Goal: Task Accomplishment & Management: Manage account settings

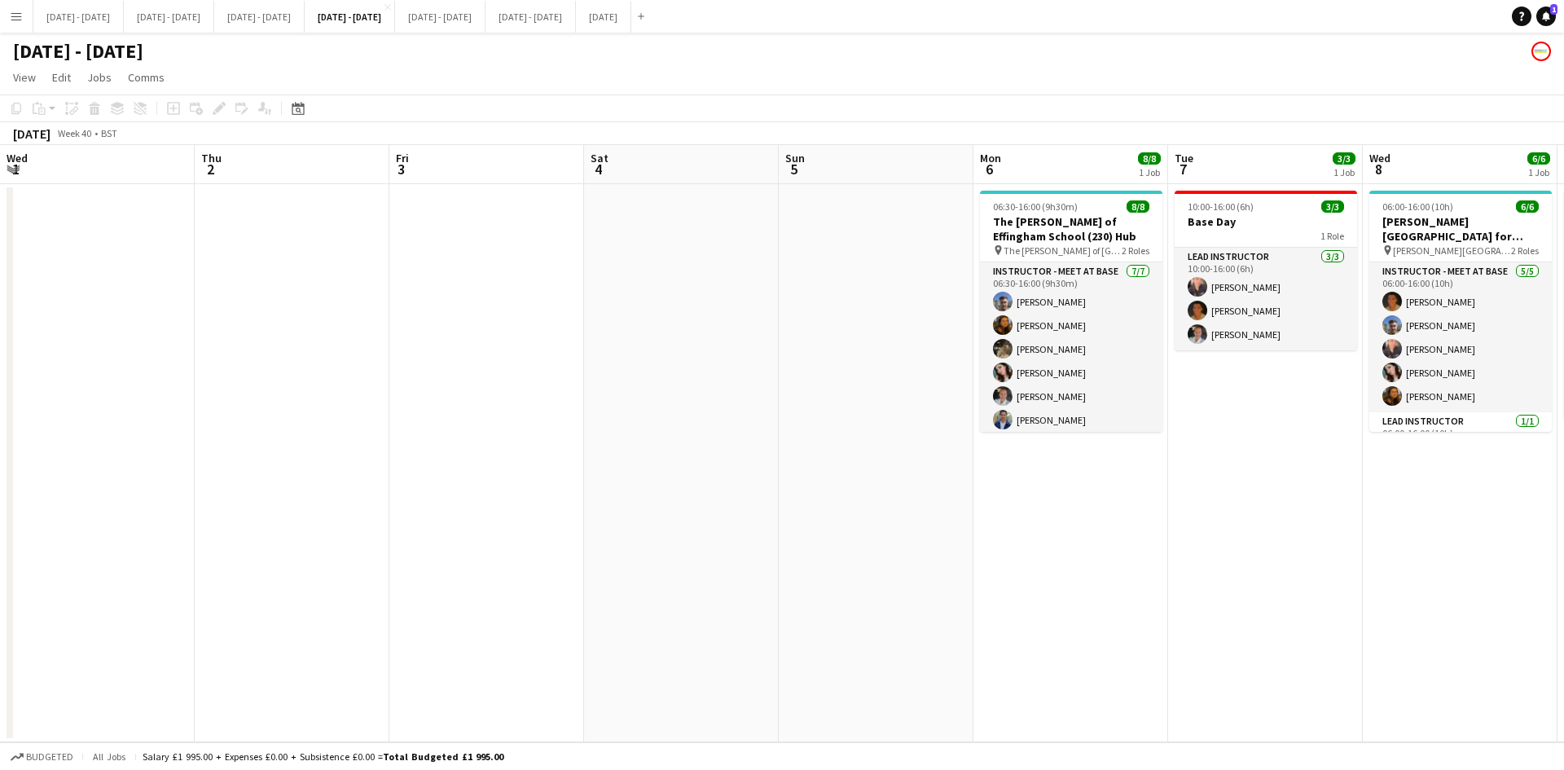
scroll to position [0, 560]
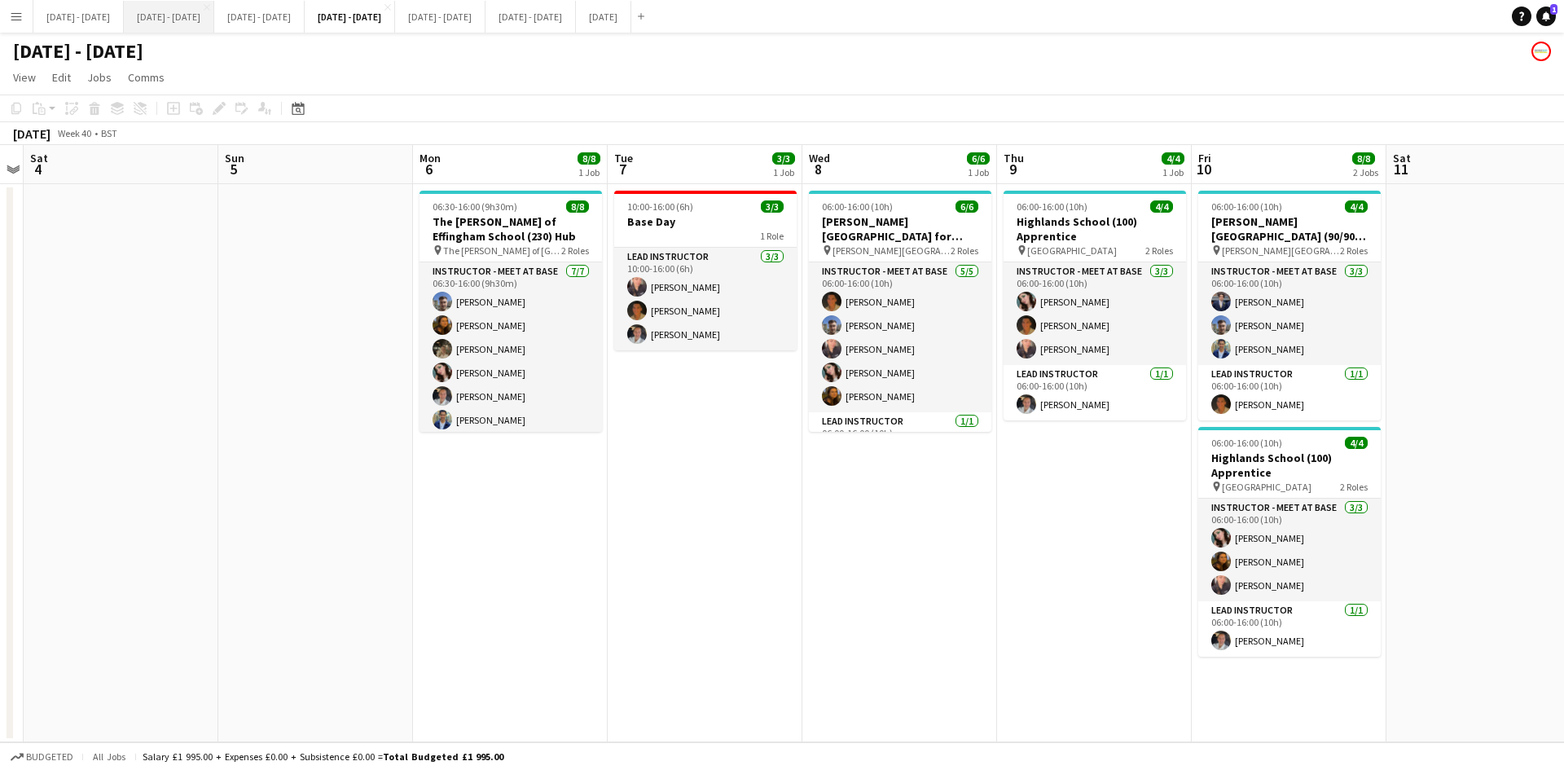
click at [212, 16] on button "[DATE] - [DATE] Close" at bounding box center [169, 17] width 90 height 32
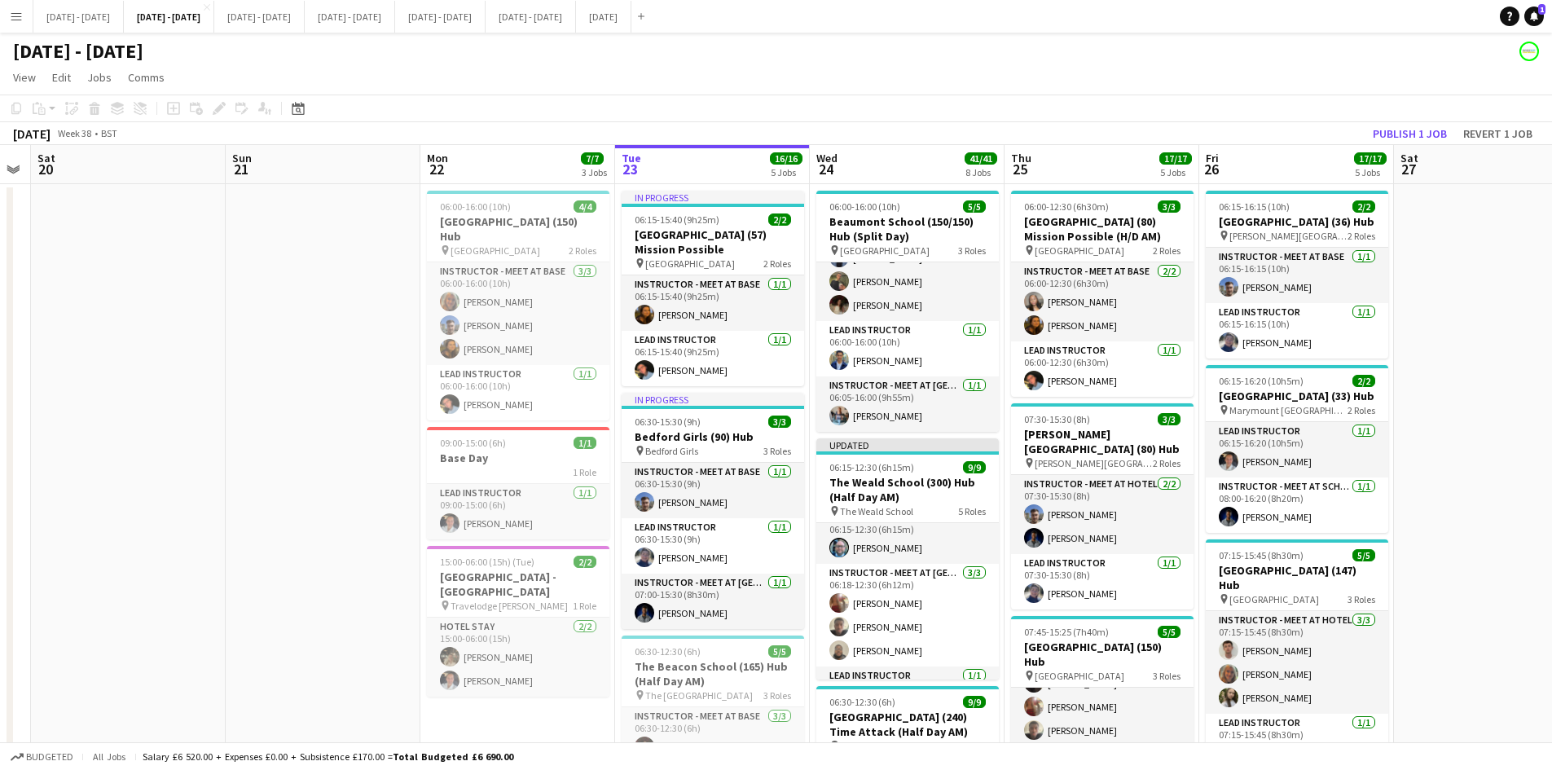
click at [14, 15] on app-icon "Menu" at bounding box center [16, 16] width 13 height 13
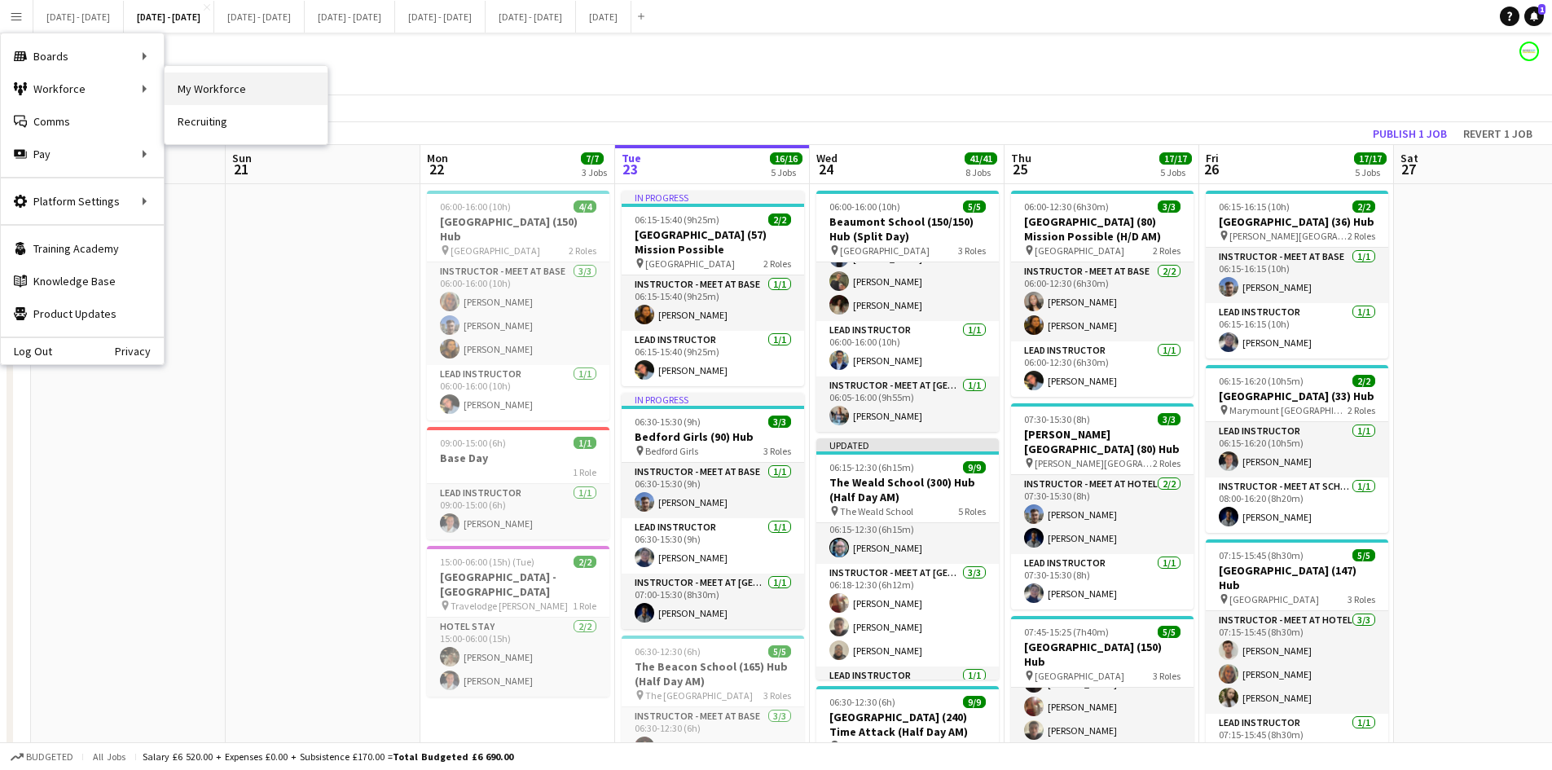
click at [222, 82] on link "My Workforce" at bounding box center [246, 88] width 163 height 33
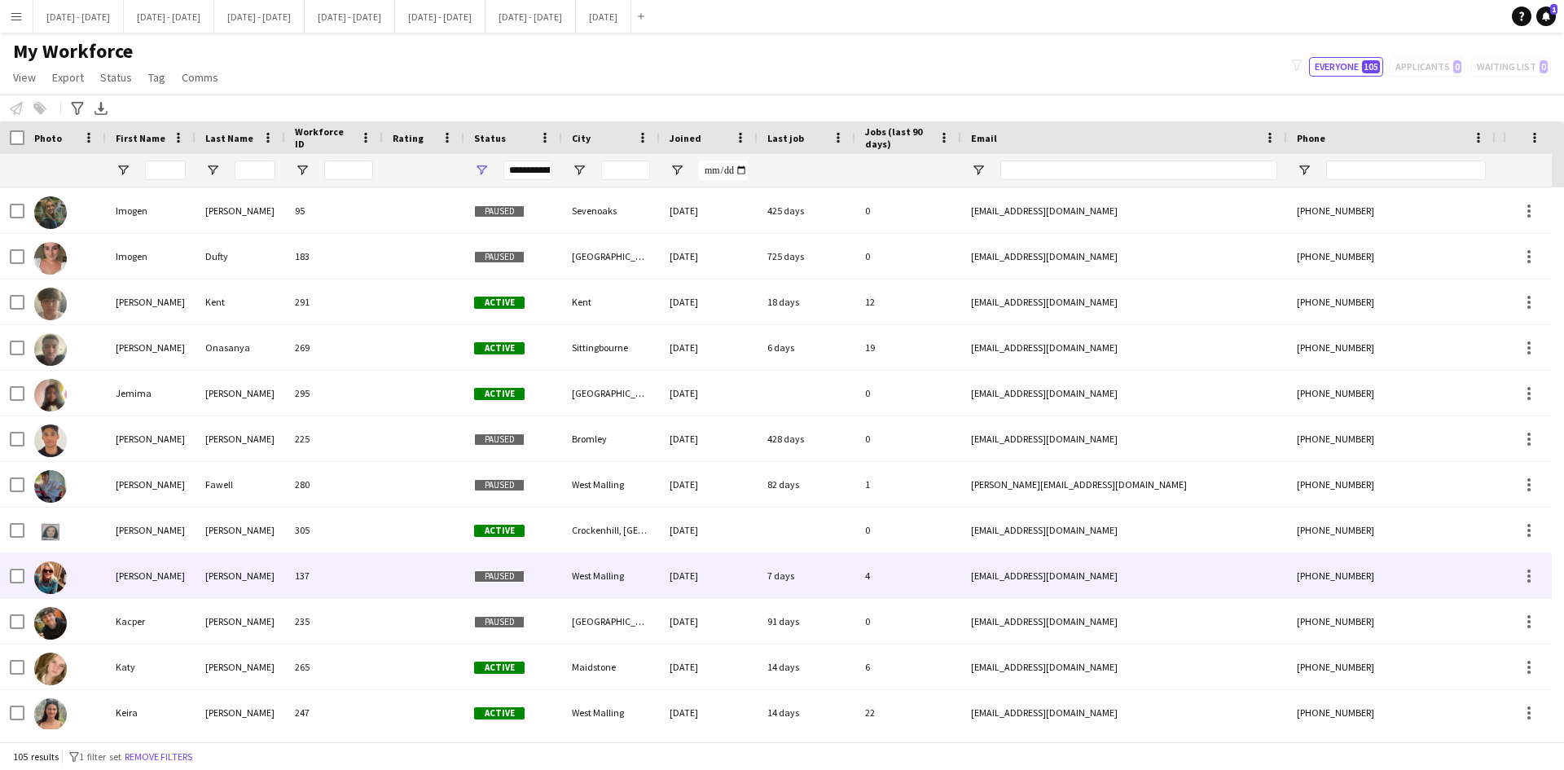
scroll to position [2281, 0]
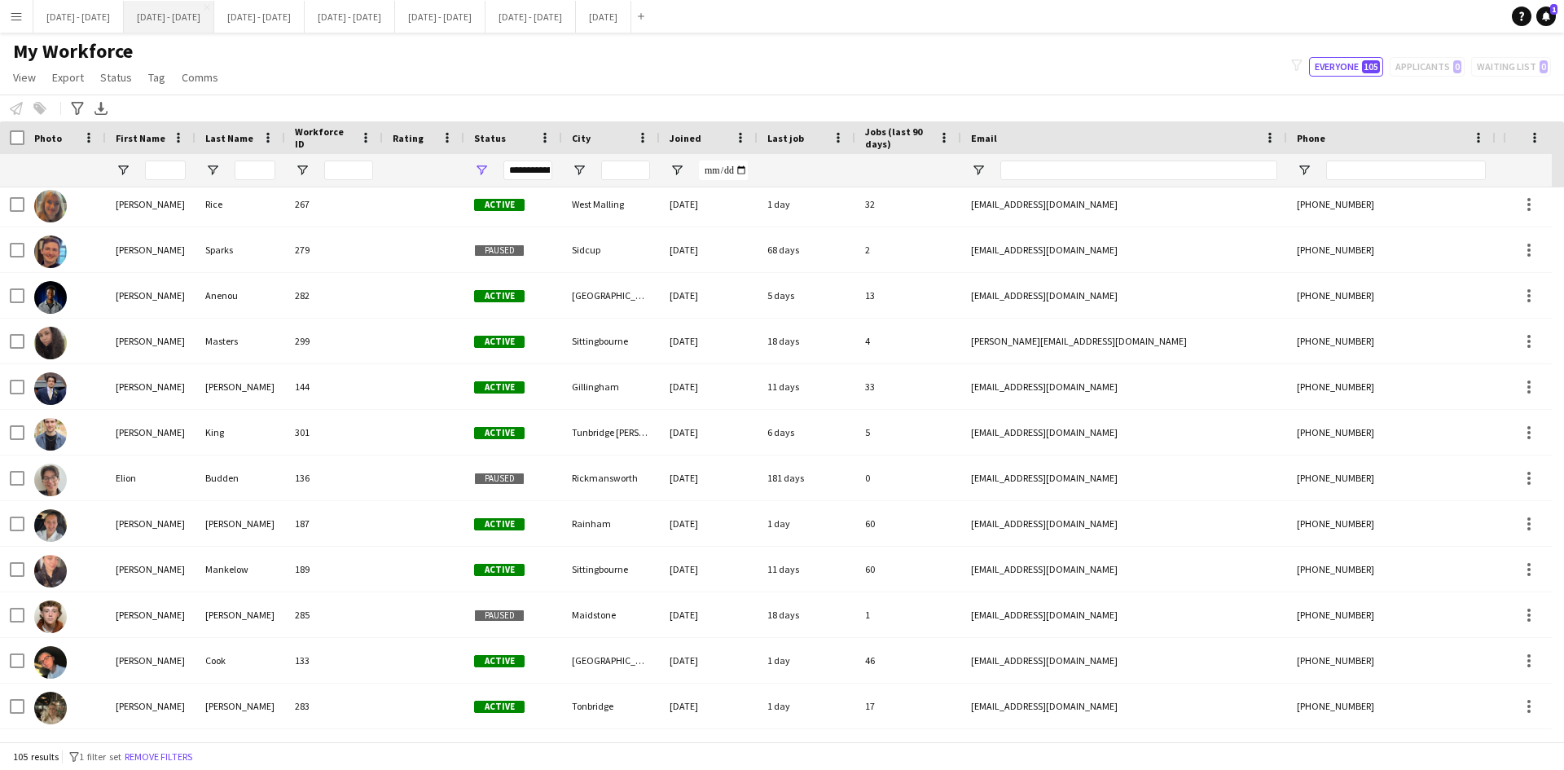
click at [211, 21] on button "[DATE] - [DATE] Close" at bounding box center [169, 17] width 90 height 32
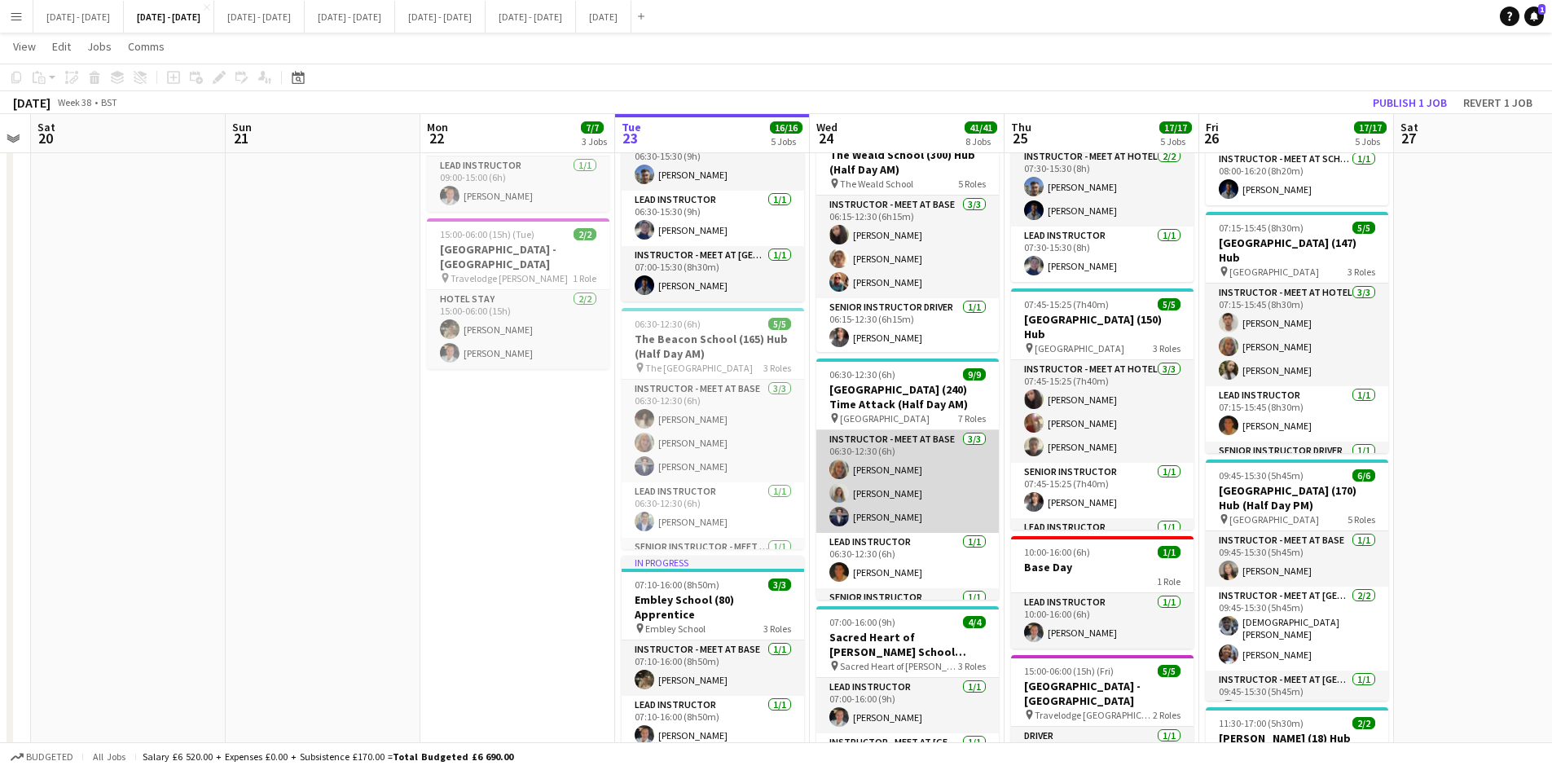
click at [907, 516] on app-card-role "Instructor - Meet at Base [DATE] 06:30-12:30 (6h) [PERSON_NAME] [PERSON_NAME] […" at bounding box center [907, 481] width 182 height 103
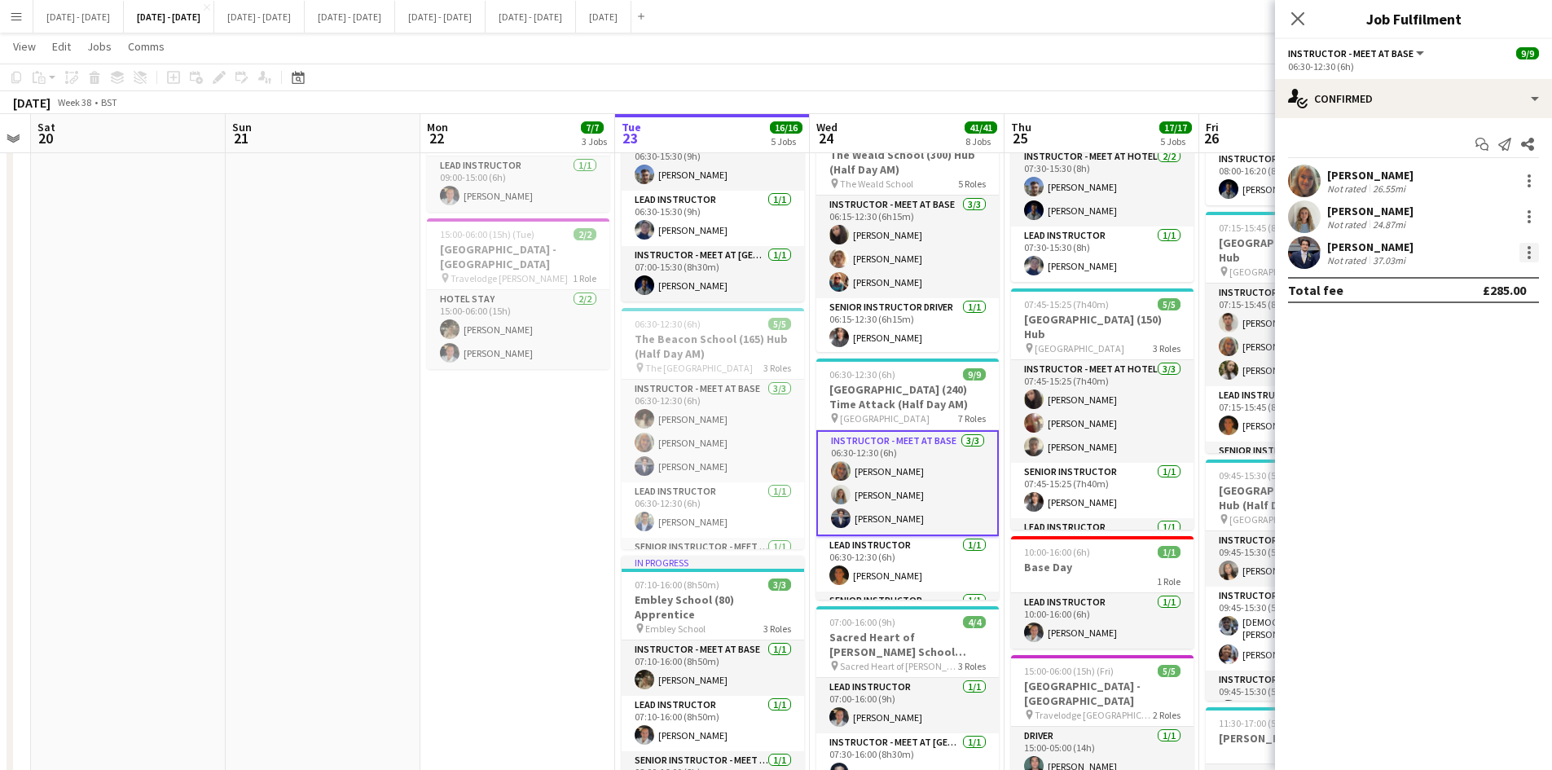
click at [1533, 248] on div at bounding box center [1529, 253] width 20 height 20
click at [1443, 435] on span "Remove" at bounding box center [1449, 439] width 49 height 14
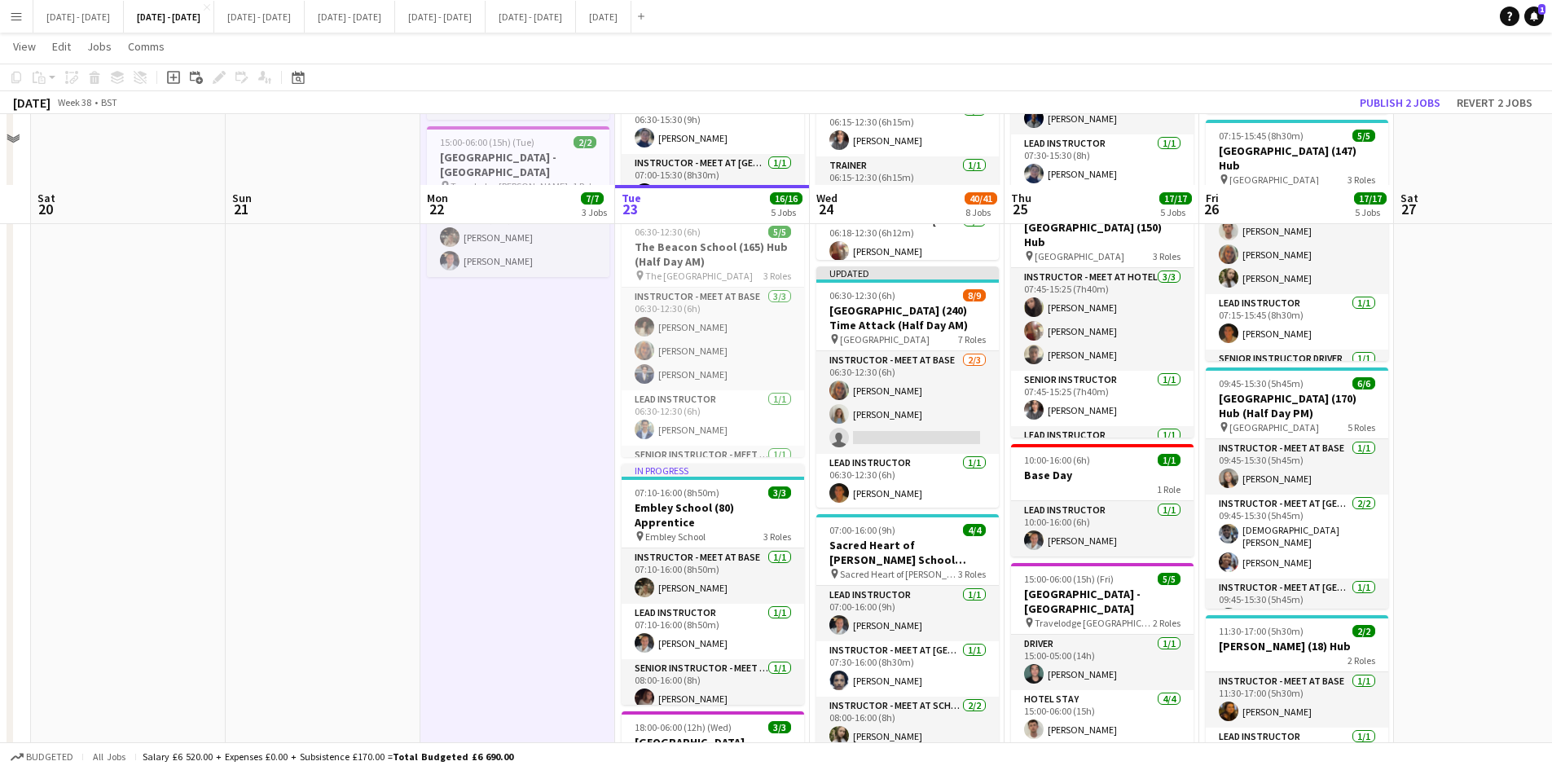
scroll to position [326, 0]
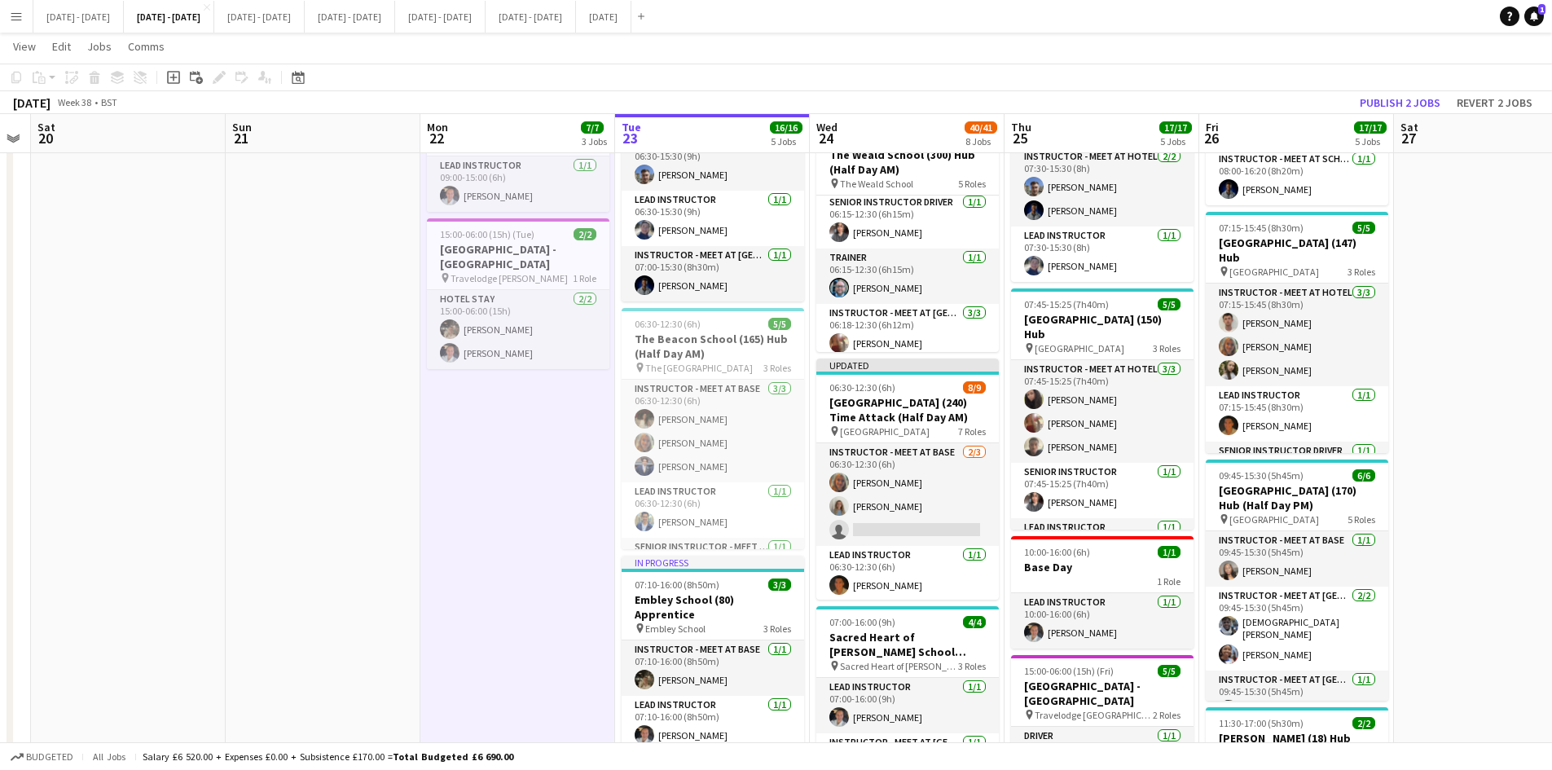
click at [19, 11] on app-icon "Menu" at bounding box center [16, 16] width 13 height 13
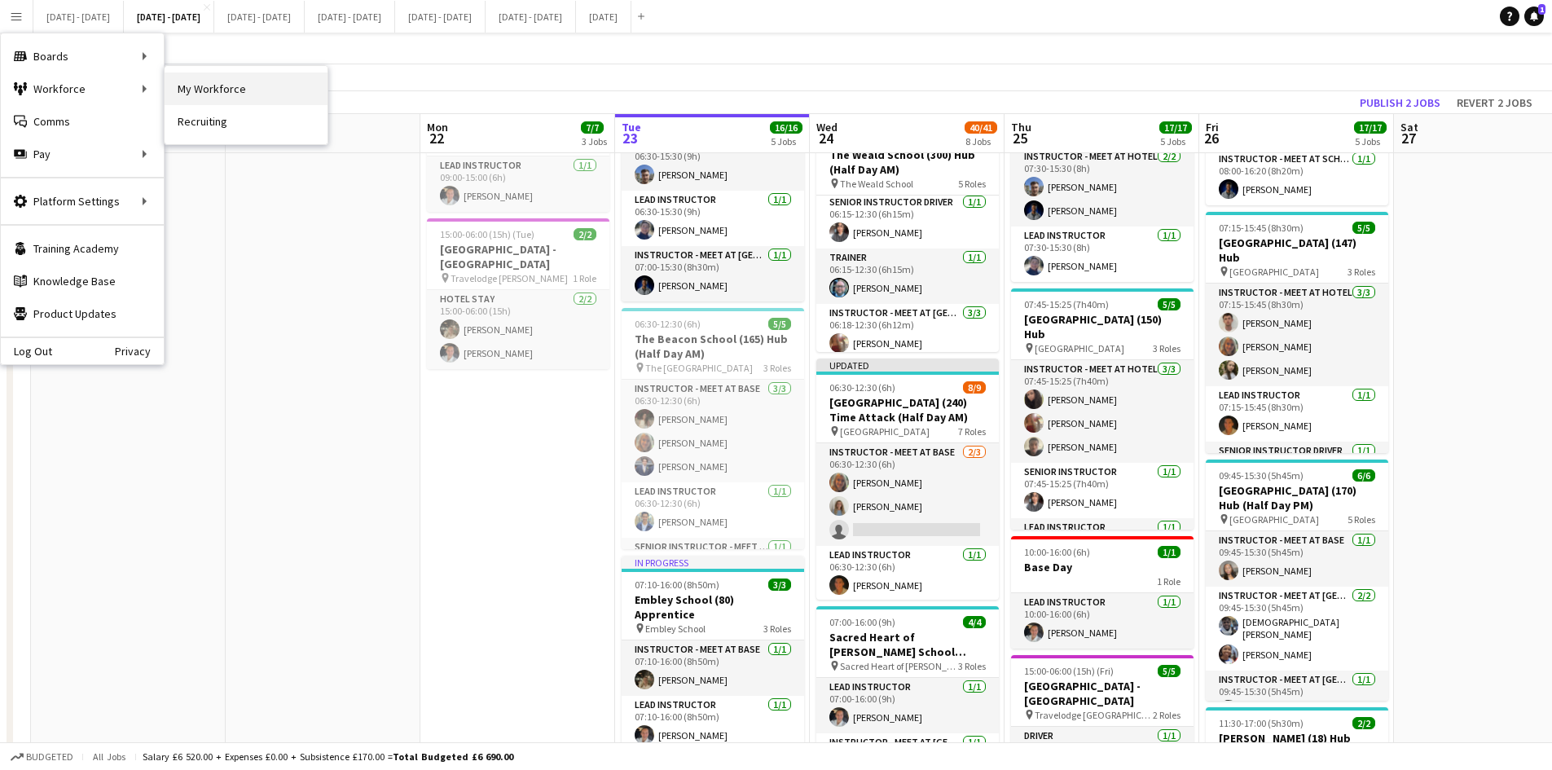
click at [207, 89] on link "My Workforce" at bounding box center [246, 88] width 163 height 33
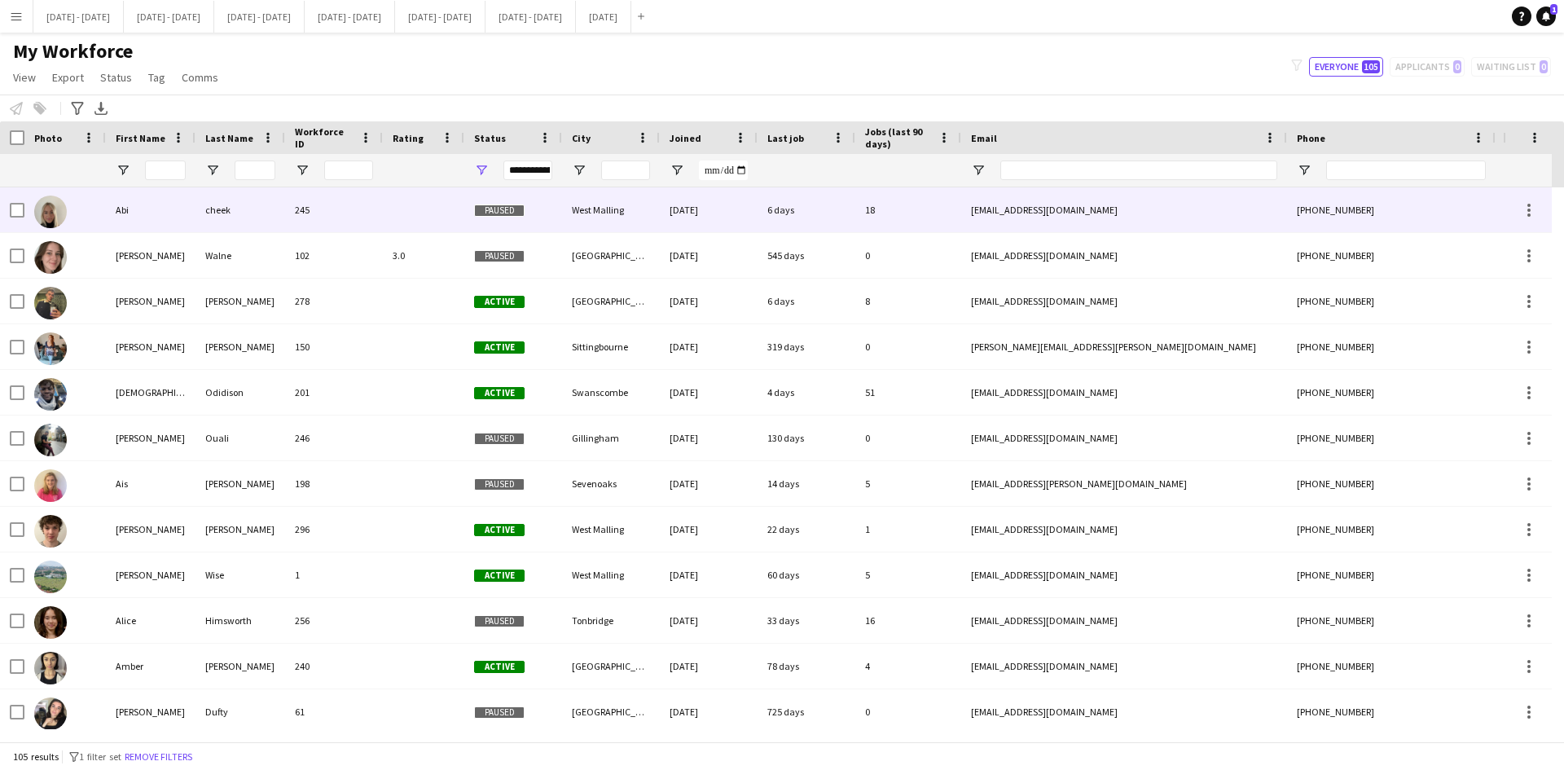
click at [121, 209] on div "Abi" at bounding box center [151, 209] width 90 height 45
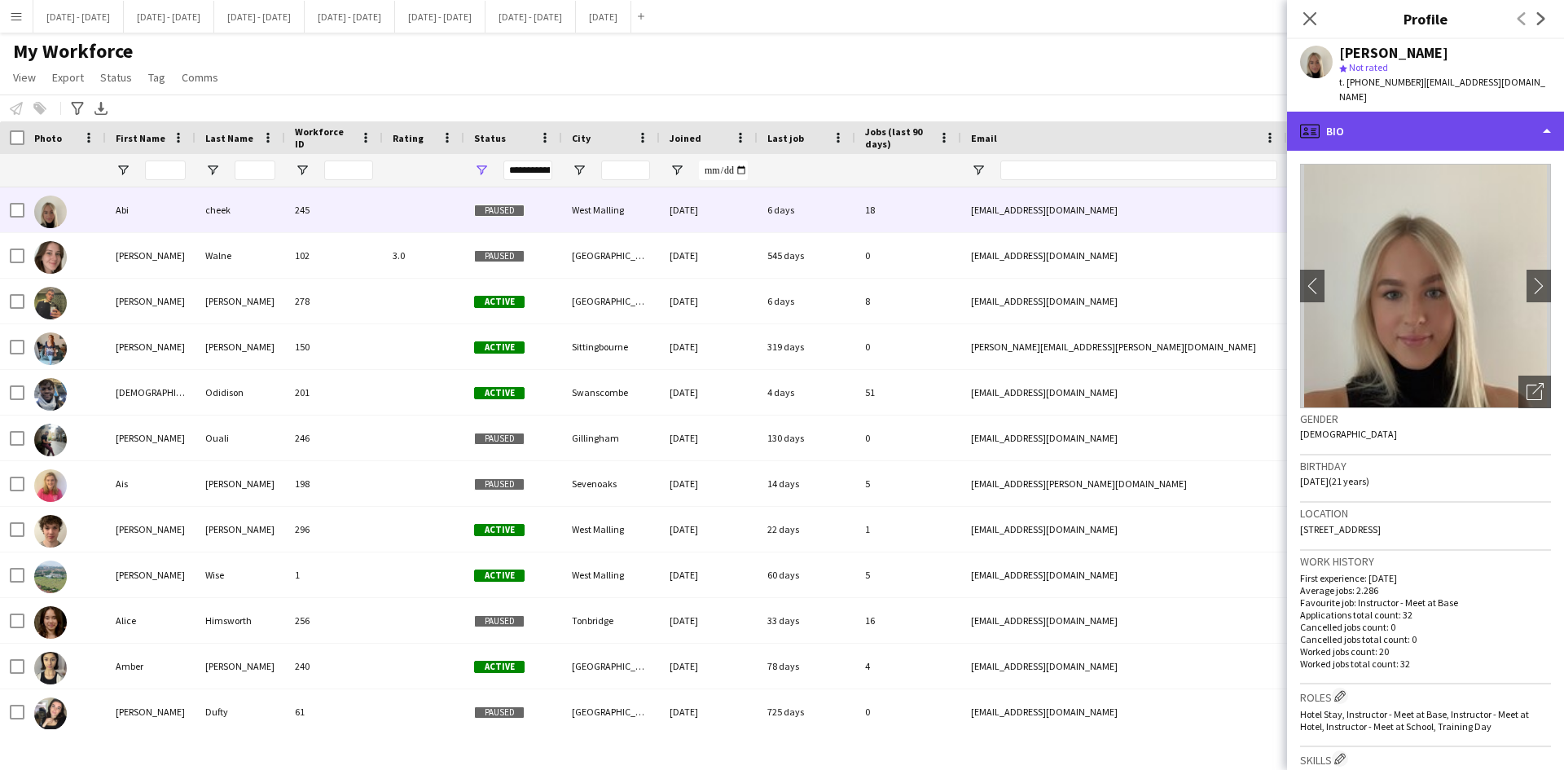
click at [1545, 116] on div "profile Bio" at bounding box center [1425, 131] width 277 height 39
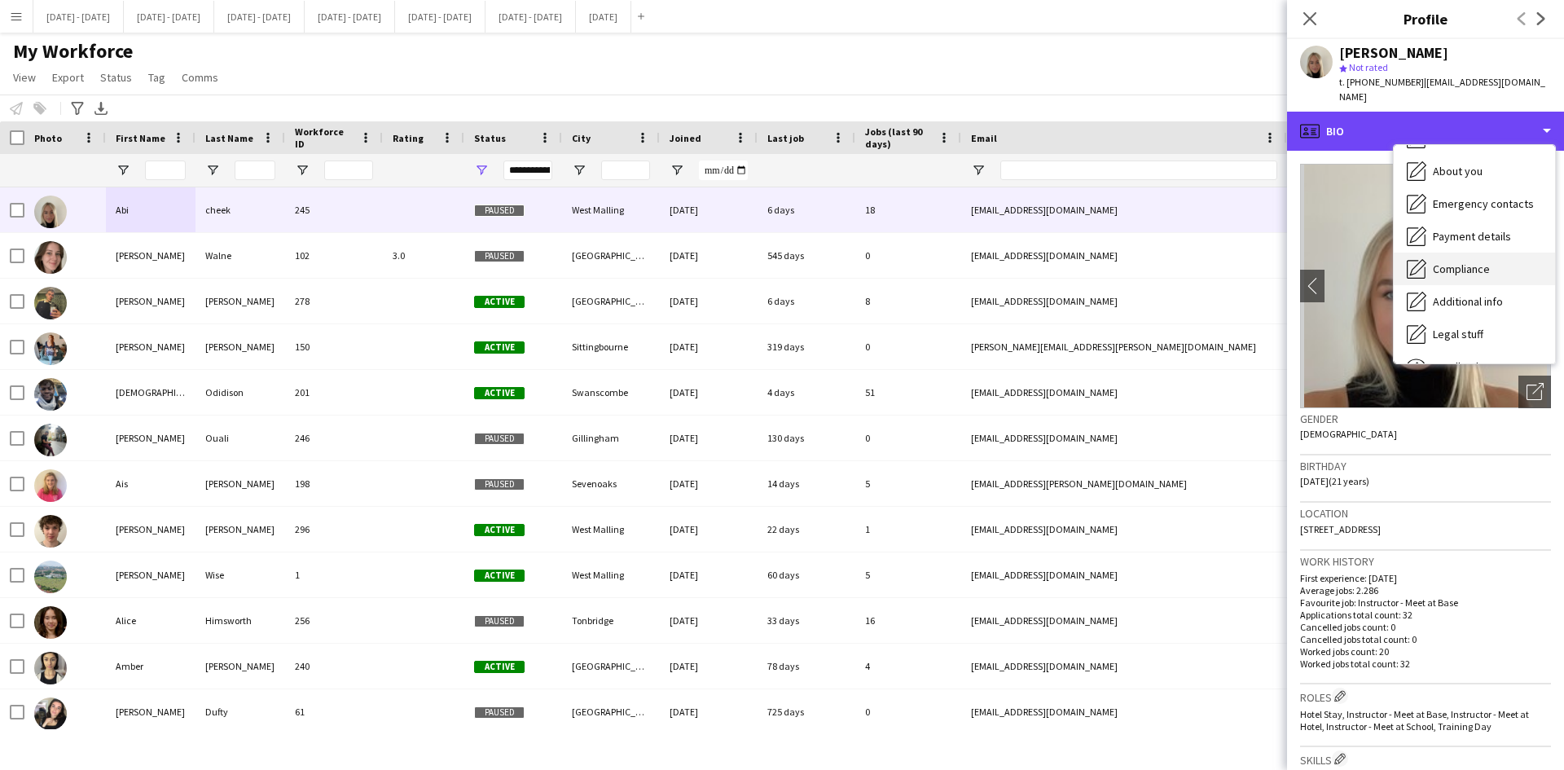
scroll to position [153, 0]
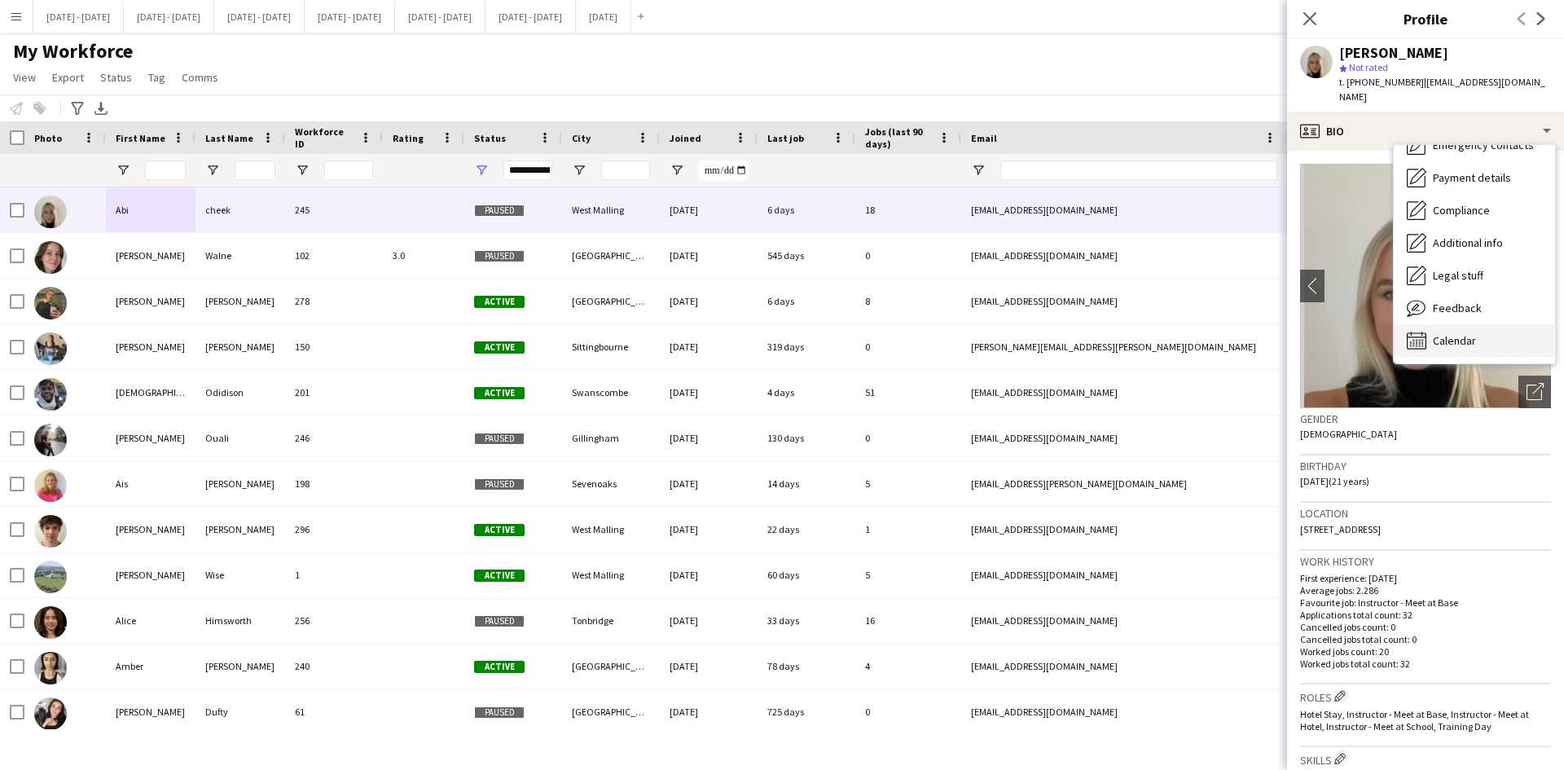
click at [1460, 333] on span "Calendar" at bounding box center [1454, 340] width 43 height 15
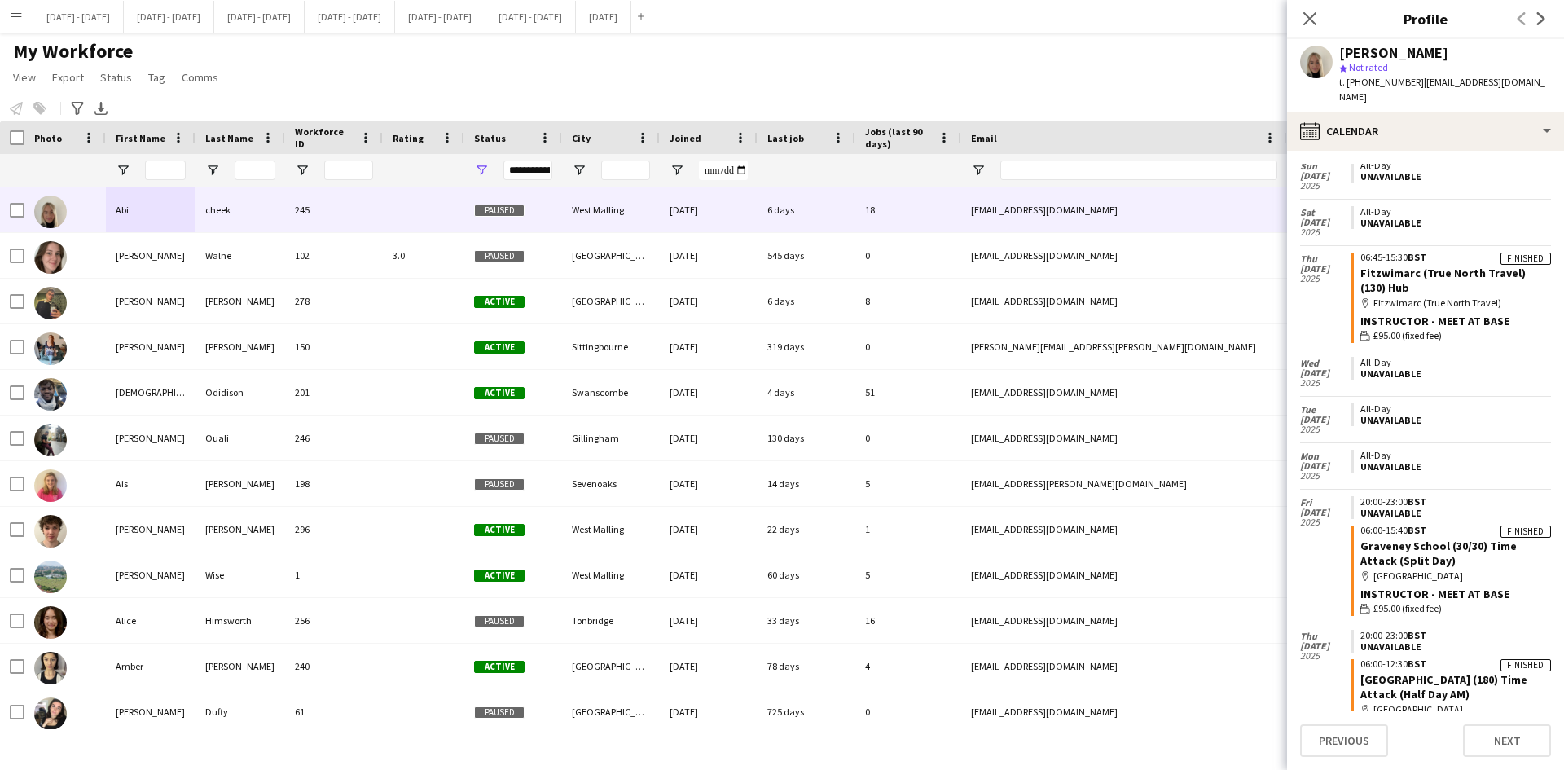
scroll to position [1140, 0]
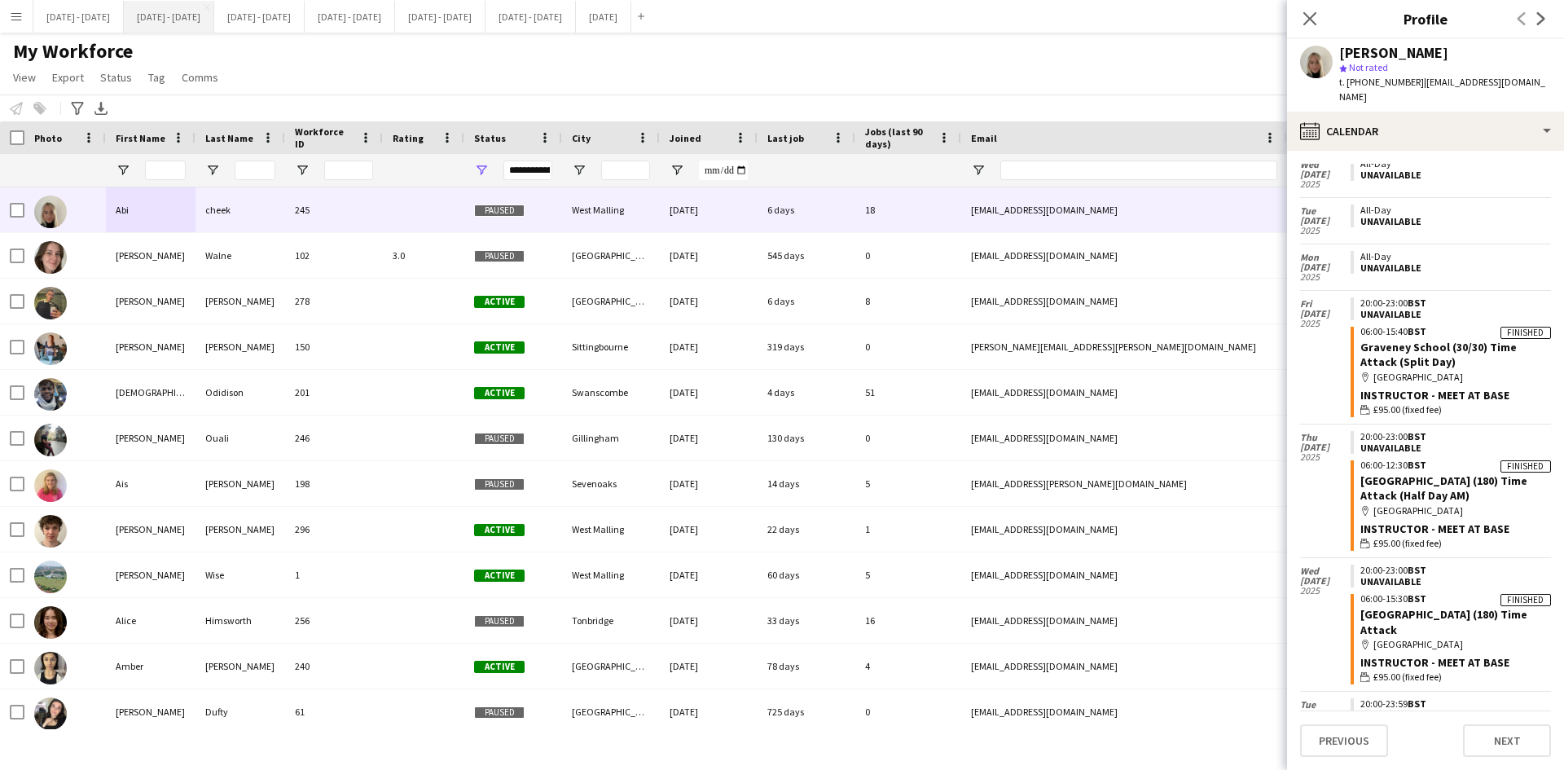
click at [174, 14] on button "[DATE] - [DATE] Close" at bounding box center [169, 17] width 90 height 32
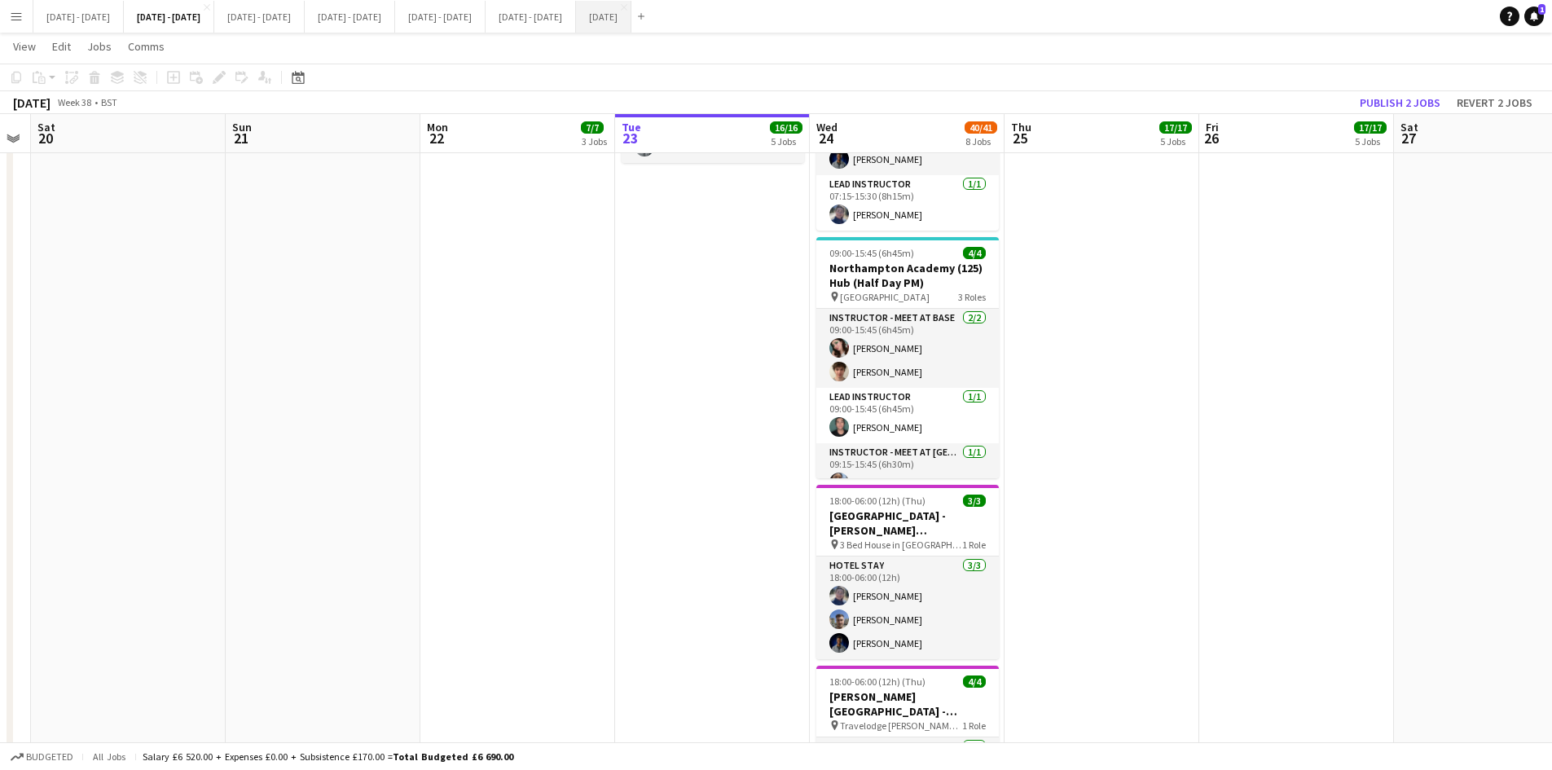
click at [631, 14] on button "[DATE] Close" at bounding box center [603, 17] width 55 height 32
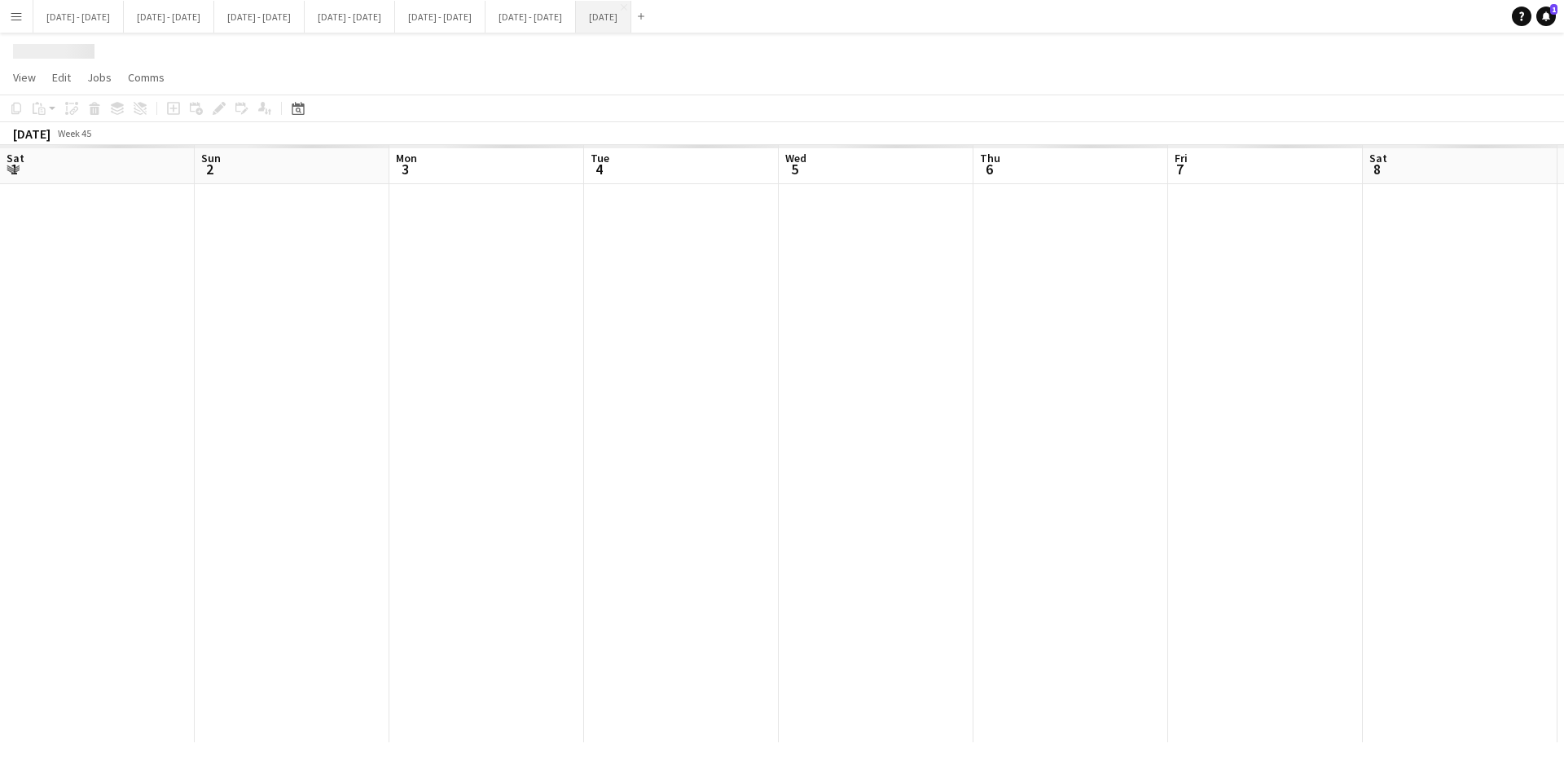
scroll to position [0, 560]
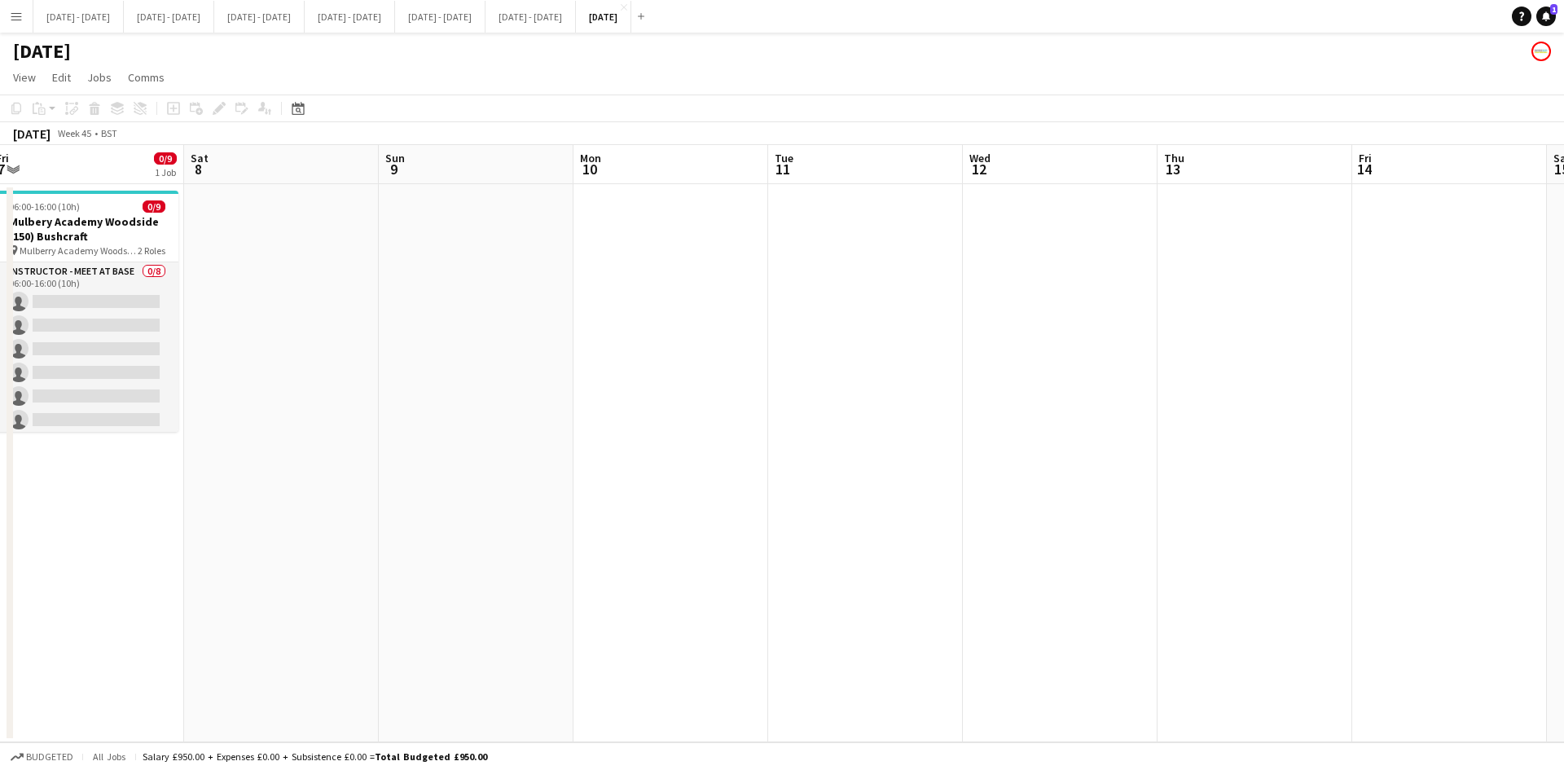
drag, startPoint x: 1216, startPoint y: 304, endPoint x: 396, endPoint y: 335, distance: 820.8
click at [396, 335] on app-calendar-viewport "Tue 4 Wed 5 Thu 6 0/3 1 Job Fri 7 0/9 1 Job Sat 8 Sun 9 Mon 10 Tue 11 Wed 12 Th…" at bounding box center [782, 443] width 1564 height 597
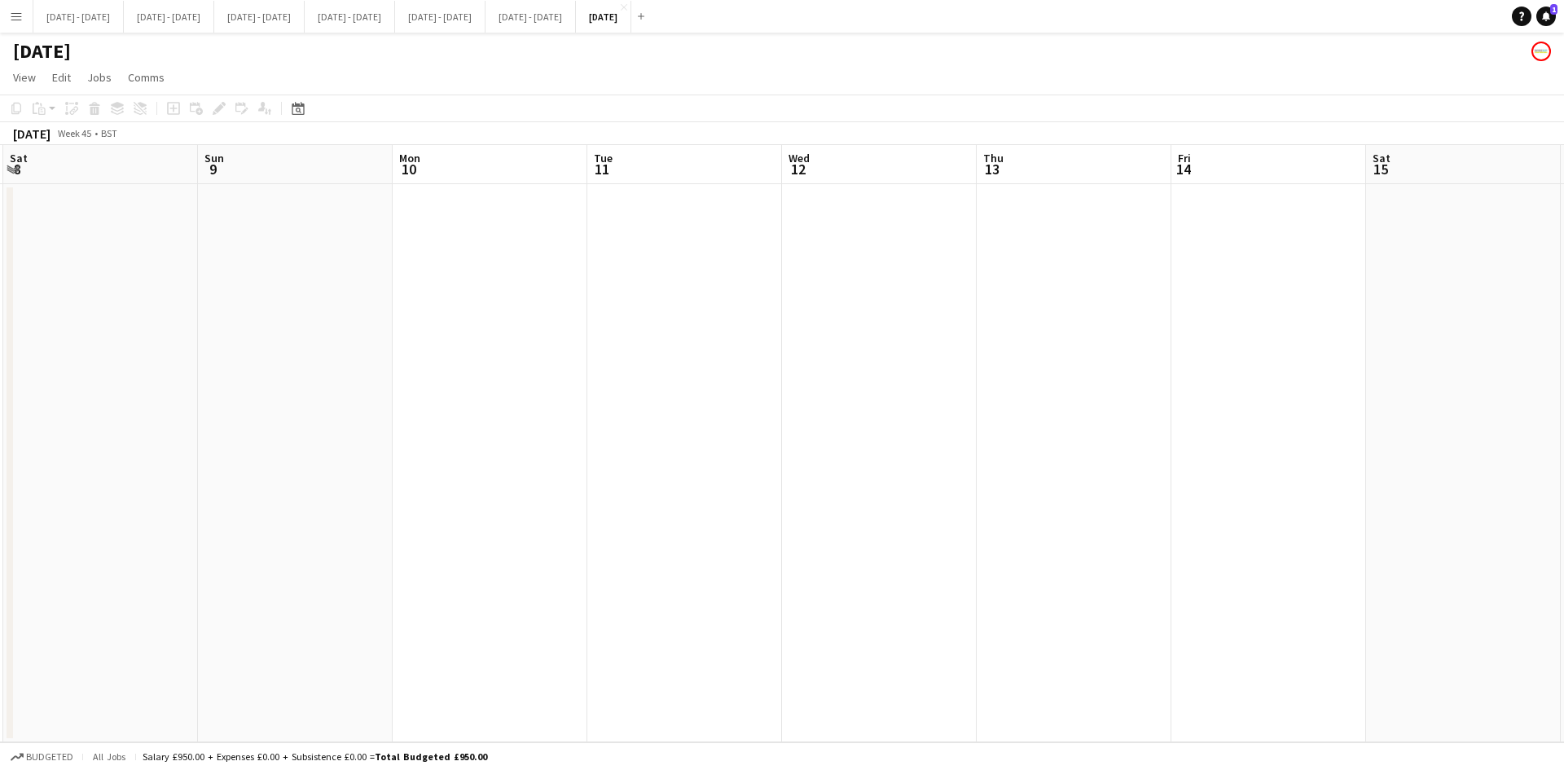
drag, startPoint x: 1346, startPoint y: 384, endPoint x: 1367, endPoint y: 341, distance: 48.1
click at [1367, 341] on app-calendar-viewport "Thu 6 0/3 1 Job Fri 7 0/9 1 Job Sat 8 Sun 9 Mon 10 Tue 11 Wed 12 Thu 13 Fri 14 …" at bounding box center [782, 443] width 1564 height 597
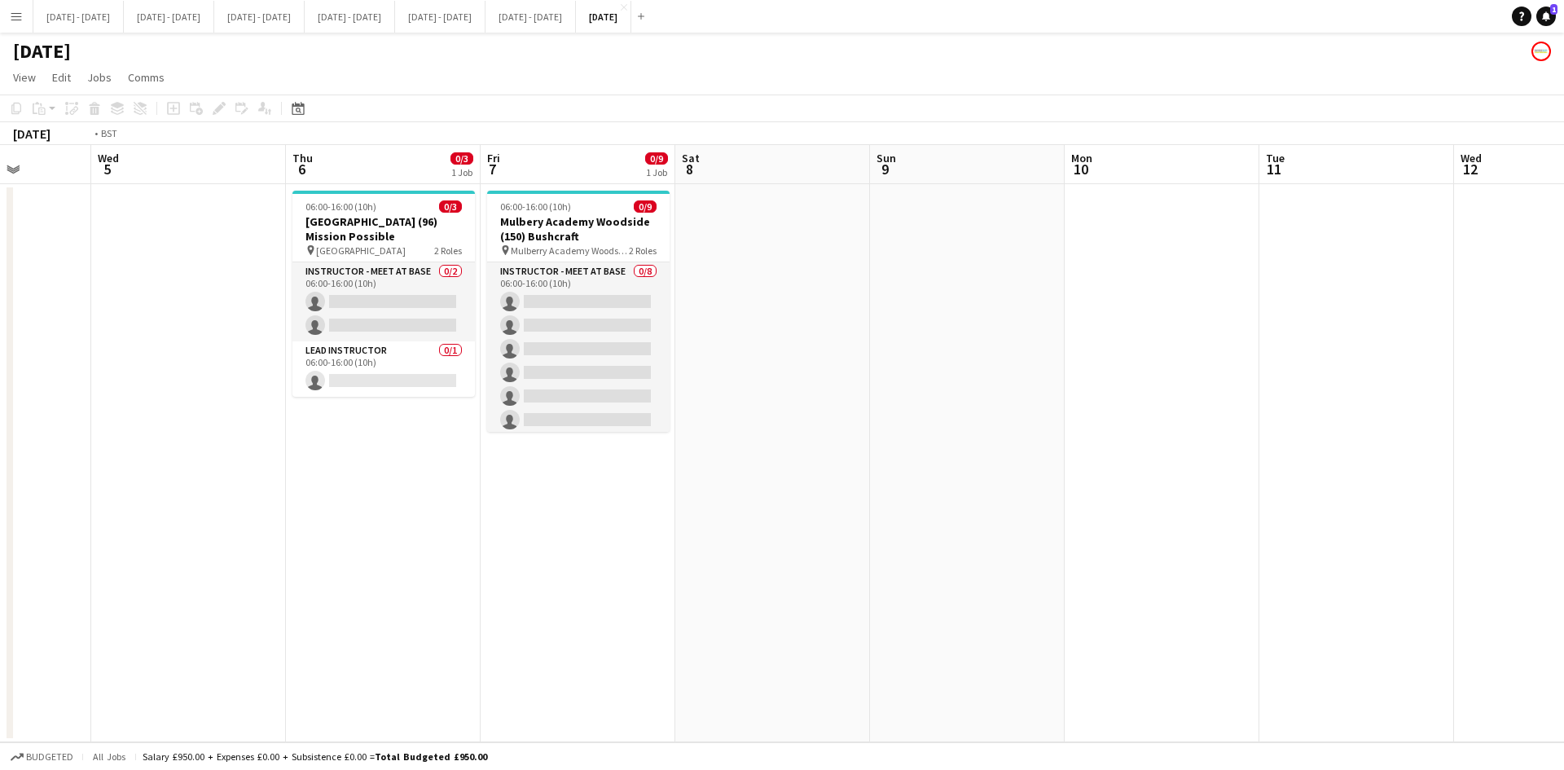
scroll to position [0, 495]
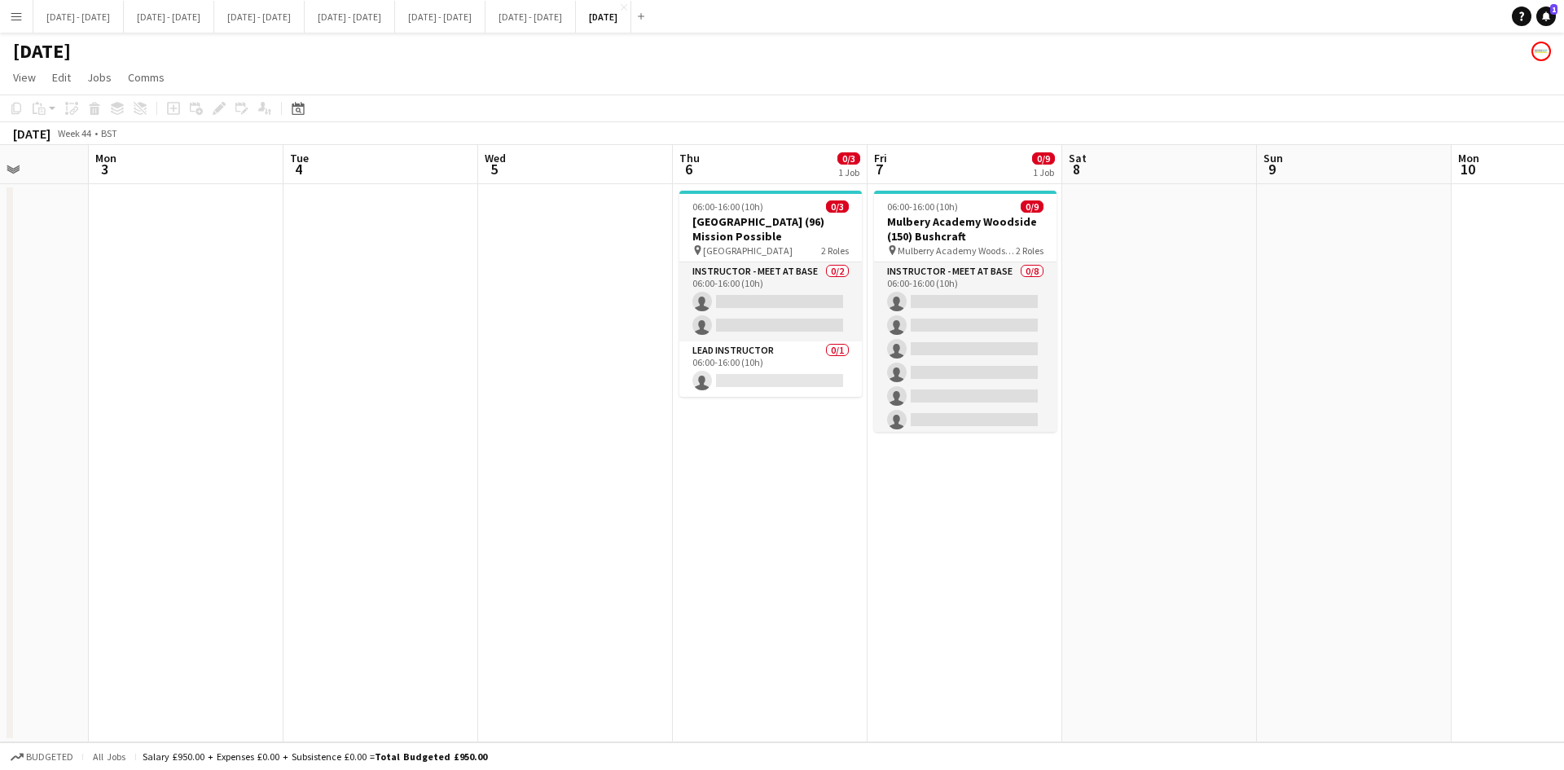
drag, startPoint x: 384, startPoint y: 340, endPoint x: 1418, endPoint y: 302, distance: 1034.3
click at [1418, 302] on app-calendar-viewport "Fri 31 Sat 1 Sun 2 Mon 3 Tue 4 Wed 5 Thu 6 0/3 1 Job Fri 7 0/9 1 Job Sat 8 Sun …" at bounding box center [782, 443] width 1564 height 597
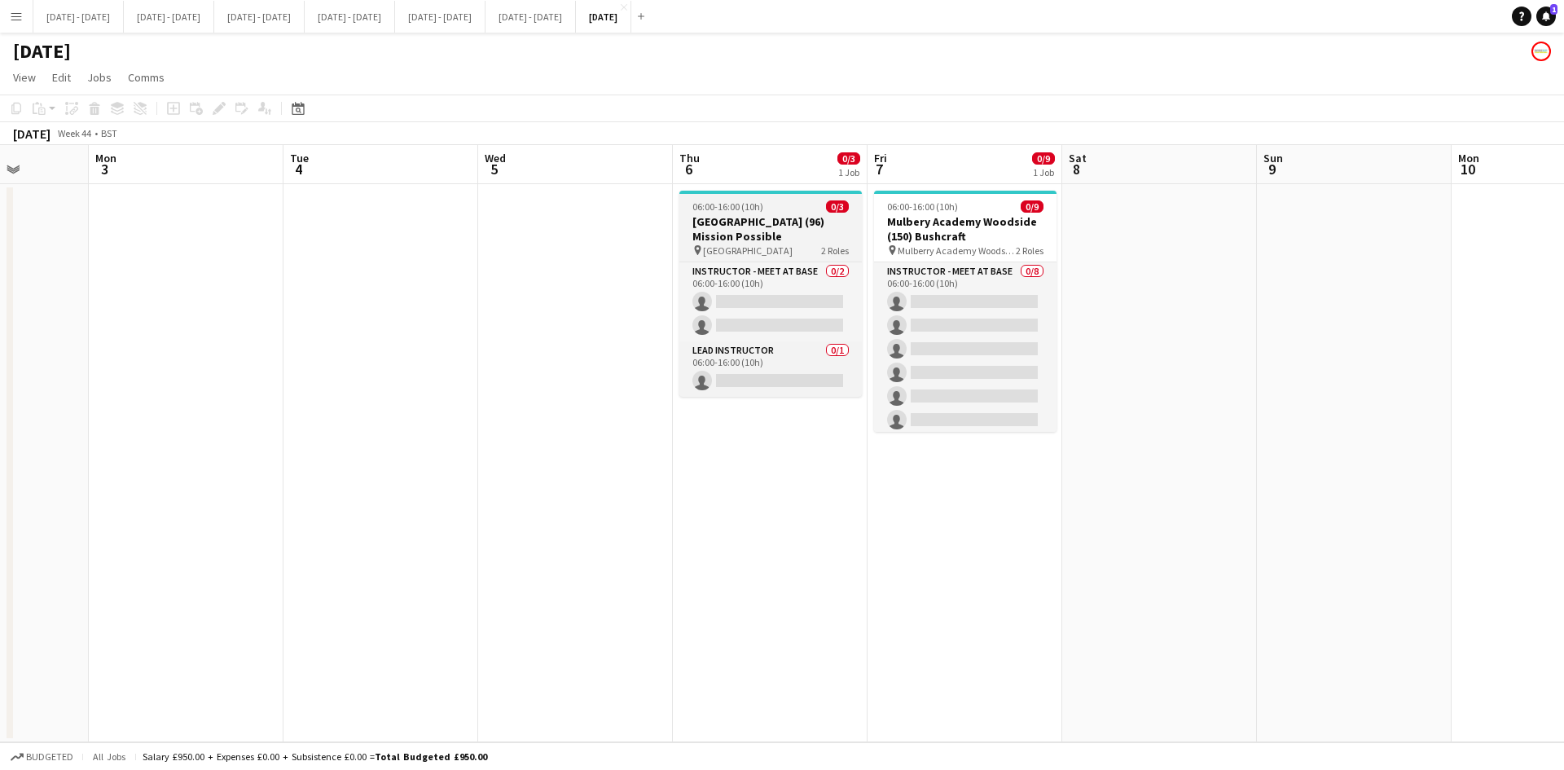
click at [788, 205] on div "06:00-16:00 (10h) 0/3" at bounding box center [770, 206] width 182 height 12
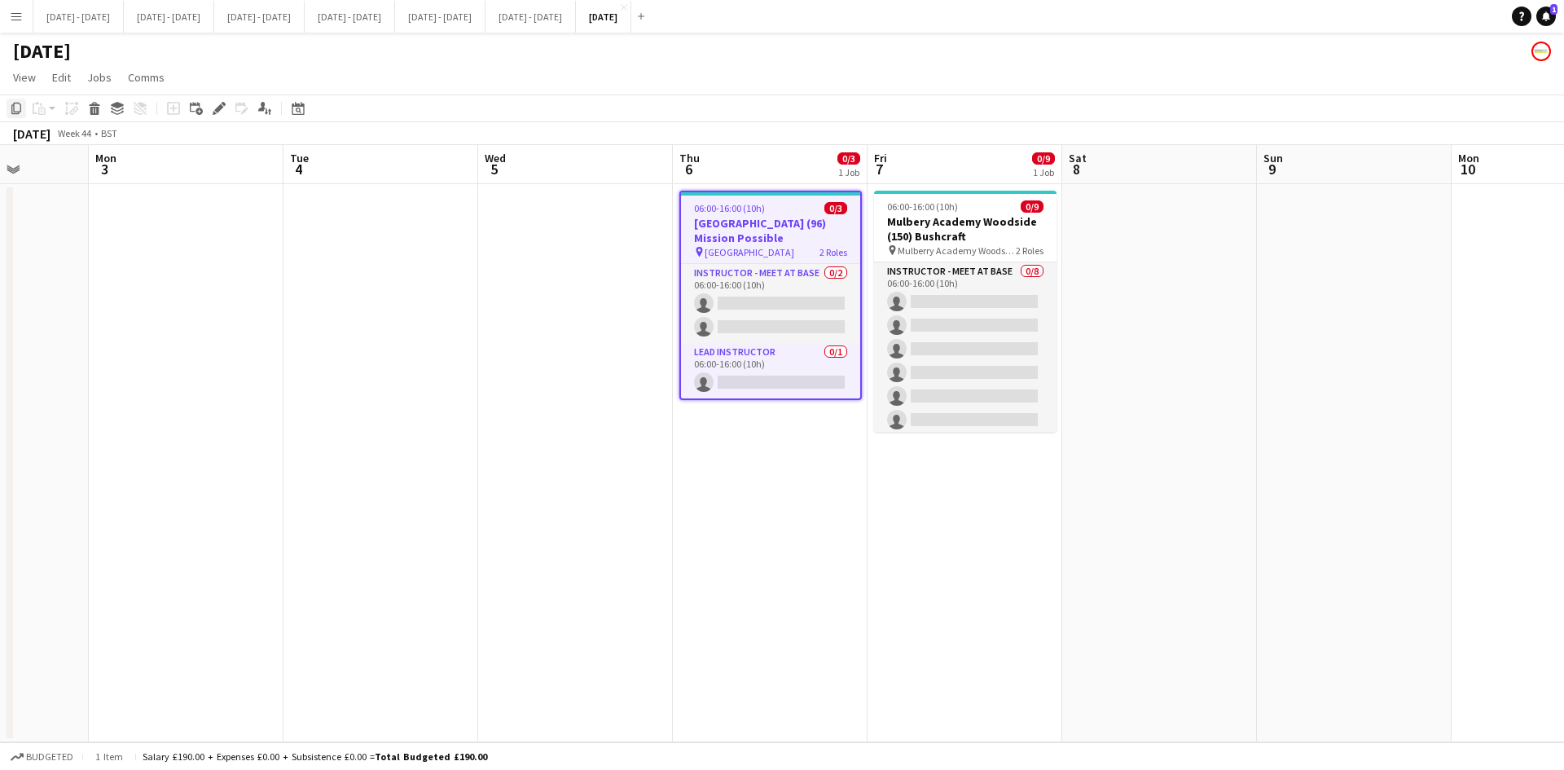
click at [13, 105] on icon at bounding box center [16, 108] width 10 height 11
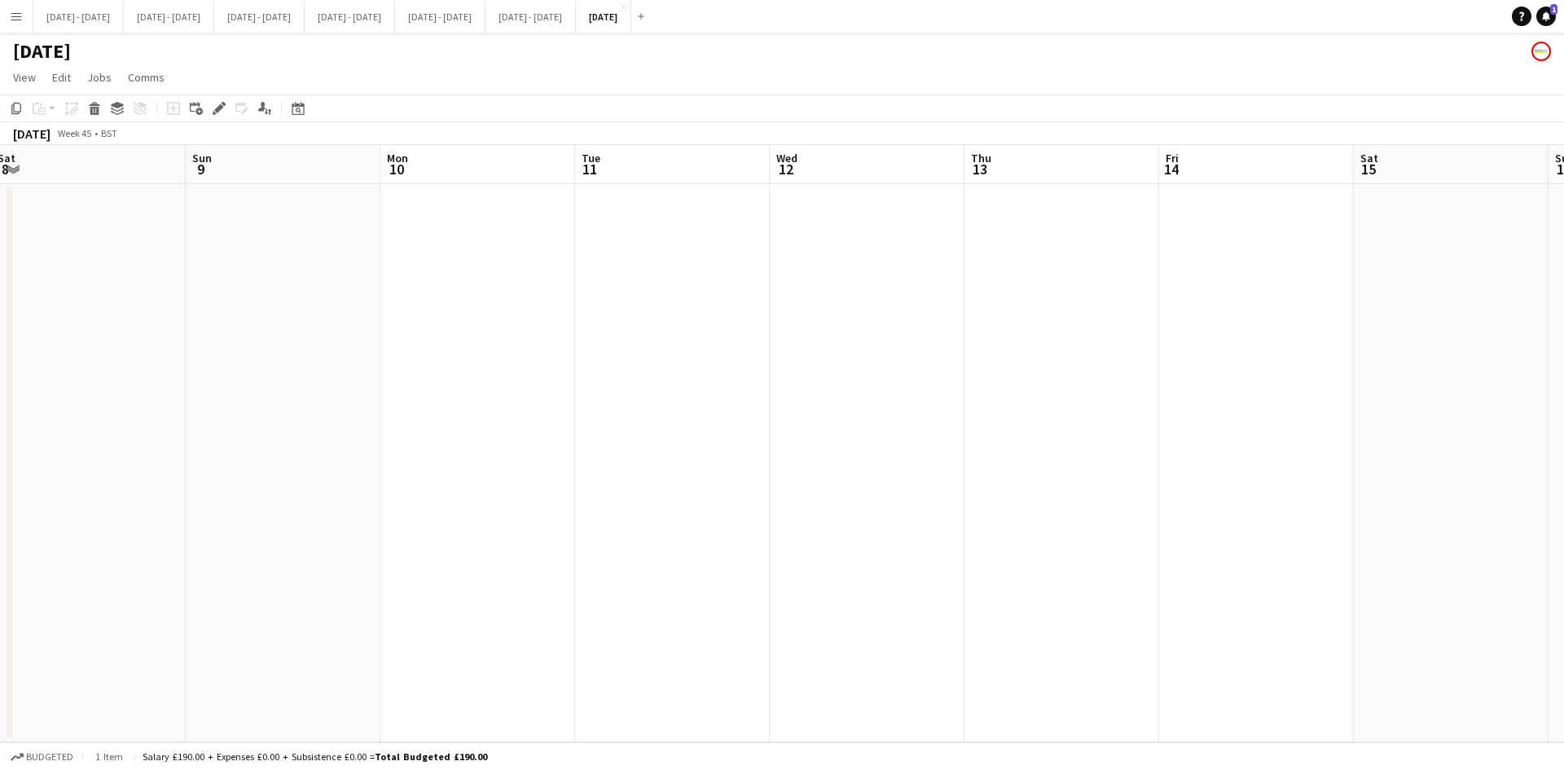
drag, startPoint x: 1323, startPoint y: 393, endPoint x: 472, endPoint y: 403, distance: 851.2
click at [345, 387] on app-calendar-viewport "Wed 5 Thu 6 0/3 1 Job Fri 7 0/9 1 Job Sat 8 Sun 9 Mon 10 Tue 11 Wed 12 Thu 13 F…" at bounding box center [782, 443] width 1564 height 597
drag, startPoint x: 1214, startPoint y: 397, endPoint x: 18, endPoint y: 416, distance: 1195.9
click at [18, 416] on app-calendar-viewport "Tue 11 Wed 12 Thu 13 Fri 14 Sat 15 Sun 16 Mon 17 Tue 18 Wed 19 Thu 20 Fri 21 Sa…" at bounding box center [782, 443] width 1564 height 597
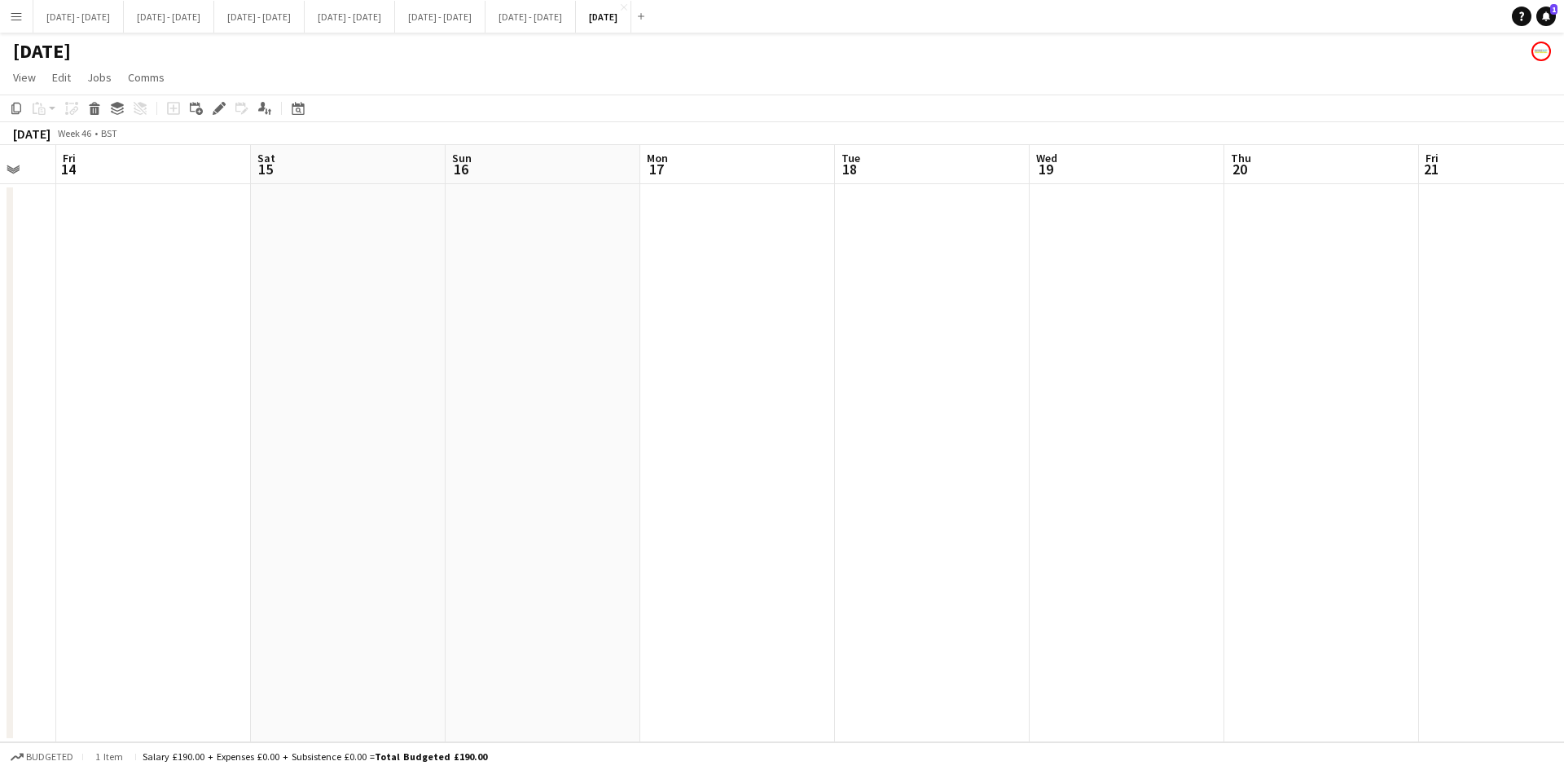
click at [1113, 232] on app-date-cell at bounding box center [1127, 463] width 195 height 558
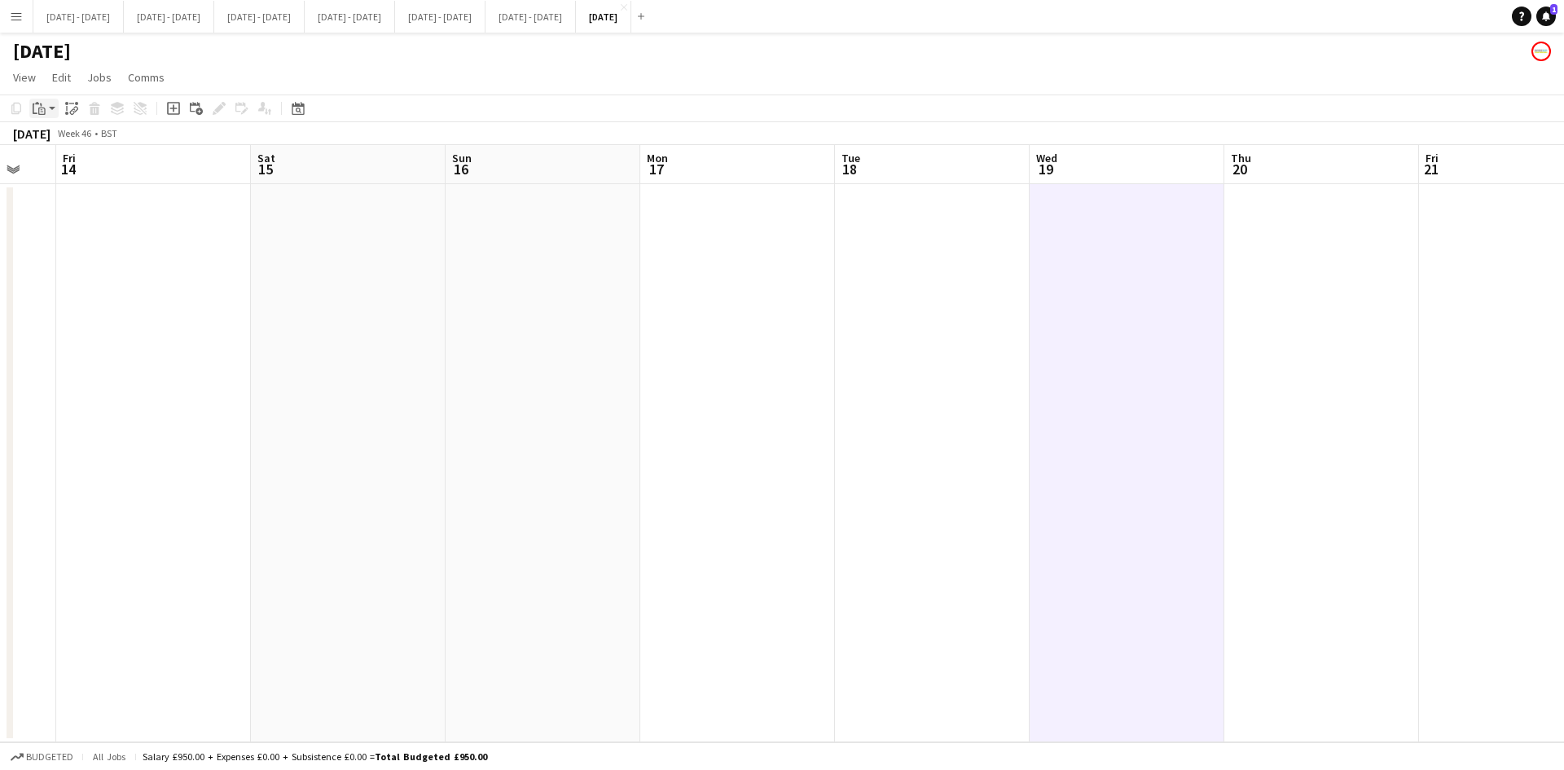
click at [40, 105] on icon "Paste" at bounding box center [39, 108] width 13 height 13
click at [59, 136] on link "Paste Ctrl+V" at bounding box center [119, 139] width 153 height 15
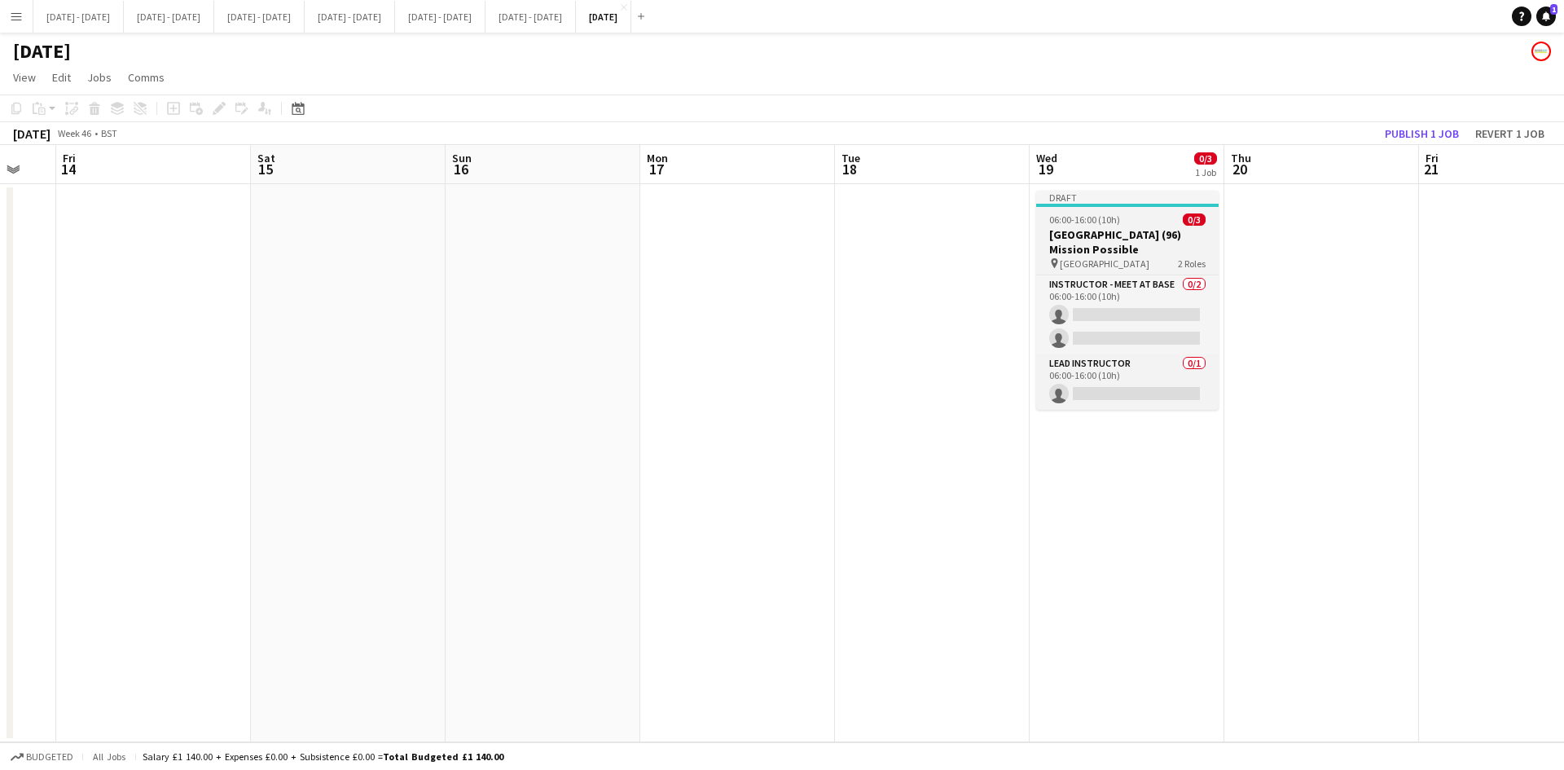
click at [1157, 214] on div "06:00-16:00 (10h) 0/3" at bounding box center [1127, 219] width 182 height 12
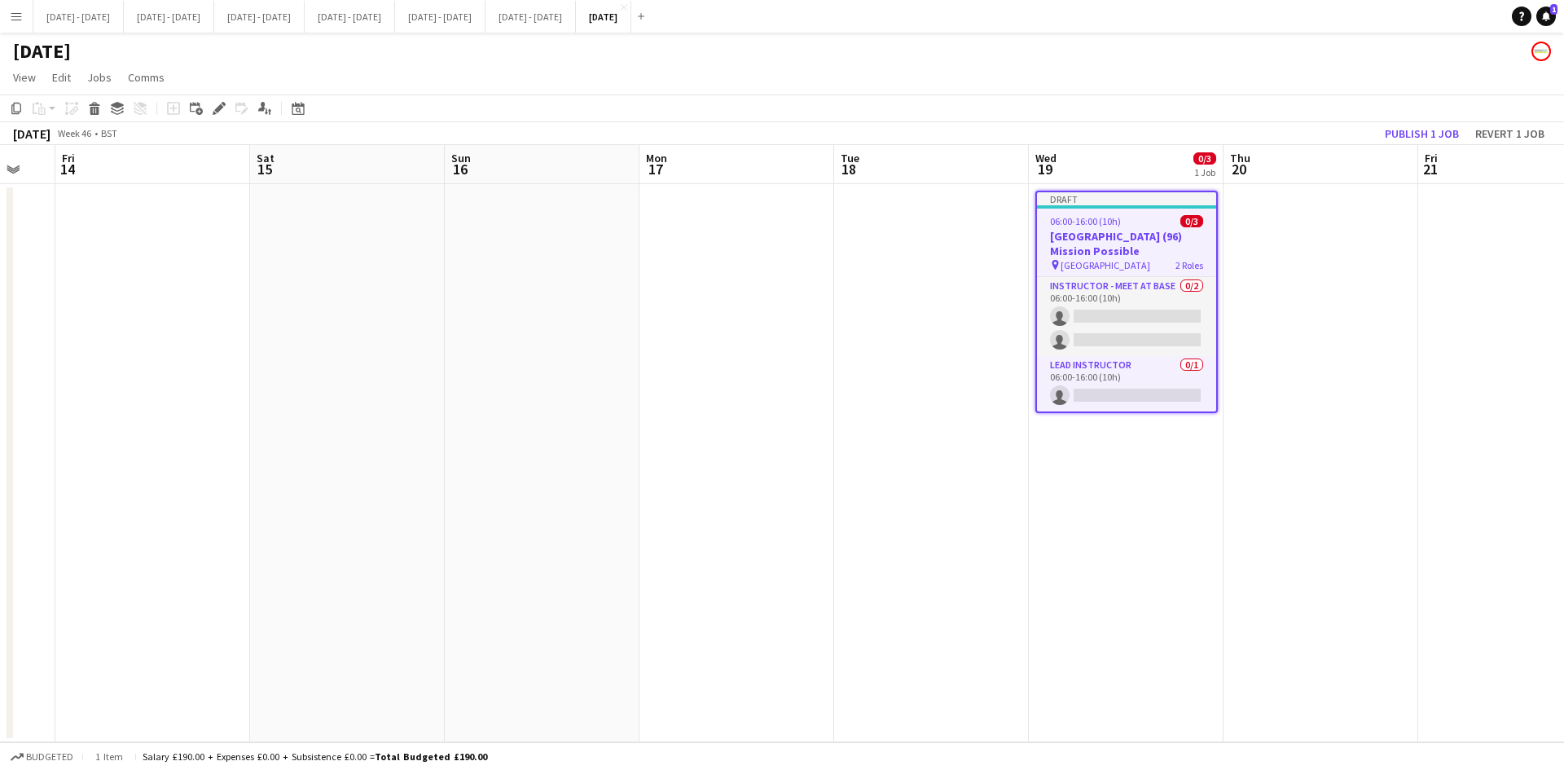
click at [1157, 214] on app-job-card "Draft 06:00-16:00 (10h) 0/[GEOGRAPHIC_DATA] (96) Mission Possible pin [GEOGRAPH…" at bounding box center [1126, 302] width 182 height 222
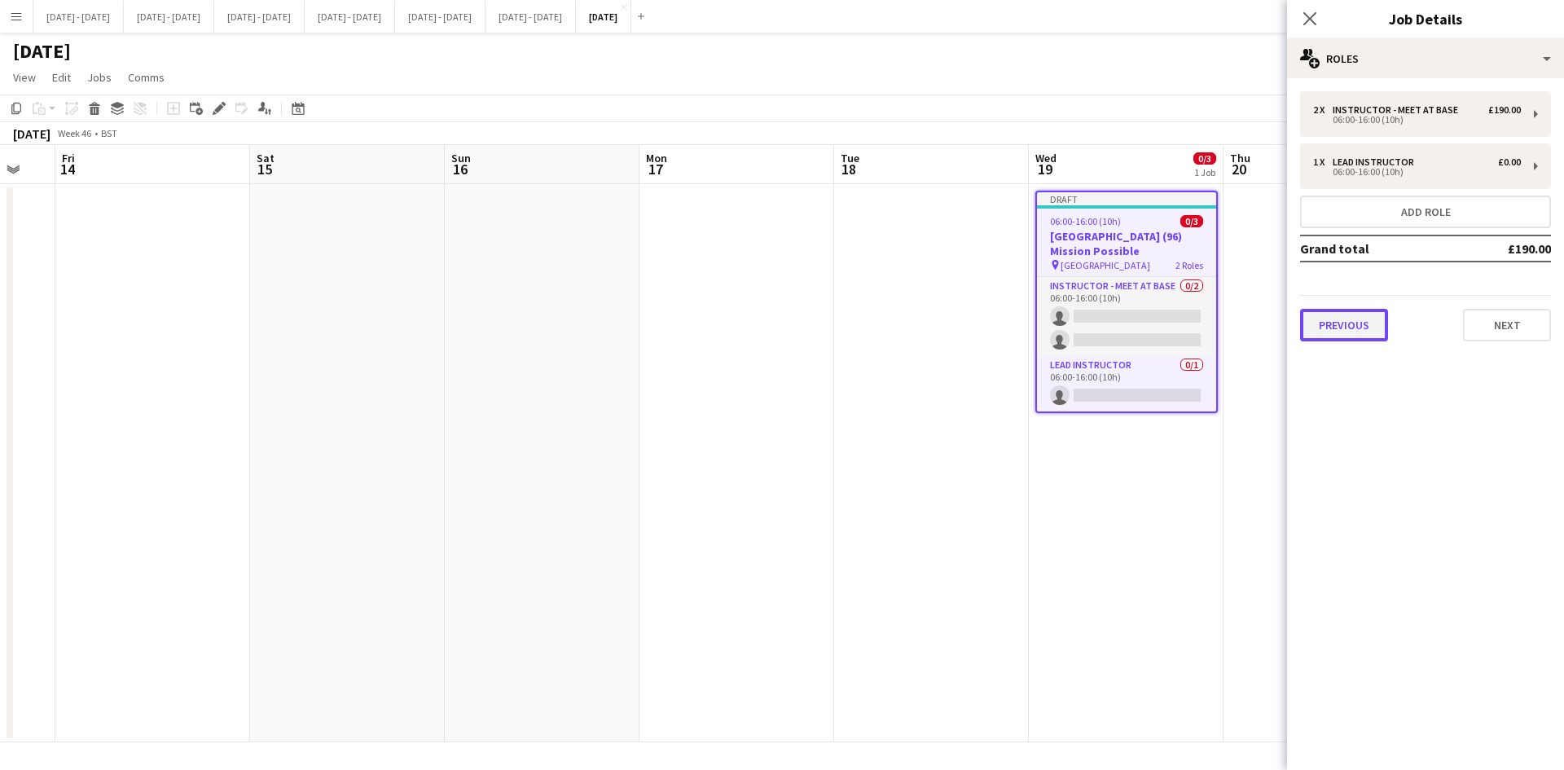
click at [1338, 327] on button "Previous" at bounding box center [1344, 325] width 88 height 33
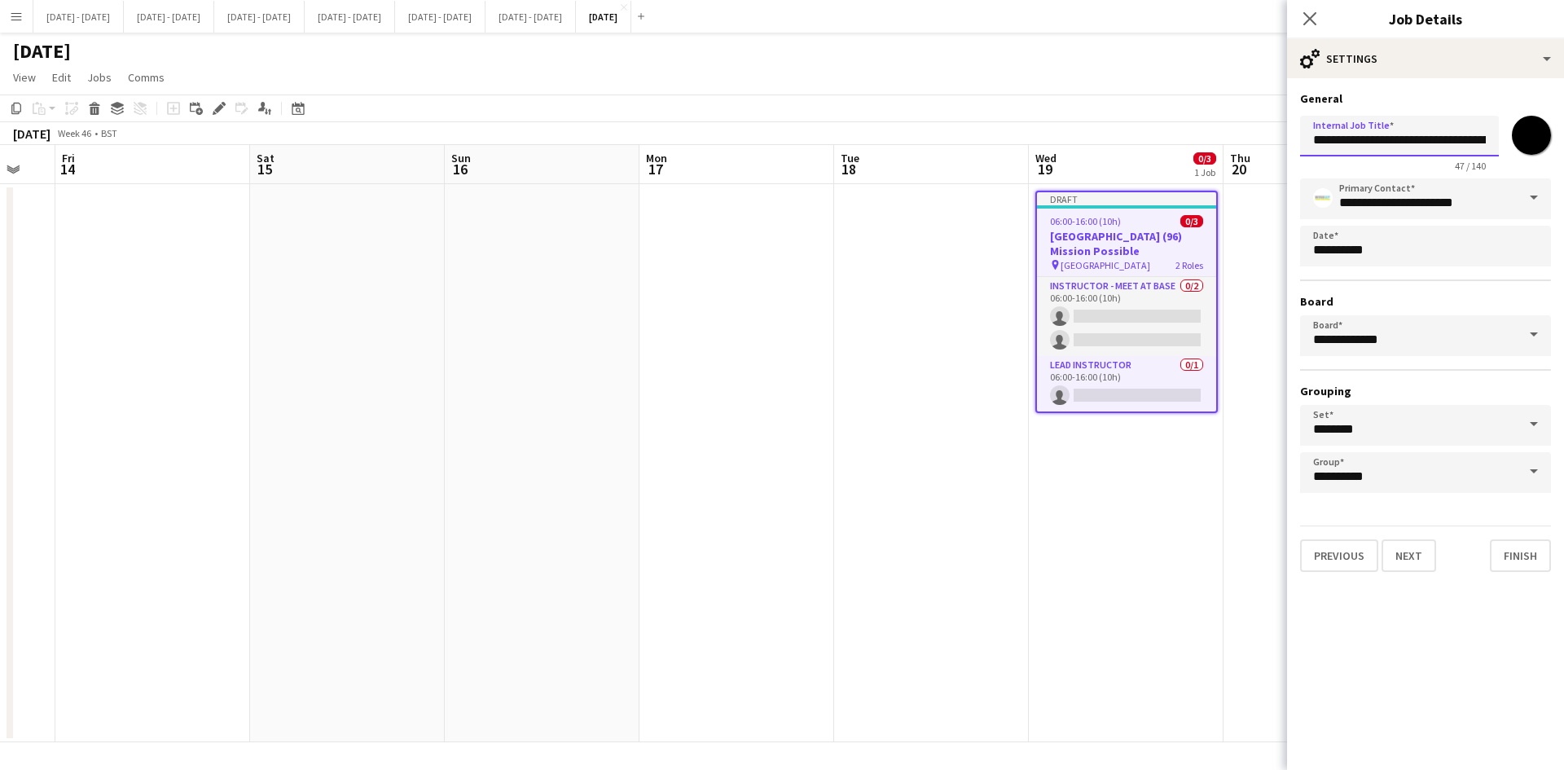
click at [1376, 142] on input "**********" at bounding box center [1399, 136] width 199 height 41
type input "**********"
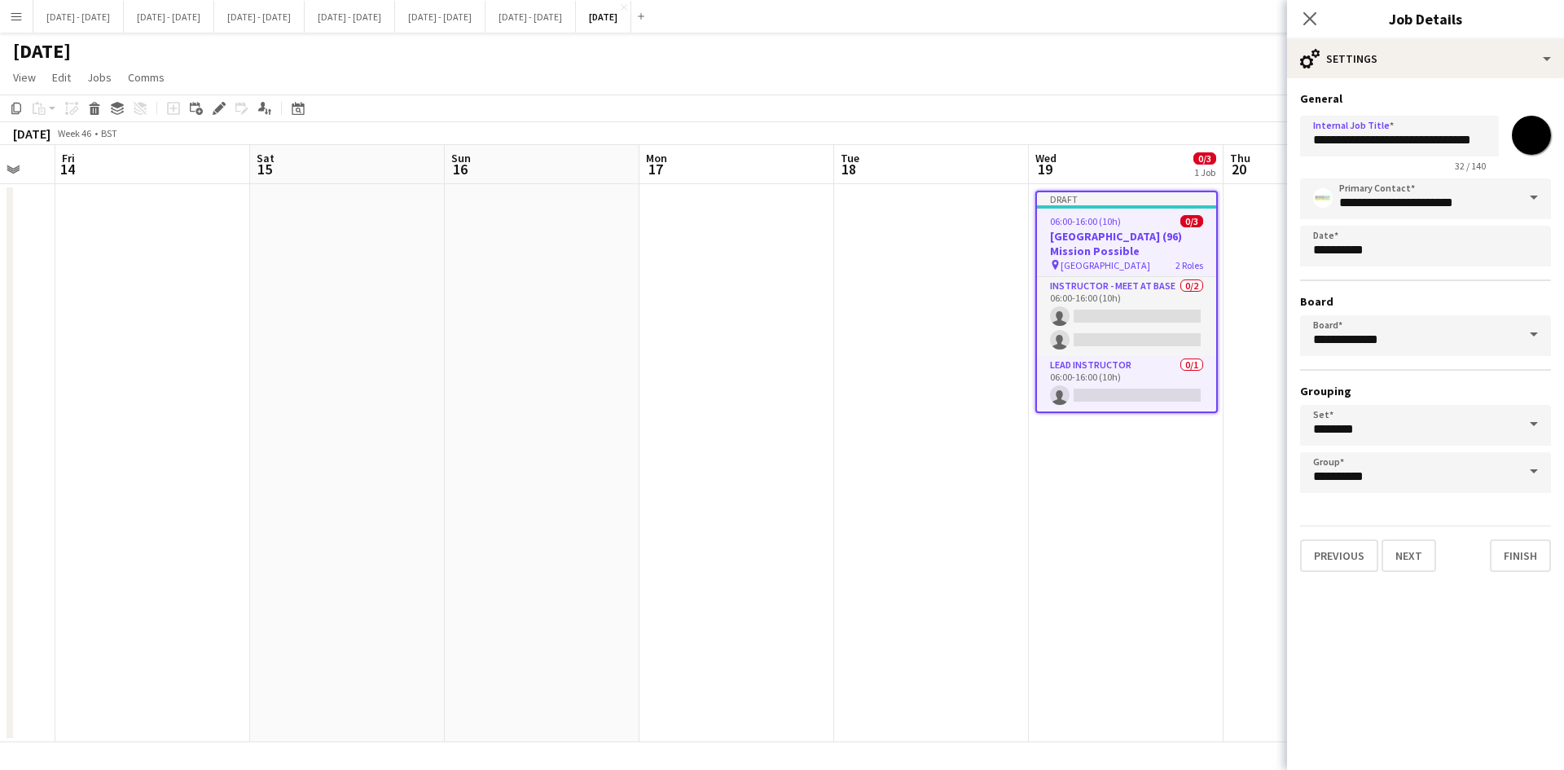
scroll to position [0, 0]
click at [1407, 560] on button "Next" at bounding box center [1408, 555] width 55 height 33
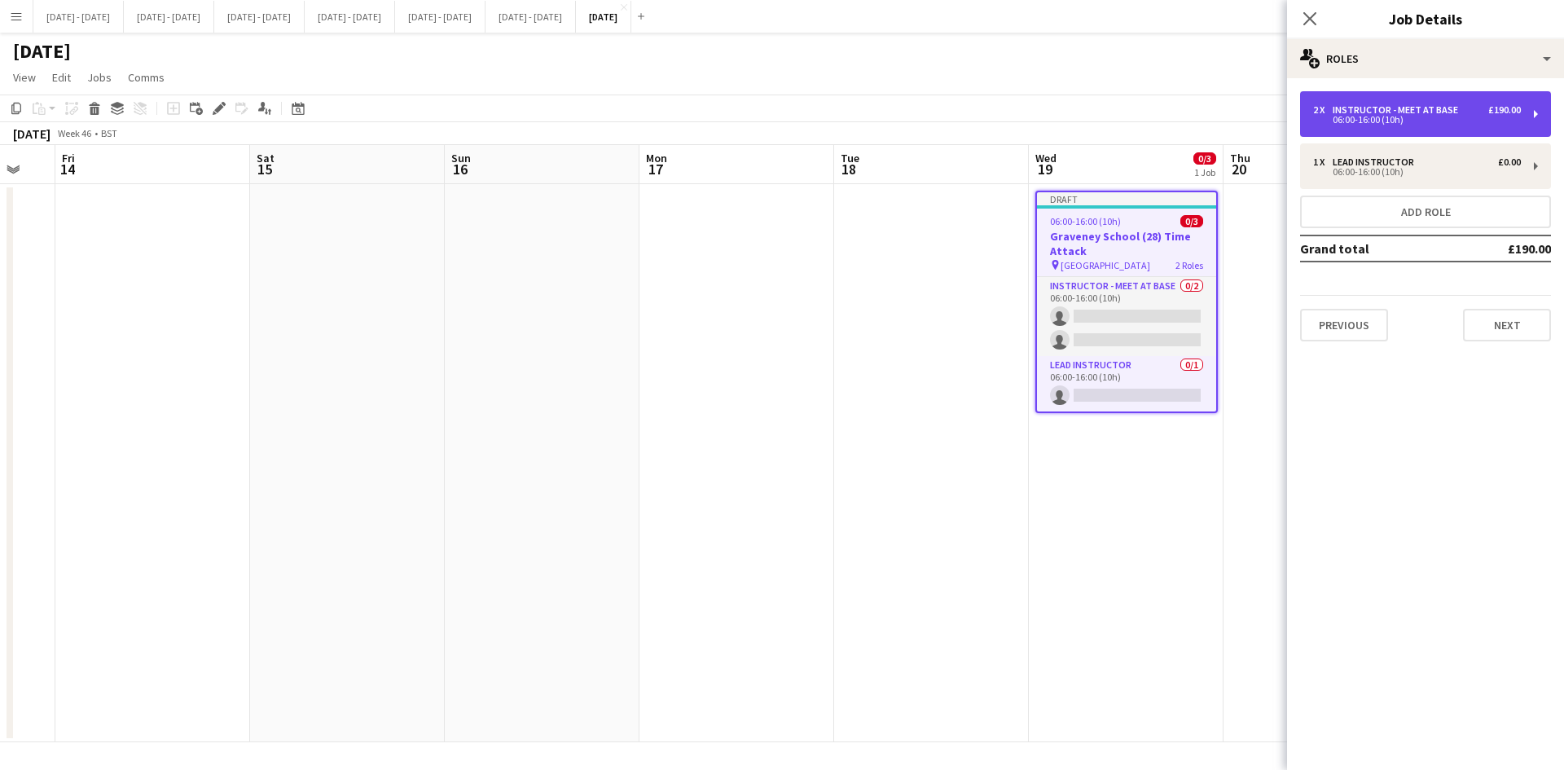
click at [1383, 116] on div "06:00-16:00 (10h)" at bounding box center [1417, 120] width 208 height 8
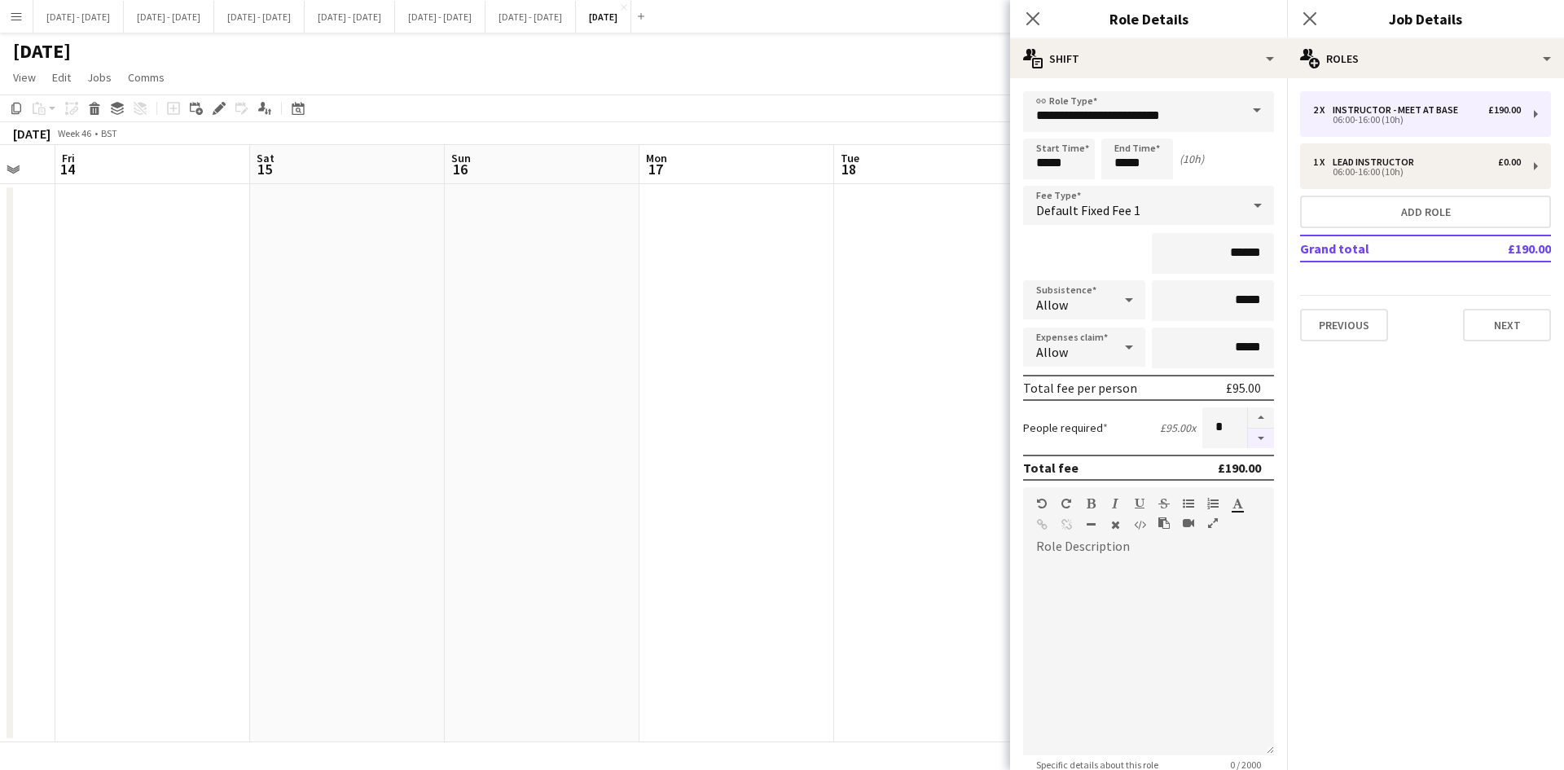
click at [1248, 438] on button "button" at bounding box center [1261, 438] width 26 height 20
type input "*"
click at [1031, 23] on icon "Close pop-in" at bounding box center [1032, 18] width 15 height 15
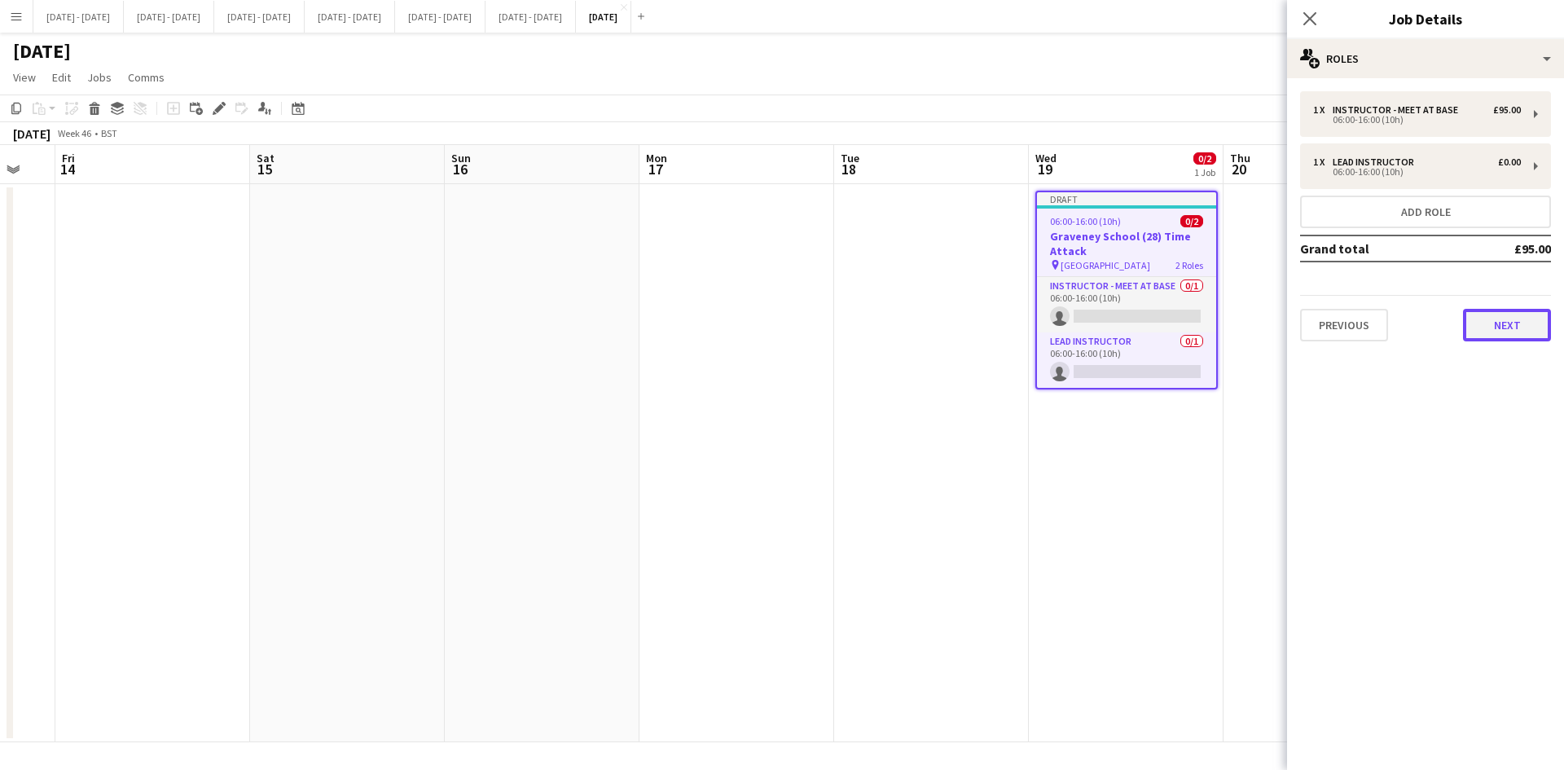
click at [1485, 320] on button "Next" at bounding box center [1507, 325] width 88 height 33
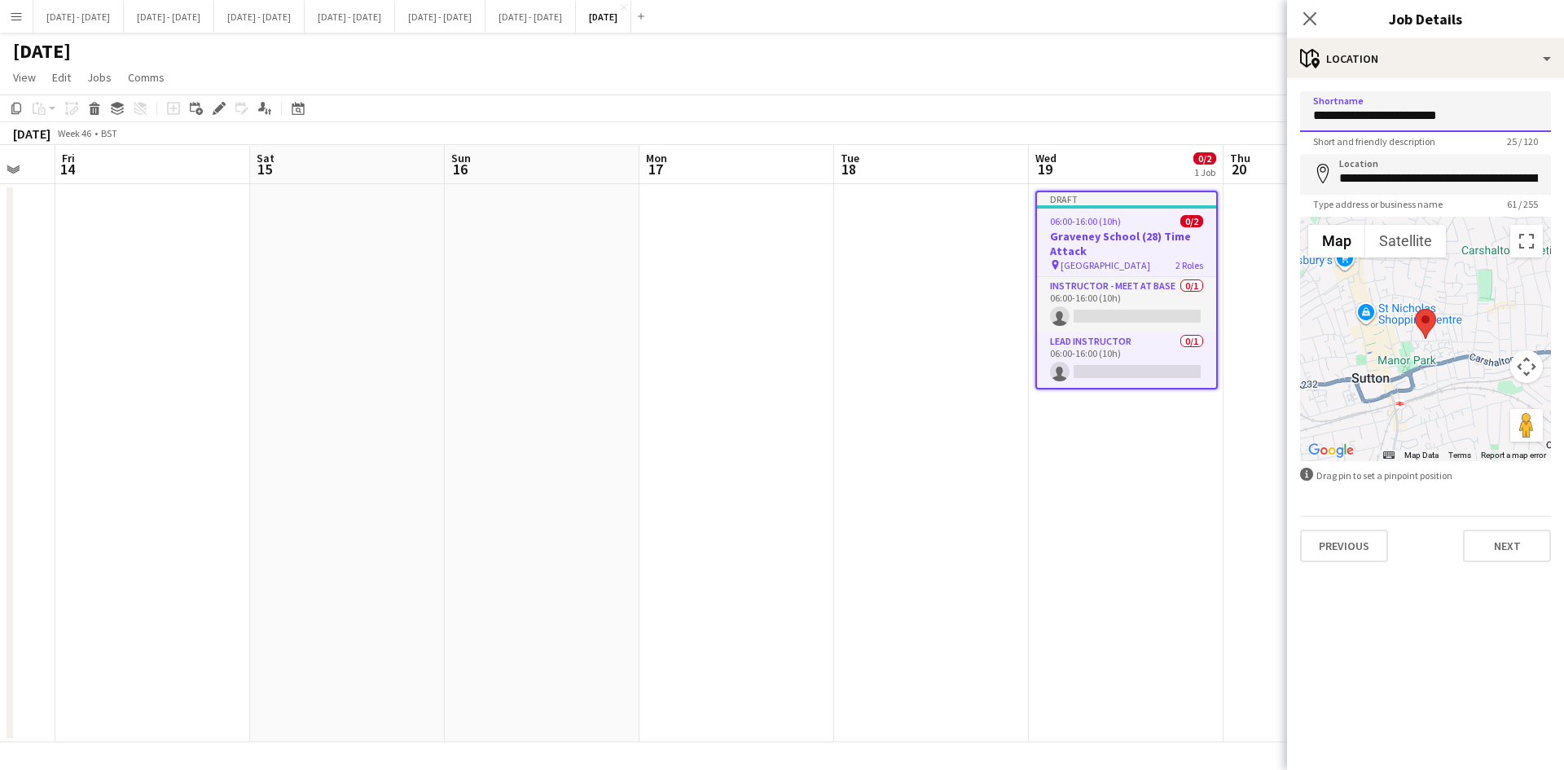
click at [1399, 108] on input "**********" at bounding box center [1425, 111] width 251 height 41
type input "**********"
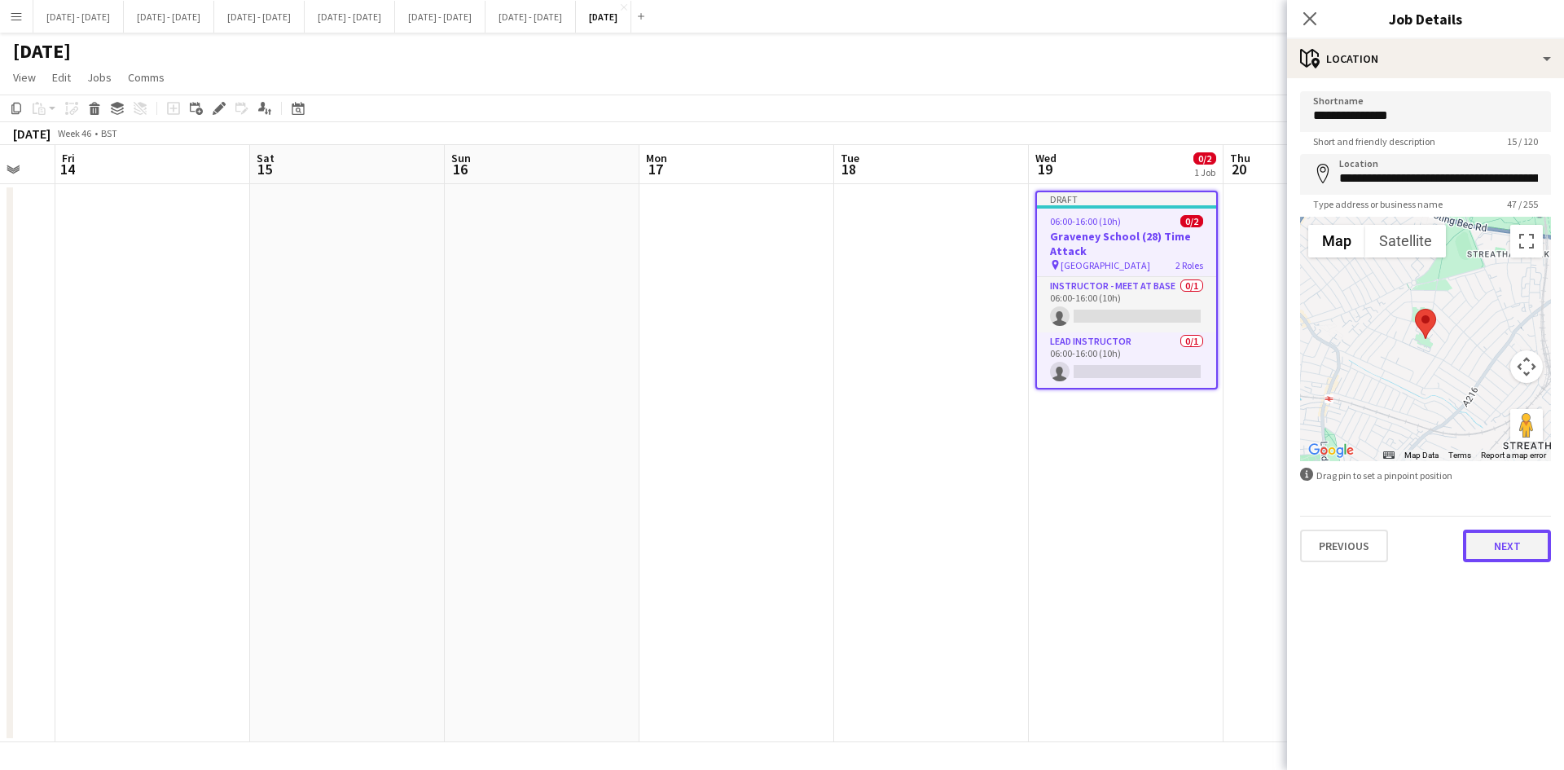
click at [1505, 539] on button "Next" at bounding box center [1507, 545] width 88 height 33
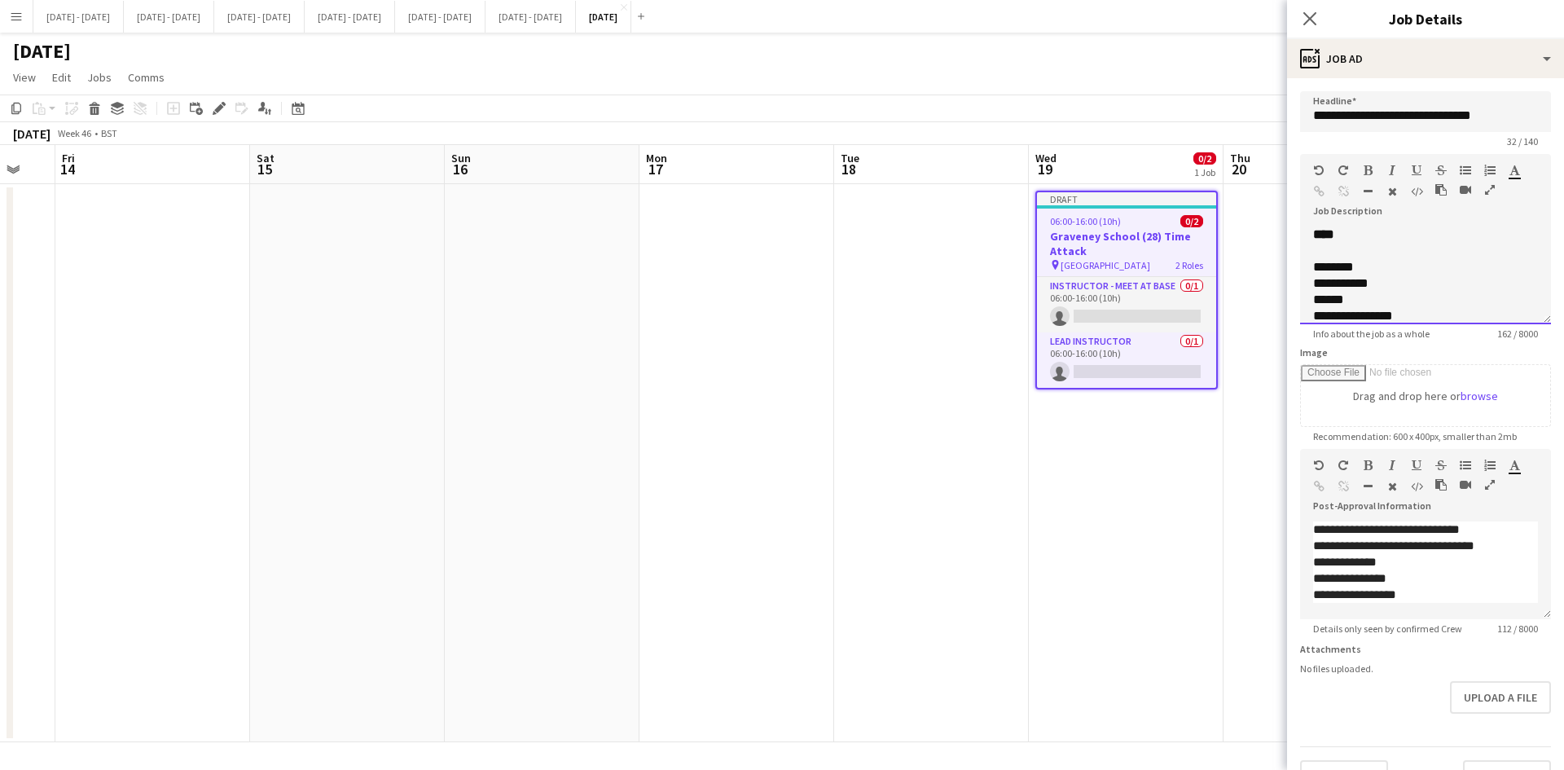
click at [1328, 289] on span "**********" at bounding box center [1340, 283] width 55 height 12
click at [1348, 306] on div "******" at bounding box center [1413, 300] width 200 height 16
click at [1381, 318] on div "**********" at bounding box center [1413, 316] width 200 height 16
click at [1381, 317] on div "**********" at bounding box center [1413, 316] width 200 height 16
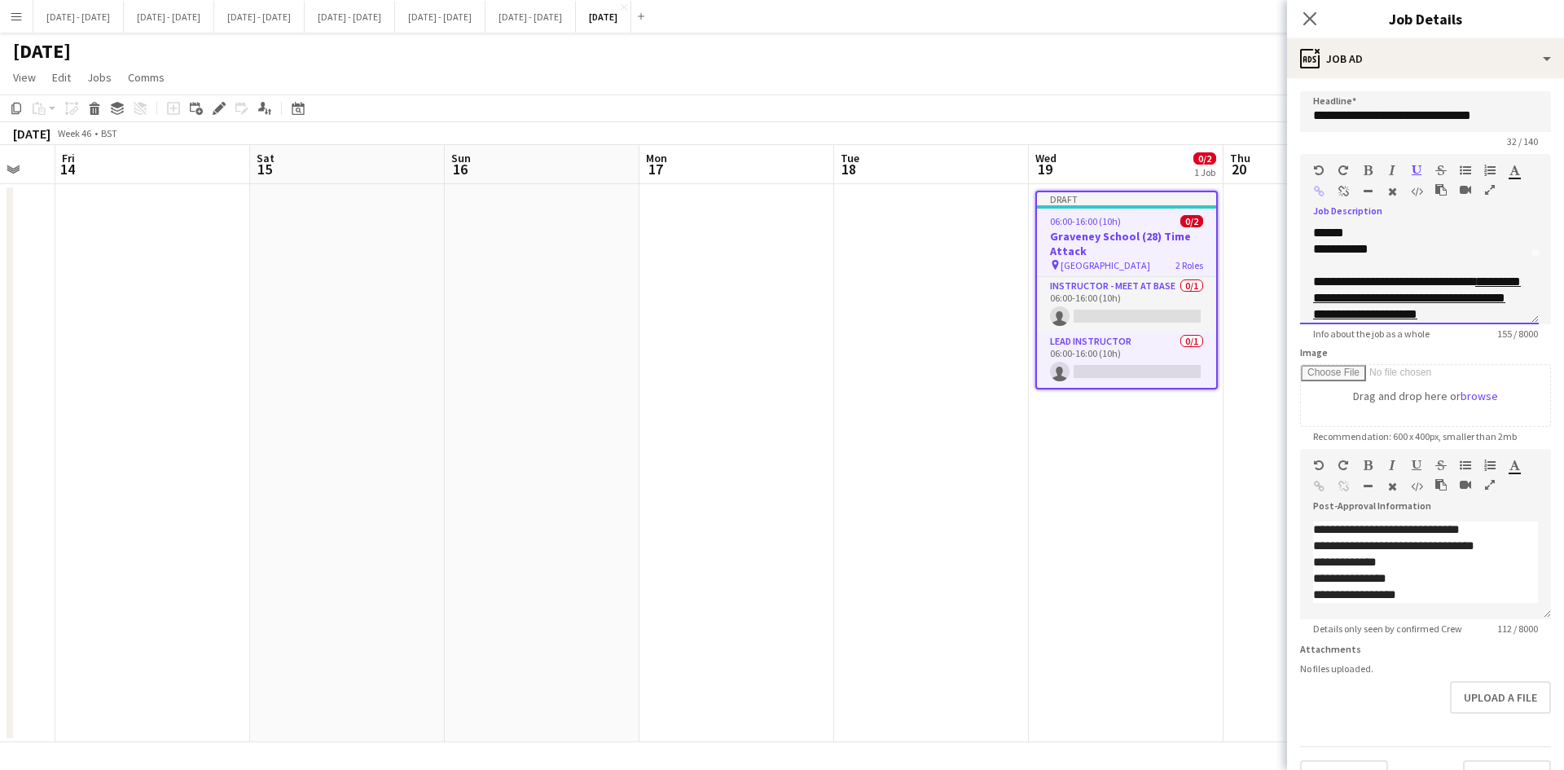
scroll to position [83, 0]
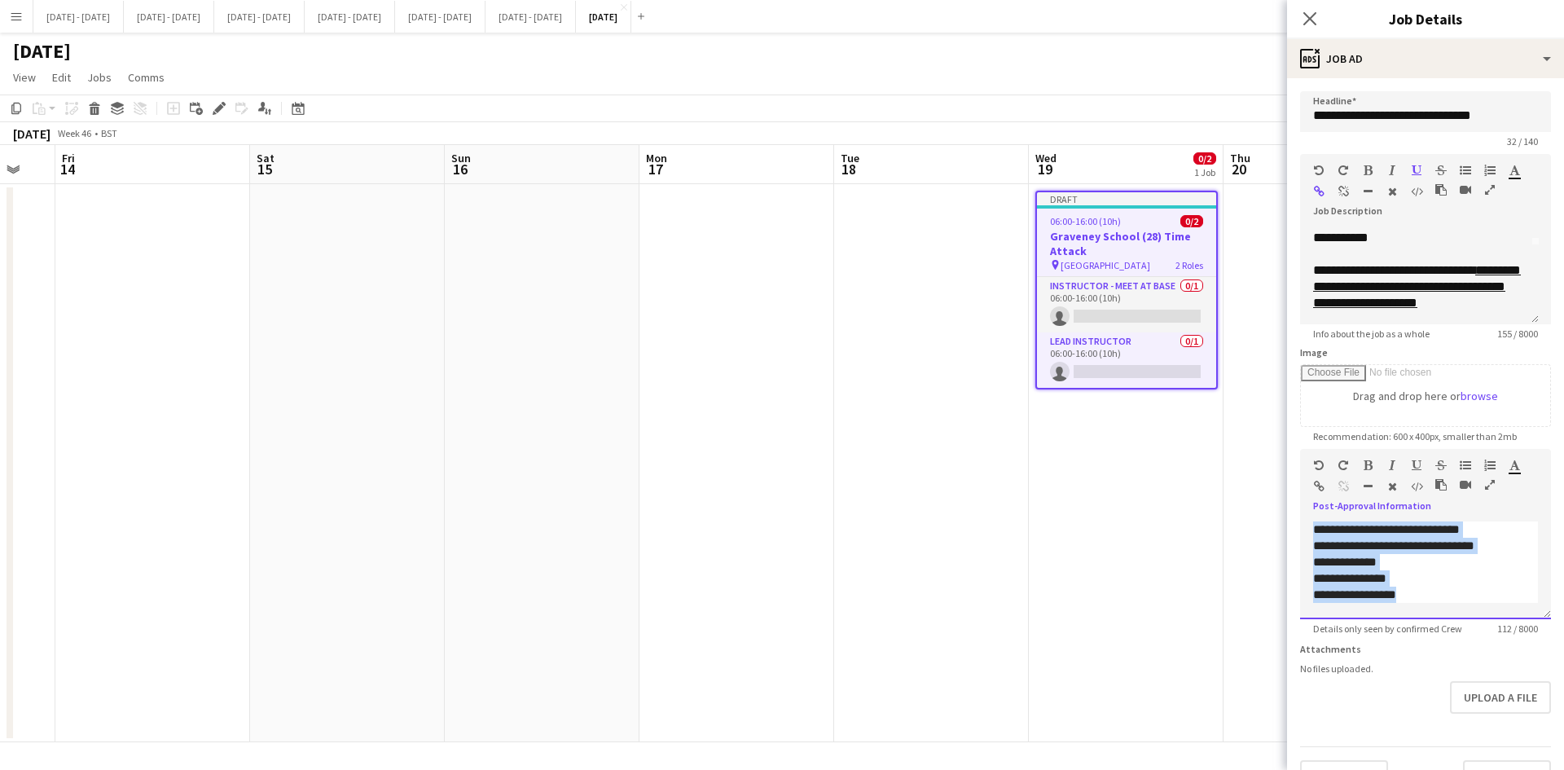
drag, startPoint x: 1314, startPoint y: 530, endPoint x: 1438, endPoint y: 639, distance: 164.5
click at [1437, 635] on app-form-group "**********" at bounding box center [1425, 542] width 251 height 186
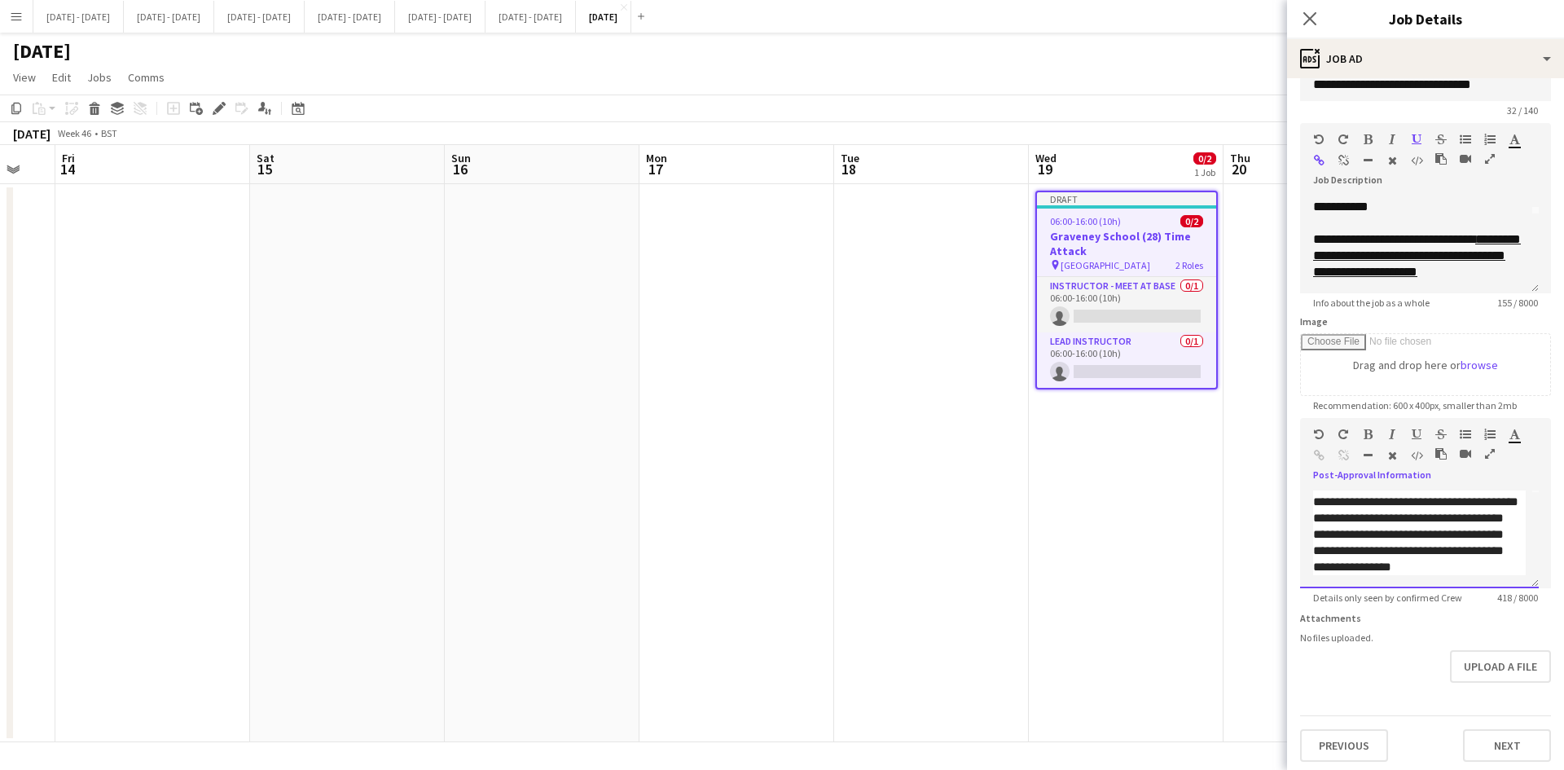
scroll to position [48, 0]
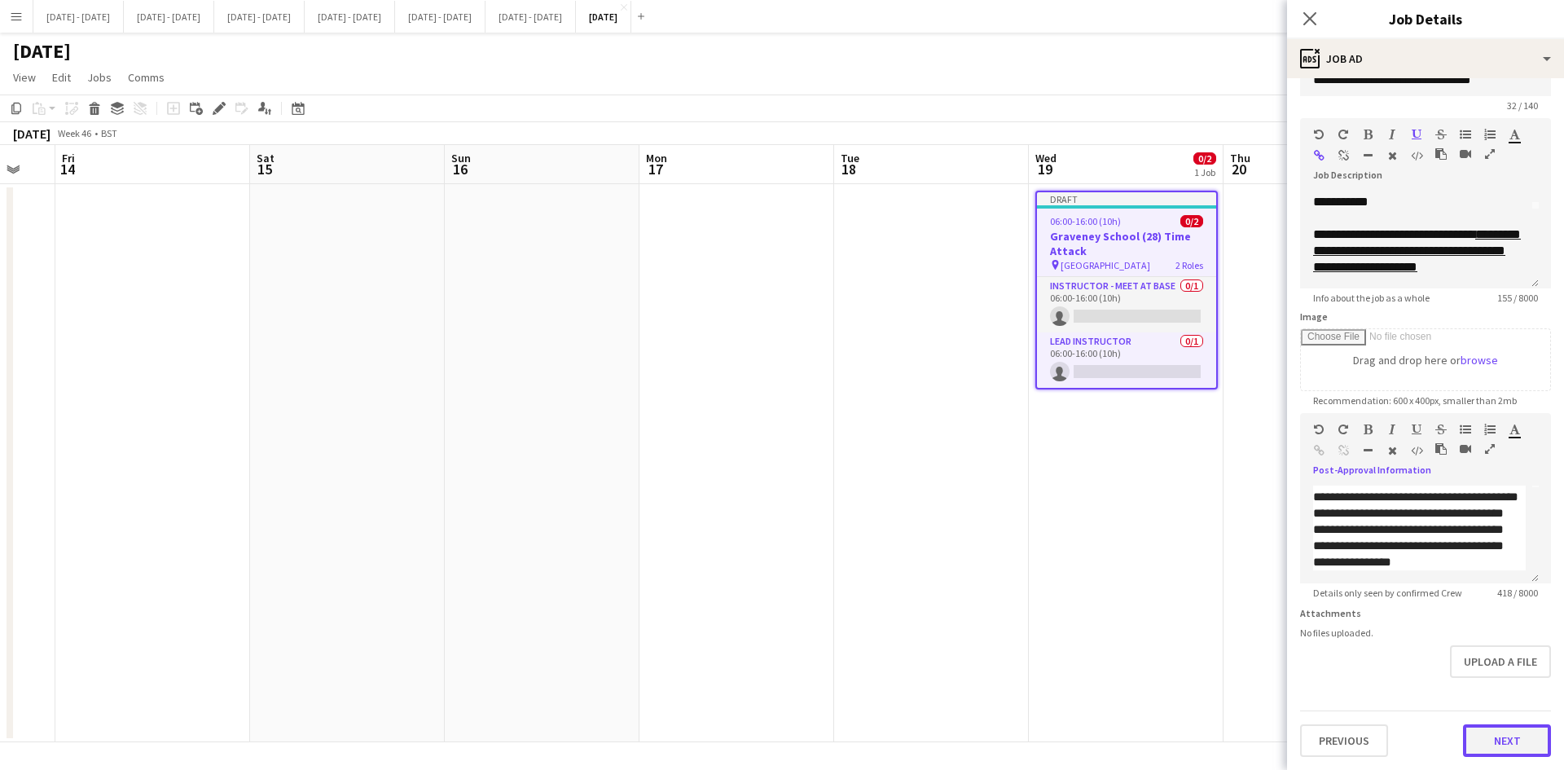
click at [1492, 742] on button "Next" at bounding box center [1507, 740] width 88 height 33
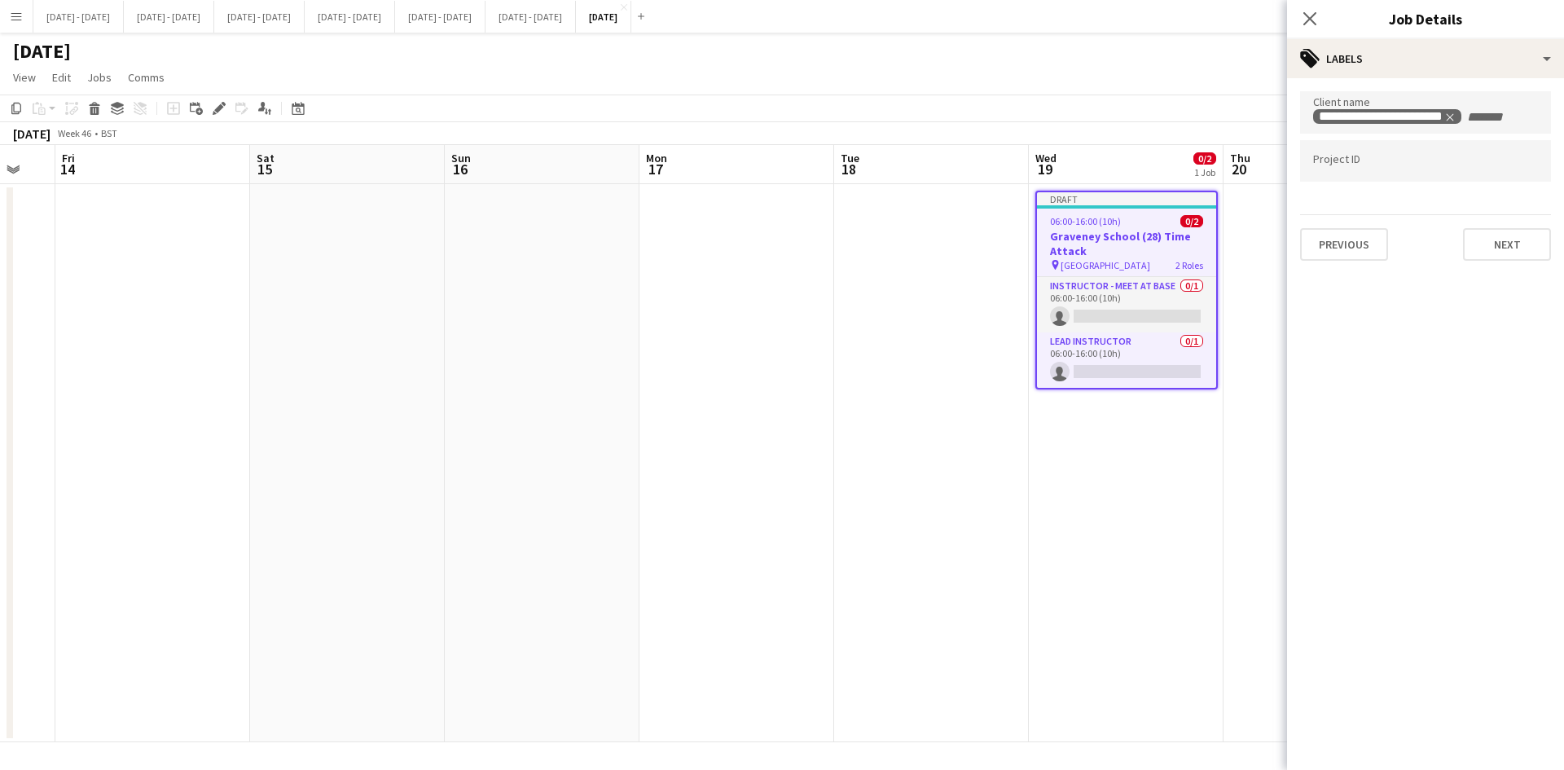
scroll to position [0, 0]
click at [1500, 113] on icon "Remove tag" at bounding box center [1498, 117] width 11 height 11
type input "*******"
click at [1389, 163] on div "[GEOGRAPHIC_DATA]" at bounding box center [1425, 162] width 251 height 39
click at [1499, 242] on button "Next" at bounding box center [1507, 244] width 88 height 33
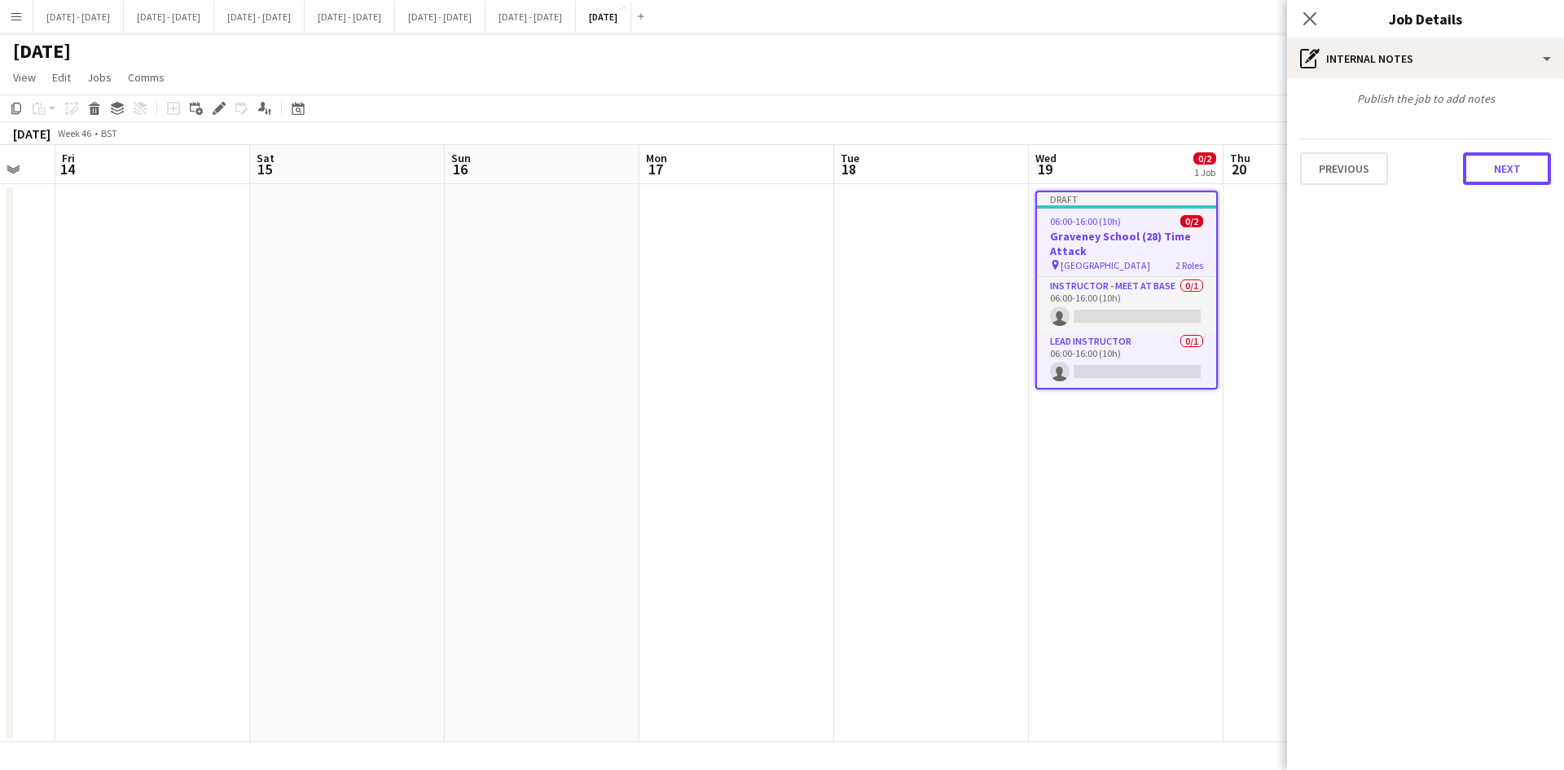
click at [1469, 174] on button "Next" at bounding box center [1507, 168] width 88 height 33
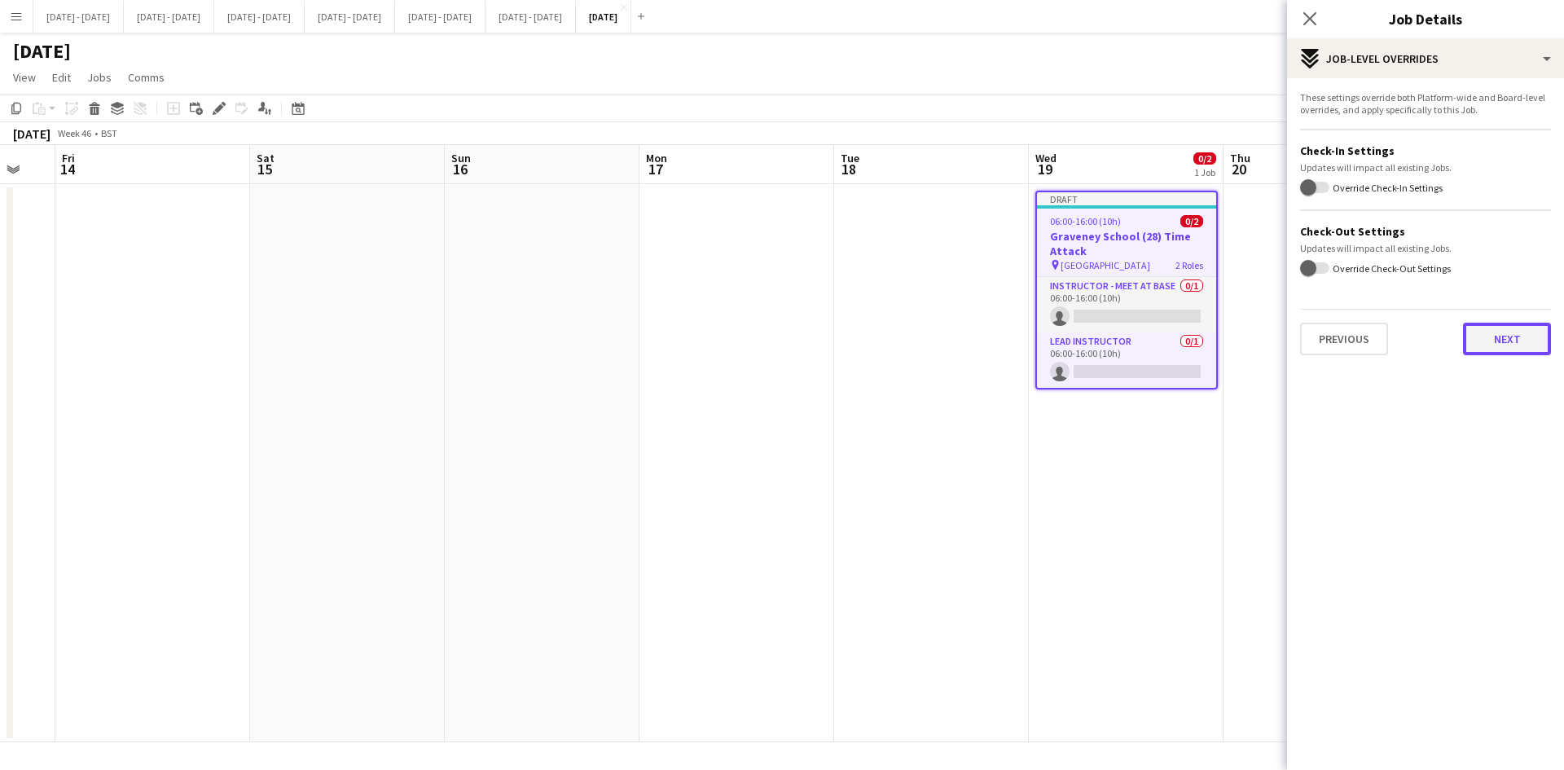
click at [1507, 336] on button "Next" at bounding box center [1507, 339] width 88 height 33
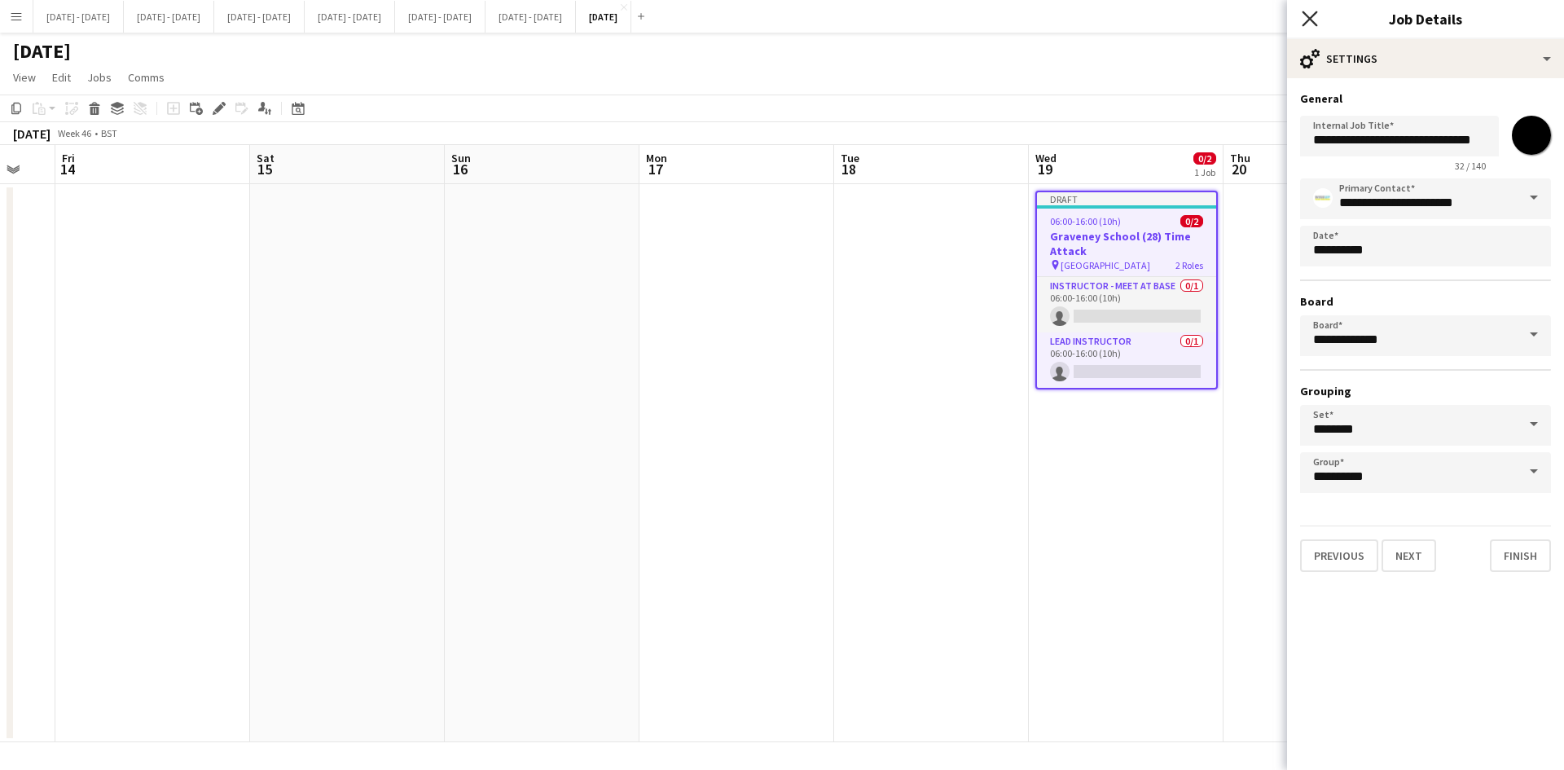
click at [1305, 15] on icon "Close pop-in" at bounding box center [1309, 18] width 15 height 15
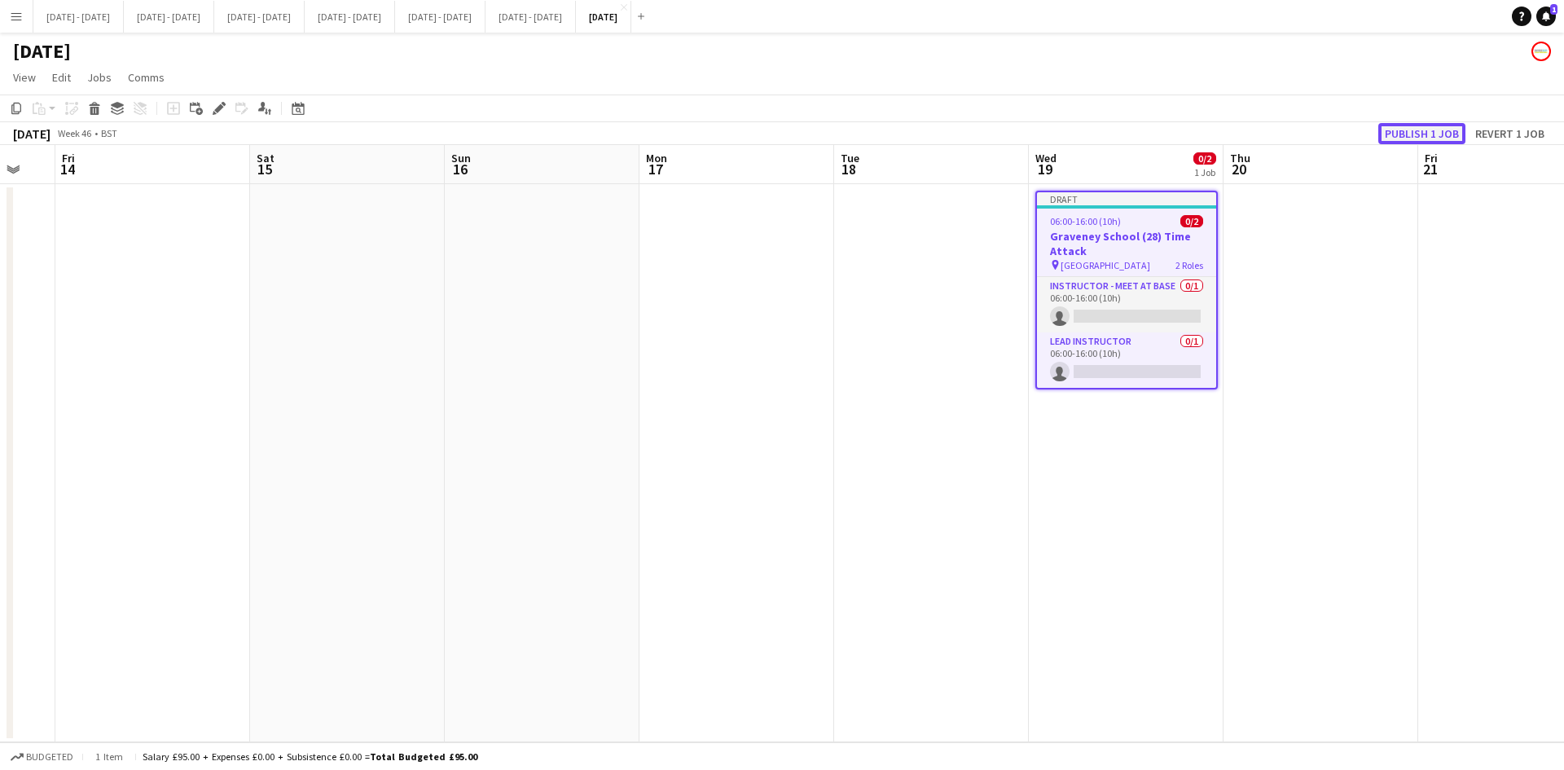
click at [1399, 134] on button "Publish 1 job" at bounding box center [1421, 133] width 87 height 21
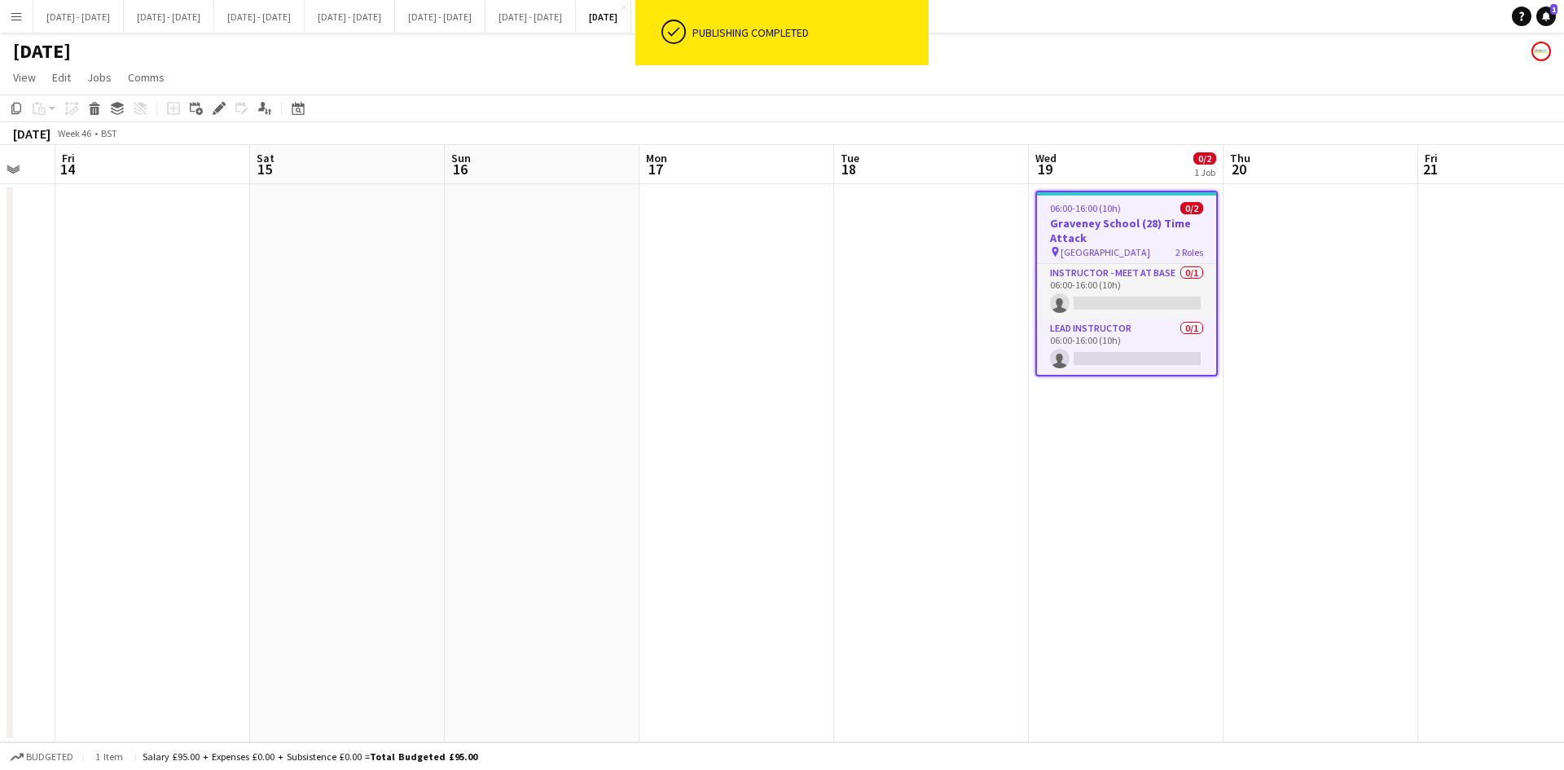
click at [18, 12] on app-icon "Menu" at bounding box center [16, 16] width 13 height 13
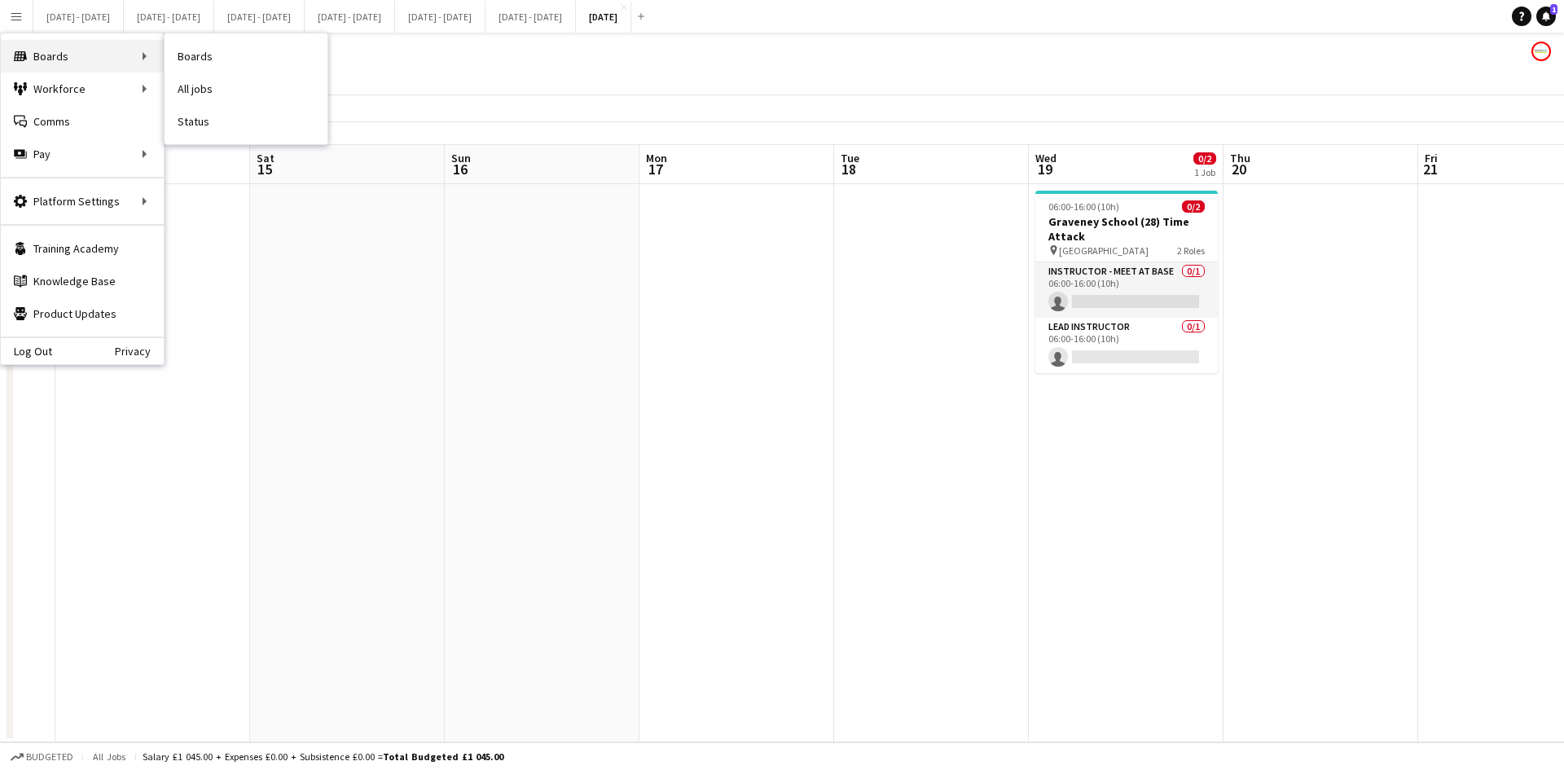
click at [52, 55] on div "Boards Boards" at bounding box center [82, 56] width 163 height 33
click at [199, 57] on link "Boards" at bounding box center [246, 56] width 163 height 33
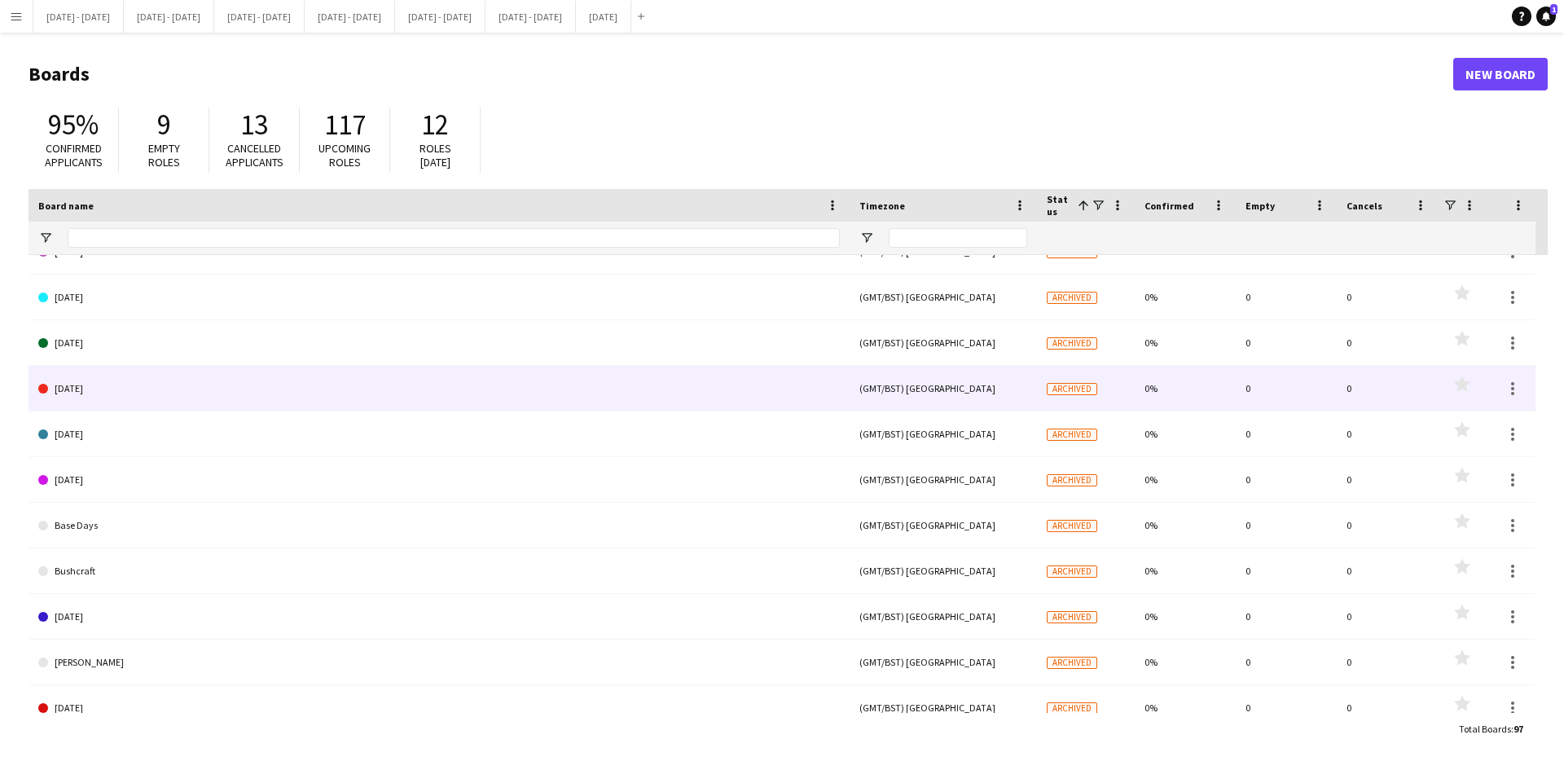
scroll to position [1192, 0]
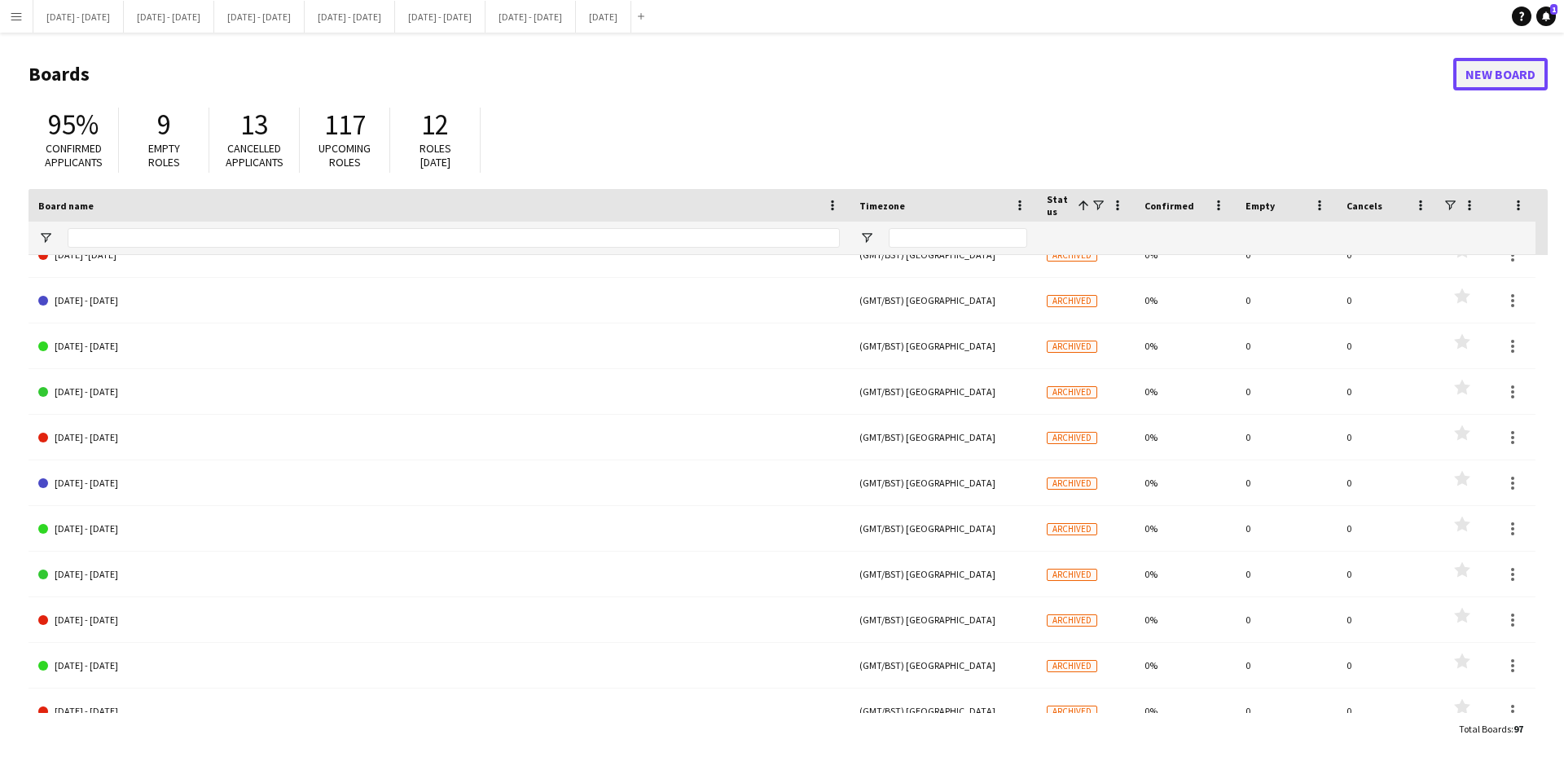
click at [1481, 78] on link "New Board" at bounding box center [1500, 74] width 94 height 33
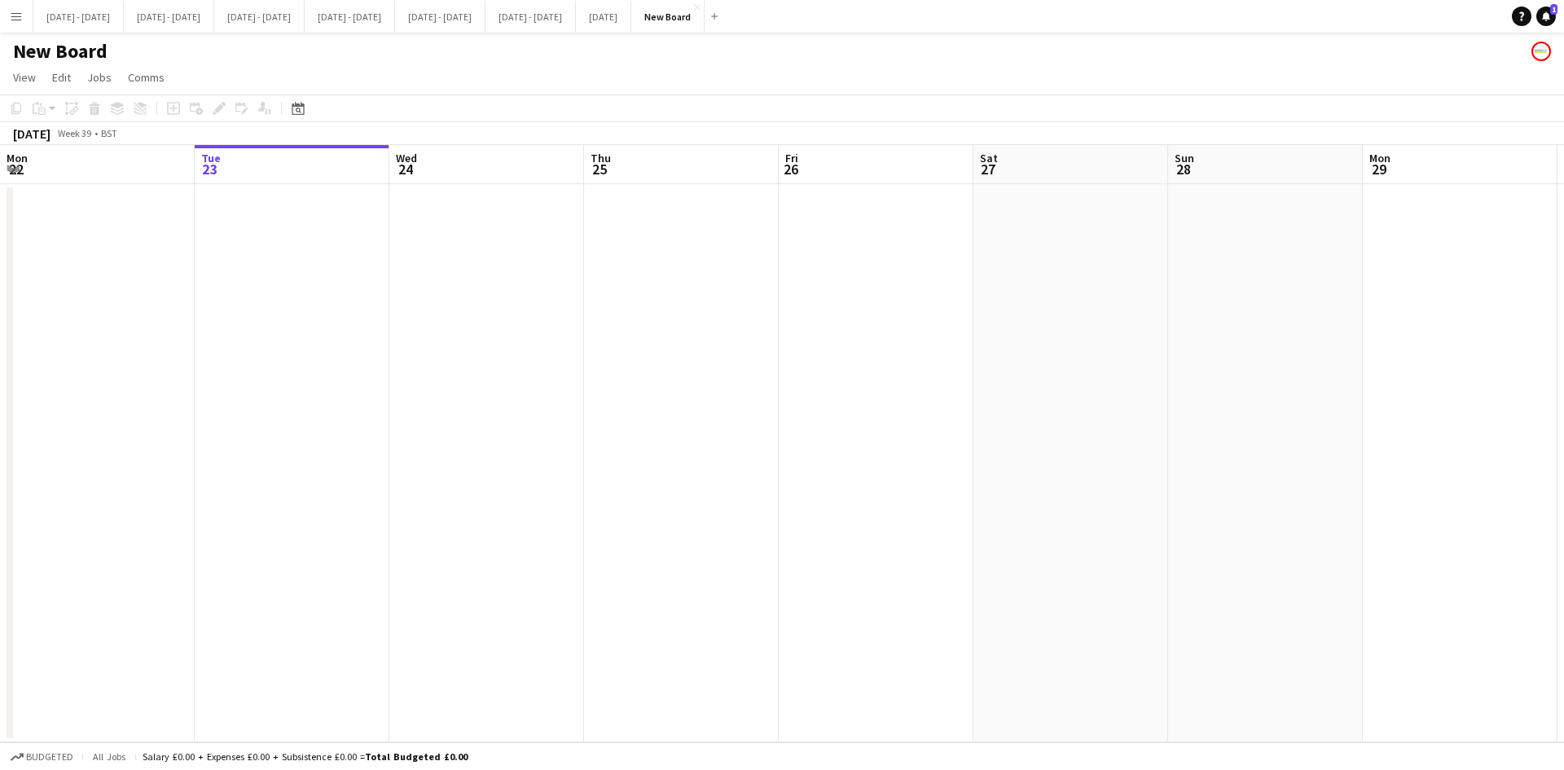
click at [96, 48] on h1 "New Board" at bounding box center [60, 51] width 94 height 24
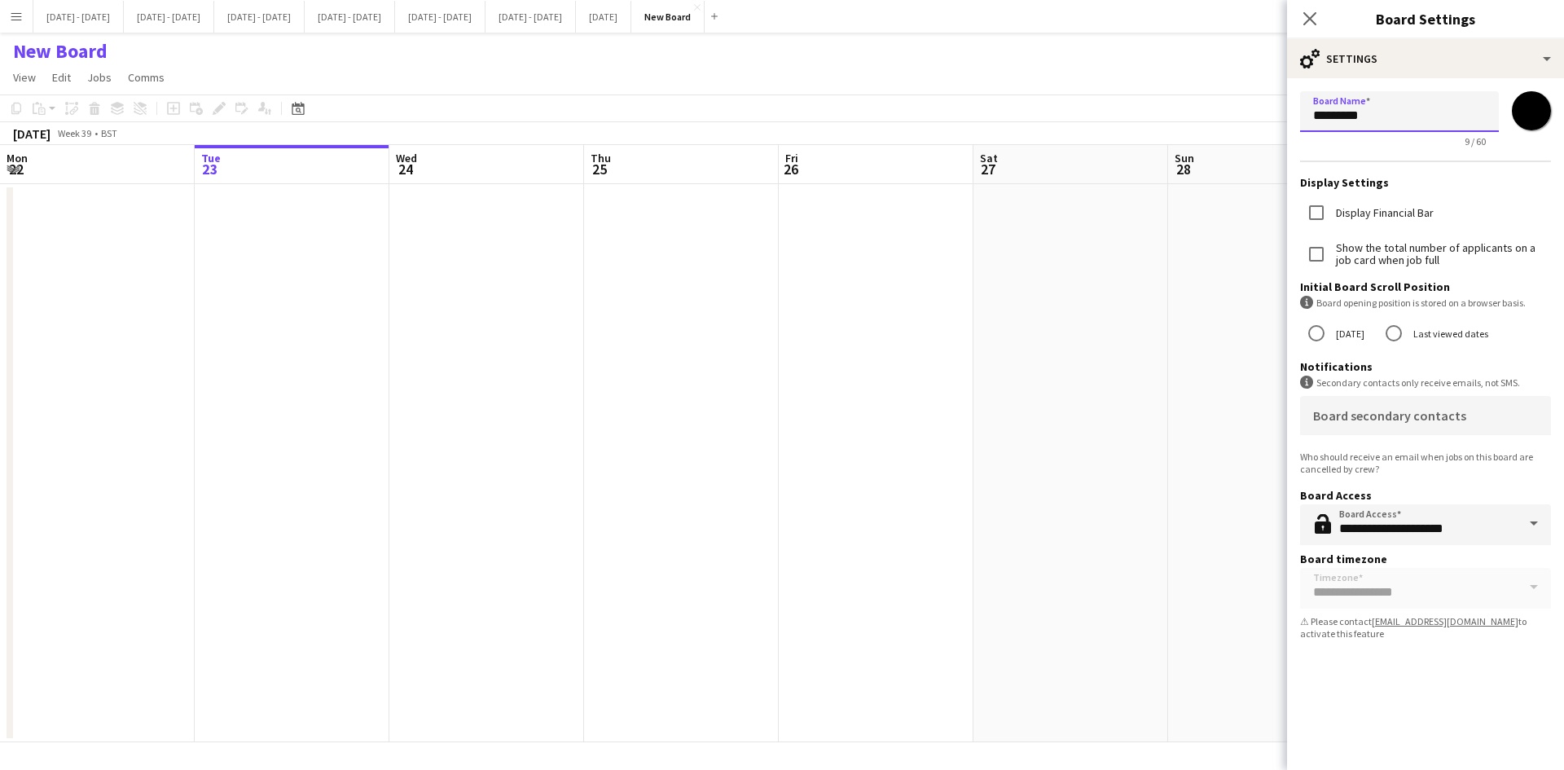
drag, startPoint x: 1379, startPoint y: 117, endPoint x: 1270, endPoint y: 116, distance: 109.1
click at [1271, 116] on body "Menu Boards Boards Boards All jobs Status Workforce Workforce My Workforce Recr…" at bounding box center [782, 385] width 1564 height 770
type input "**********"
click at [1524, 105] on input "*******" at bounding box center [1531, 110] width 59 height 59
type input "*******"
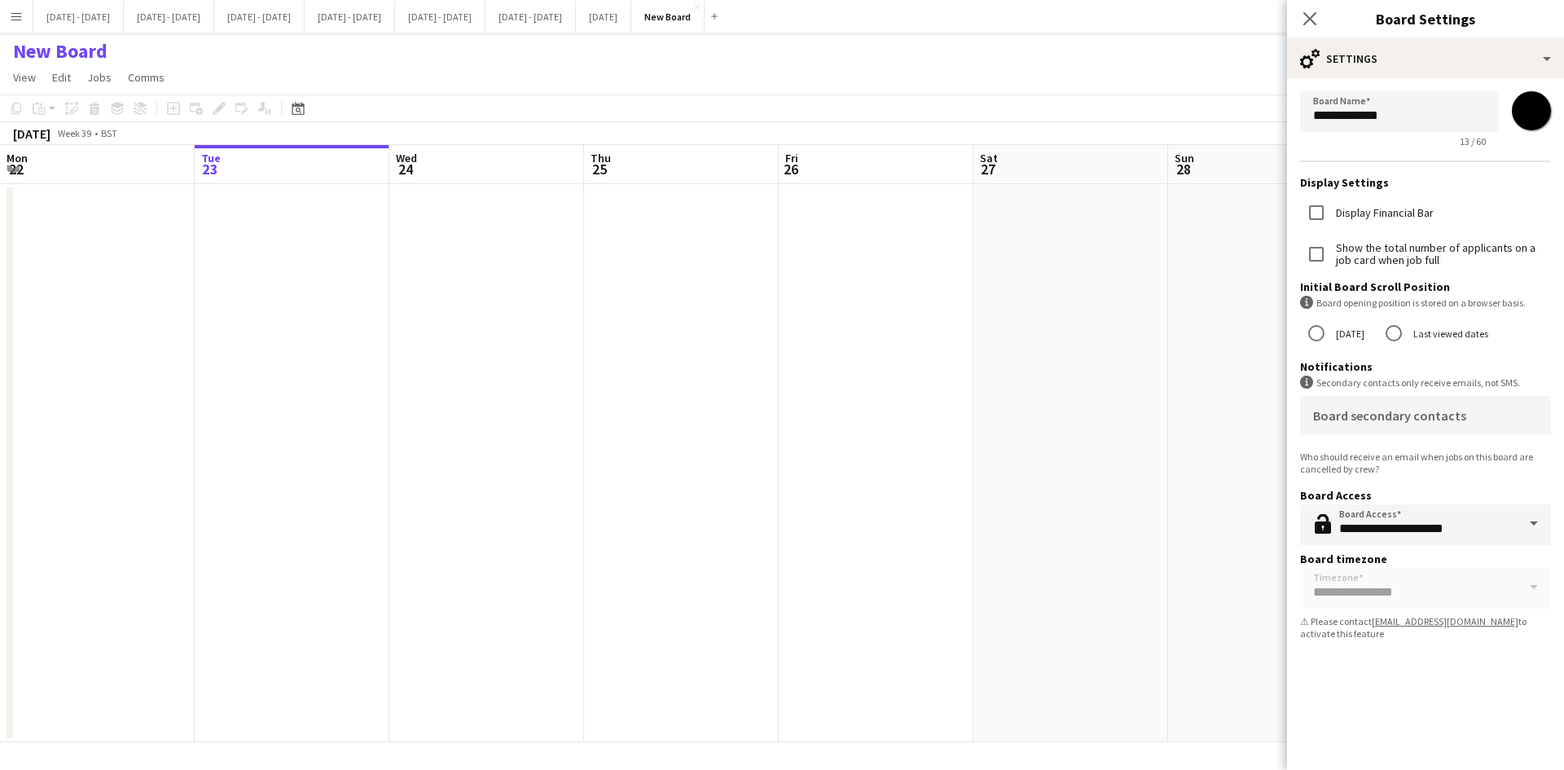
click at [1508, 85] on form "**********" at bounding box center [1425, 368] width 277 height 581
click at [1310, 17] on icon "Close pop-in" at bounding box center [1309, 18] width 15 height 15
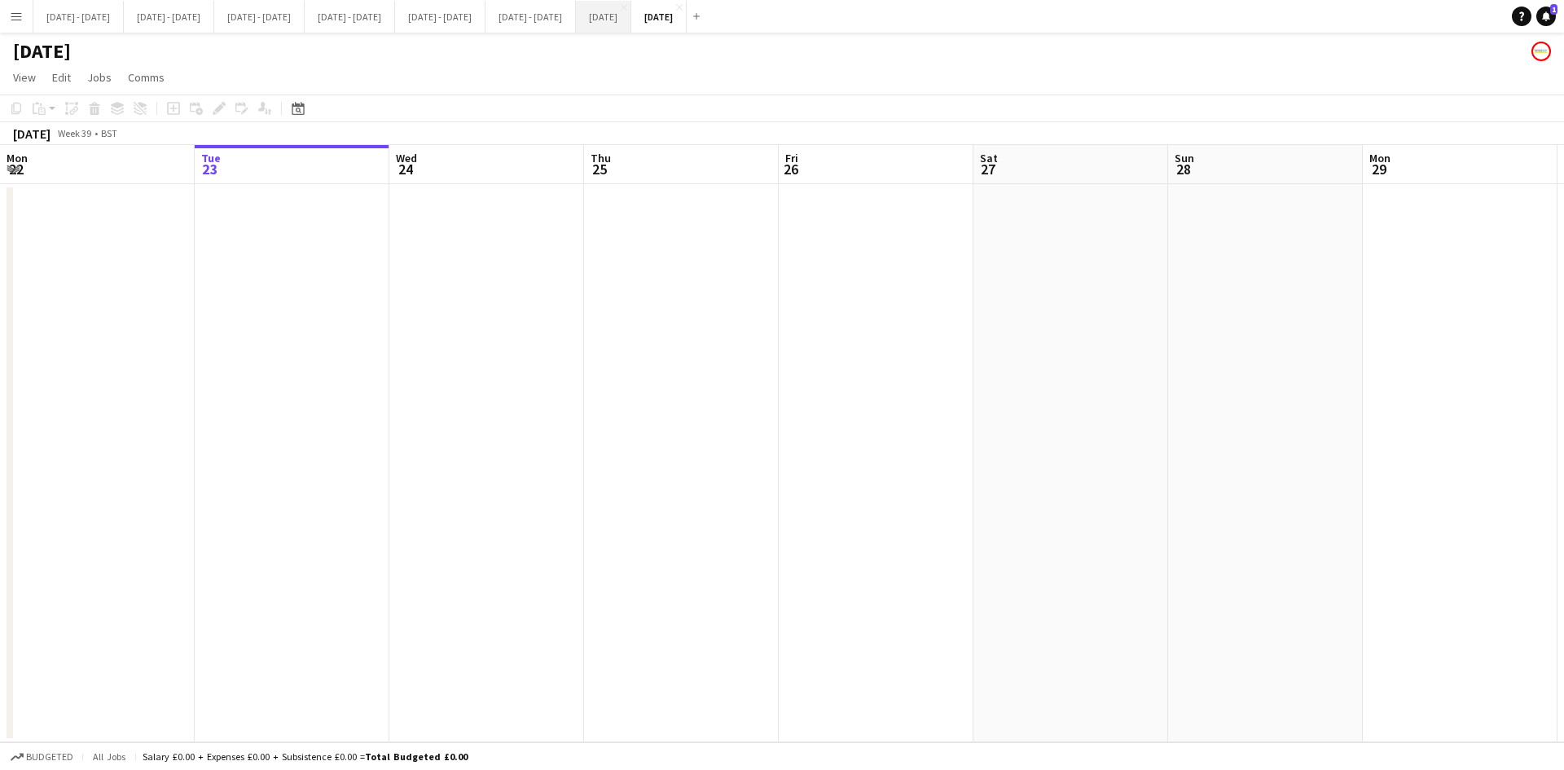
click at [631, 13] on button "[DATE] Close" at bounding box center [603, 17] width 55 height 32
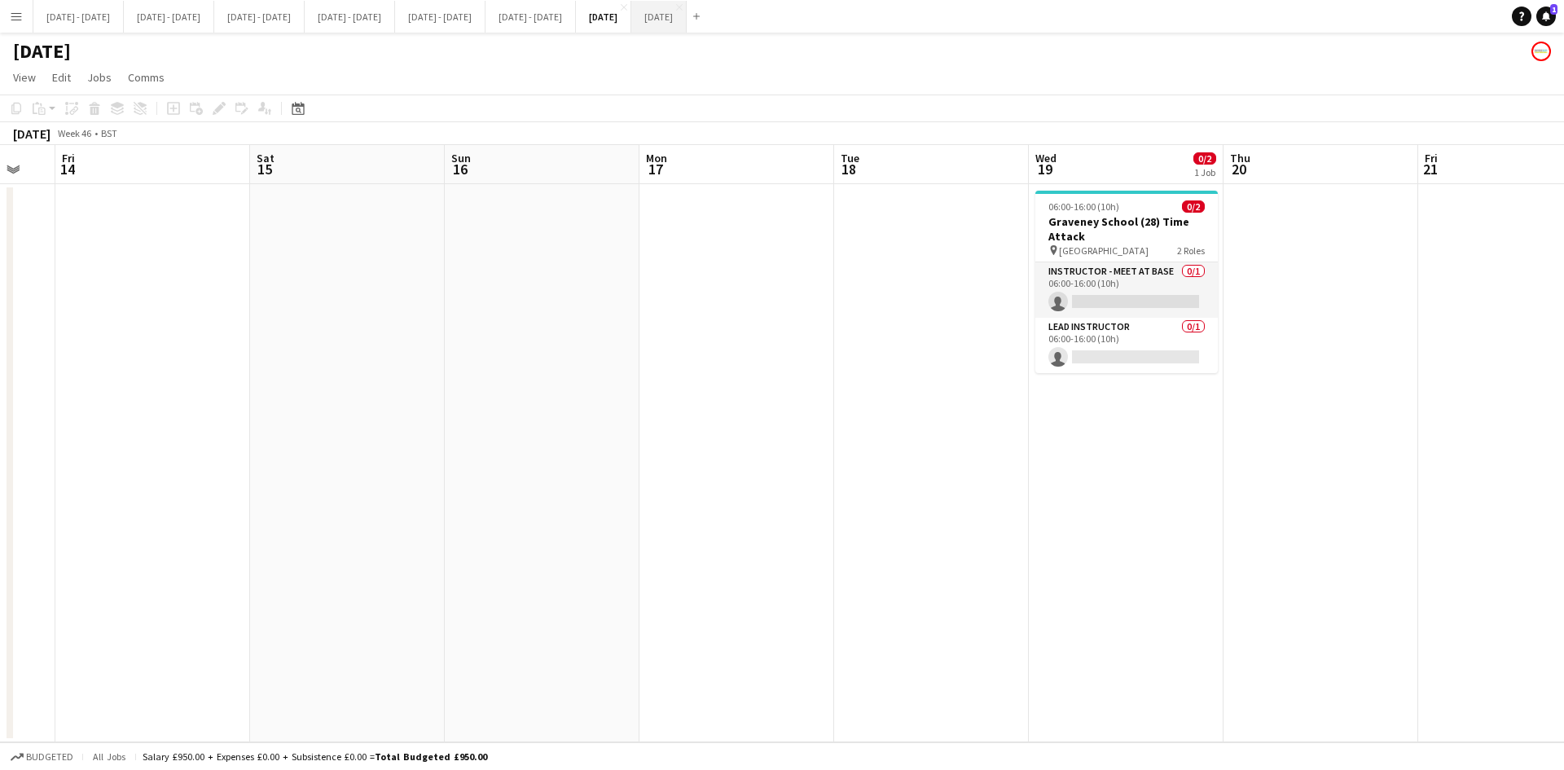
click at [687, 15] on button "[DATE] Close" at bounding box center [658, 17] width 55 height 32
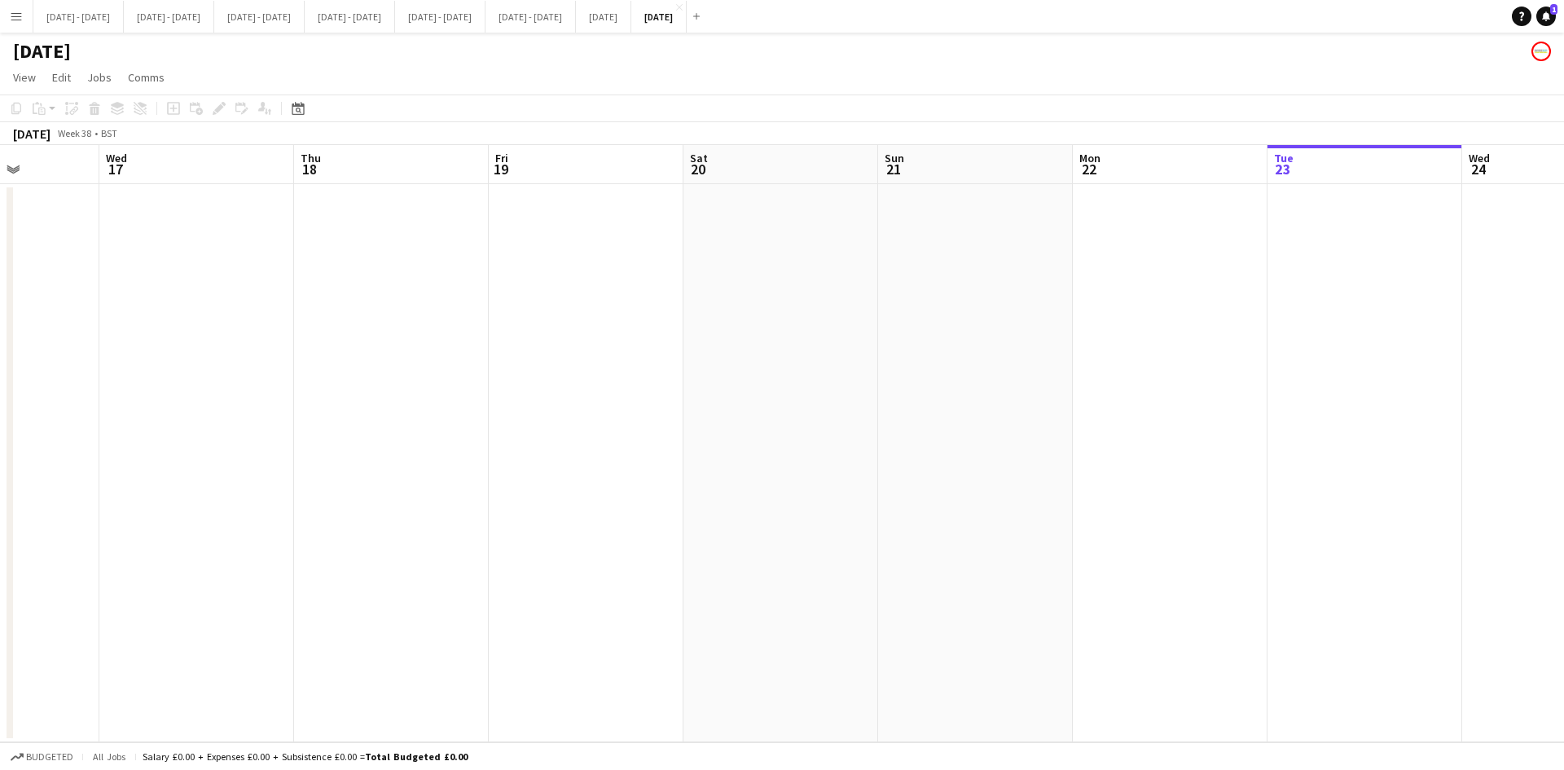
drag, startPoint x: 138, startPoint y: 261, endPoint x: 1208, endPoint y: 324, distance: 1071.3
click at [1208, 324] on app-calendar-viewport "Sun 14 Mon 15 Tue 16 Wed 17 Thu 18 Fri 19 Sat 20 Sun 21 Mon 22 Tue 23 Wed 24 Th…" at bounding box center [782, 443] width 1564 height 597
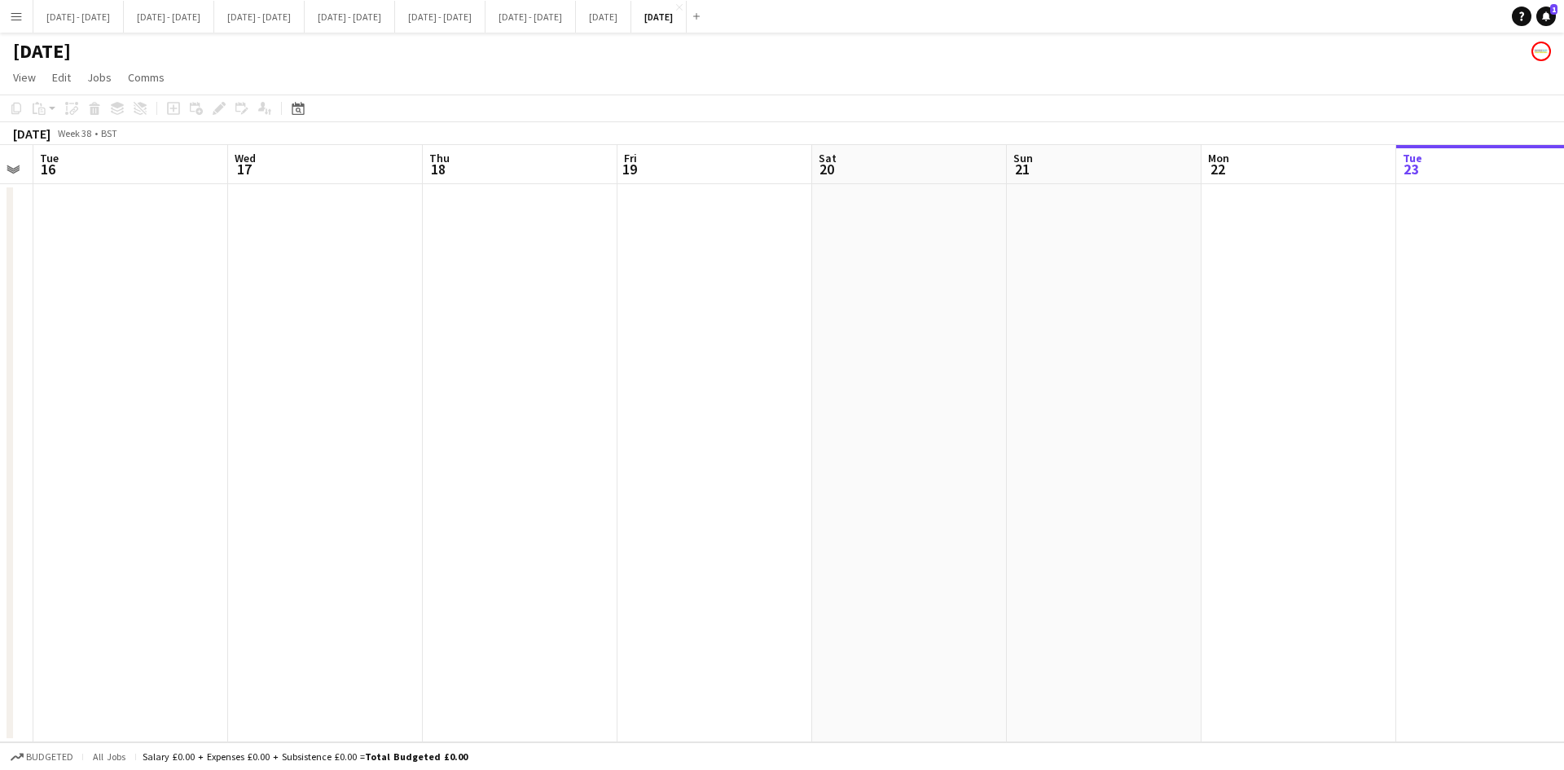
drag, startPoint x: 276, startPoint y: 390, endPoint x: 585, endPoint y: 372, distance: 309.2
click at [585, 372] on app-calendar-viewport "Sun 14 Mon 15 Tue 16 Wed 17 Thu 18 Fri 19 Sat 20 Sun 21 Mon 22 Tue 23 Wed 24 Th…" at bounding box center [782, 443] width 1564 height 597
click at [296, 102] on icon "Date picker" at bounding box center [298, 108] width 13 height 13
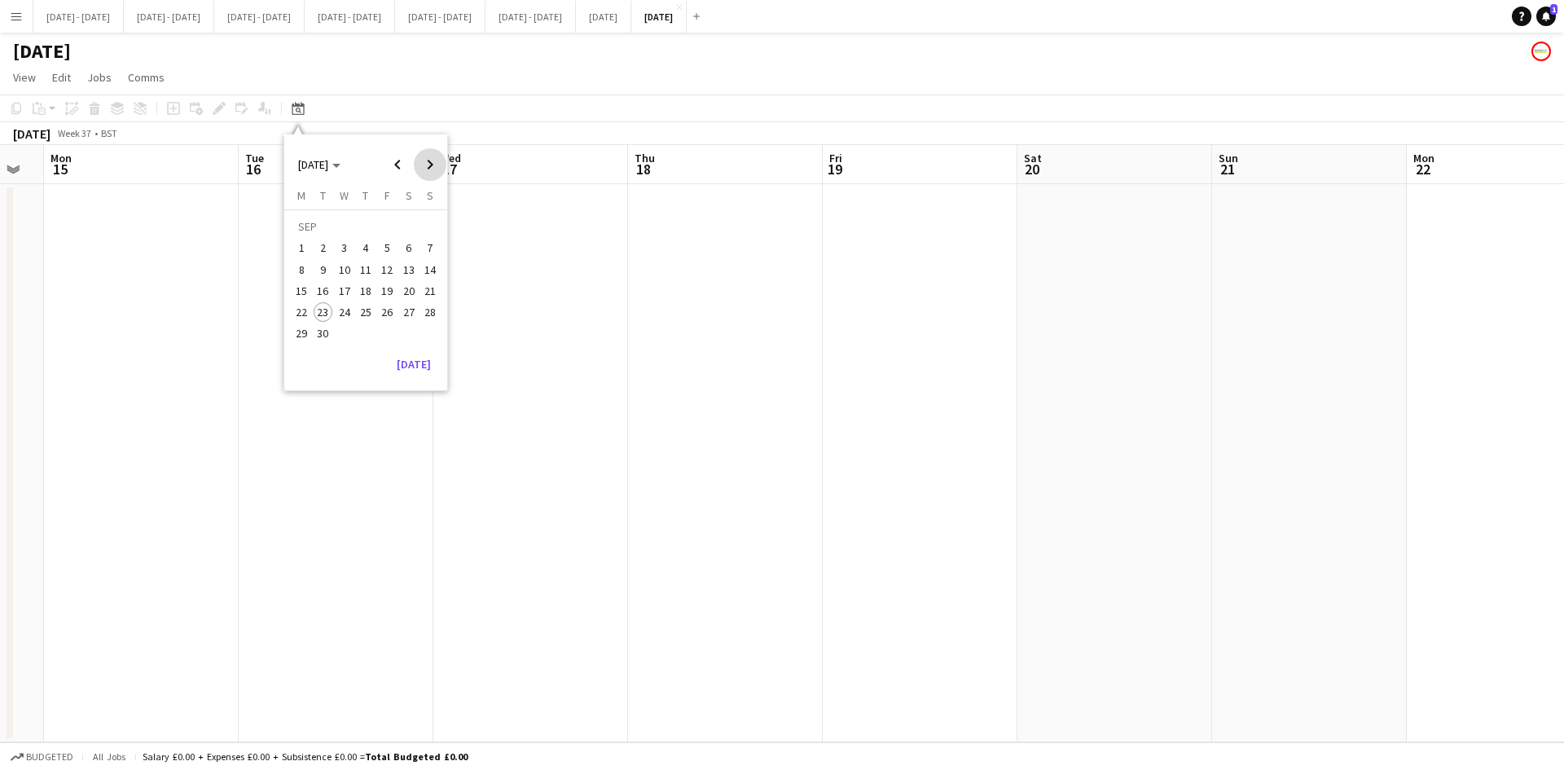
click at [430, 166] on span "Next month" at bounding box center [430, 164] width 33 height 33
click at [299, 242] on span "1" at bounding box center [302, 249] width 20 height 20
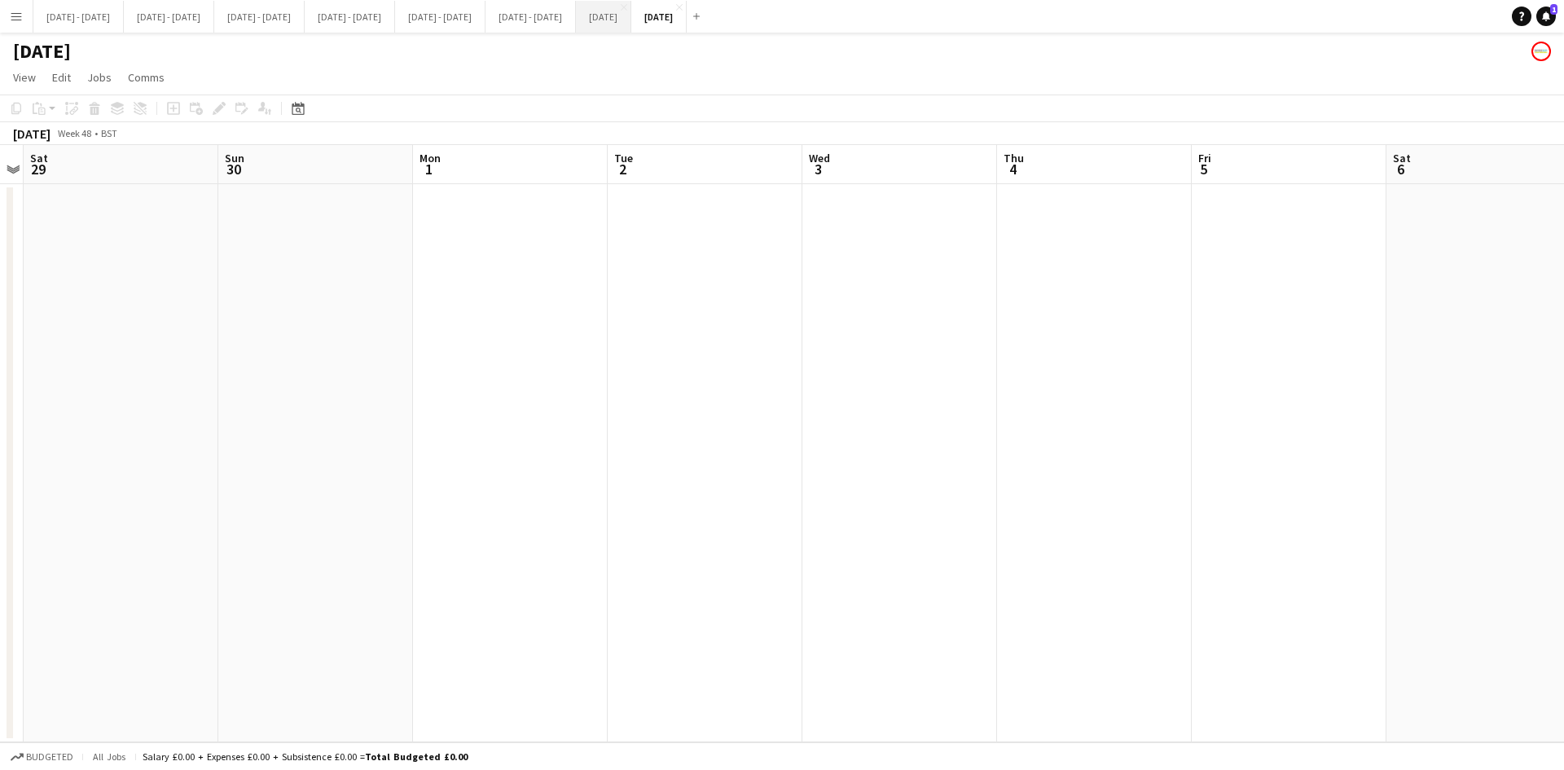
click at [631, 10] on button "[DATE] Close" at bounding box center [603, 17] width 55 height 32
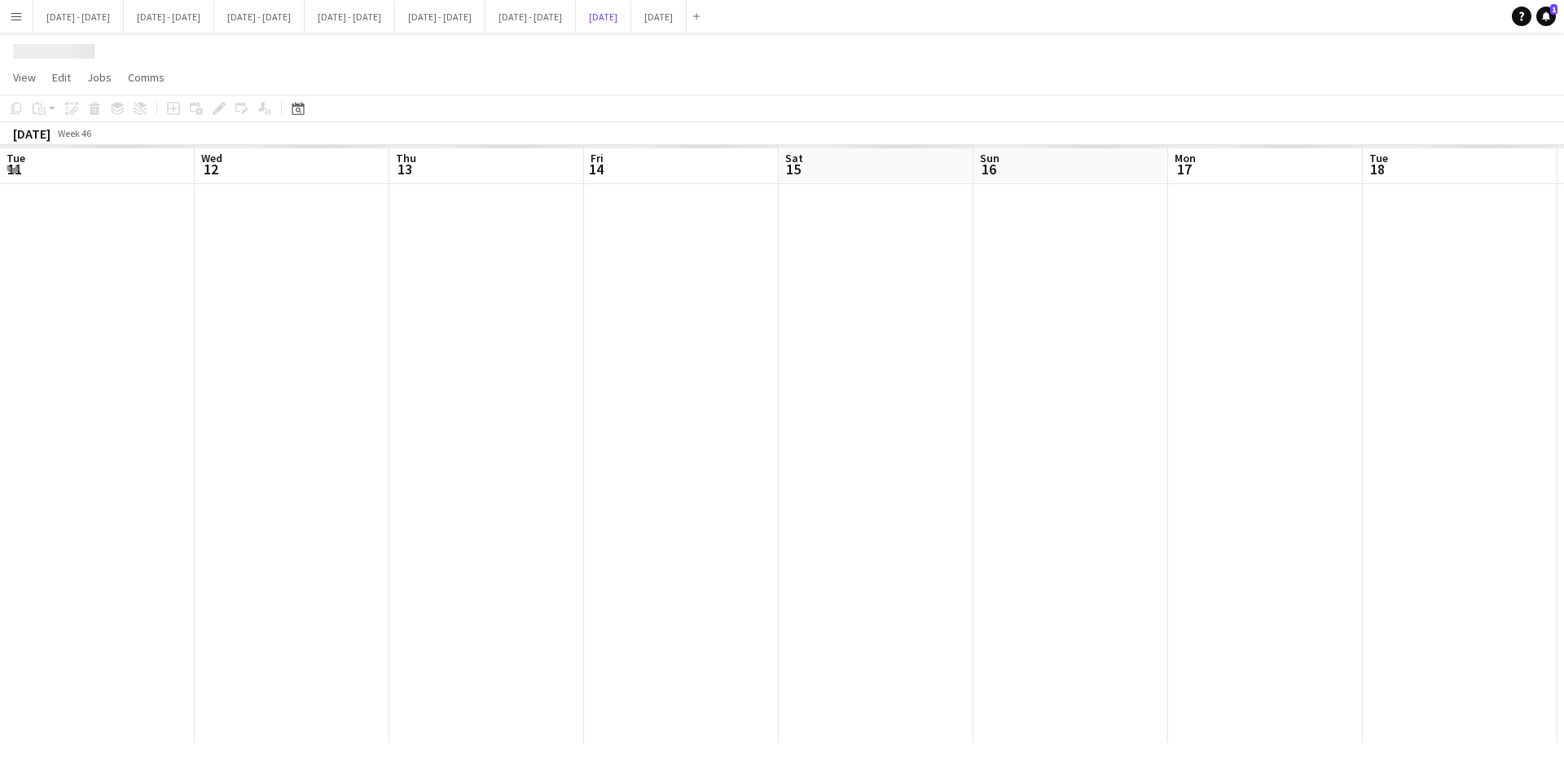
scroll to position [0, 529]
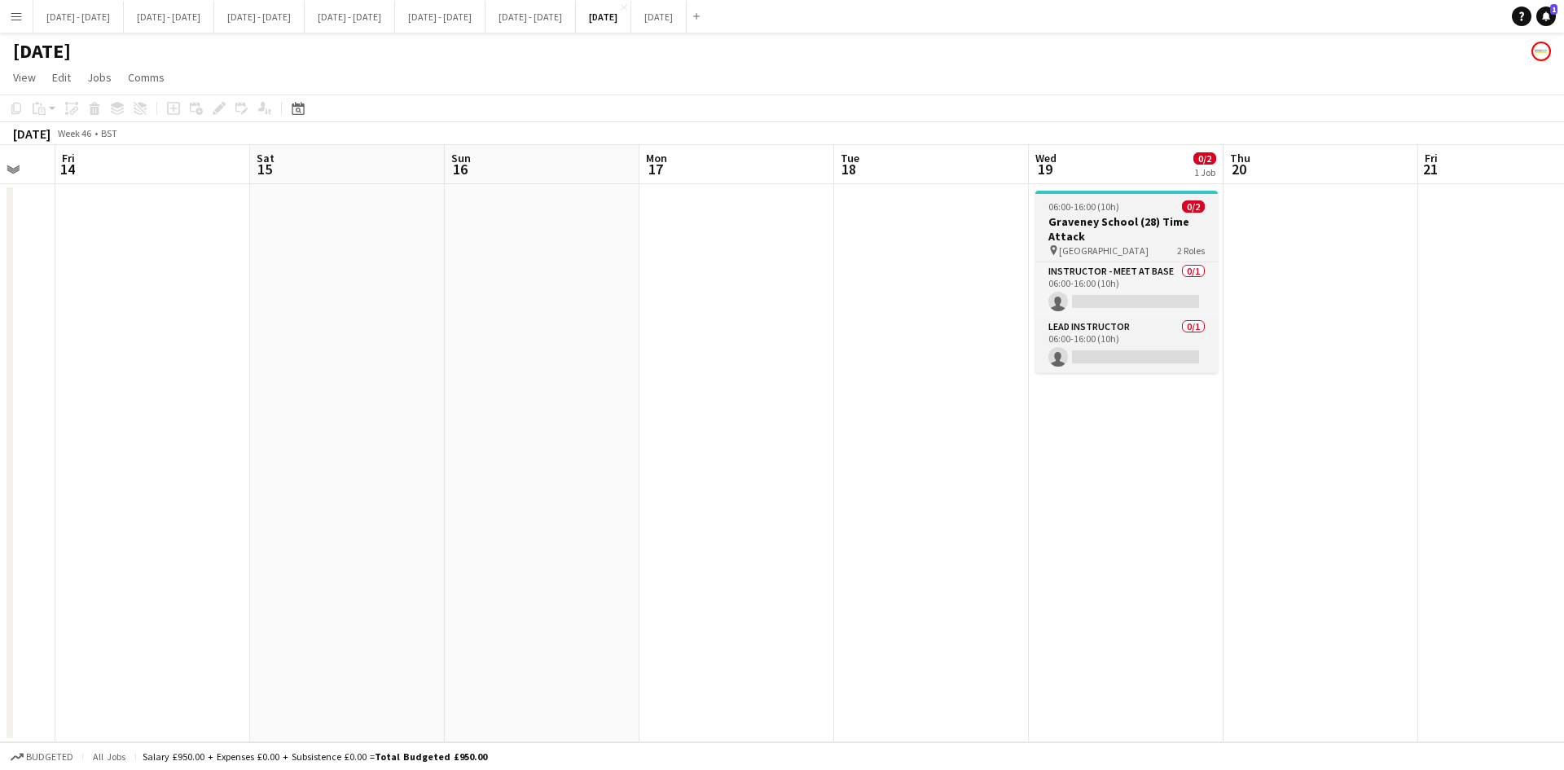
click at [1154, 195] on app-job-card "06:00-16:00 (10h) 0/2 Graveney School (28) Time Attack pin Graveney School 2 Ro…" at bounding box center [1126, 282] width 182 height 182
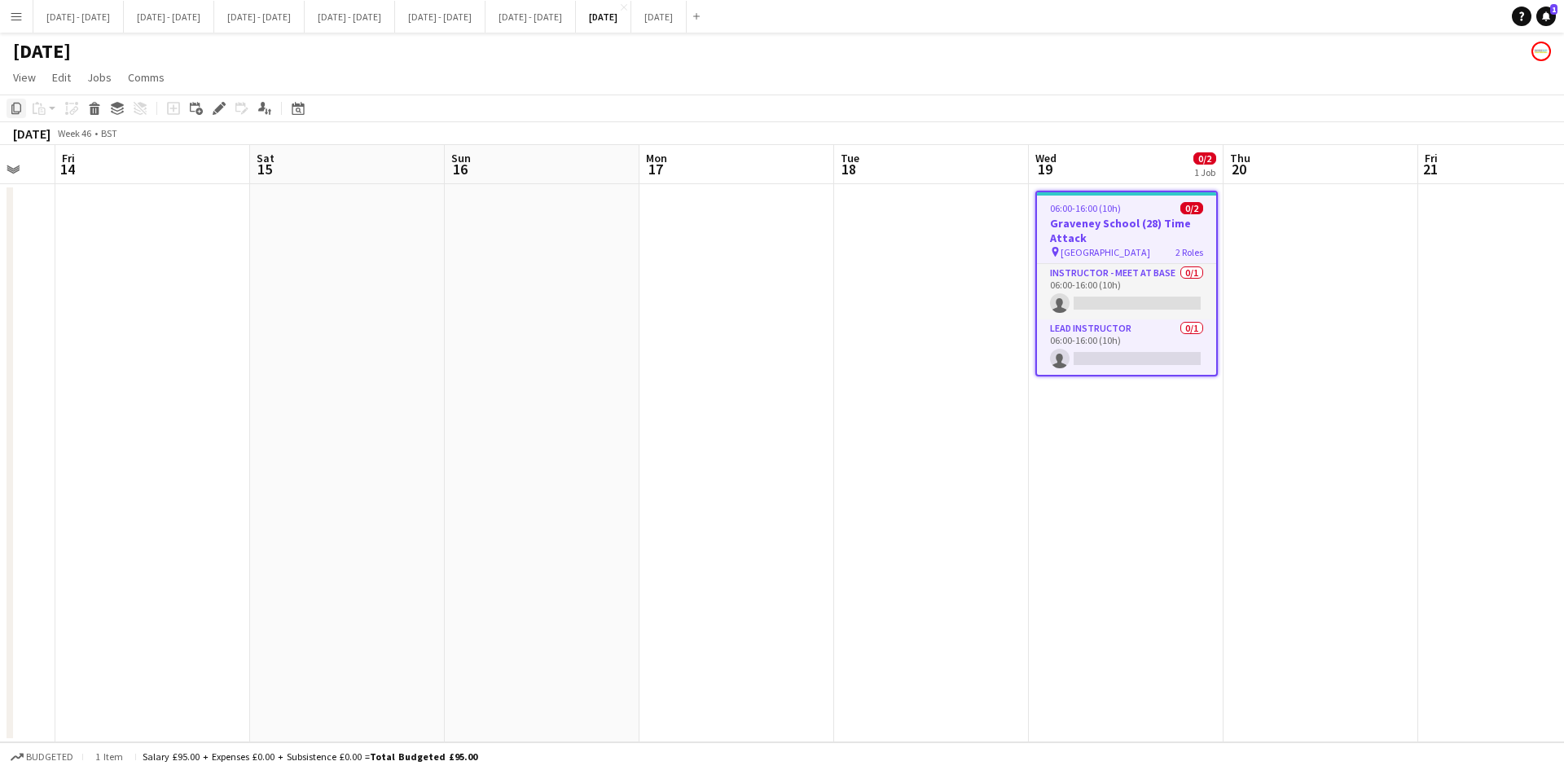
click at [15, 108] on icon "Copy" at bounding box center [16, 108] width 13 height 13
click at [687, 15] on button "[DATE] Close" at bounding box center [658, 17] width 55 height 32
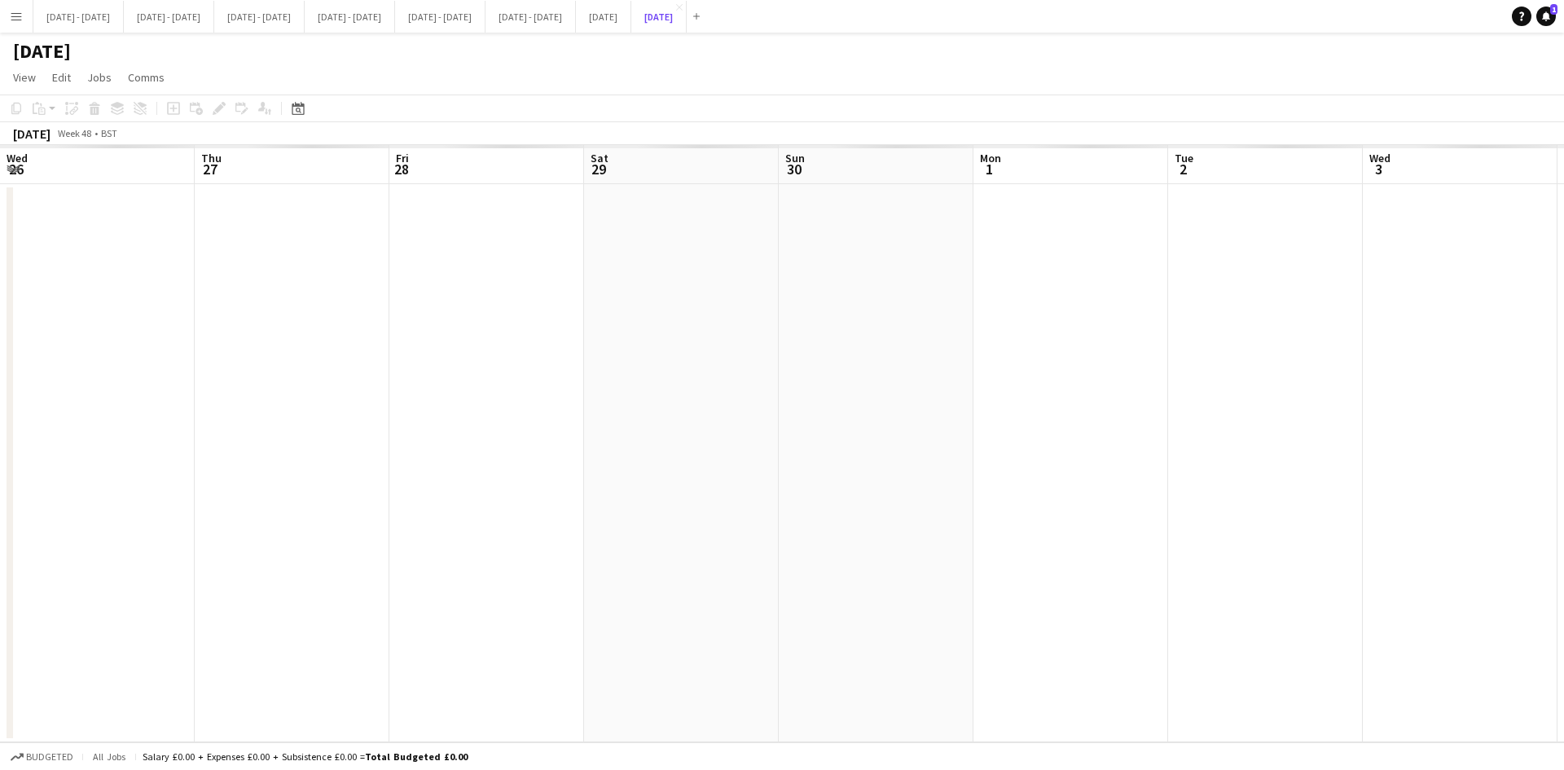
scroll to position [0, 560]
click at [502, 258] on app-date-cell at bounding box center [510, 463] width 195 height 558
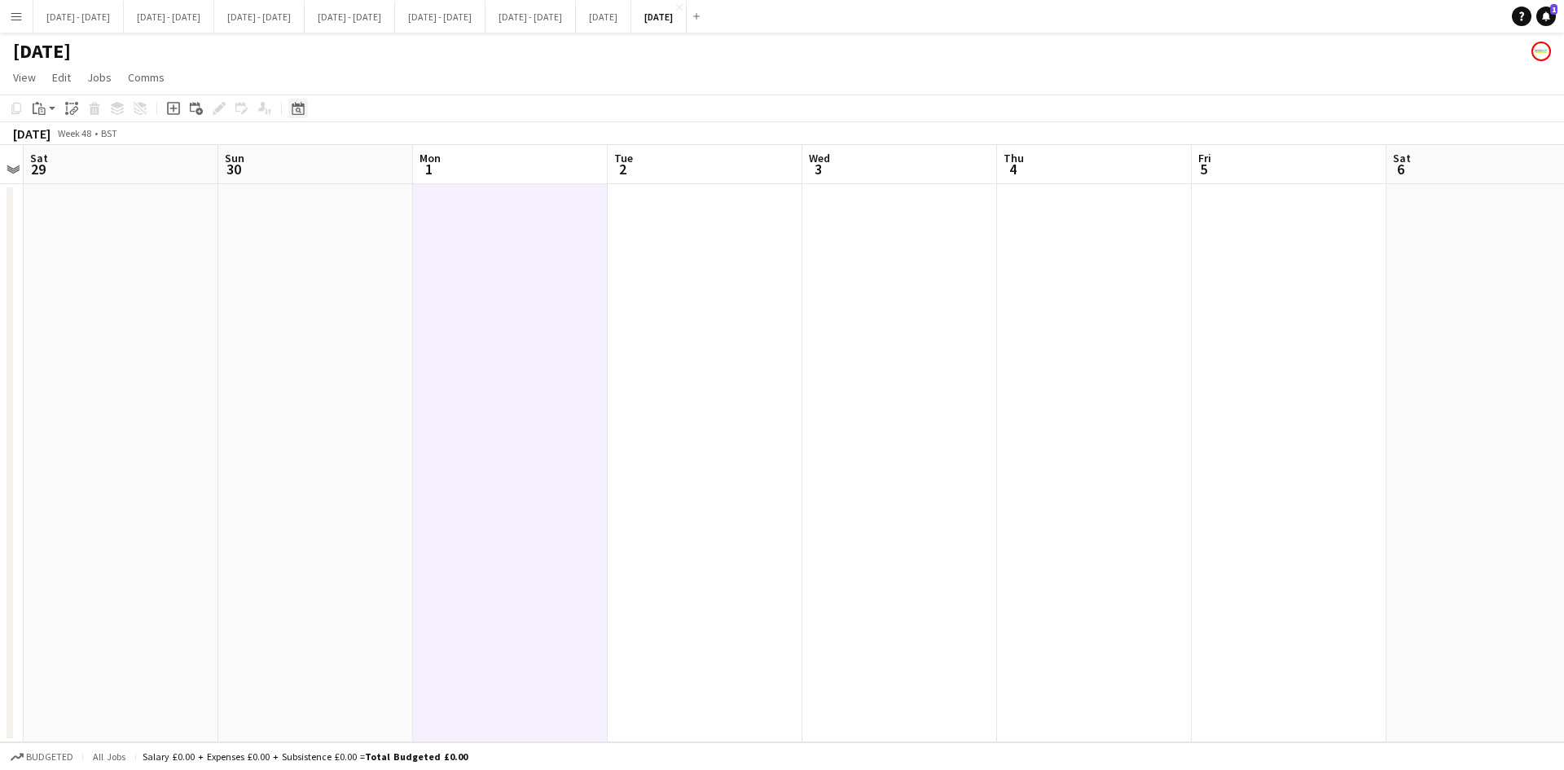
click at [301, 103] on icon at bounding box center [298, 108] width 12 height 13
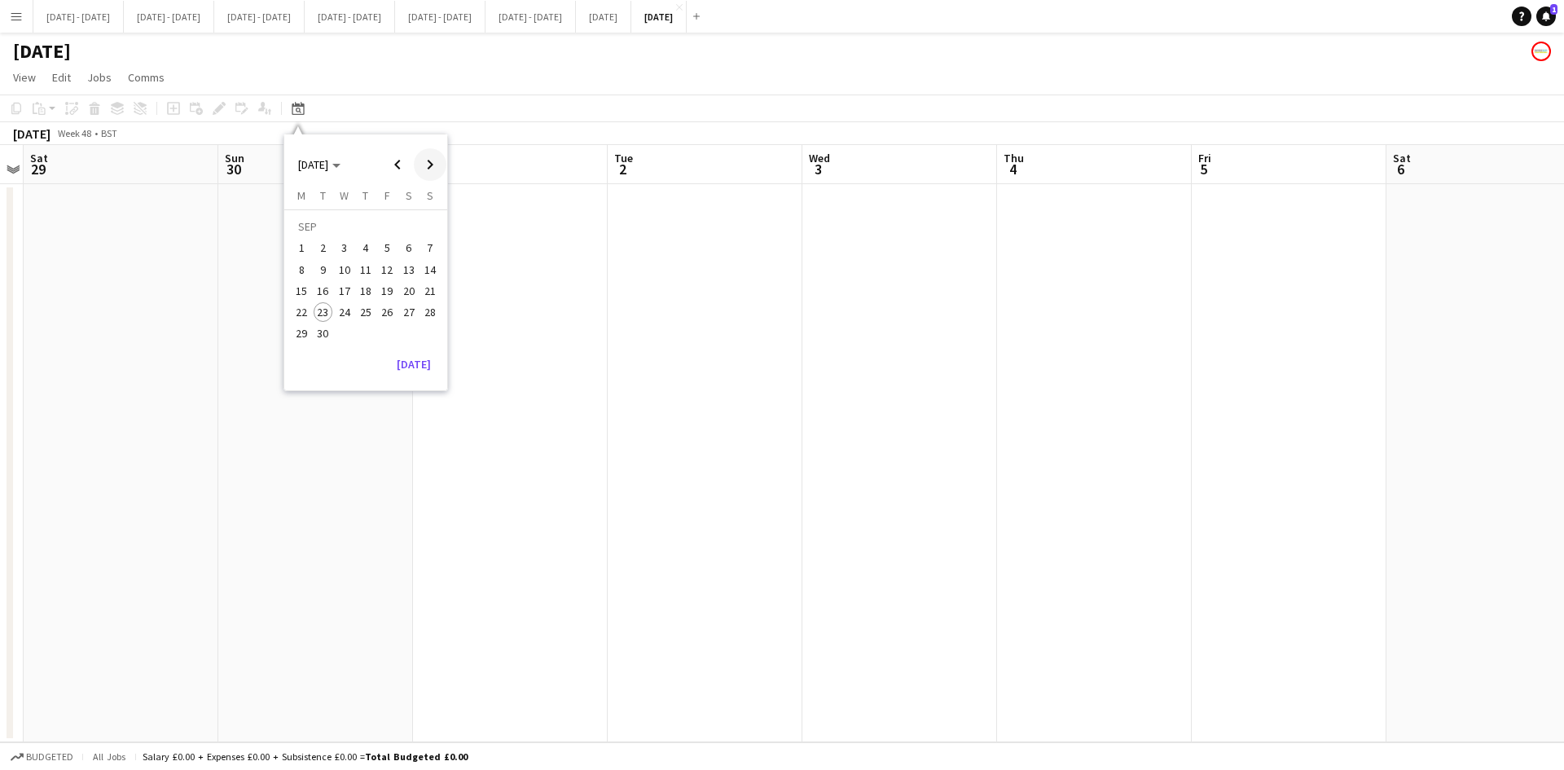
click at [423, 163] on span "Next month" at bounding box center [430, 164] width 33 height 33
click at [428, 163] on span "Next month" at bounding box center [430, 164] width 33 height 33
click at [302, 248] on span "1" at bounding box center [302, 249] width 20 height 20
click at [868, 222] on app-date-cell at bounding box center [899, 463] width 195 height 558
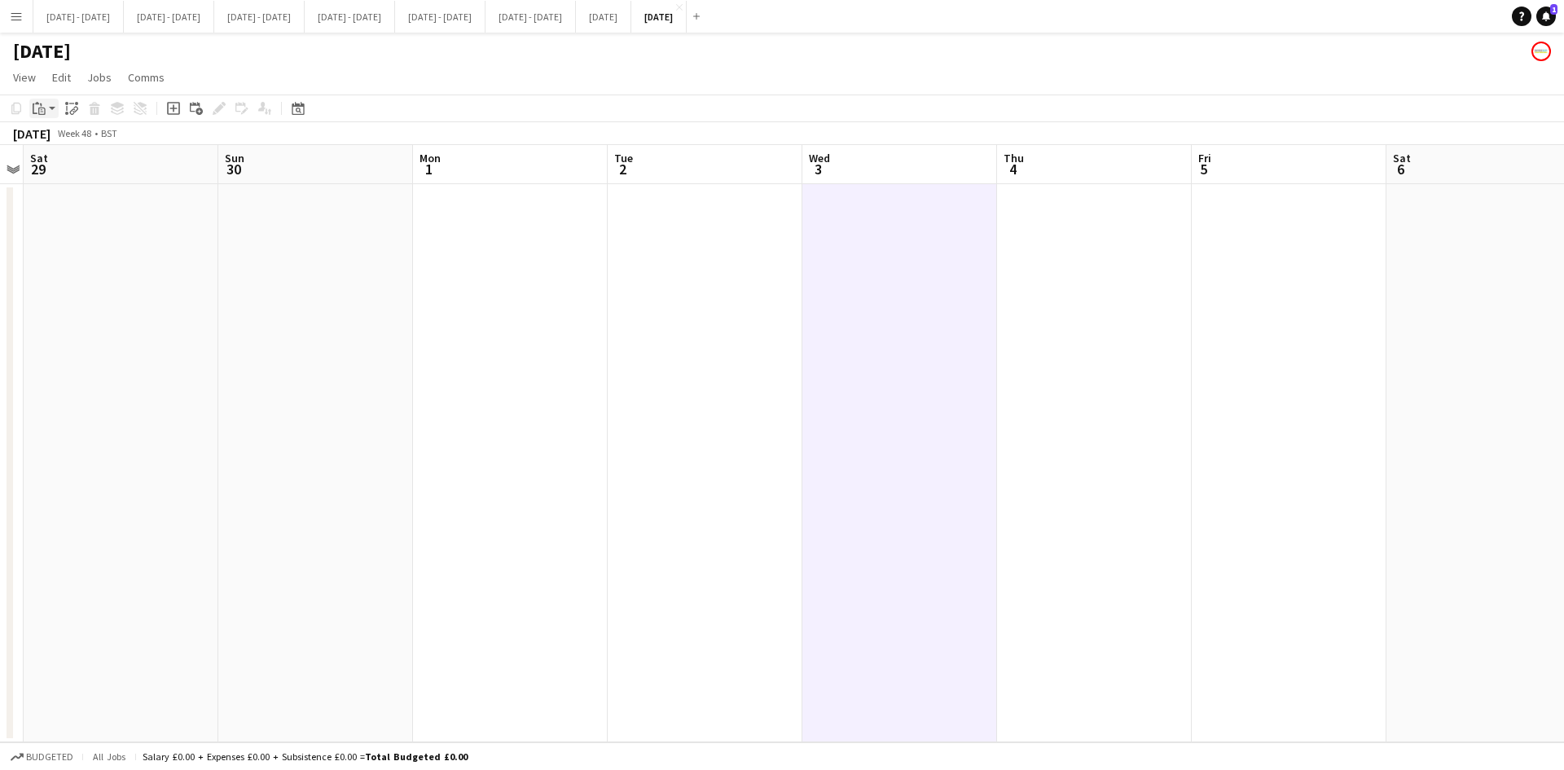
click at [46, 106] on div "Paste" at bounding box center [39, 109] width 20 height 20
click at [53, 138] on link "Paste Ctrl+V" at bounding box center [119, 139] width 153 height 15
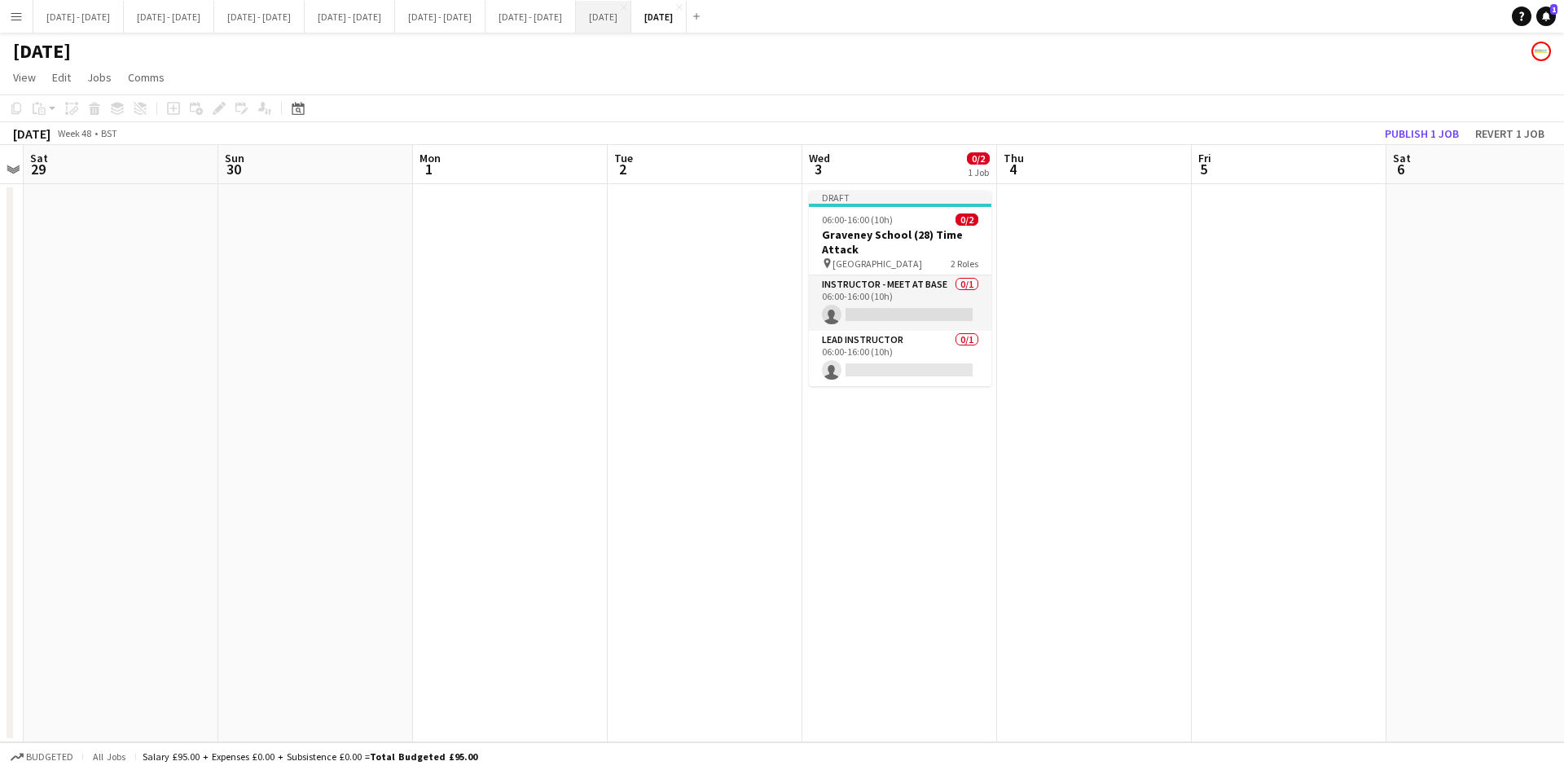
click at [631, 15] on button "[DATE] Close" at bounding box center [603, 17] width 55 height 32
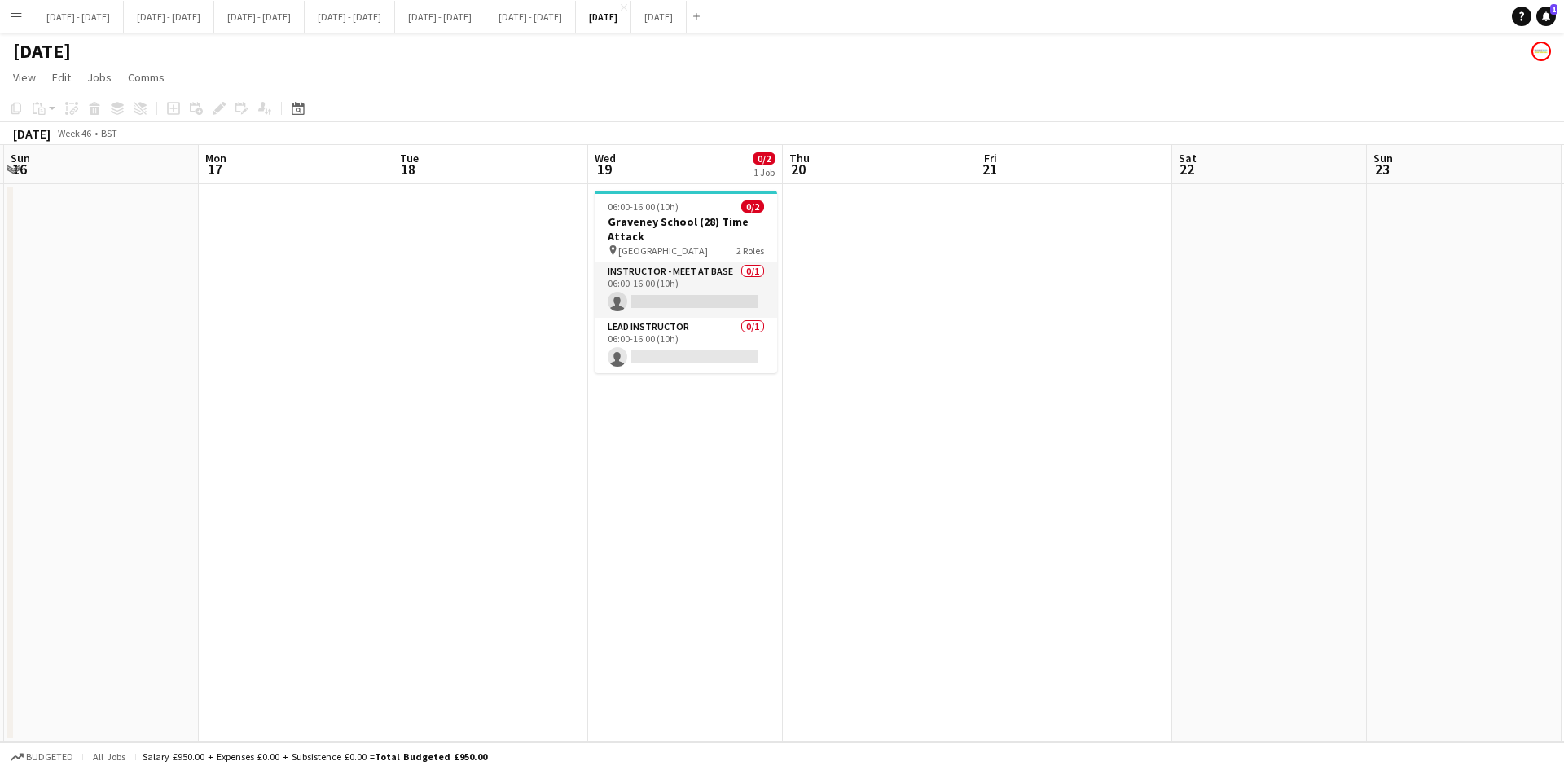
scroll to position [0, 595]
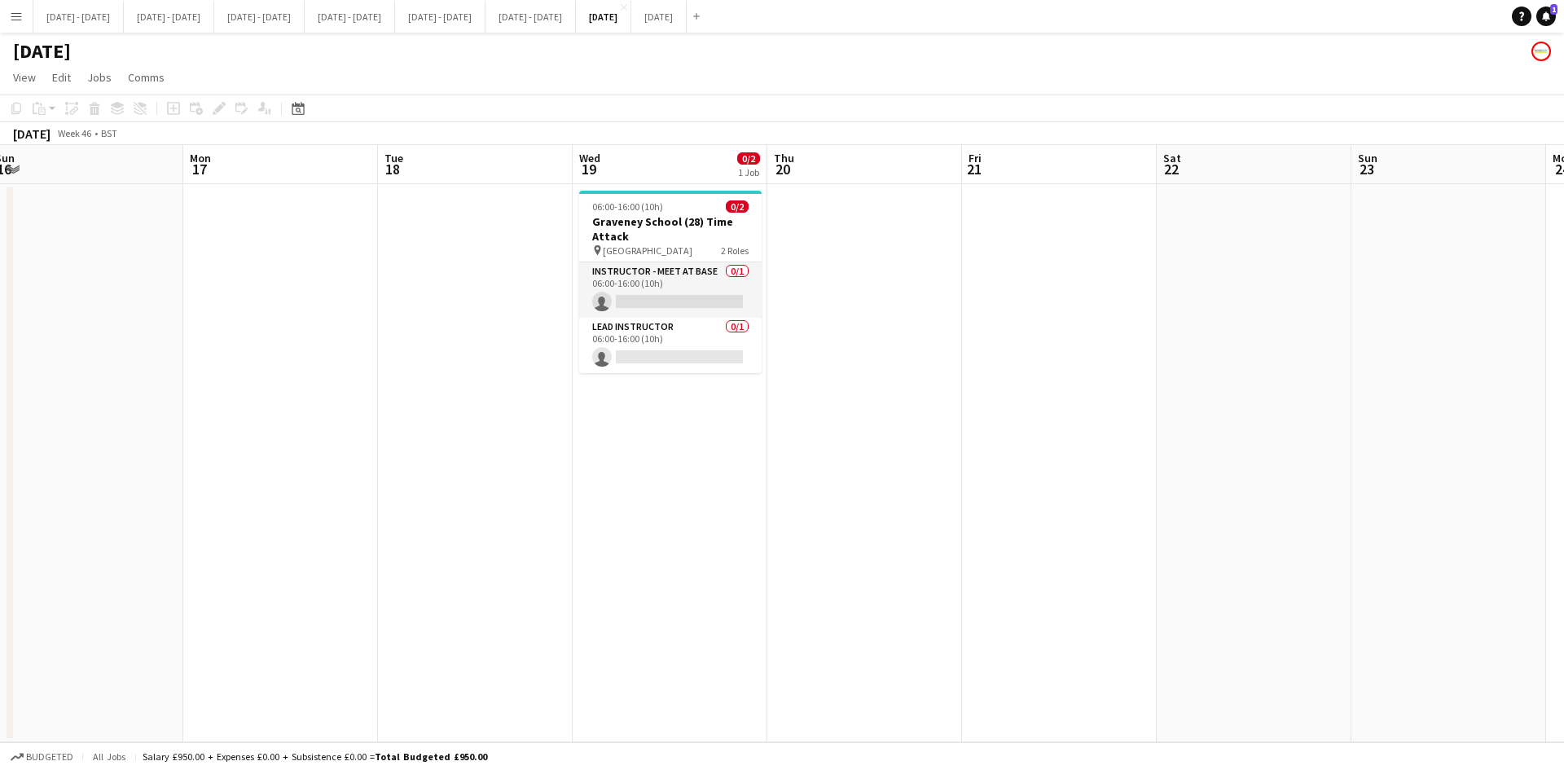
drag, startPoint x: 1333, startPoint y: 428, endPoint x: 876, endPoint y: 452, distance: 456.7
click at [876, 452] on app-calendar-viewport "Thu 13 Fri 14 Sat 15 Sun 16 Mon 17 Tue 18 Wed 19 0/2 1 Job Thu 20 Fri 21 Sat 22…" at bounding box center [782, 443] width 1564 height 597
click at [682, 210] on div "06:00-16:00 (10h) 0/2" at bounding box center [670, 206] width 182 height 12
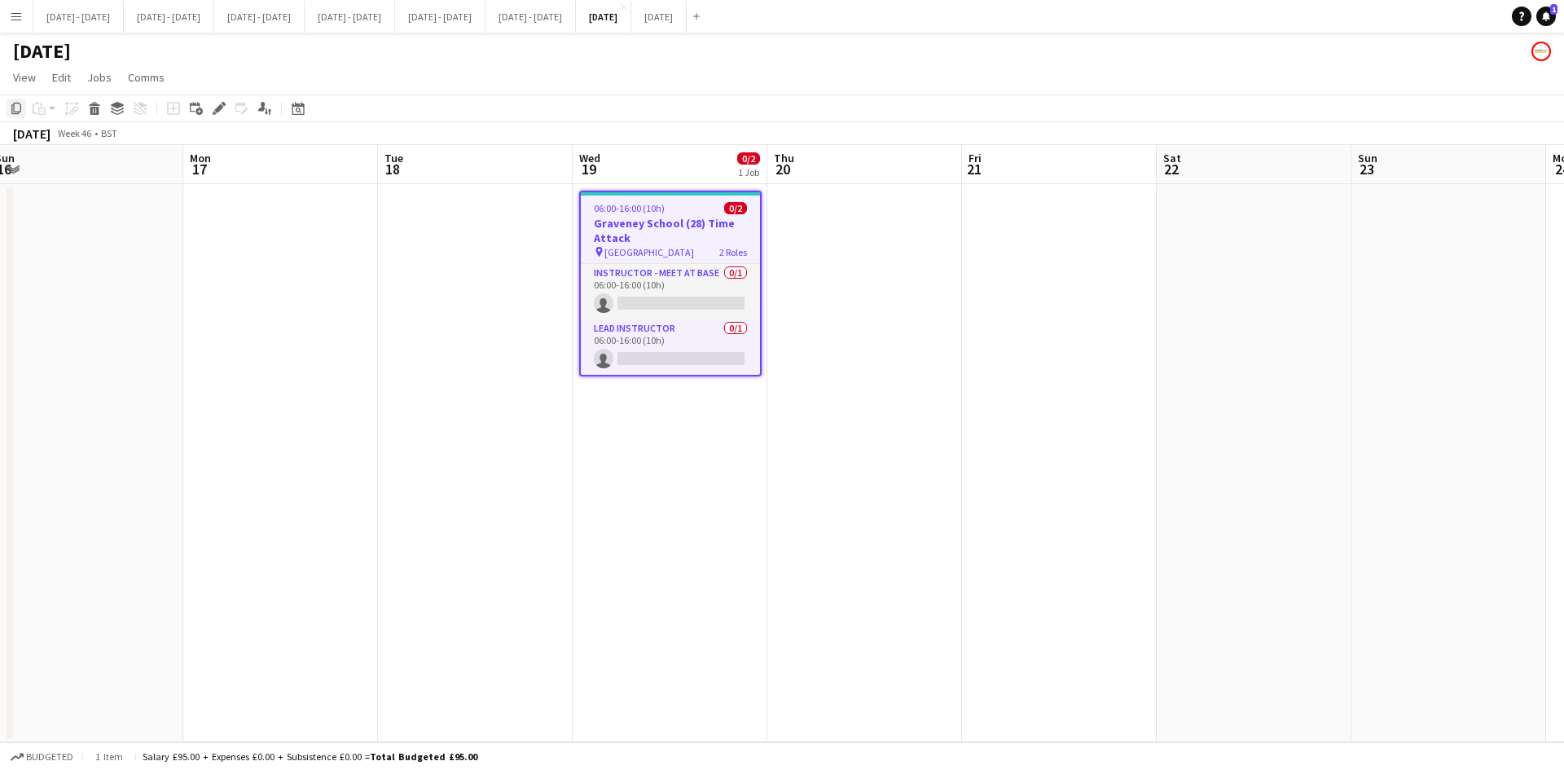
click at [14, 107] on icon at bounding box center [16, 108] width 10 height 11
click at [804, 209] on app-date-cell at bounding box center [864, 463] width 195 height 558
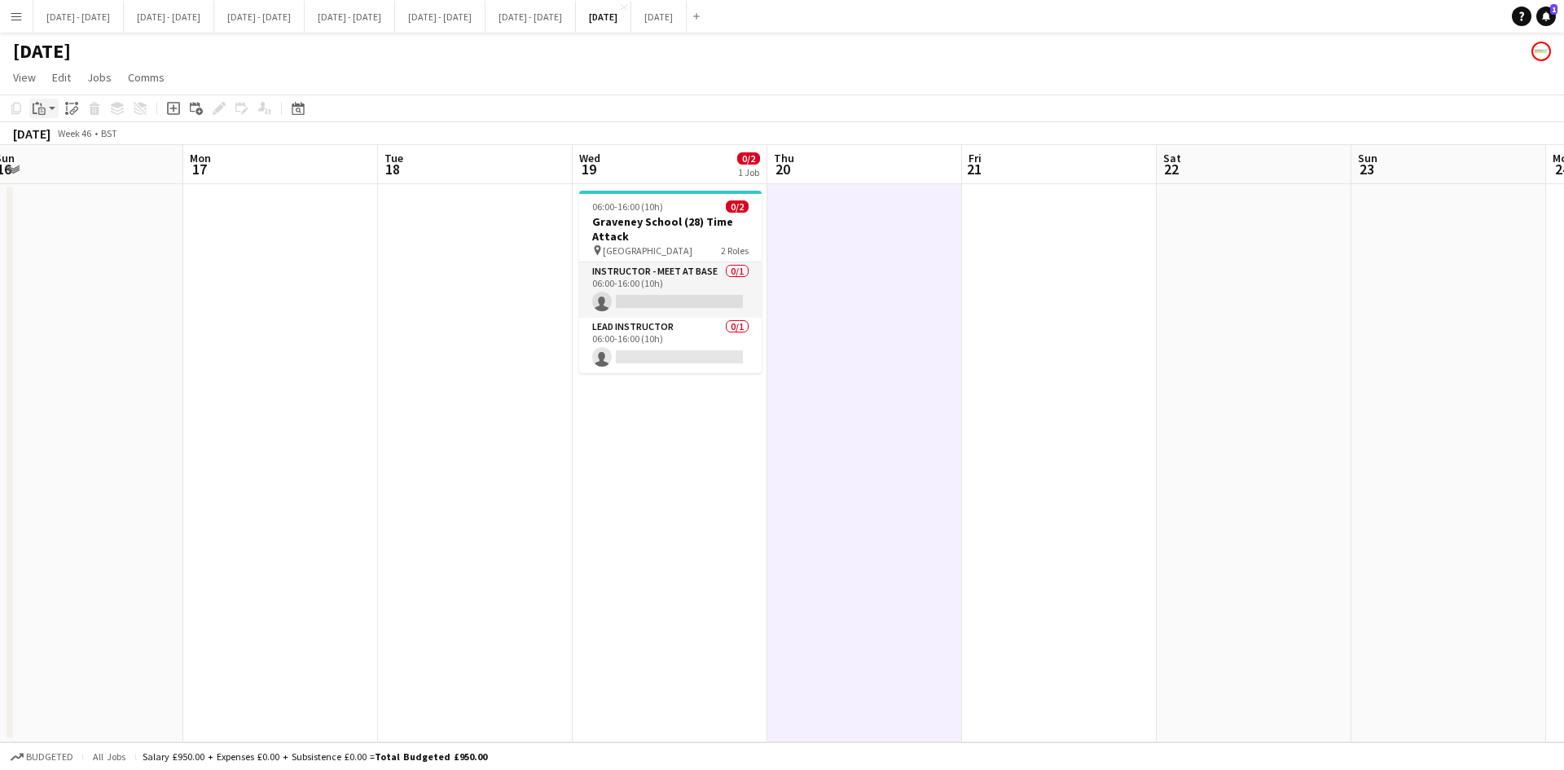
click at [38, 107] on icon "Paste" at bounding box center [39, 108] width 13 height 13
click at [70, 137] on link "Paste Ctrl+V" at bounding box center [119, 139] width 153 height 15
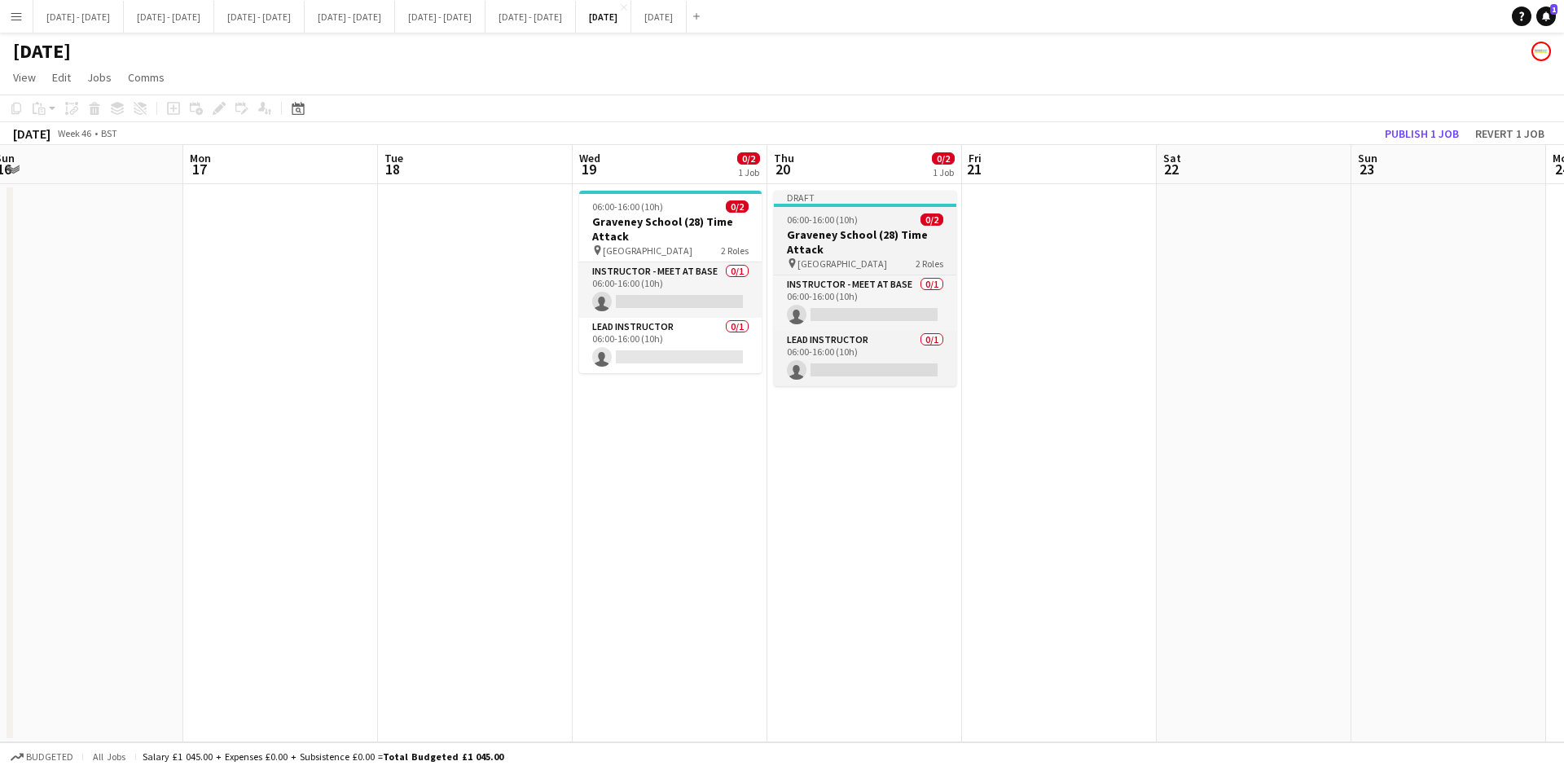
click at [882, 218] on div "06:00-16:00 (10h) 0/2" at bounding box center [865, 219] width 182 height 12
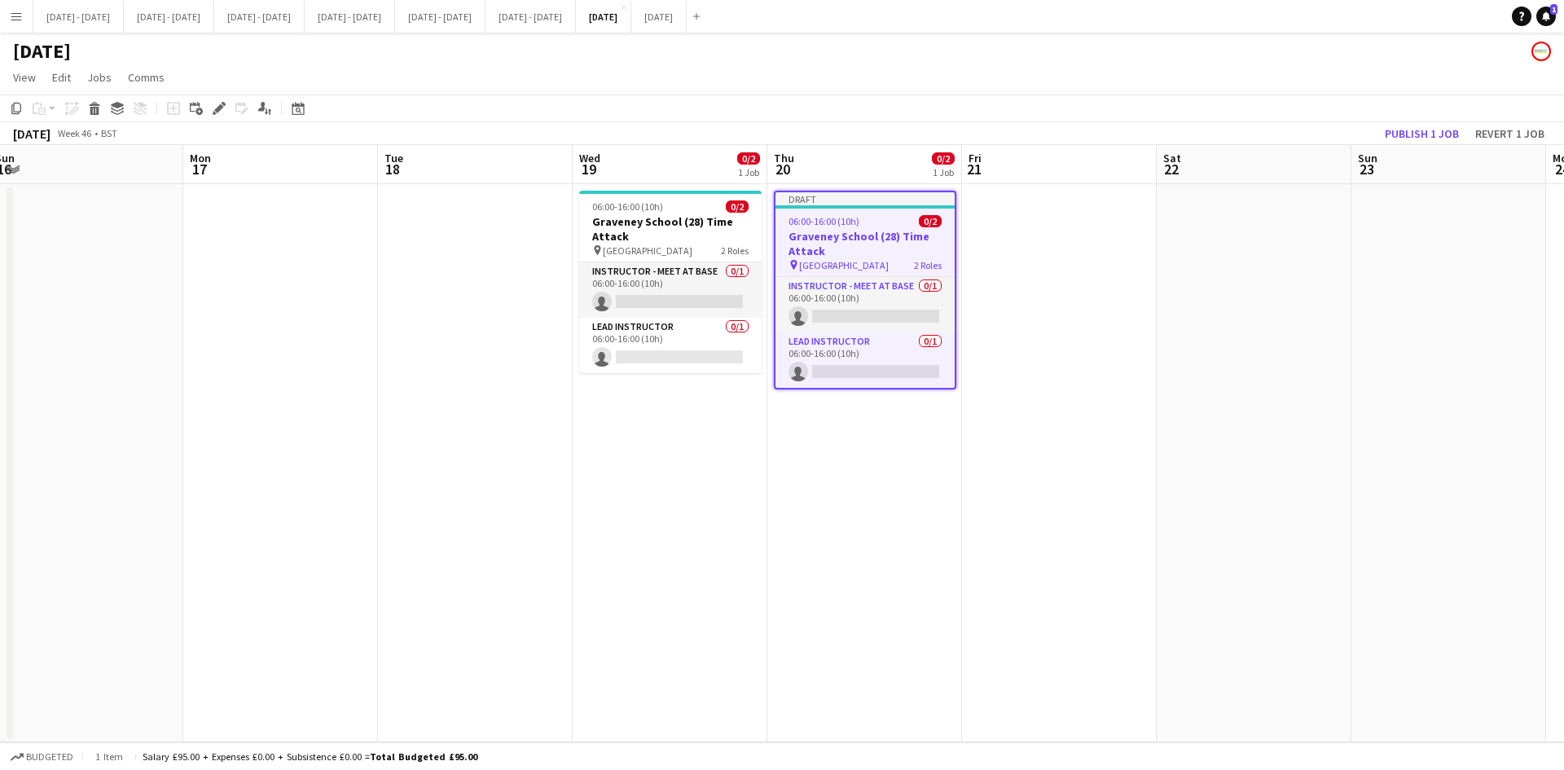
click at [882, 218] on div "06:00-16:00 (10h) 0/2" at bounding box center [864, 221] width 179 height 12
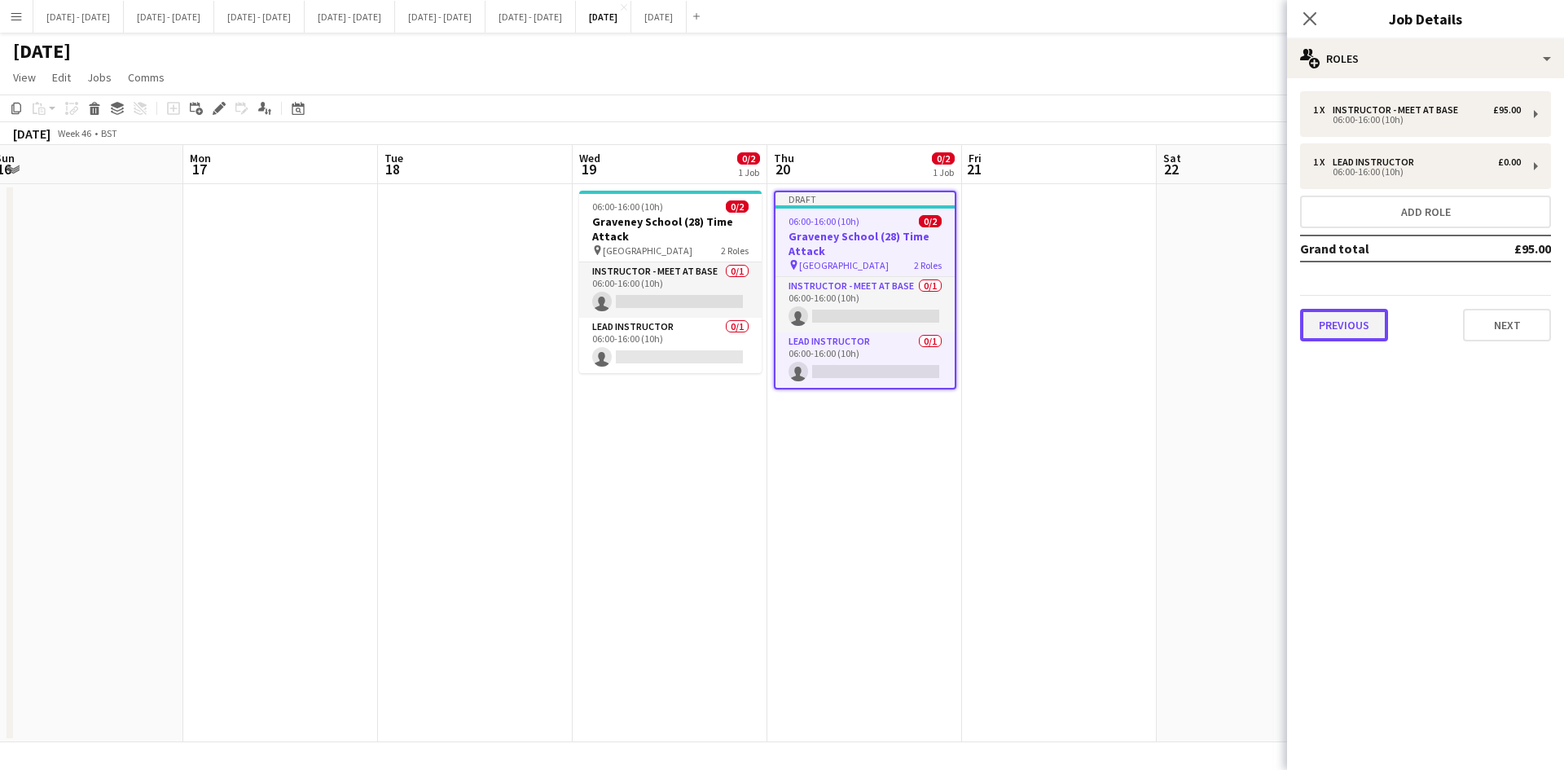
click at [1359, 327] on button "Previous" at bounding box center [1344, 325] width 88 height 33
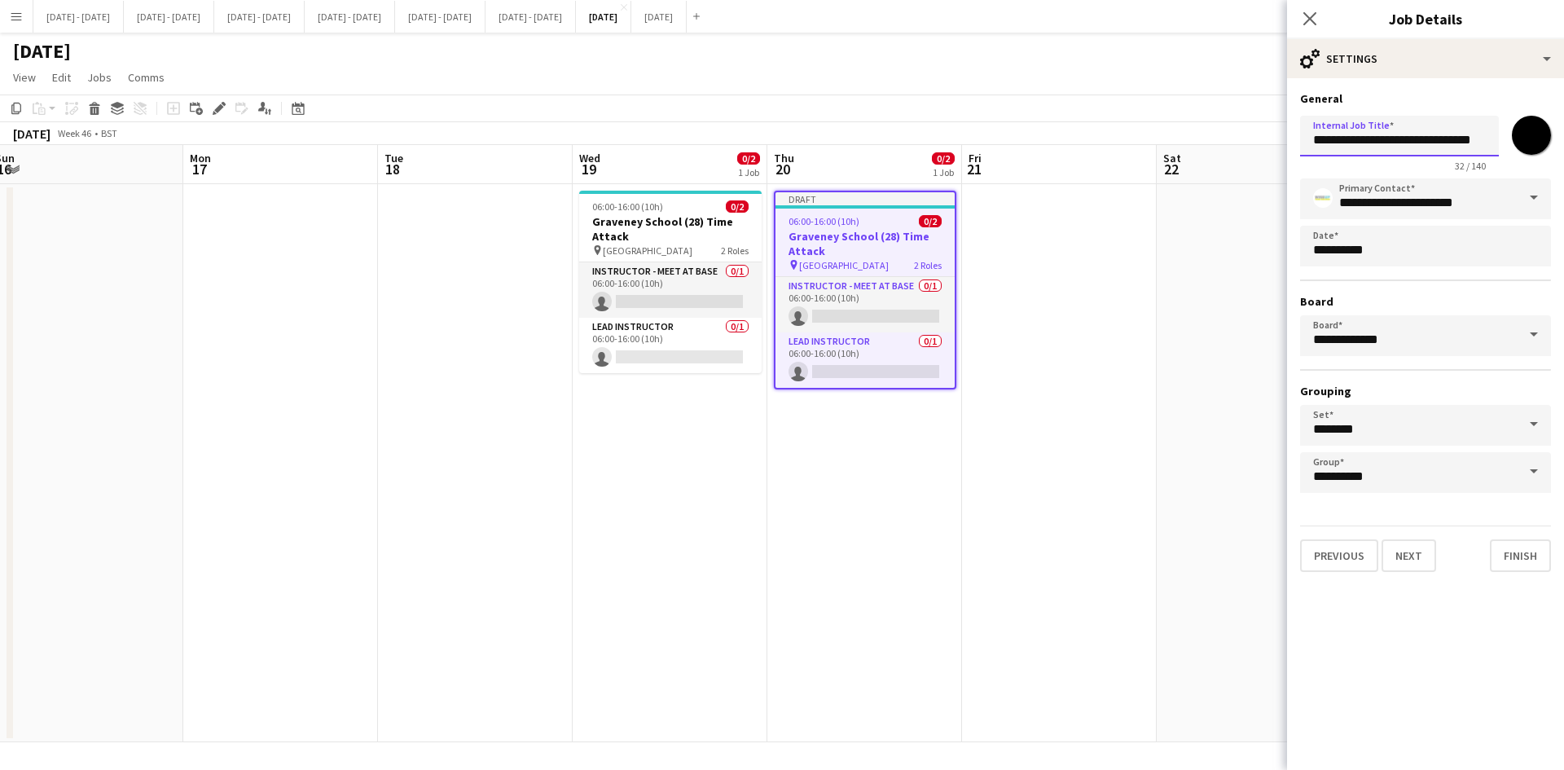
click at [1405, 139] on input "**********" at bounding box center [1399, 136] width 199 height 41
type input "**********"
click at [1399, 558] on button "Next" at bounding box center [1408, 555] width 55 height 33
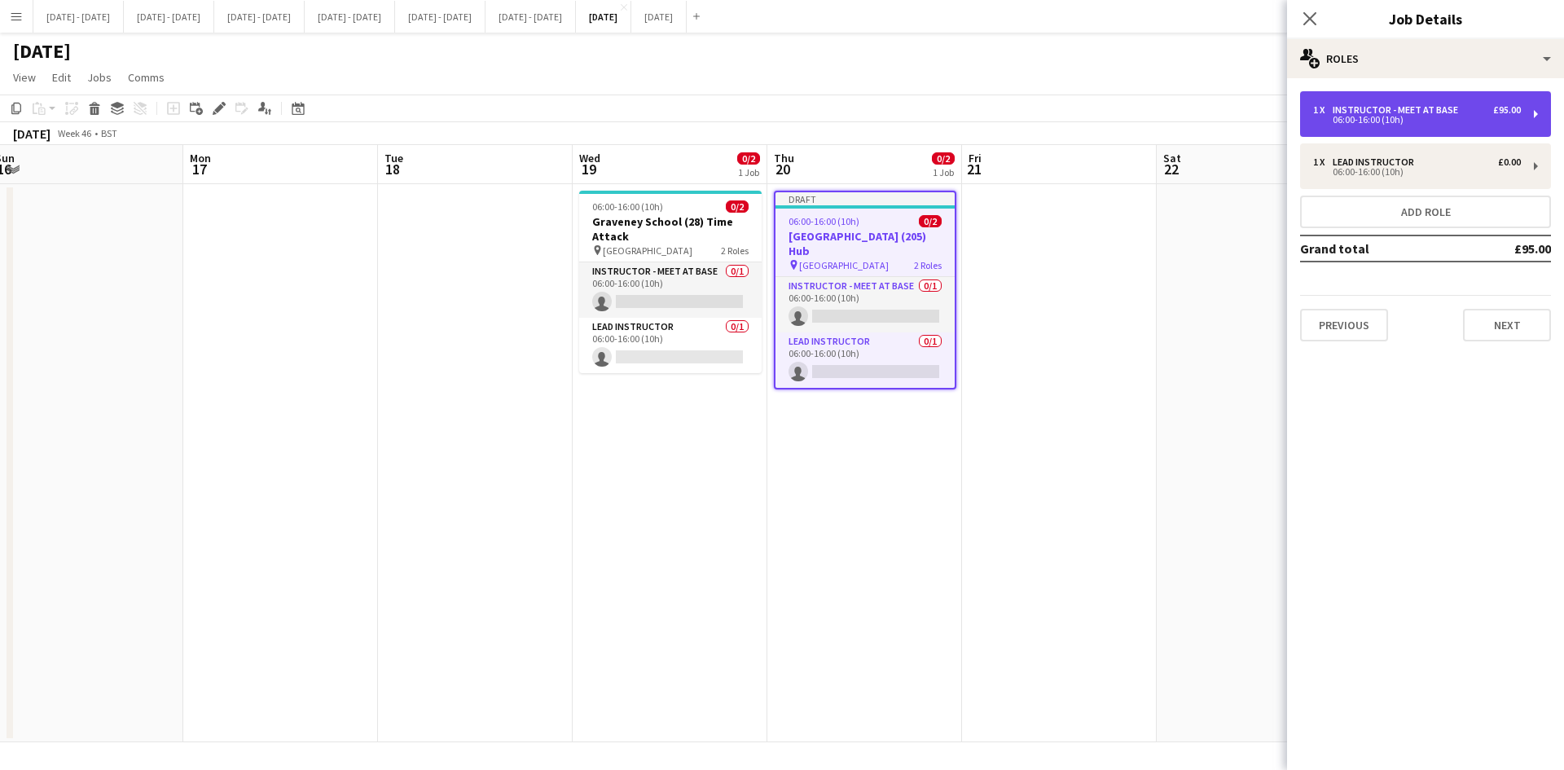
click at [1402, 117] on div "06:00-16:00 (10h)" at bounding box center [1417, 120] width 208 height 8
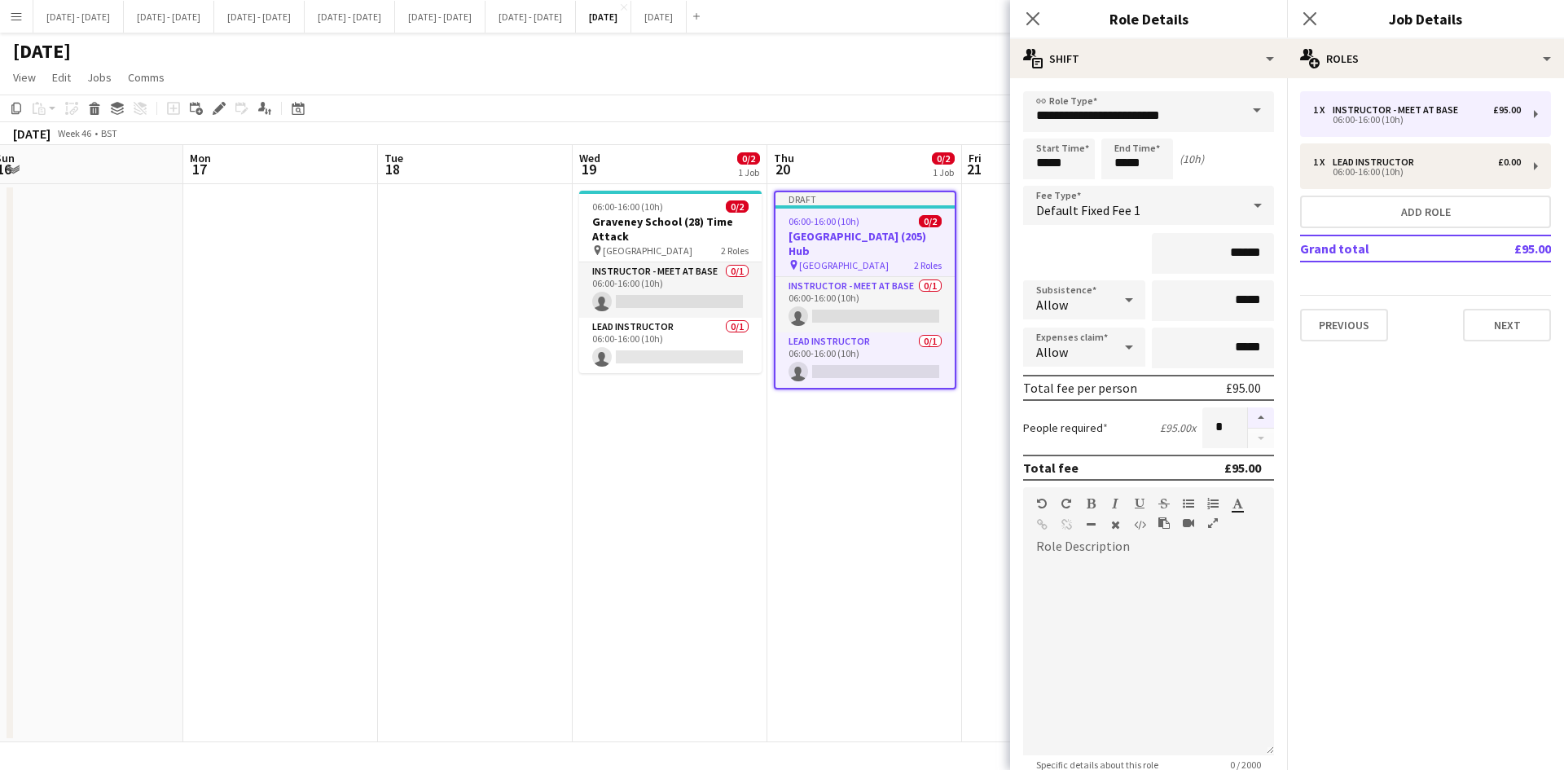
click at [1248, 413] on button "button" at bounding box center [1261, 417] width 26 height 21
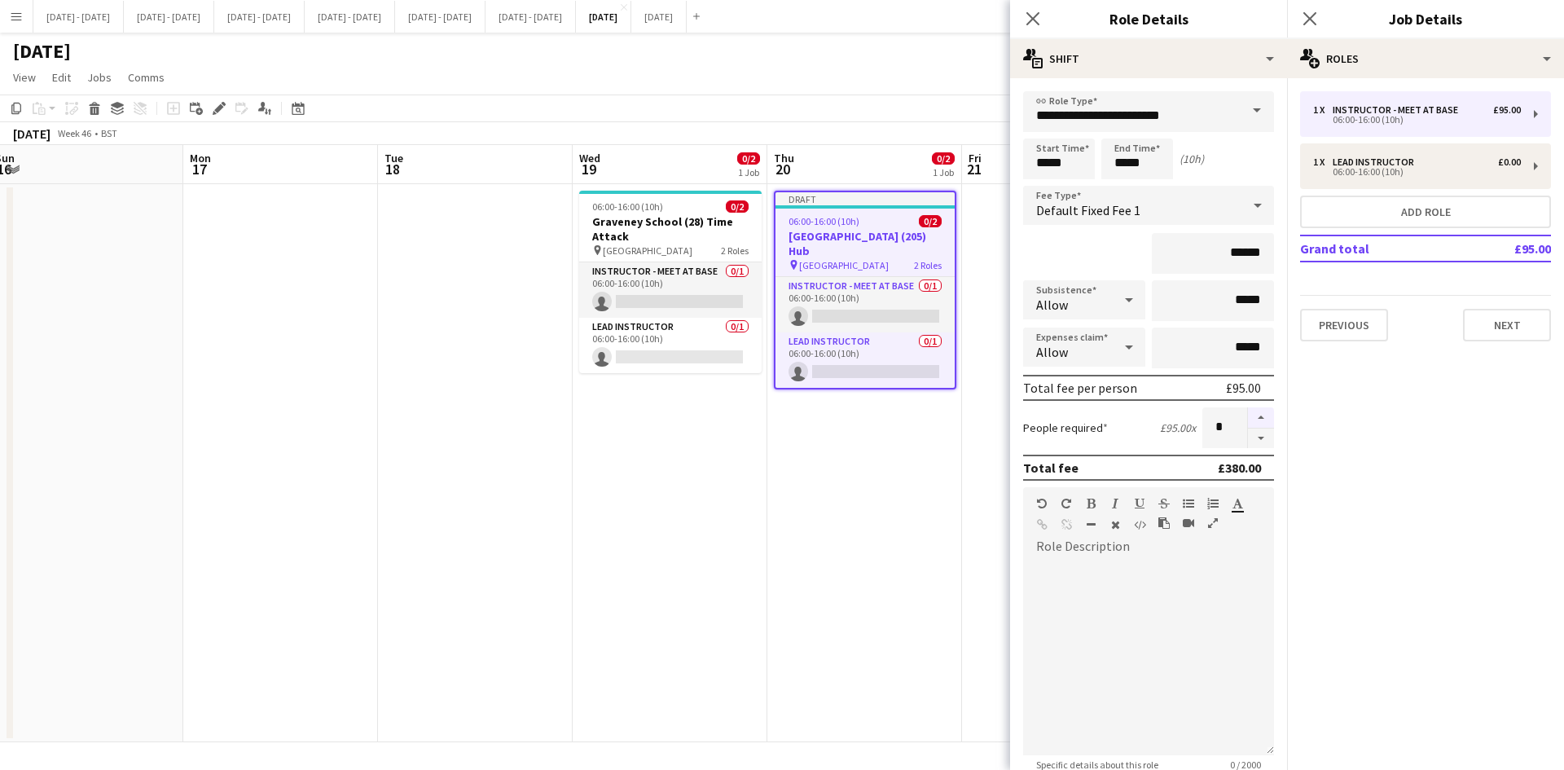
type input "*"
click at [1030, 13] on icon "Close pop-in" at bounding box center [1032, 18] width 15 height 15
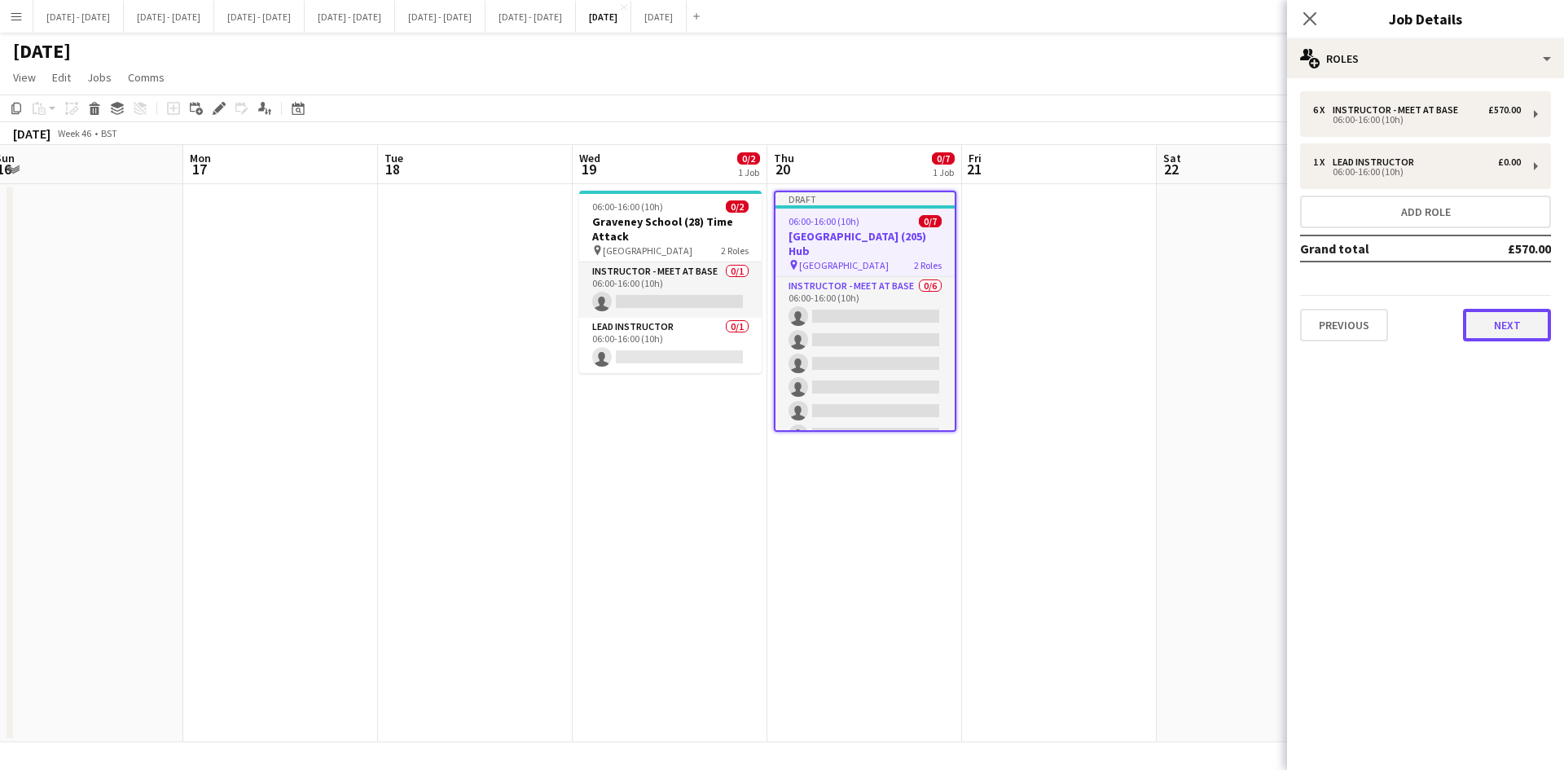
click at [1504, 329] on button "Next" at bounding box center [1507, 325] width 88 height 33
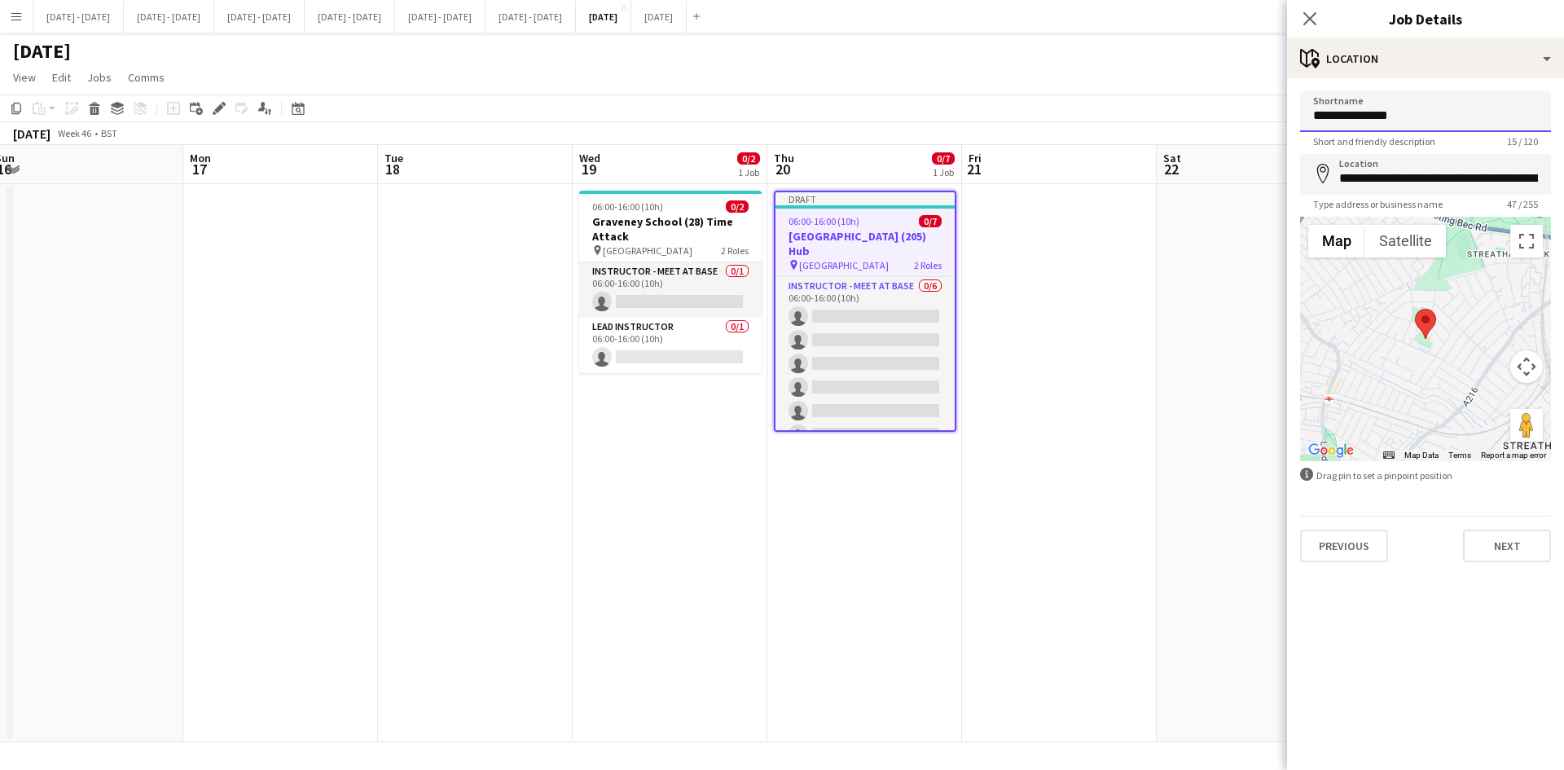
click at [1394, 116] on input "**********" at bounding box center [1425, 111] width 251 height 41
type input "**********"
click at [1368, 186] on input "**********" at bounding box center [1425, 174] width 251 height 41
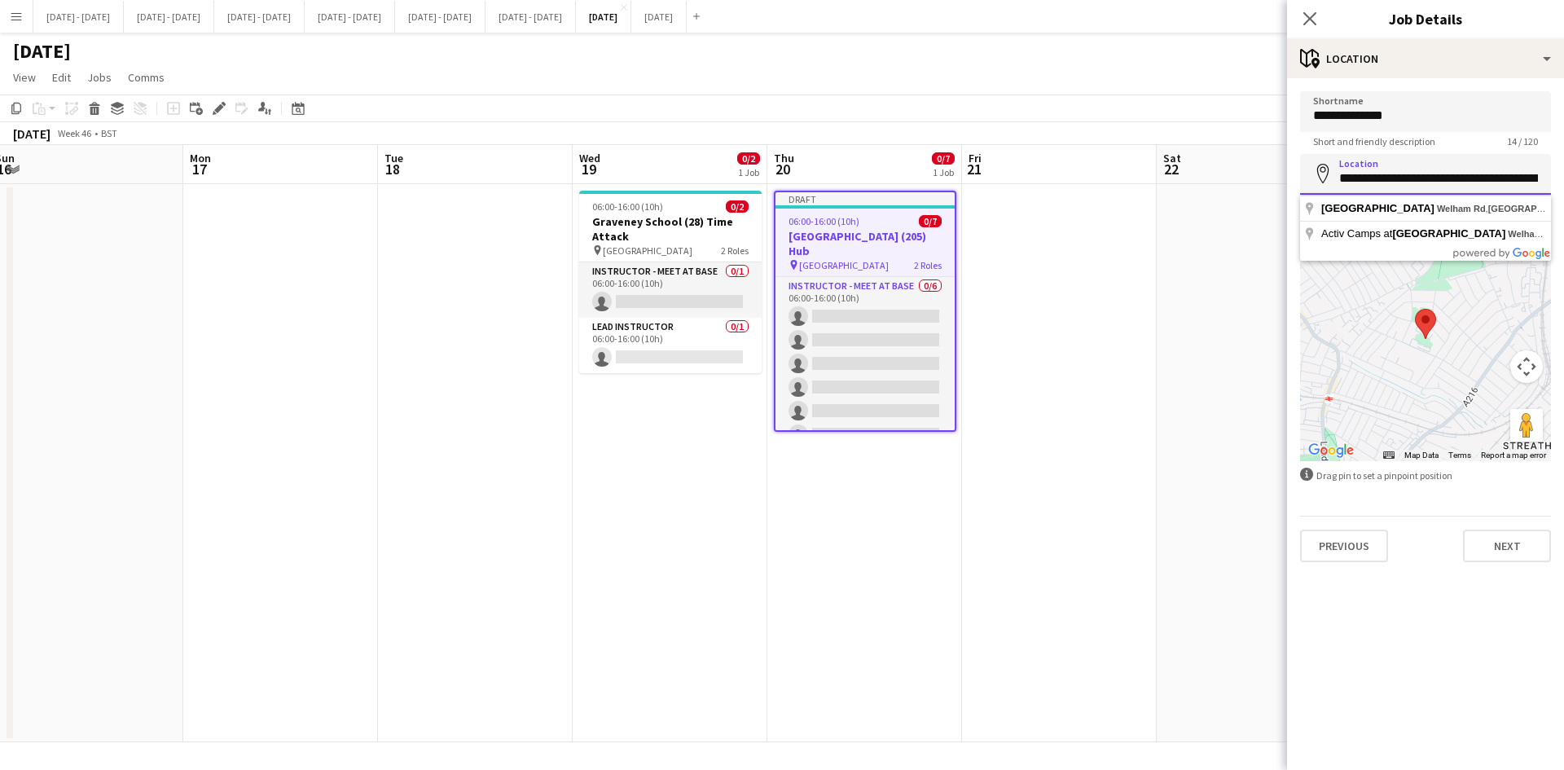
click at [1368, 186] on input "**********" at bounding box center [1425, 174] width 251 height 41
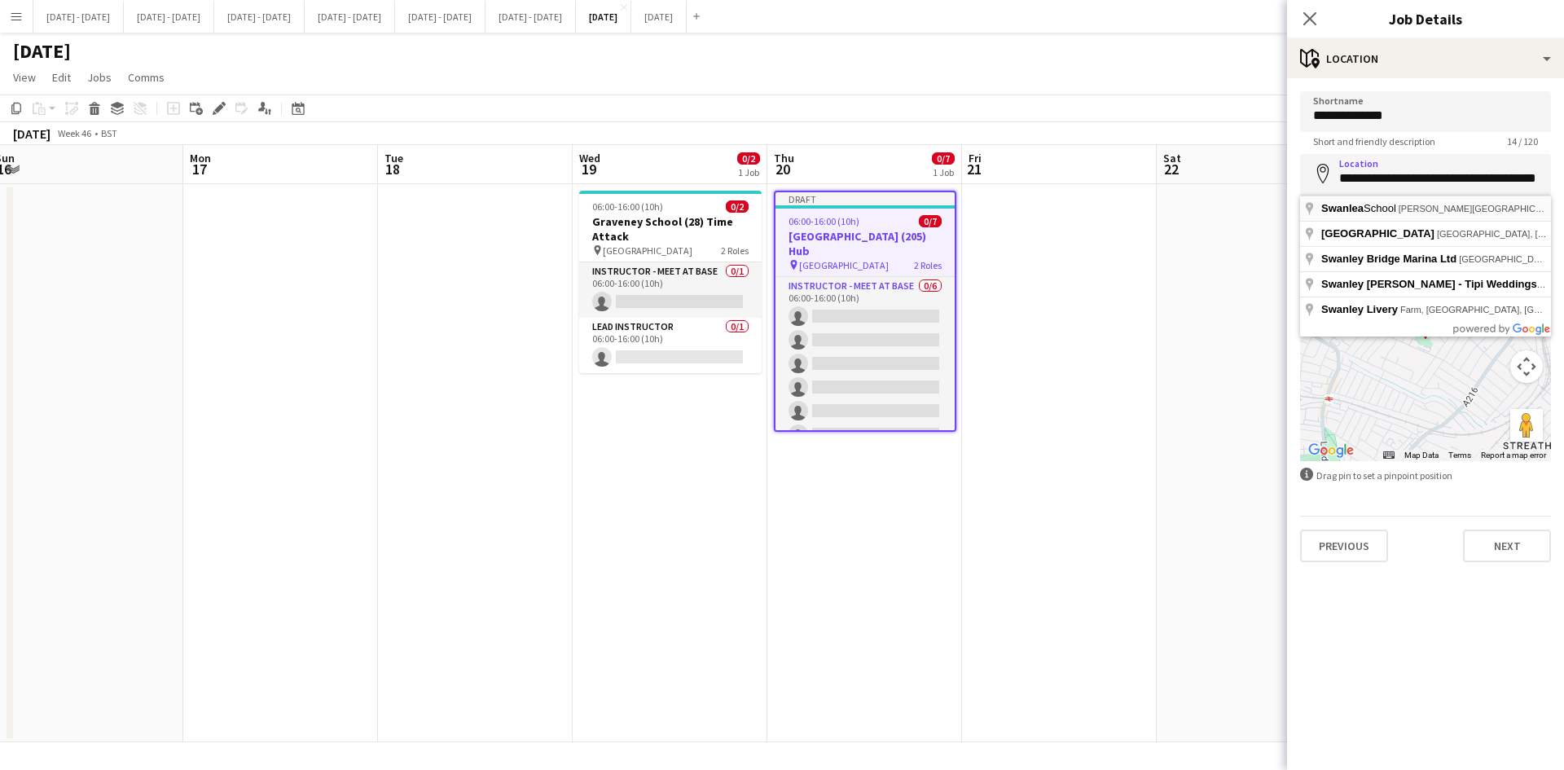
type input "**********"
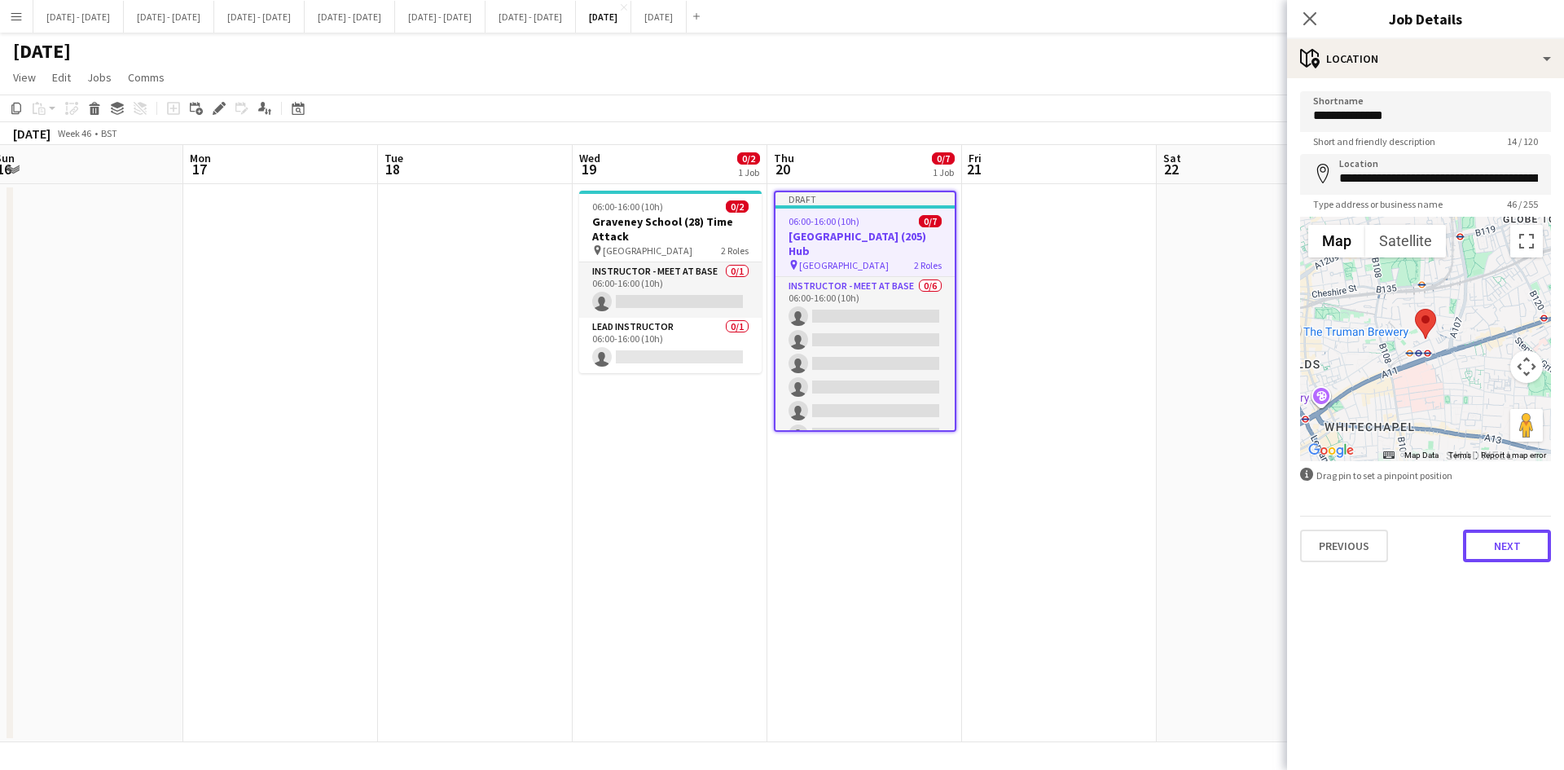
click at [1495, 550] on button "Next" at bounding box center [1507, 545] width 88 height 33
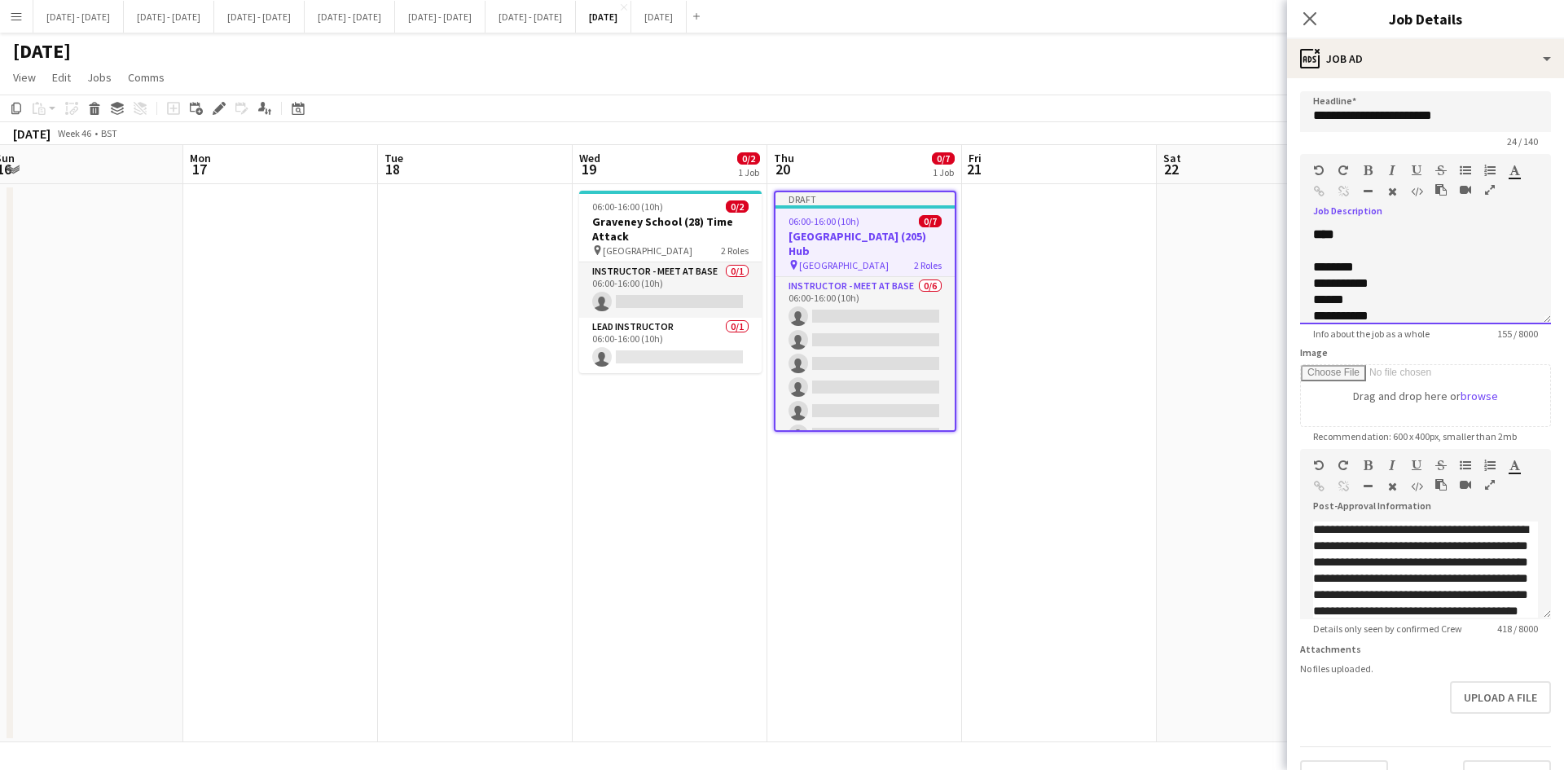
drag, startPoint x: 1325, startPoint y: 280, endPoint x: 1328, endPoint y: 248, distance: 32.7
click at [1324, 280] on span "**********" at bounding box center [1340, 283] width 55 height 12
click at [1346, 301] on div "******" at bounding box center [1413, 300] width 200 height 16
click at [1363, 314] on div "**********" at bounding box center [1413, 316] width 200 height 16
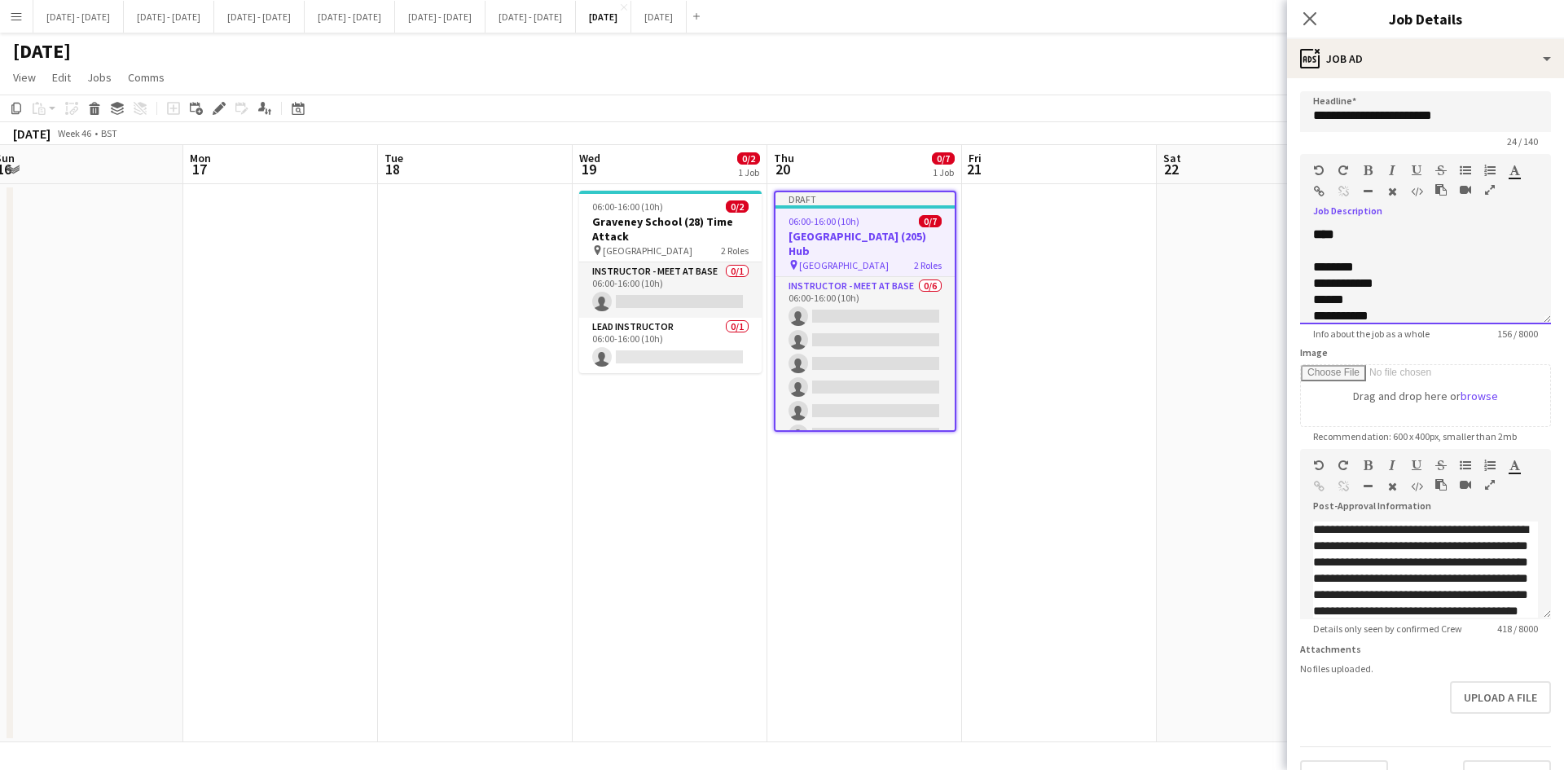
click at [1363, 314] on div "**********" at bounding box center [1413, 316] width 200 height 16
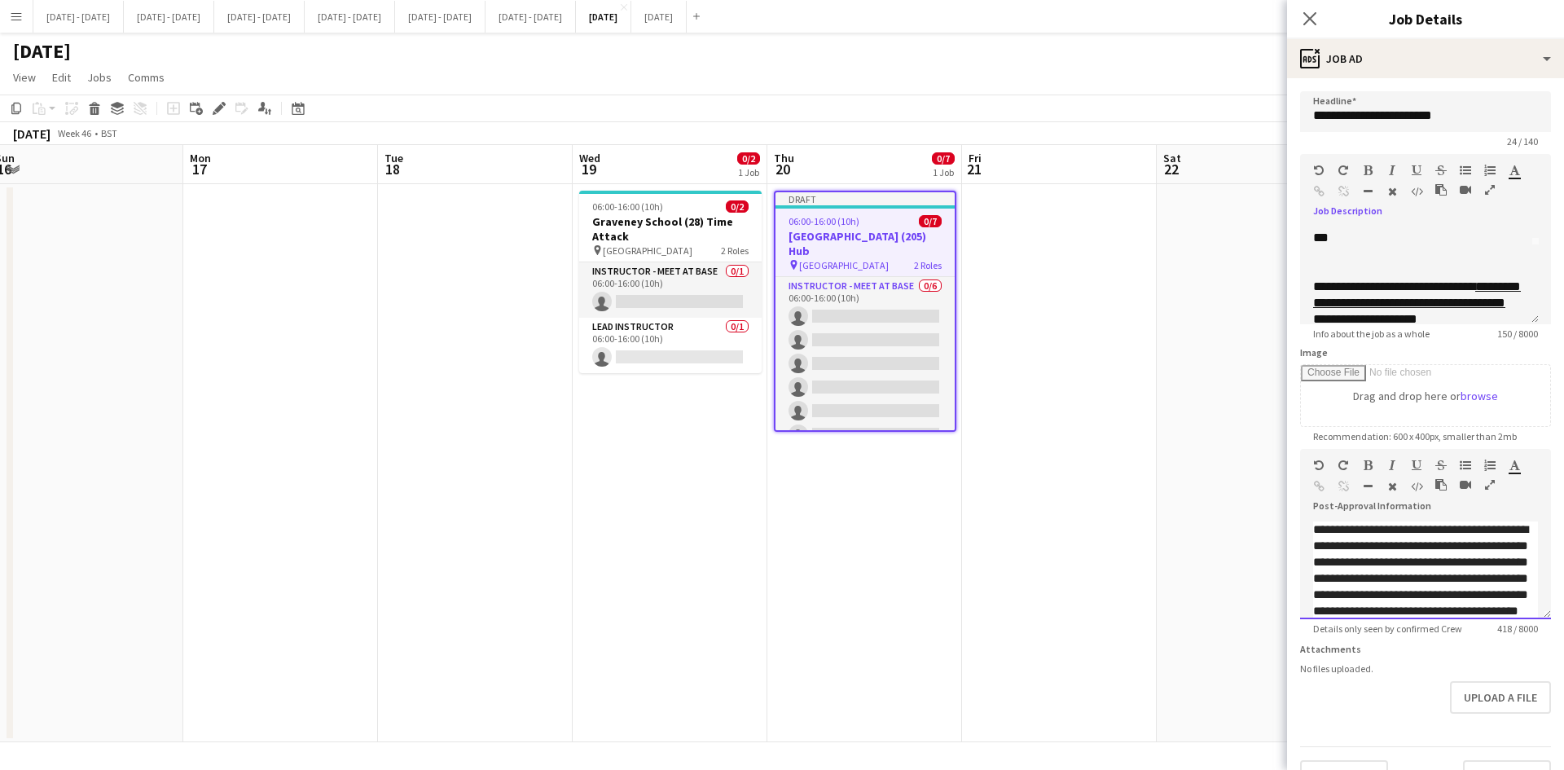
click at [1391, 535] on span "**********" at bounding box center [1420, 602] width 215 height 159
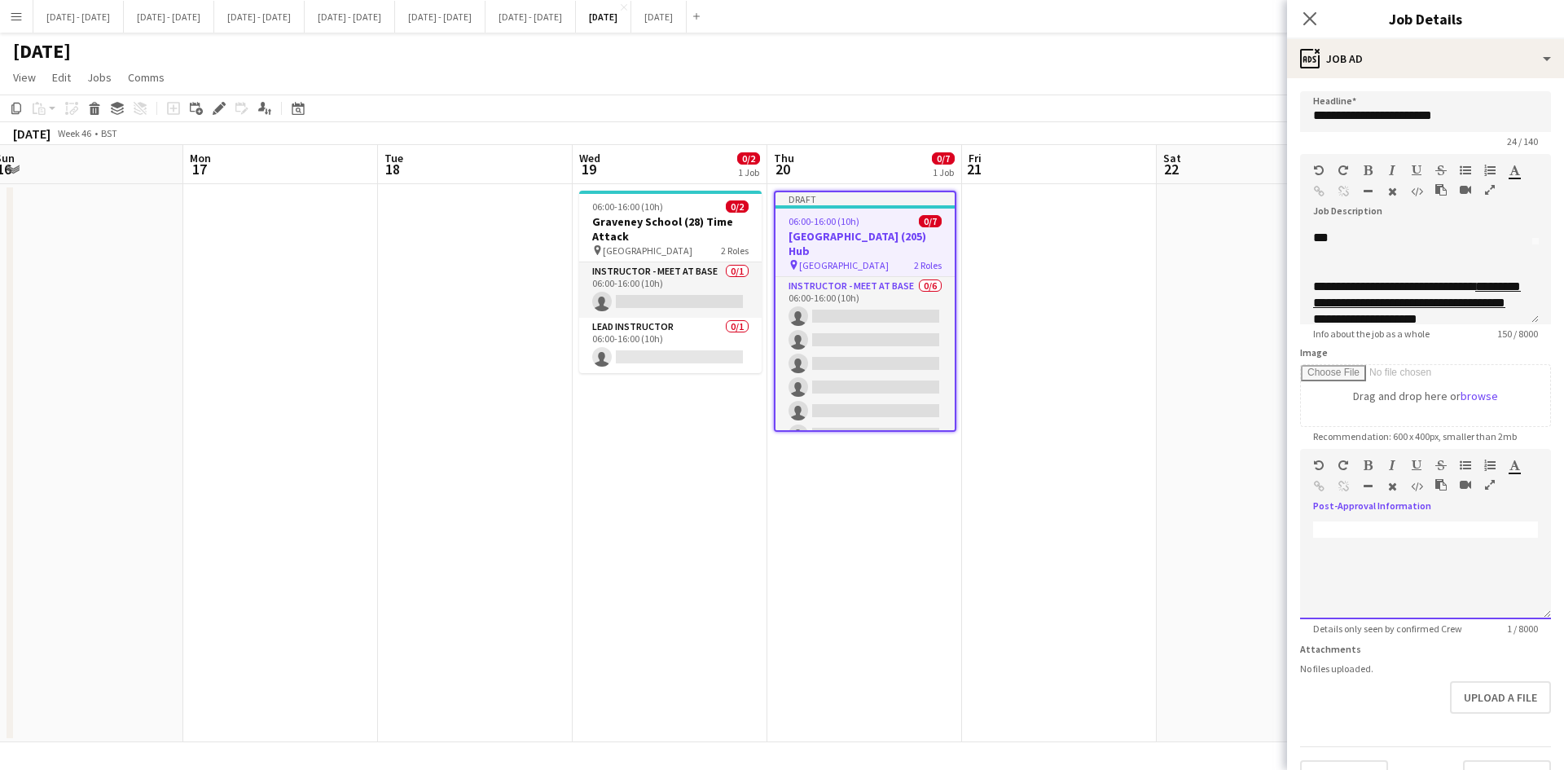
scroll to position [36, 0]
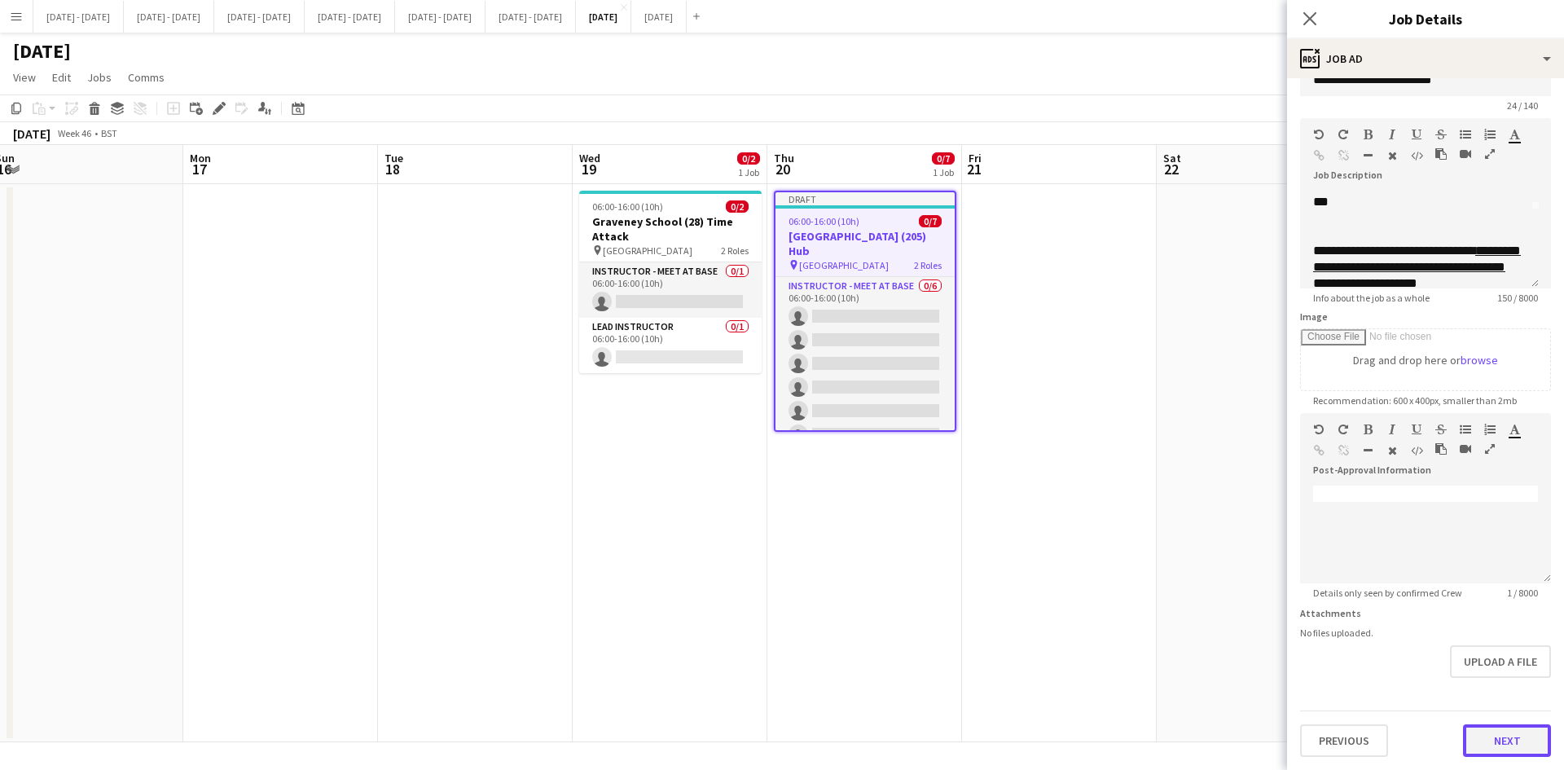
click at [1494, 740] on button "Next" at bounding box center [1507, 740] width 88 height 33
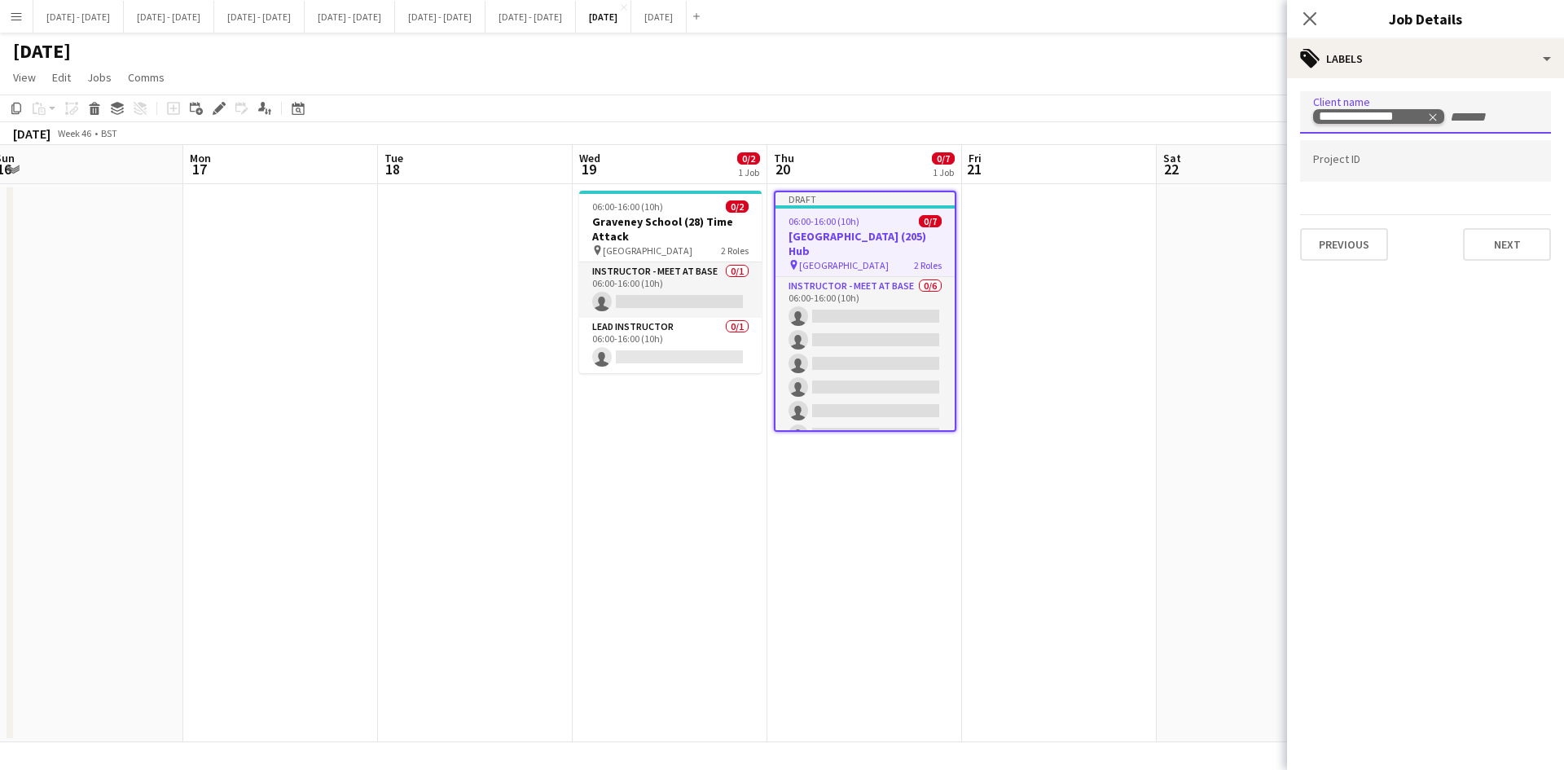
click at [1433, 112] on icon "Remove tag" at bounding box center [1432, 117] width 11 height 11
type input "*****"
click at [1383, 160] on div "[GEOGRAPHIC_DATA]" at bounding box center [1425, 162] width 251 height 39
click at [1494, 240] on button "Next" at bounding box center [1507, 244] width 88 height 33
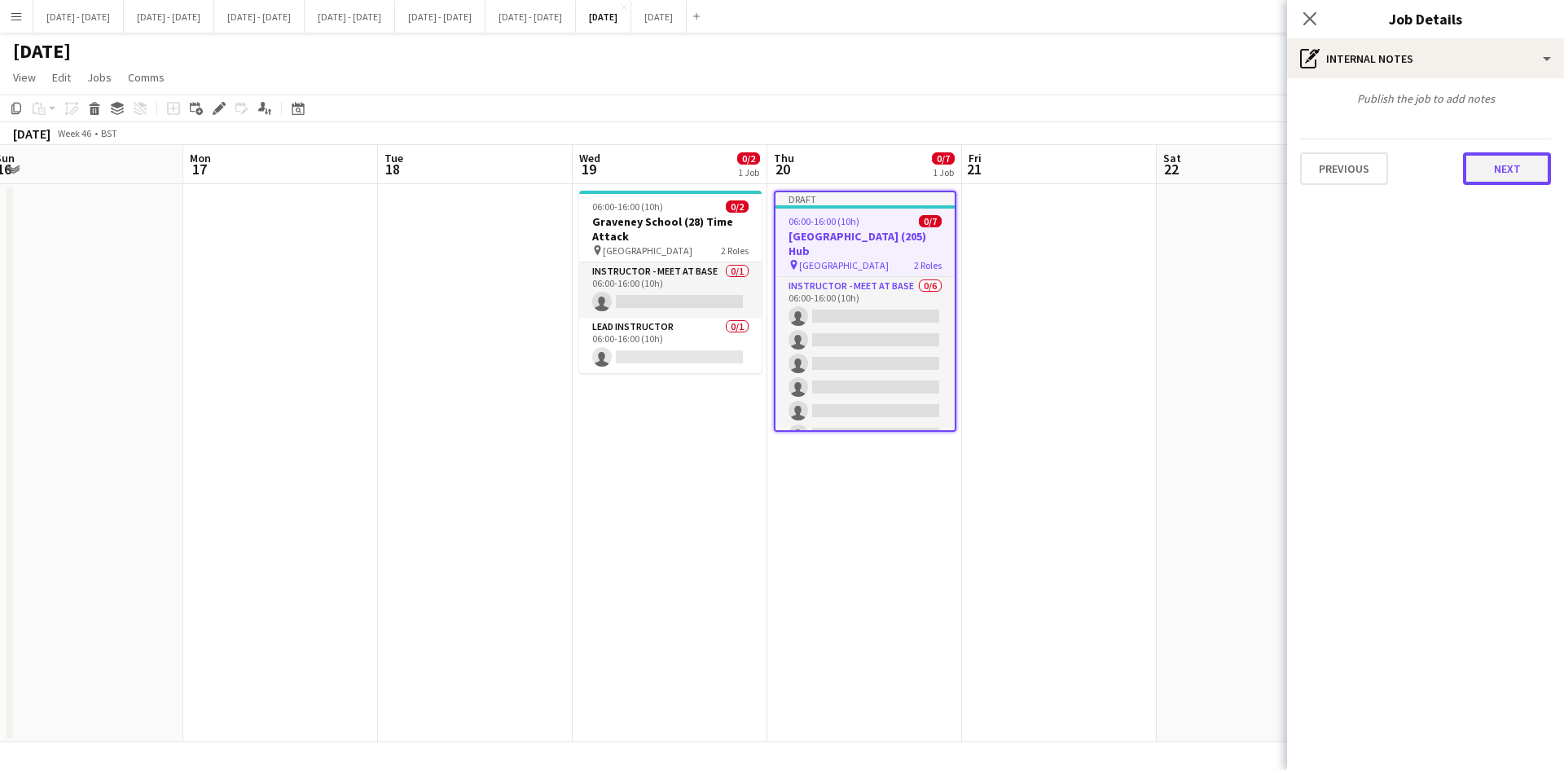
click at [1491, 169] on button "Next" at bounding box center [1507, 168] width 88 height 33
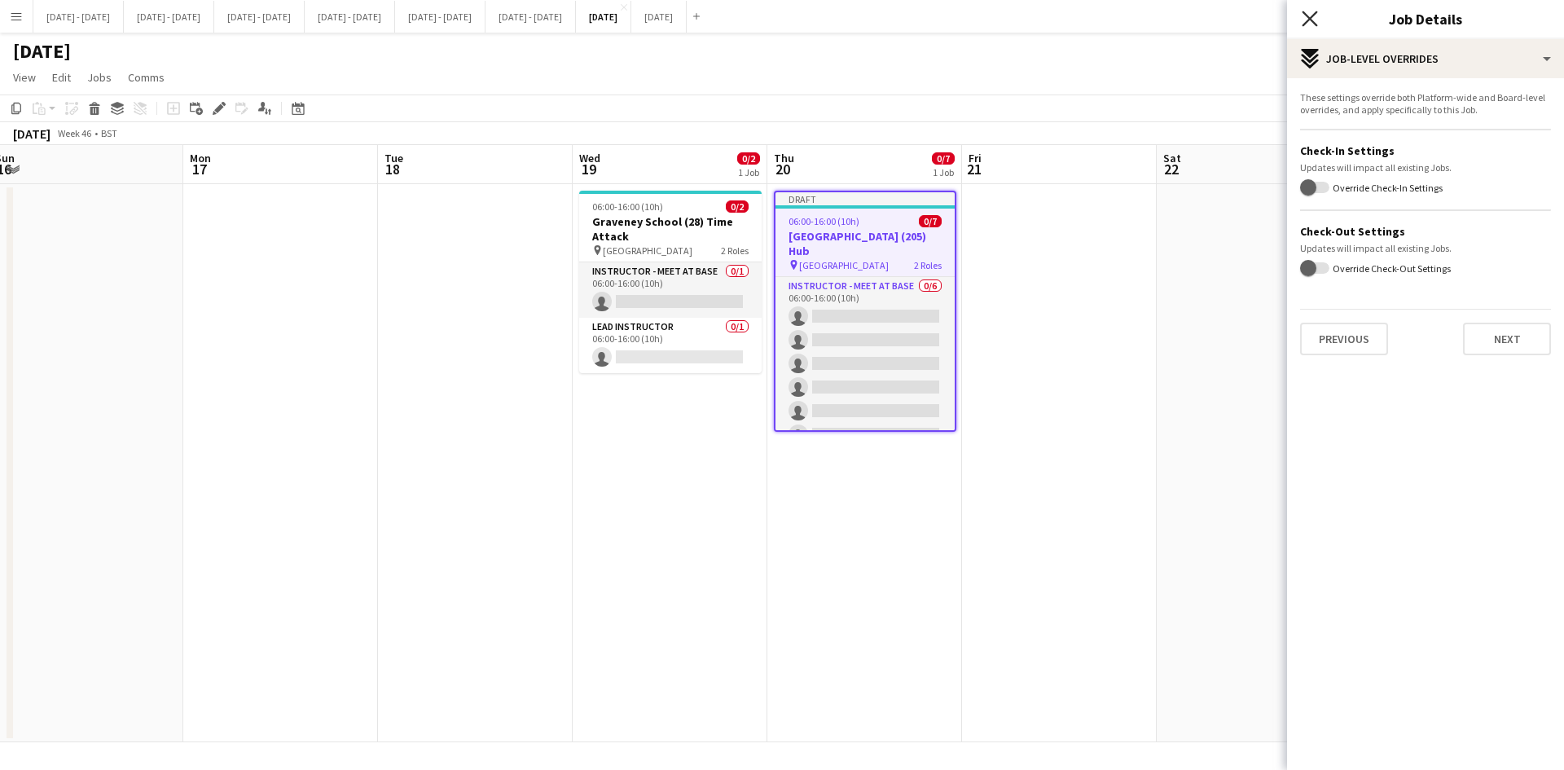
click at [1306, 20] on icon "Close pop-in" at bounding box center [1309, 18] width 15 height 15
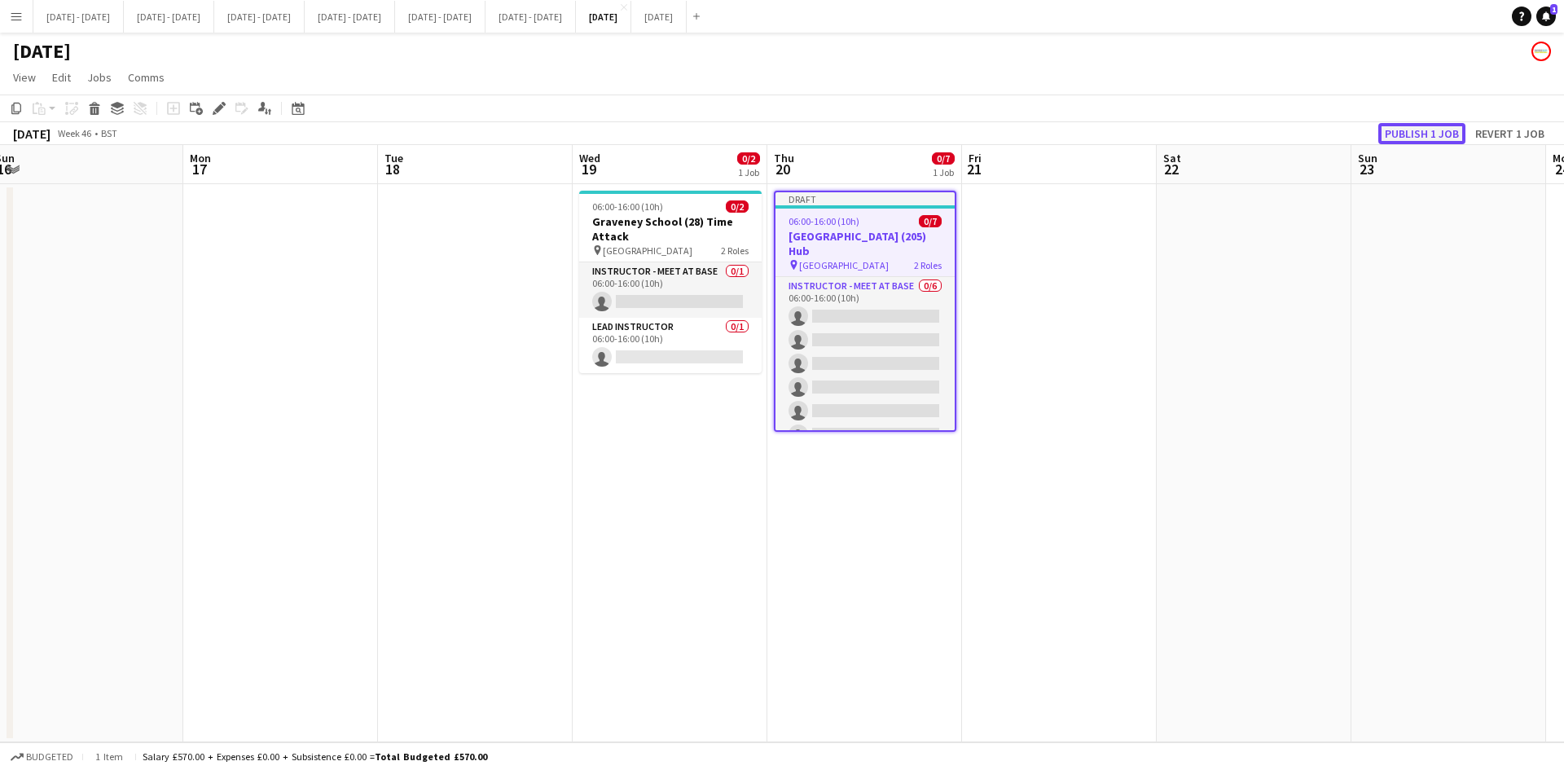
click at [1408, 133] on button "Publish 1 job" at bounding box center [1421, 133] width 87 height 21
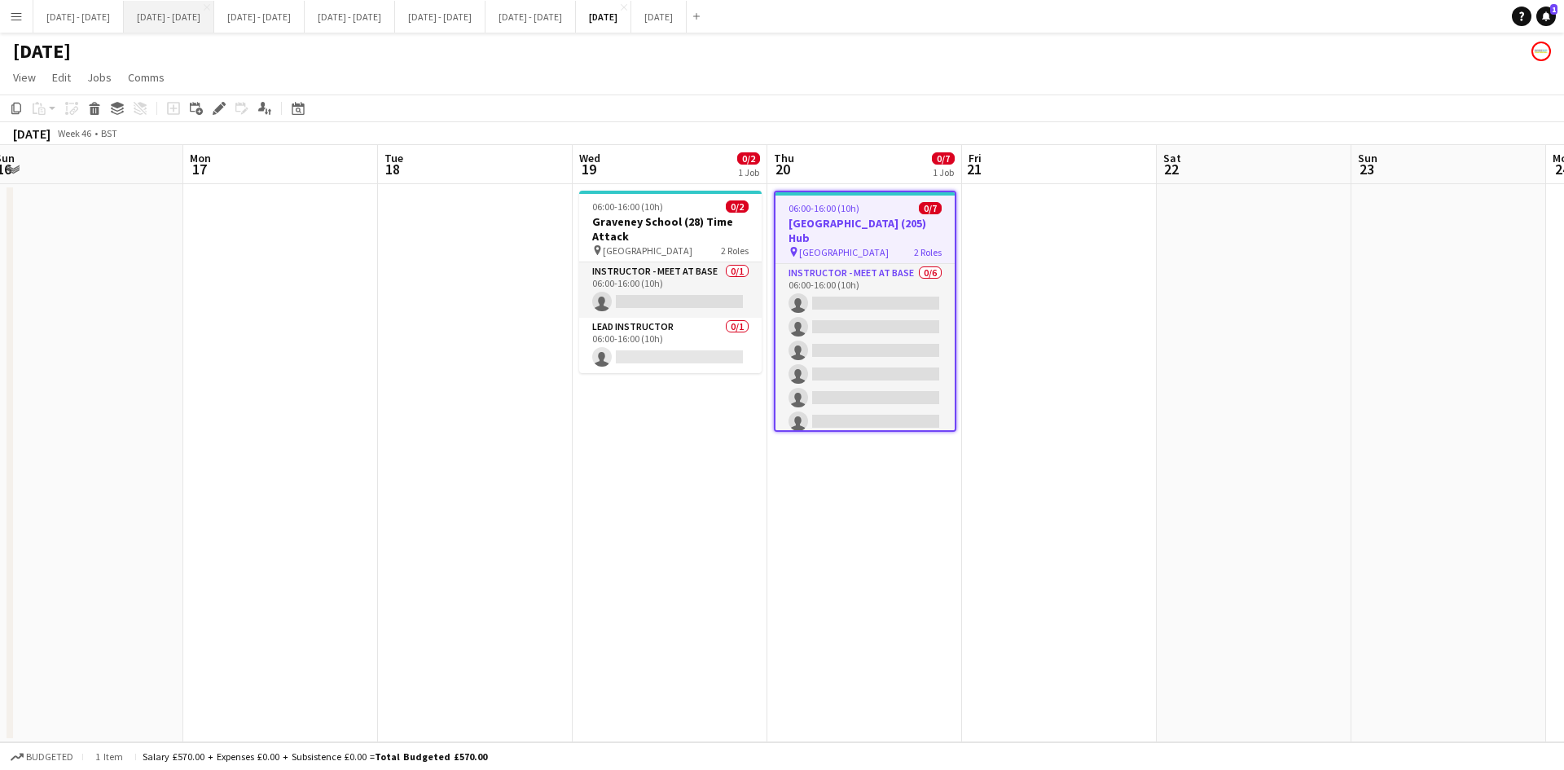
click at [187, 22] on button "[DATE] - [DATE] Close" at bounding box center [169, 17] width 90 height 32
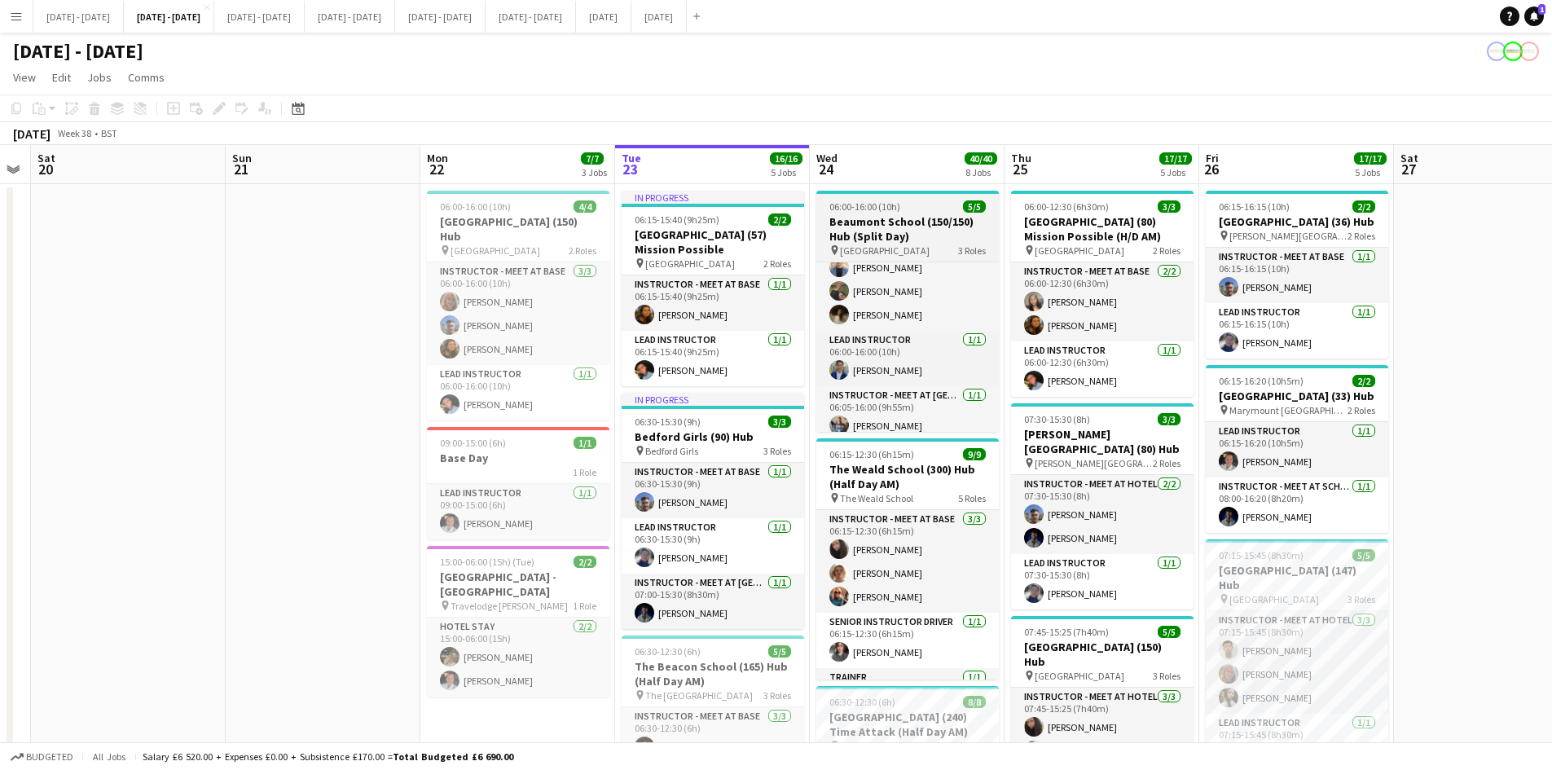
scroll to position [44, 0]
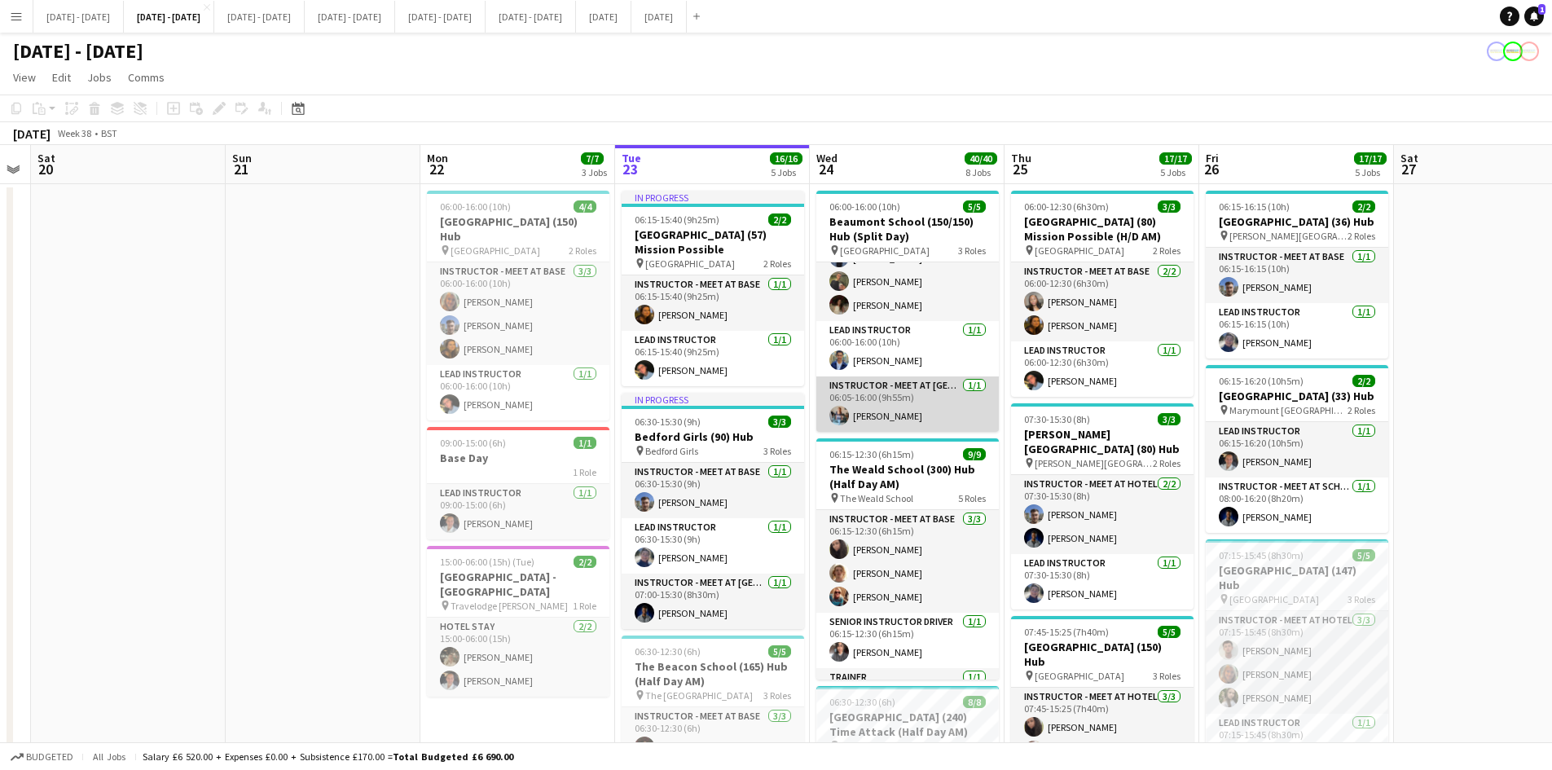
click at [889, 415] on app-card-role "Instructor - Meet at Pick Up Point [DATE] 06:05-16:00 (9h55m) [PERSON_NAME]" at bounding box center [907, 403] width 182 height 55
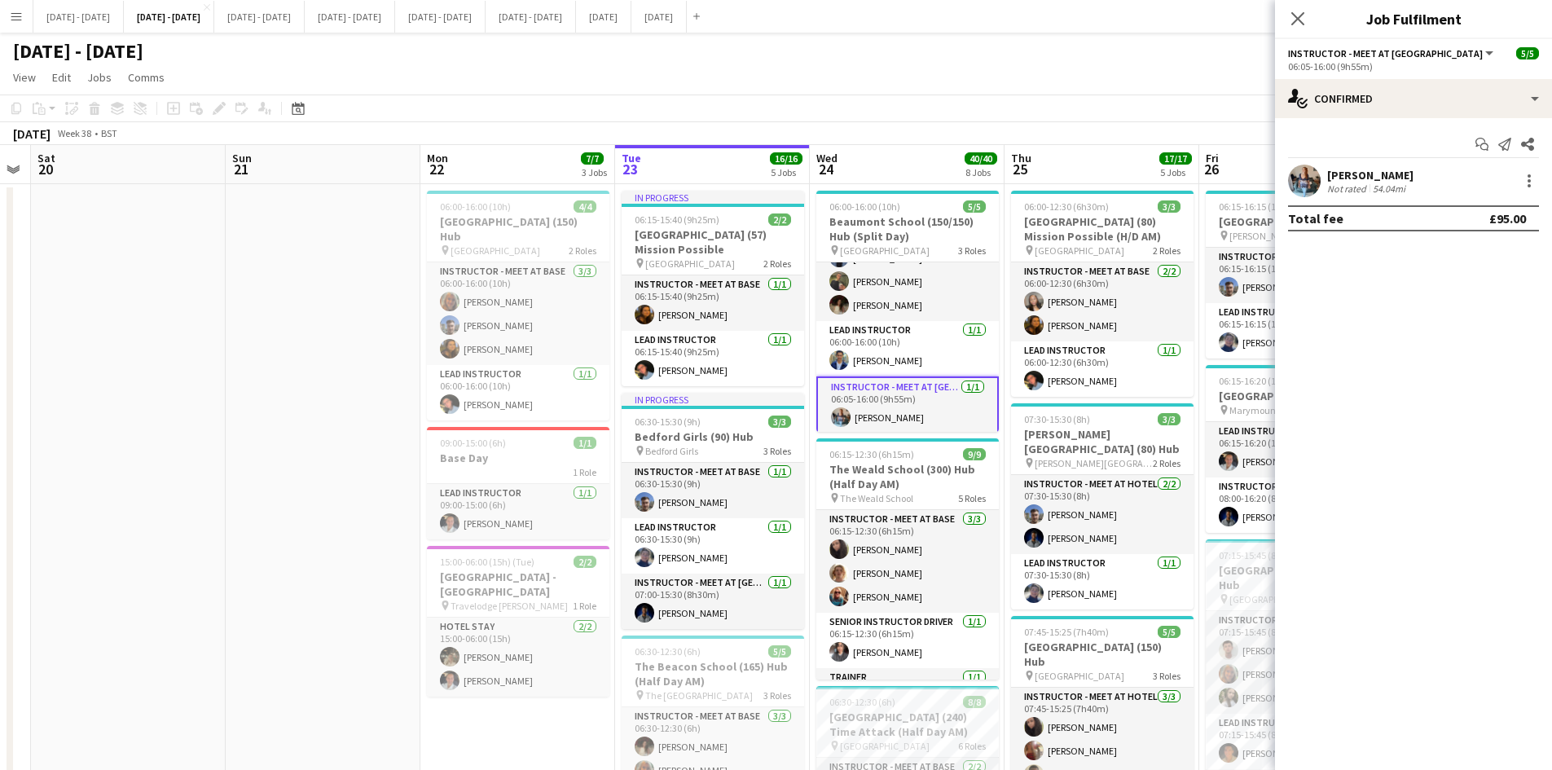
click at [890, 415] on app-card-role "Instructor - Meet at Pick Up Point [DATE] 06:05-16:00 (9h55m) [PERSON_NAME]" at bounding box center [907, 405] width 182 height 59
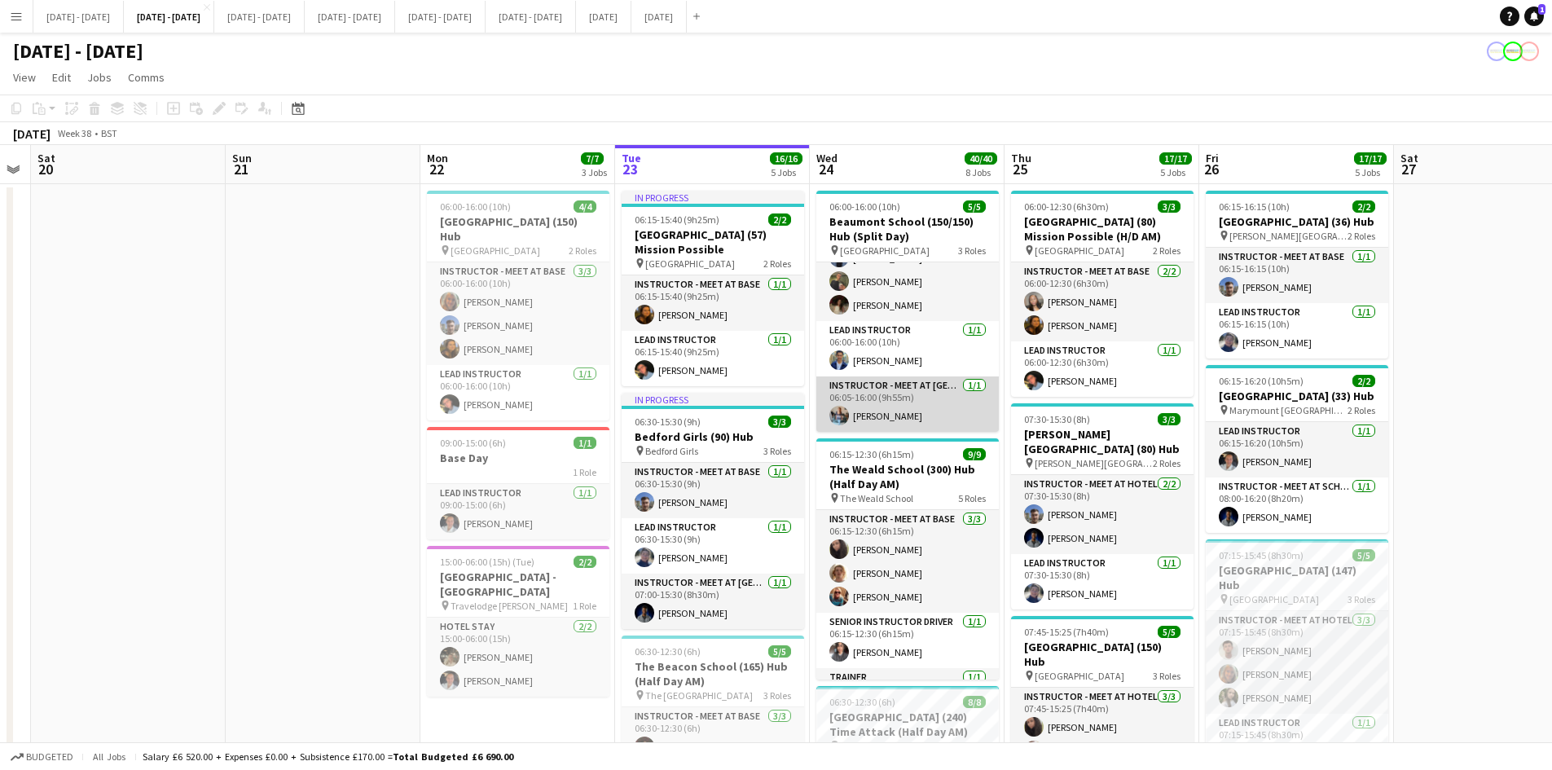
click at [890, 415] on app-card-role "Instructor - Meet at Pick Up Point [DATE] 06:05-16:00 (9h55m) [PERSON_NAME]" at bounding box center [907, 403] width 182 height 55
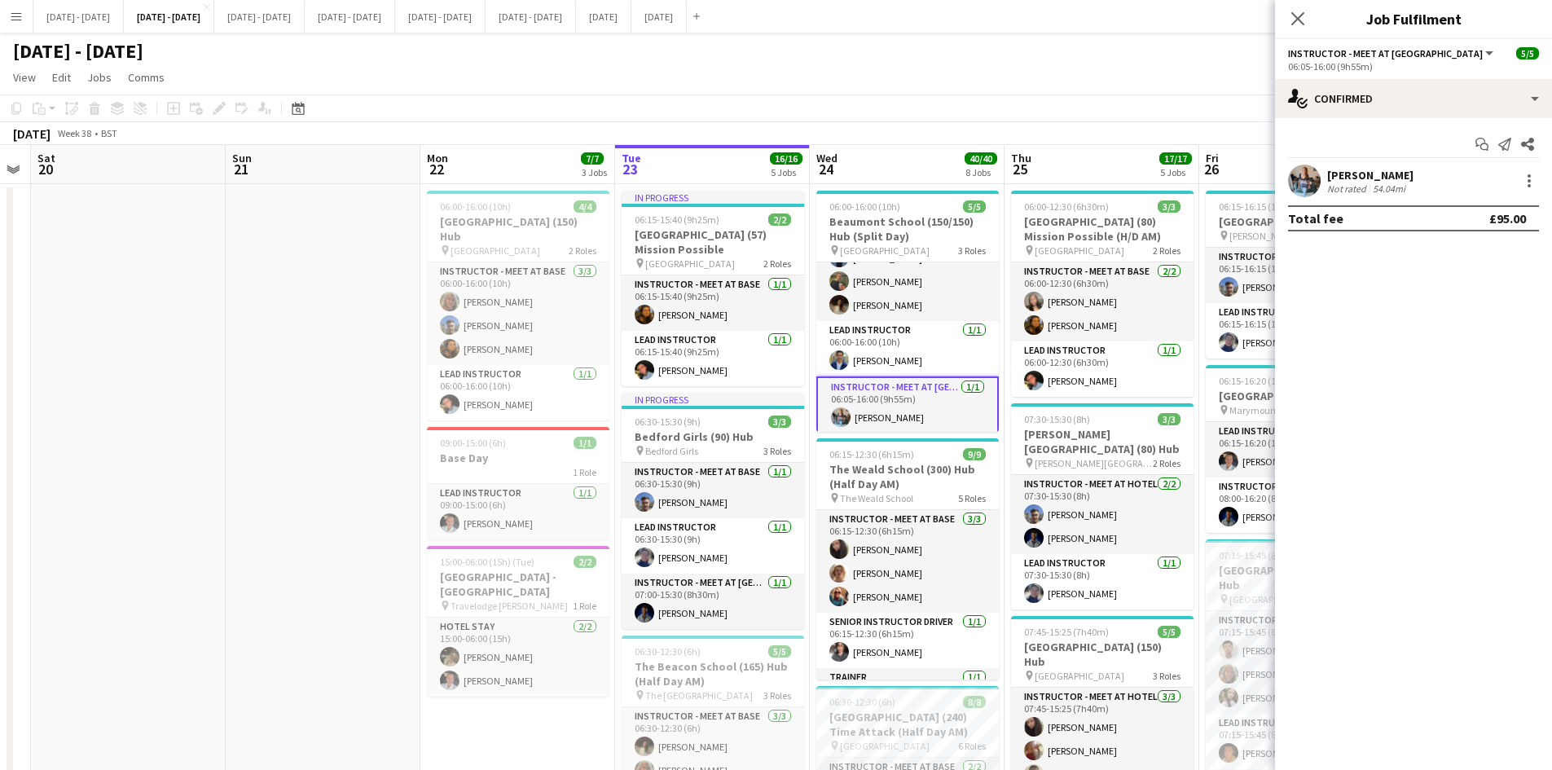
click at [1357, 170] on div "[PERSON_NAME]" at bounding box center [1370, 175] width 86 height 15
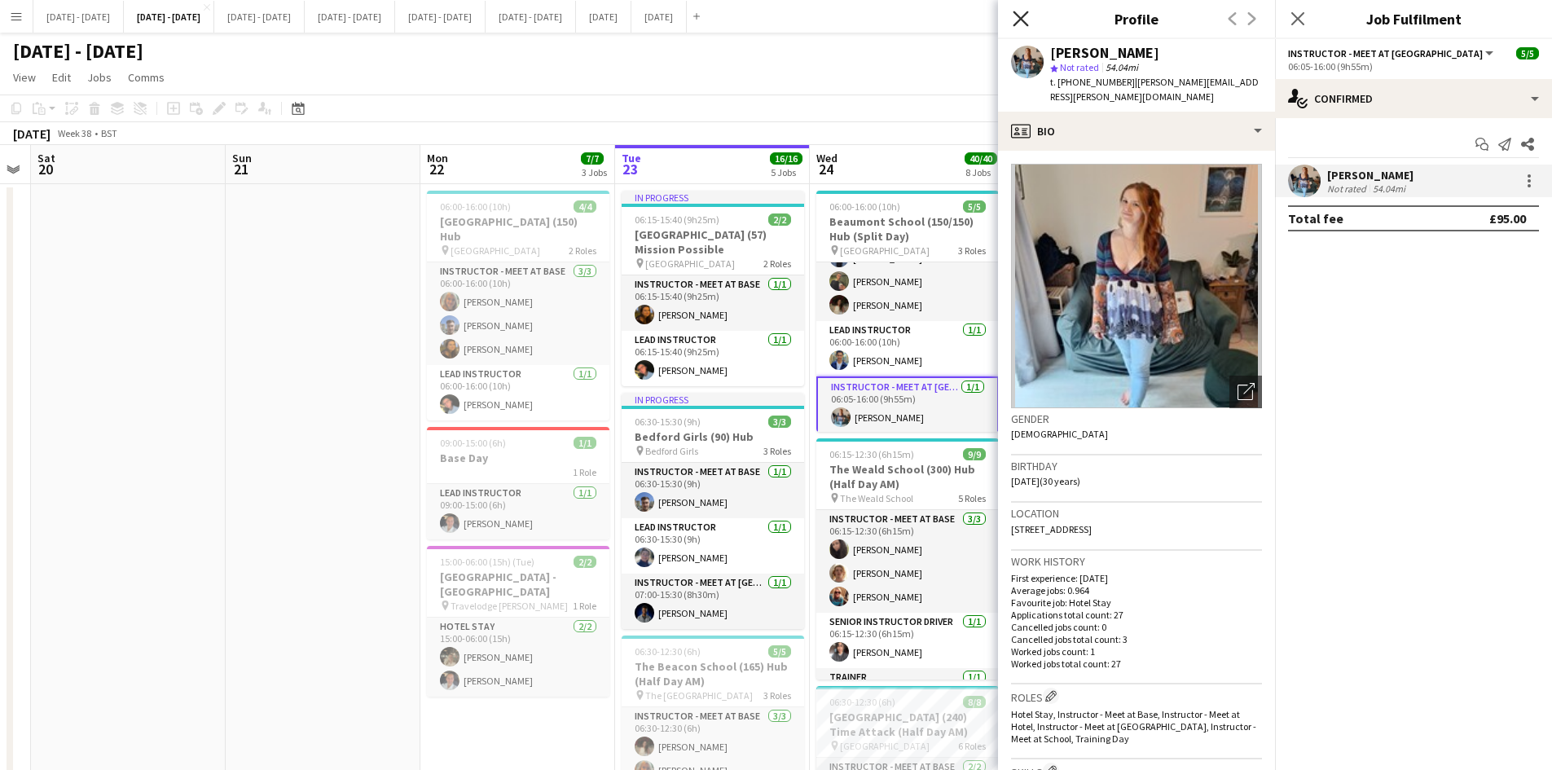
click at [1018, 17] on icon at bounding box center [1019, 18] width 15 height 15
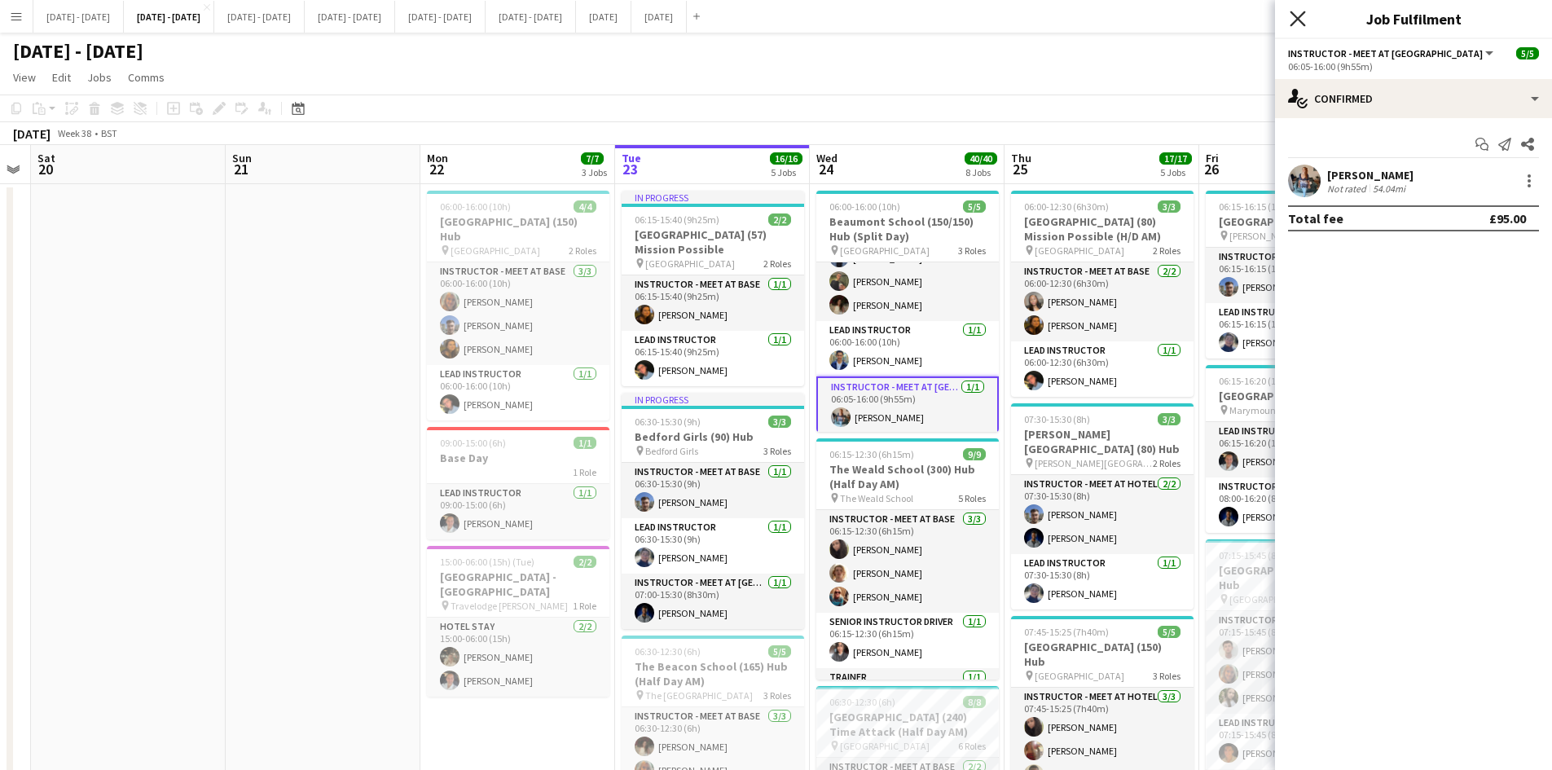
click at [1293, 19] on icon "Close pop-in" at bounding box center [1296, 18] width 15 height 15
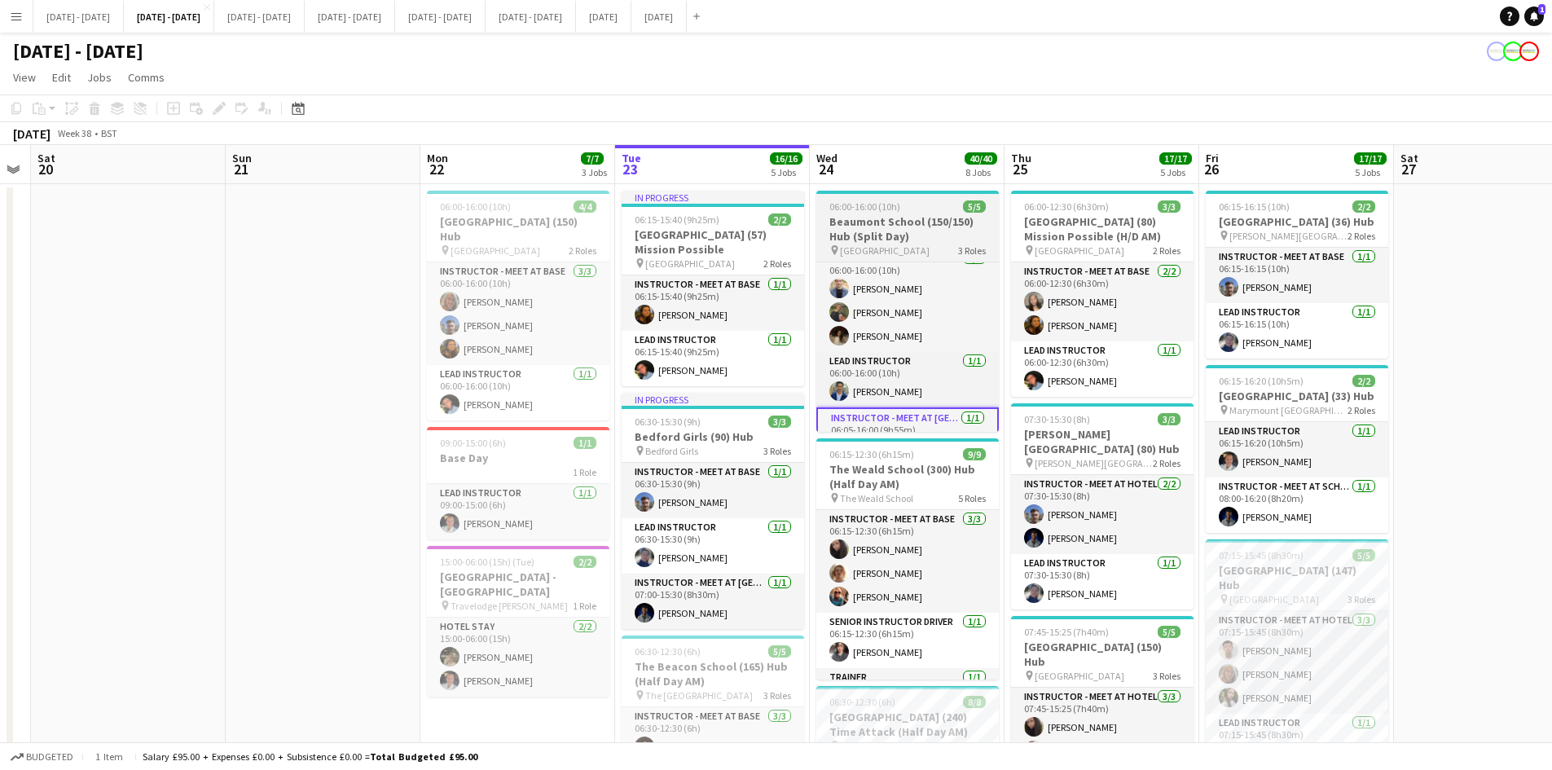
scroll to position [11, 0]
click at [927, 210] on div "06:00-16:00 (10h) 5/5" at bounding box center [907, 206] width 182 height 12
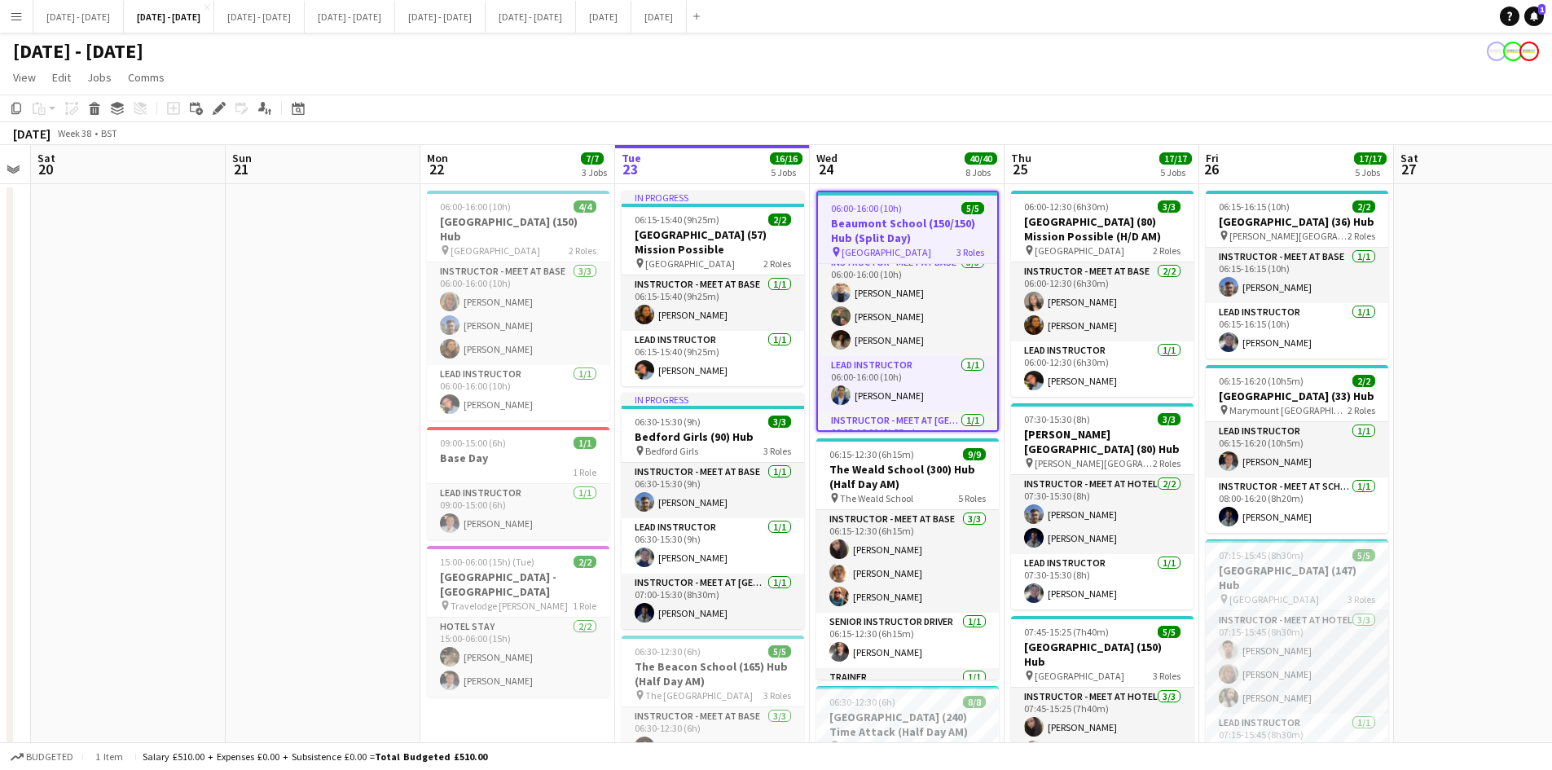
click at [927, 210] on div "06:00-16:00 (10h) 5/5" at bounding box center [907, 208] width 179 height 12
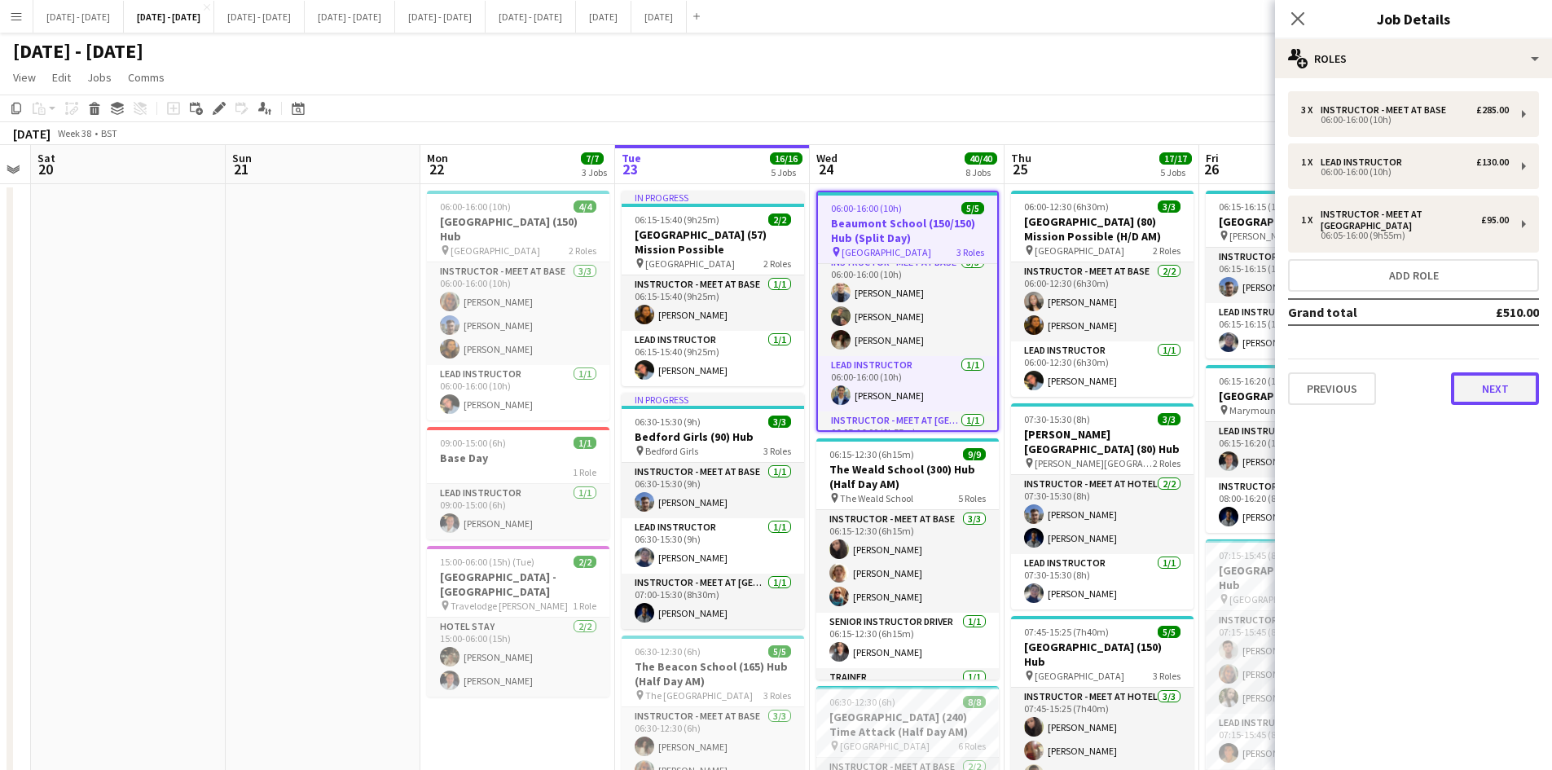
click at [1490, 379] on button "Next" at bounding box center [1495, 388] width 88 height 33
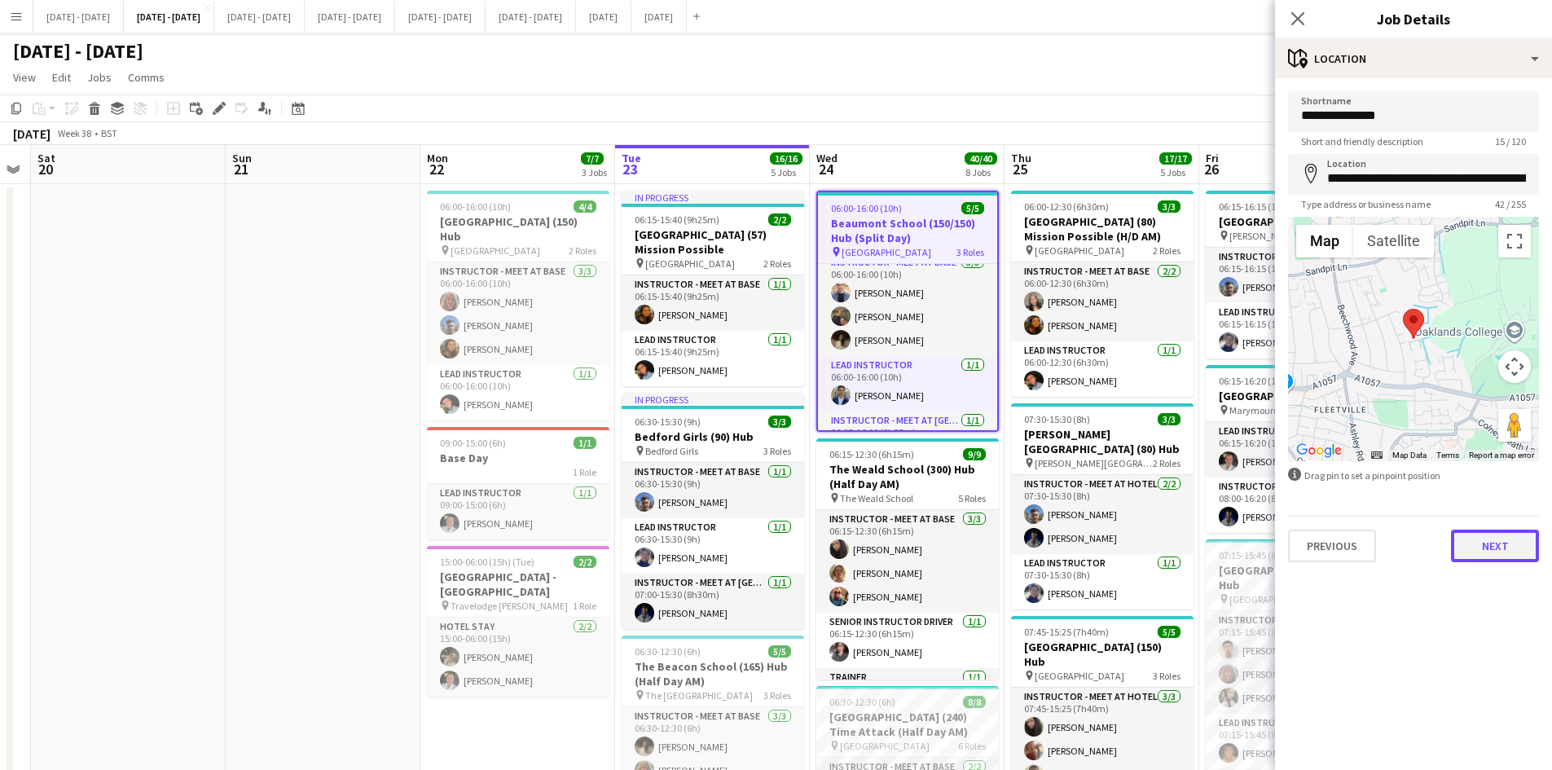
click at [1482, 542] on button "Next" at bounding box center [1495, 545] width 88 height 33
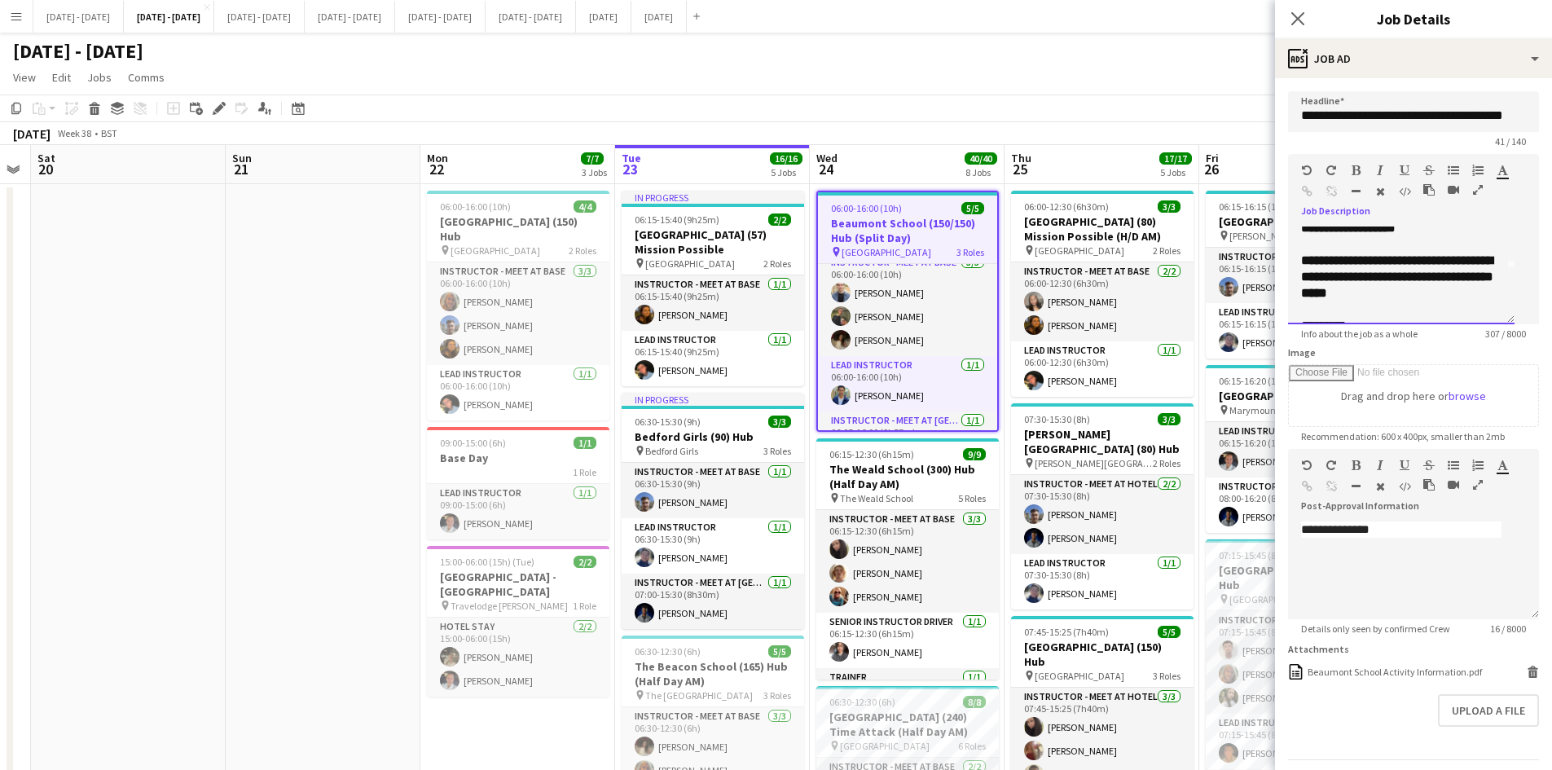
scroll to position [65, 0]
click at [1298, 18] on icon at bounding box center [1296, 18] width 15 height 15
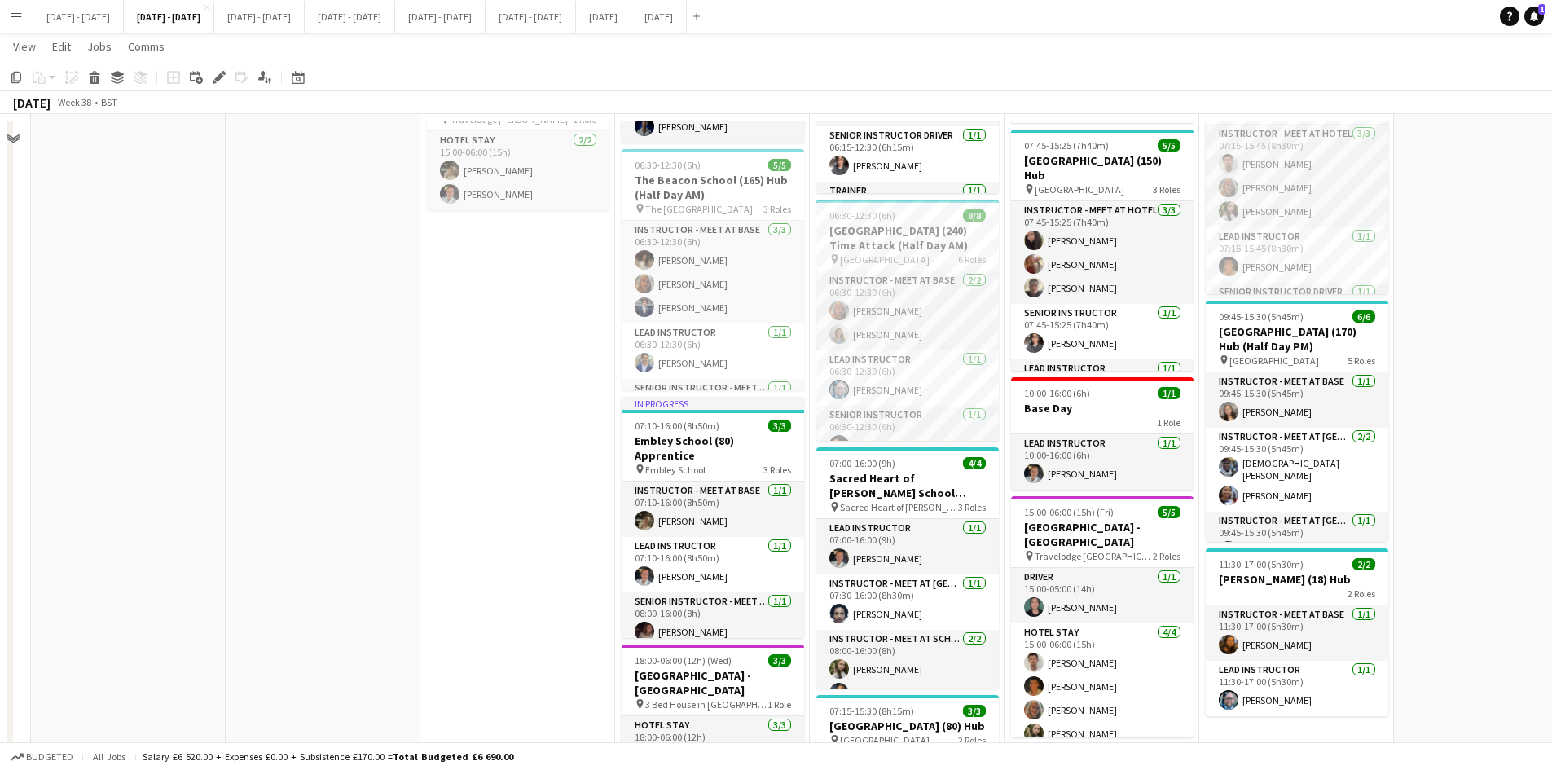
scroll to position [407, 0]
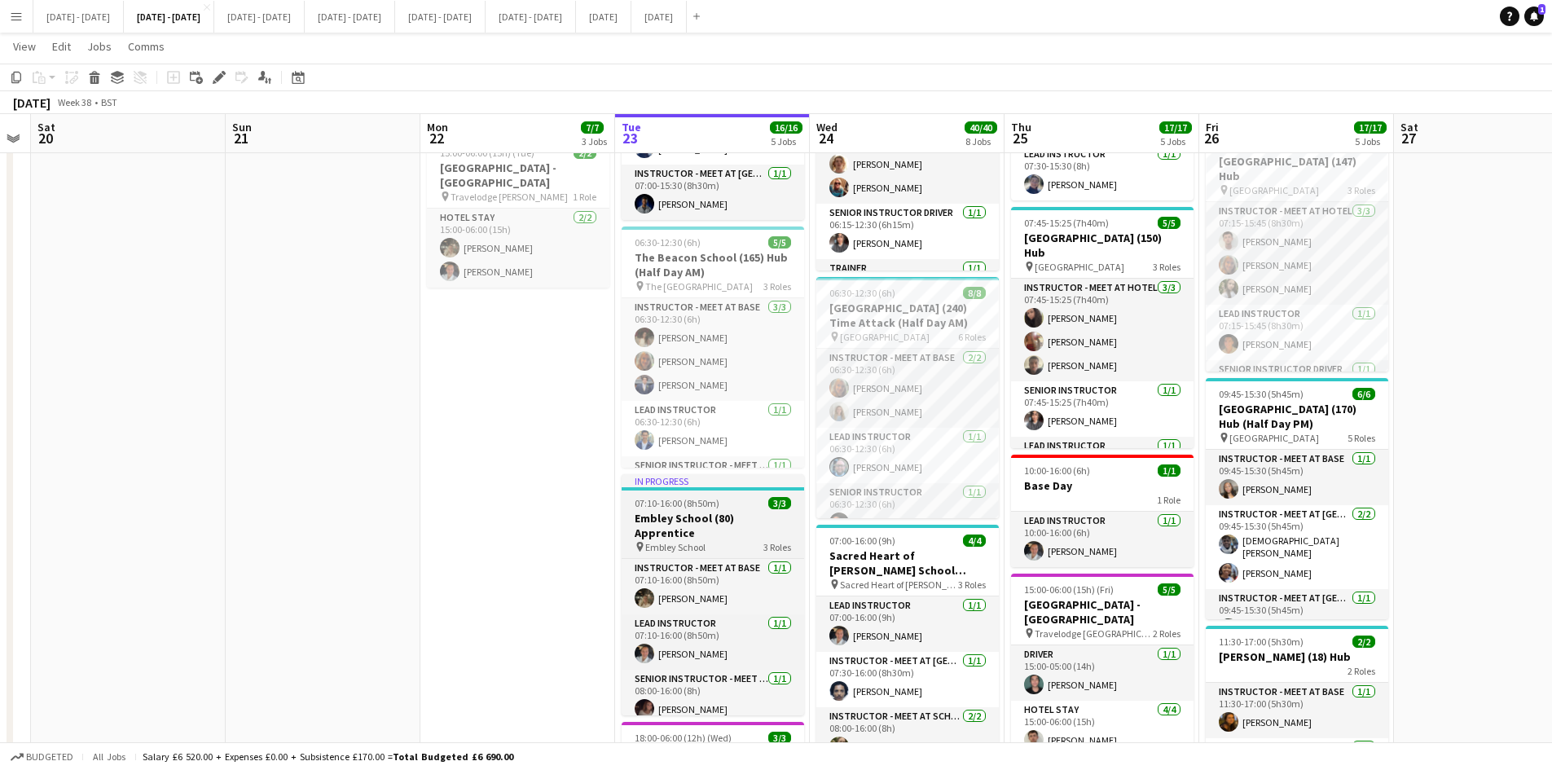
click at [732, 500] on div "07:10-16:00 (8h50m) 3/3" at bounding box center [712, 503] width 182 height 12
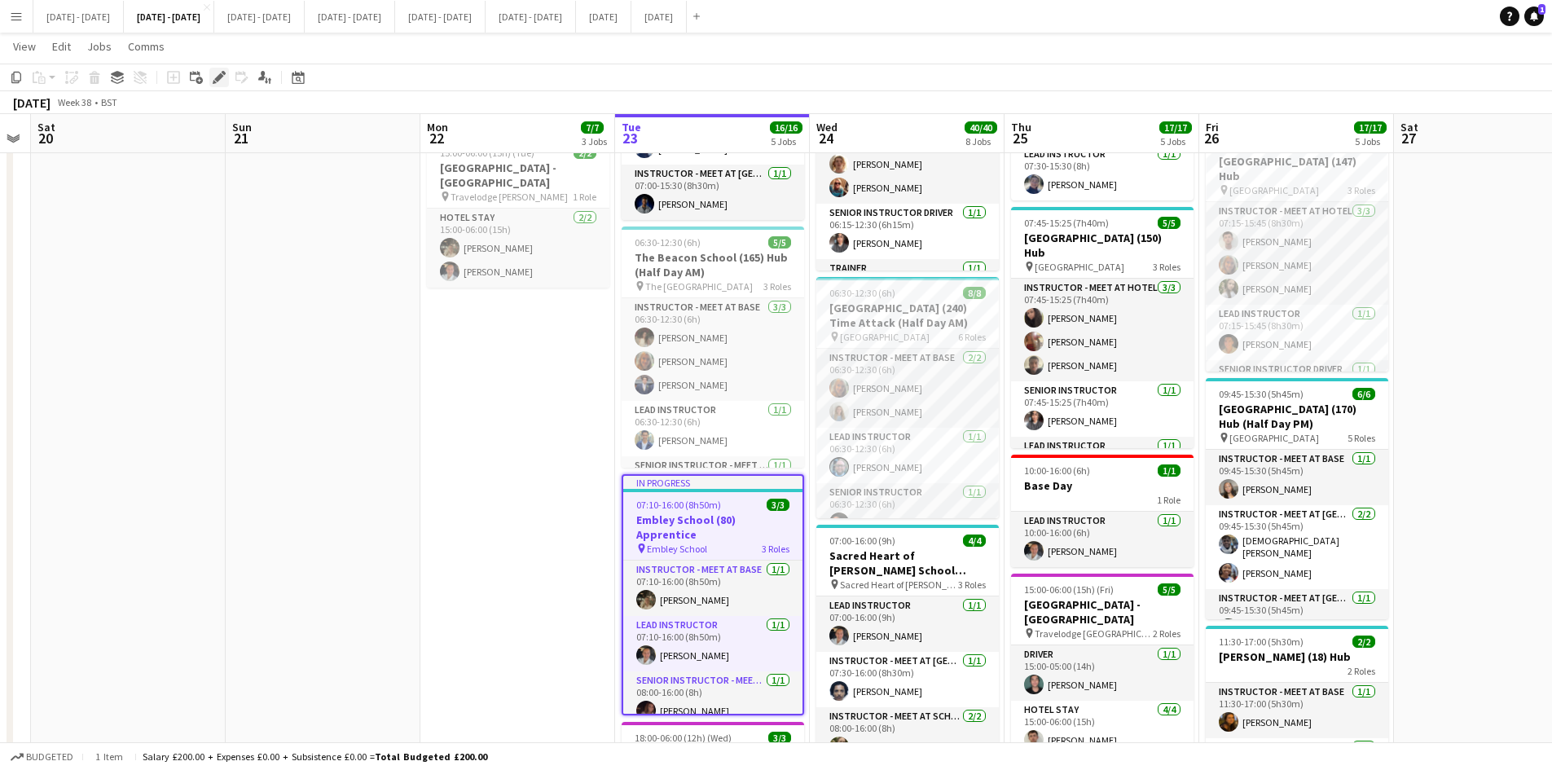
click at [222, 79] on icon "Edit" at bounding box center [219, 77] width 13 height 13
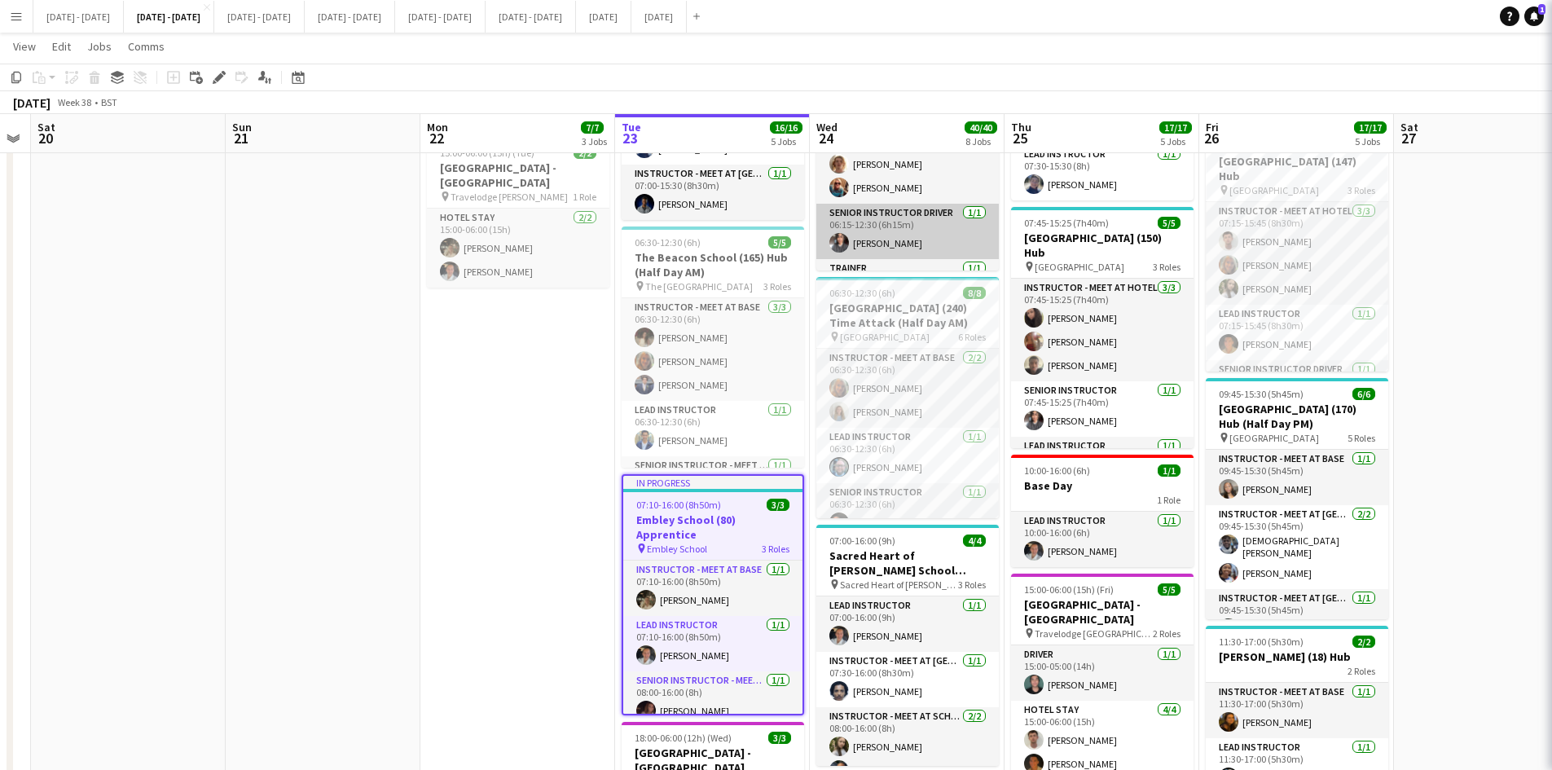
type input "**********"
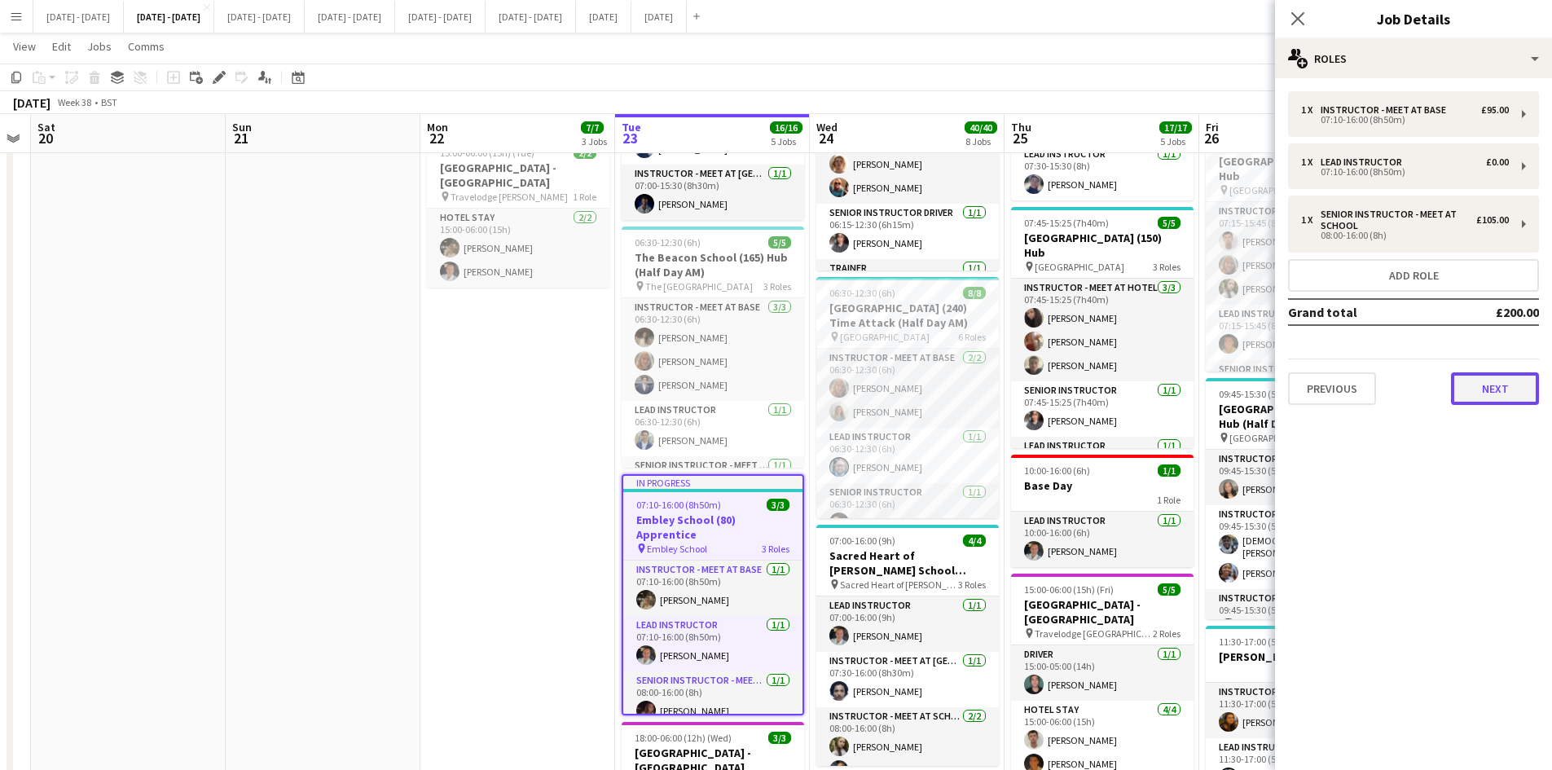
click at [1478, 395] on button "Next" at bounding box center [1495, 388] width 88 height 33
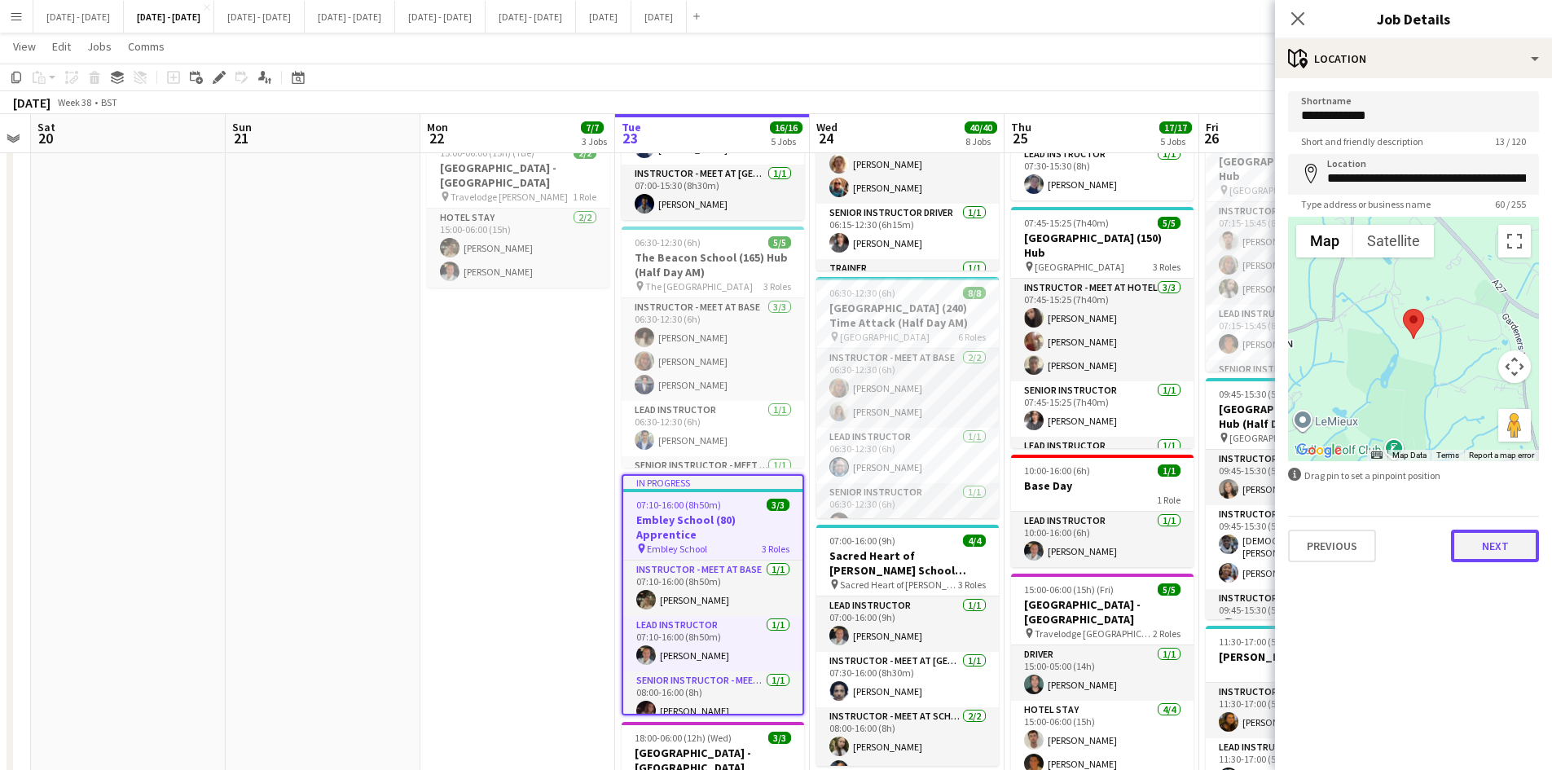
click at [1487, 551] on button "Next" at bounding box center [1495, 545] width 88 height 33
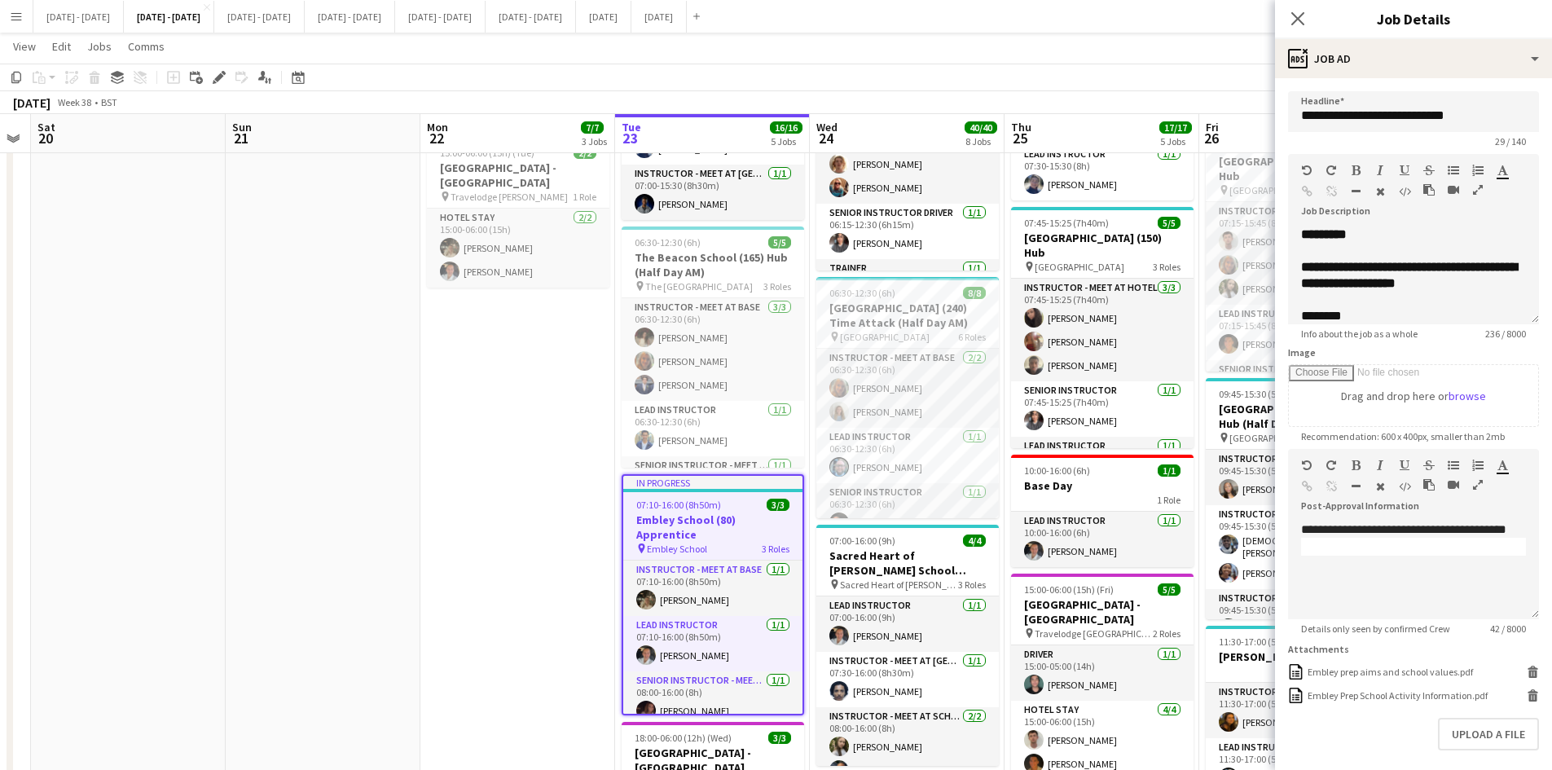
scroll to position [51, 0]
click at [1378, 692] on div "Embley Prep School Activity Information.pdf" at bounding box center [1397, 695] width 180 height 12
click at [1113, 21] on app-navbar "Menu Boards Boards Boards All jobs Status Workforce Workforce My Workforce Recr…" at bounding box center [776, 16] width 1552 height 33
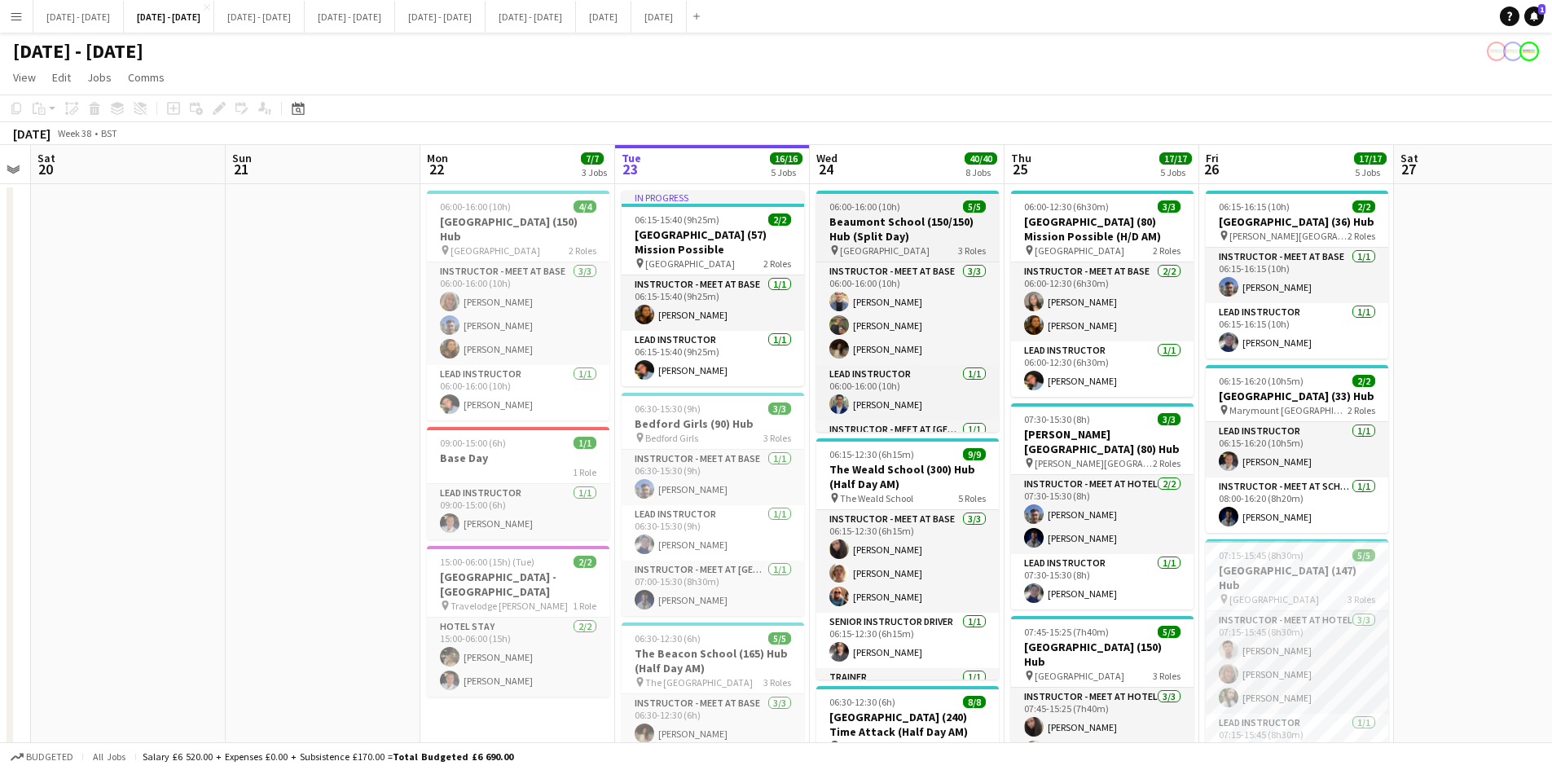
scroll to position [44, 0]
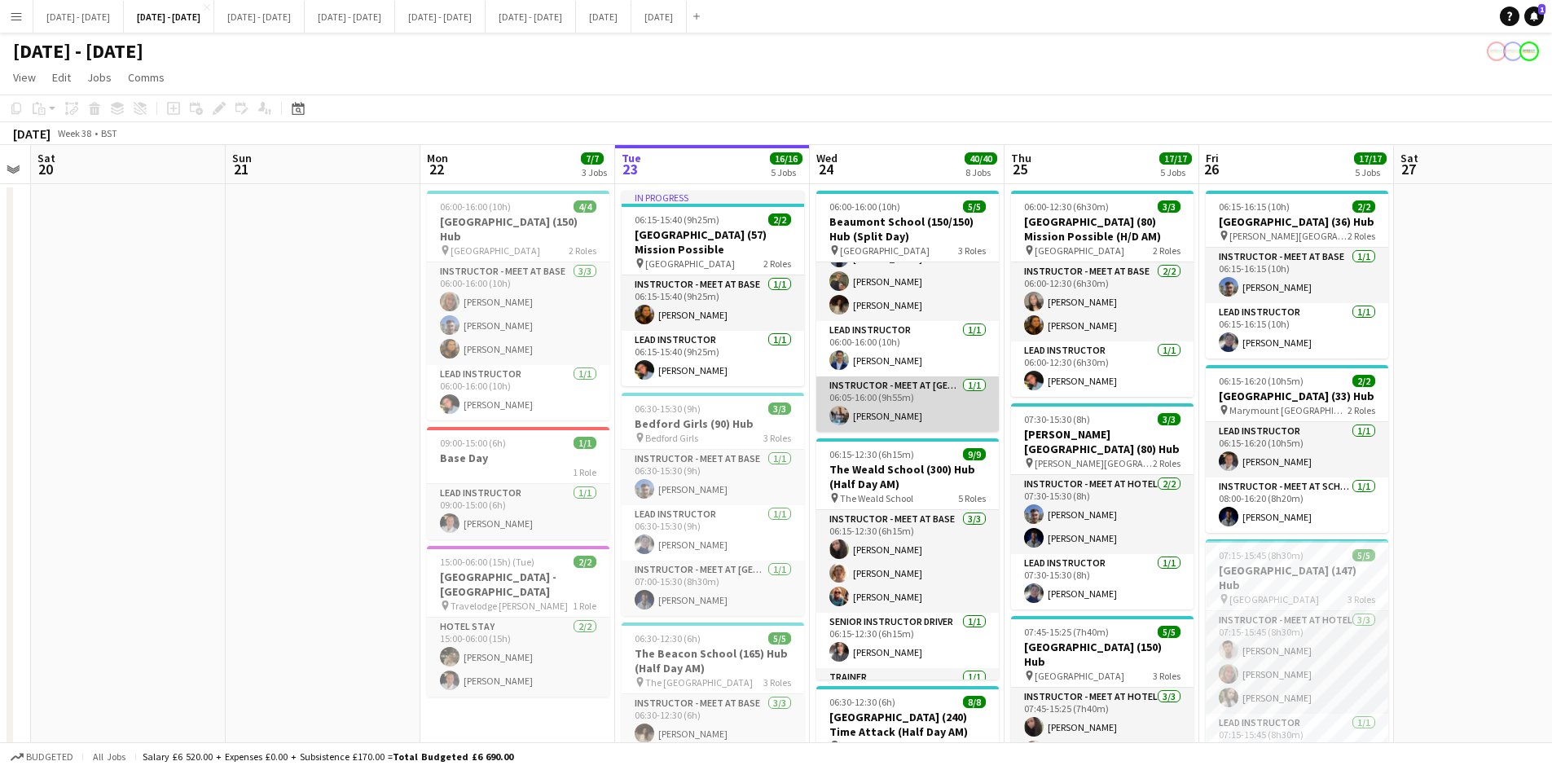
click at [885, 411] on app-card-role "Instructor - Meet at Pick Up Point [DATE] 06:05-16:00 (9h55m) [PERSON_NAME]" at bounding box center [907, 403] width 182 height 55
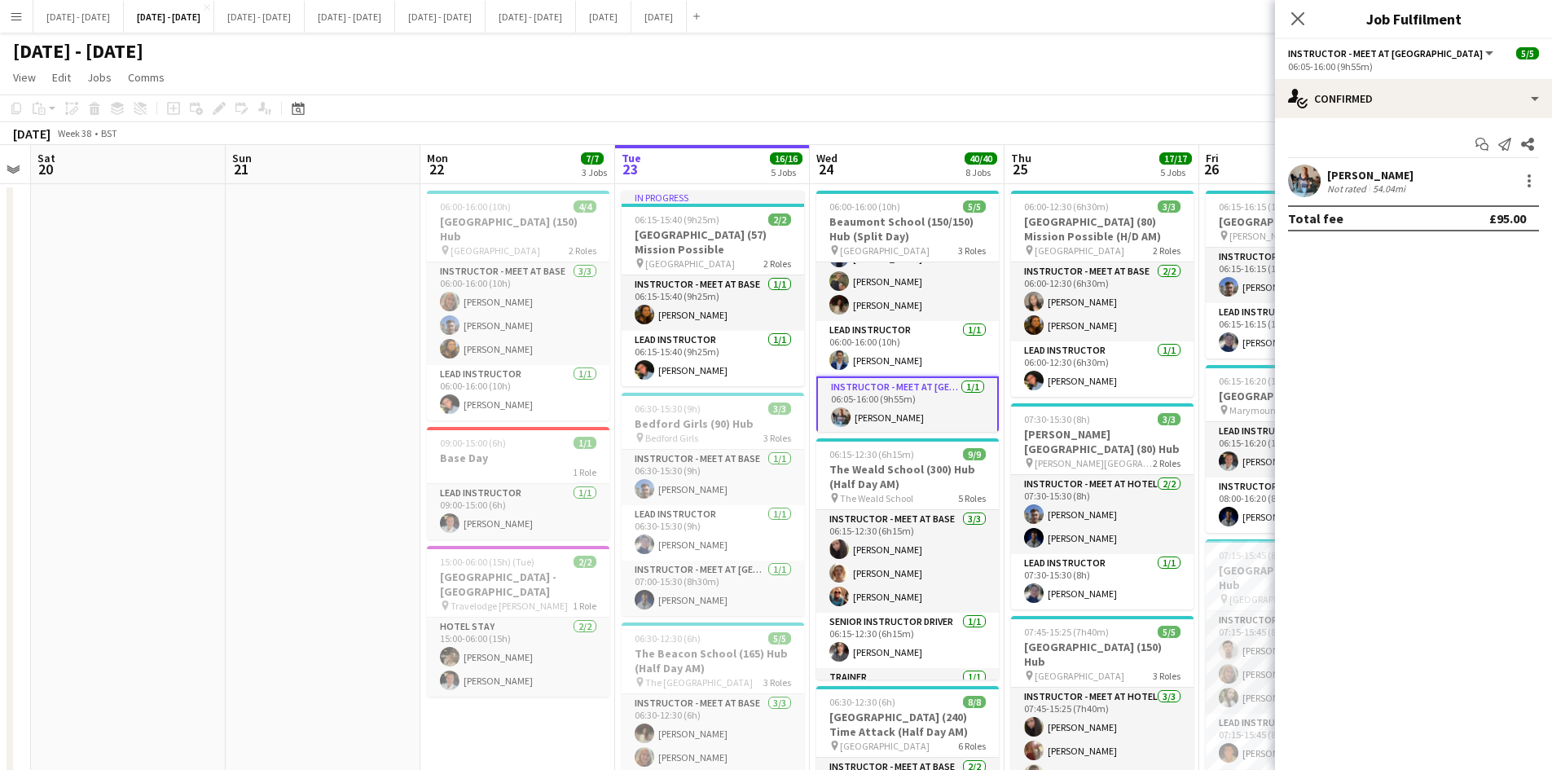
click at [1368, 174] on div "[PERSON_NAME]" at bounding box center [1370, 175] width 86 height 15
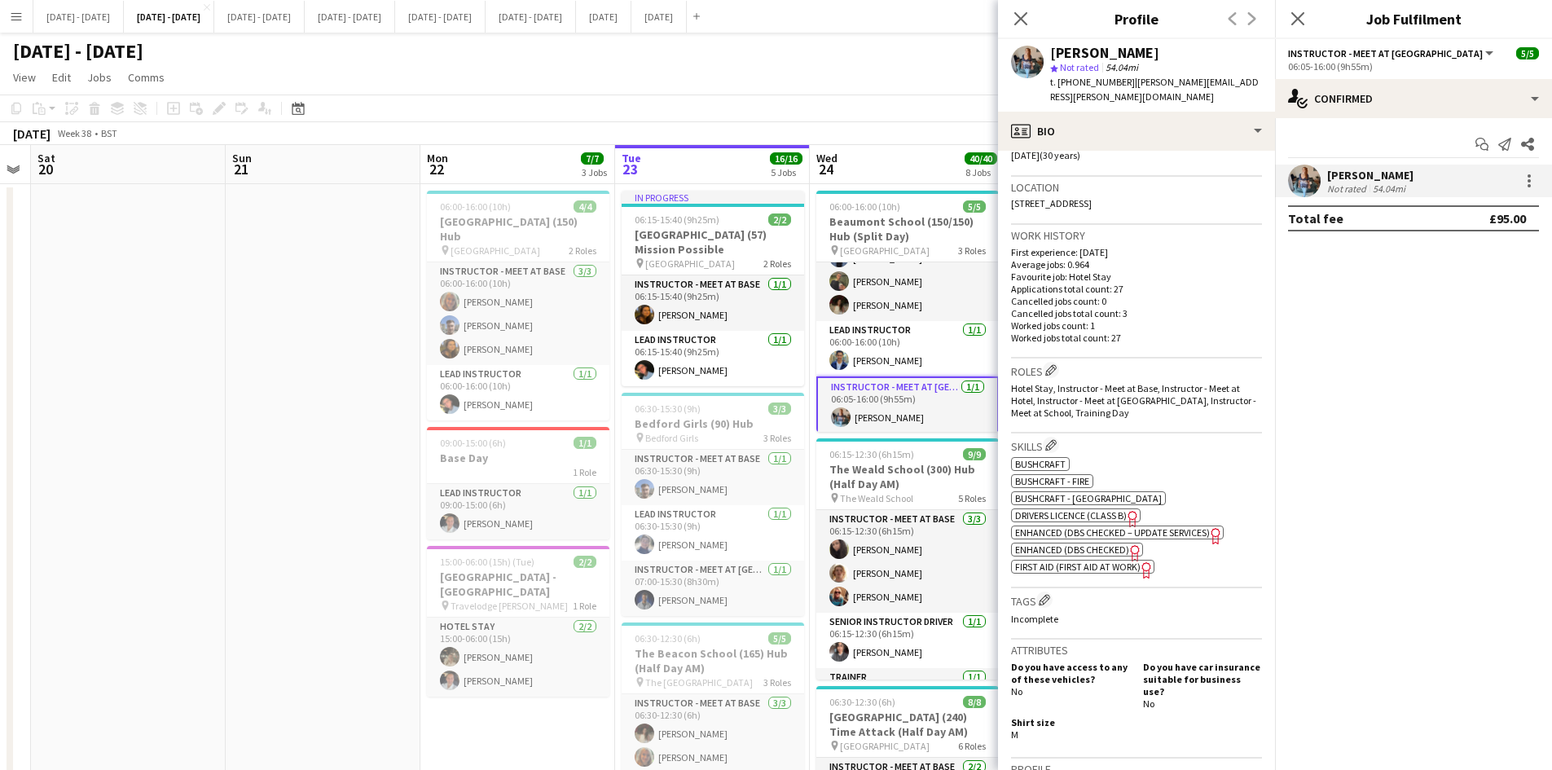
scroll to position [0, 0]
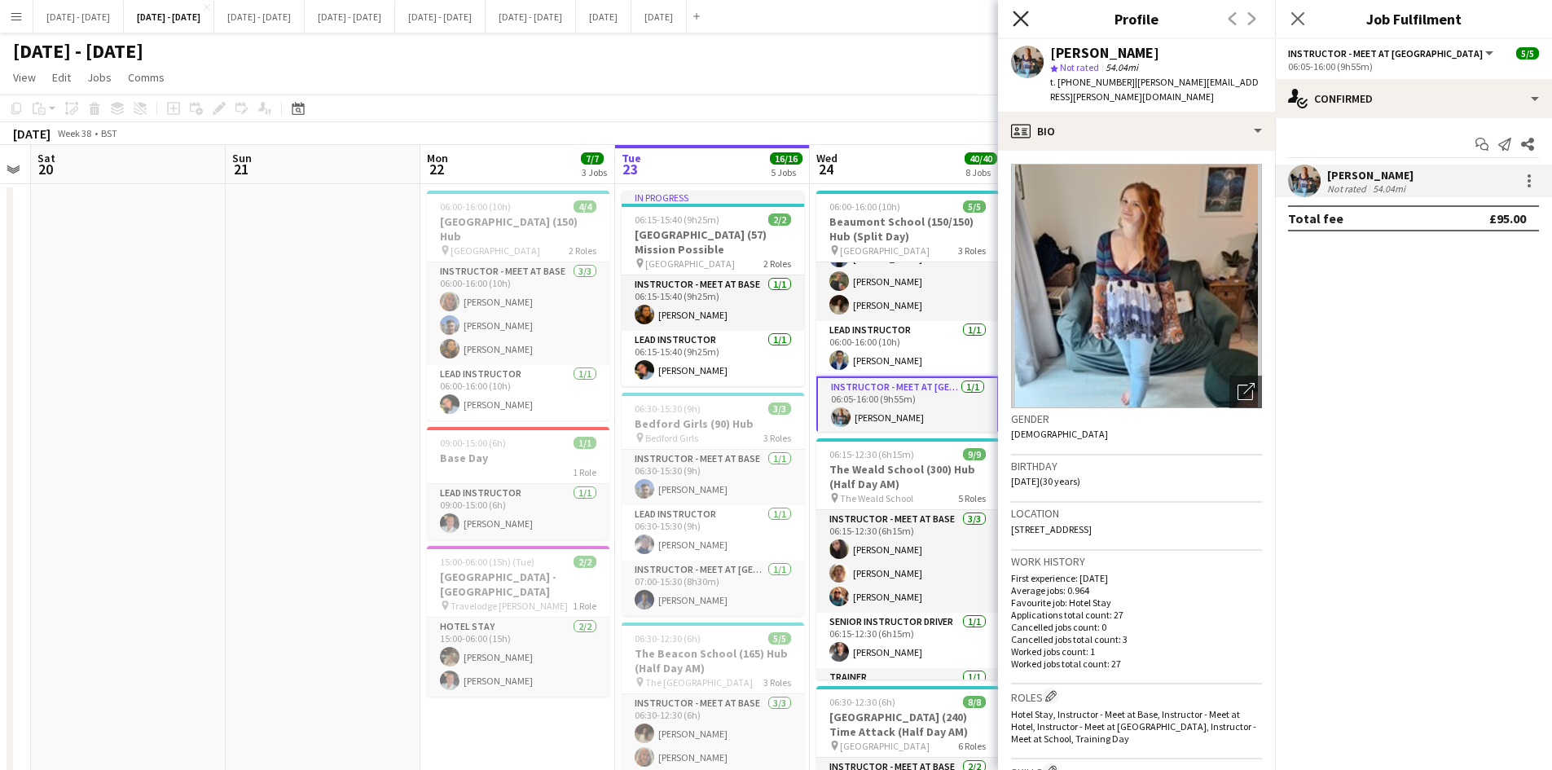
click at [1020, 19] on icon at bounding box center [1019, 18] width 15 height 15
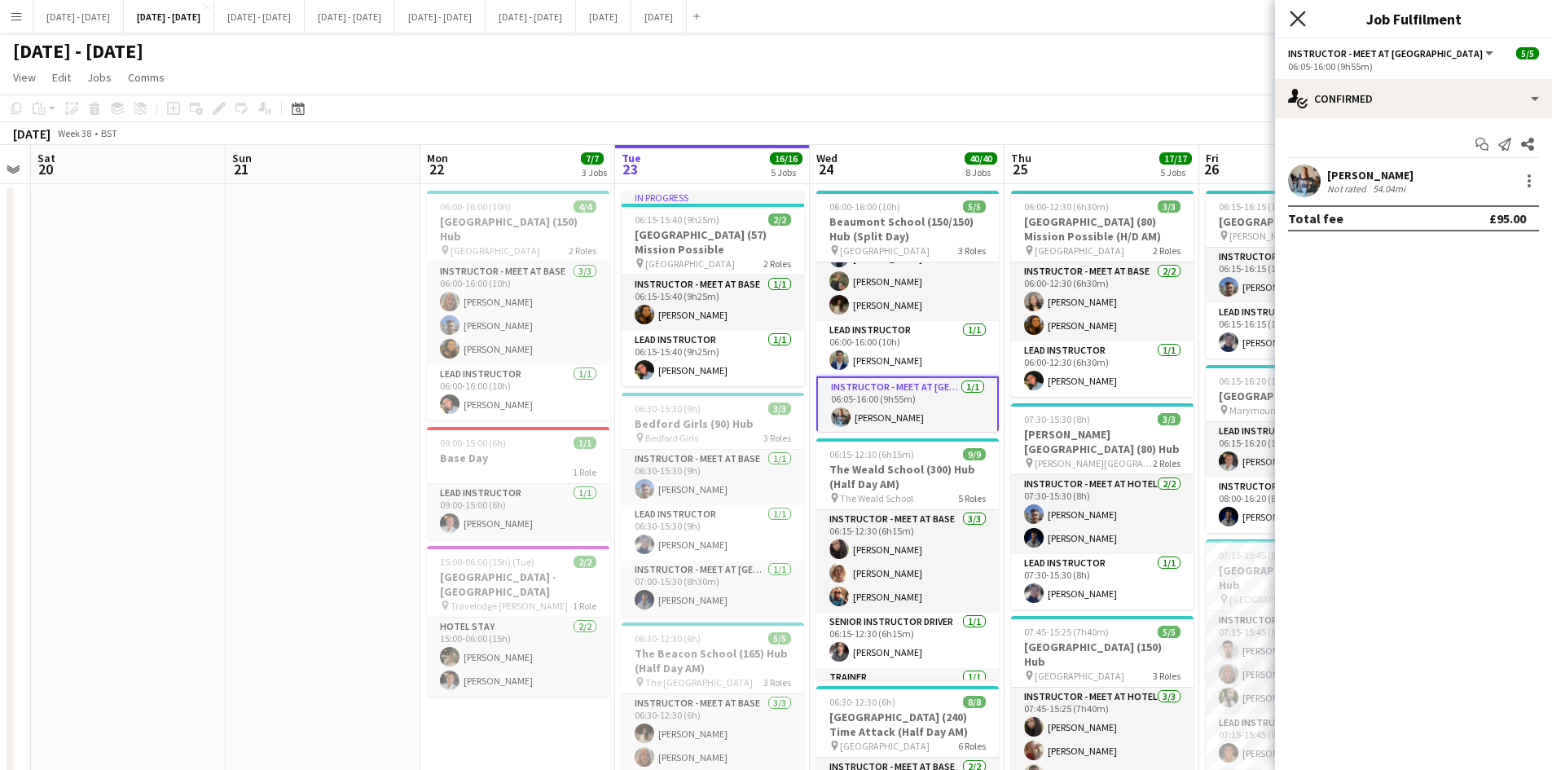
click at [1296, 18] on icon at bounding box center [1296, 18] width 15 height 15
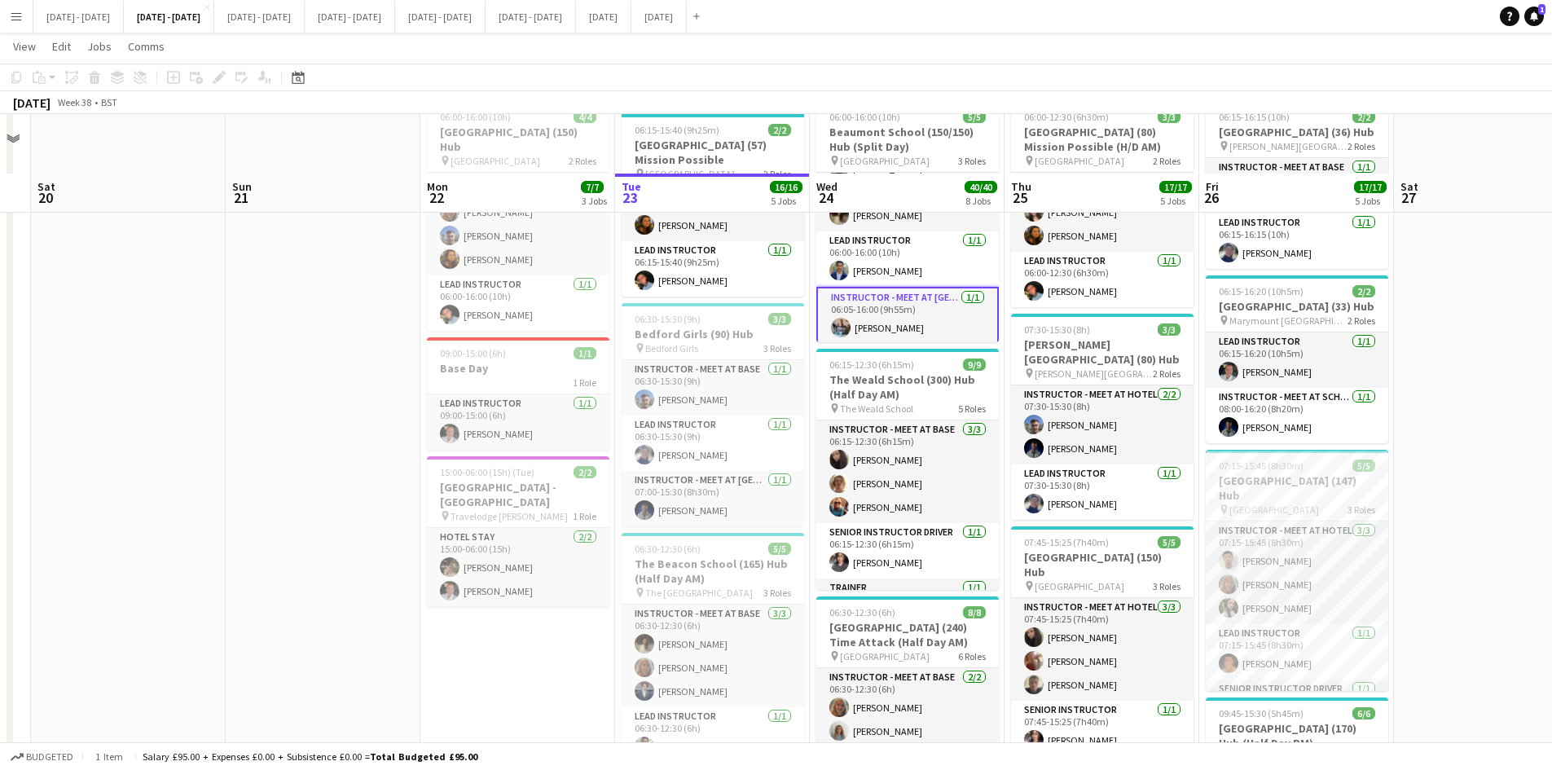
scroll to position [163, 0]
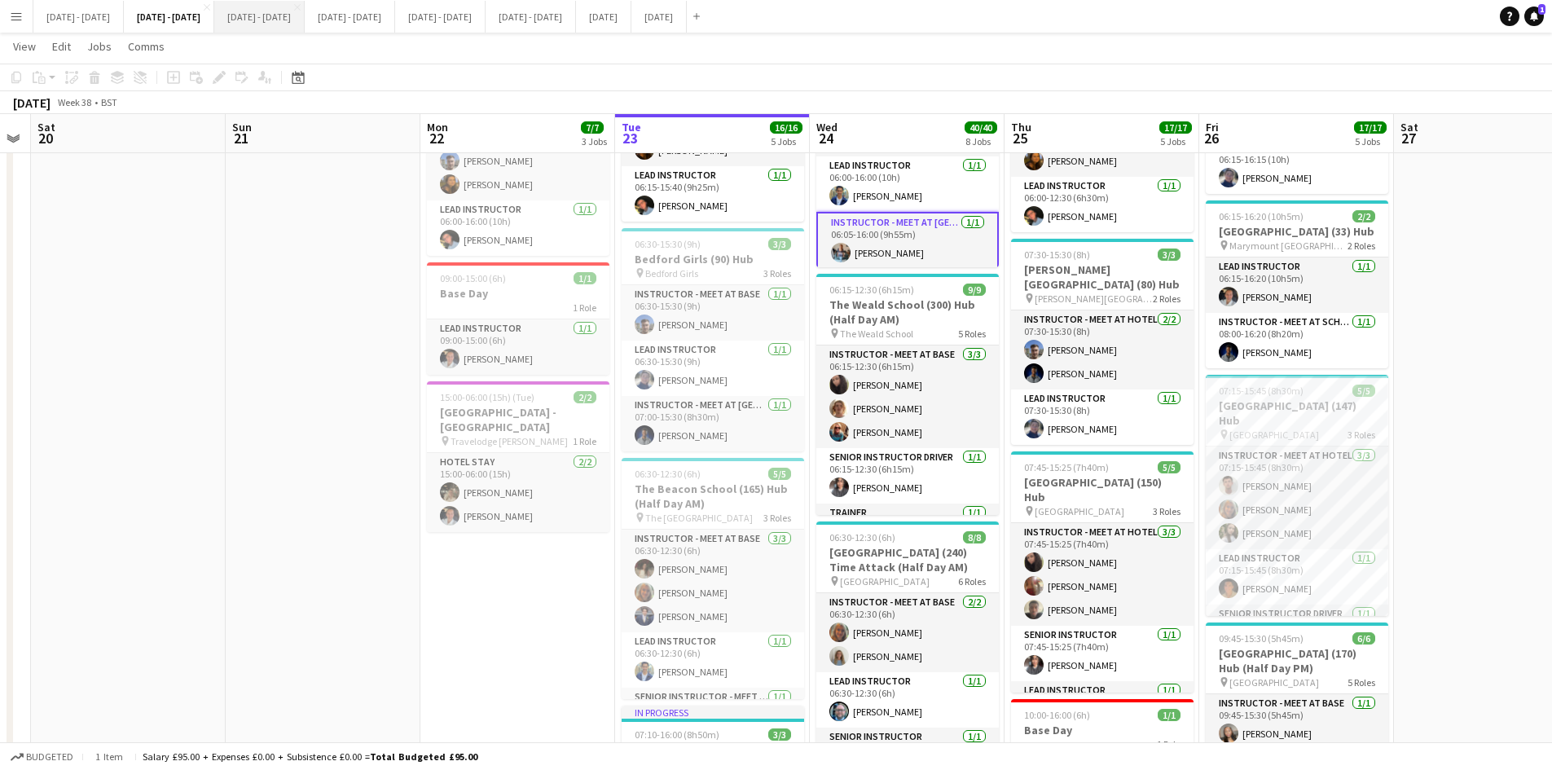
click at [305, 15] on button "[DATE] - [DATE] Close" at bounding box center [259, 17] width 90 height 32
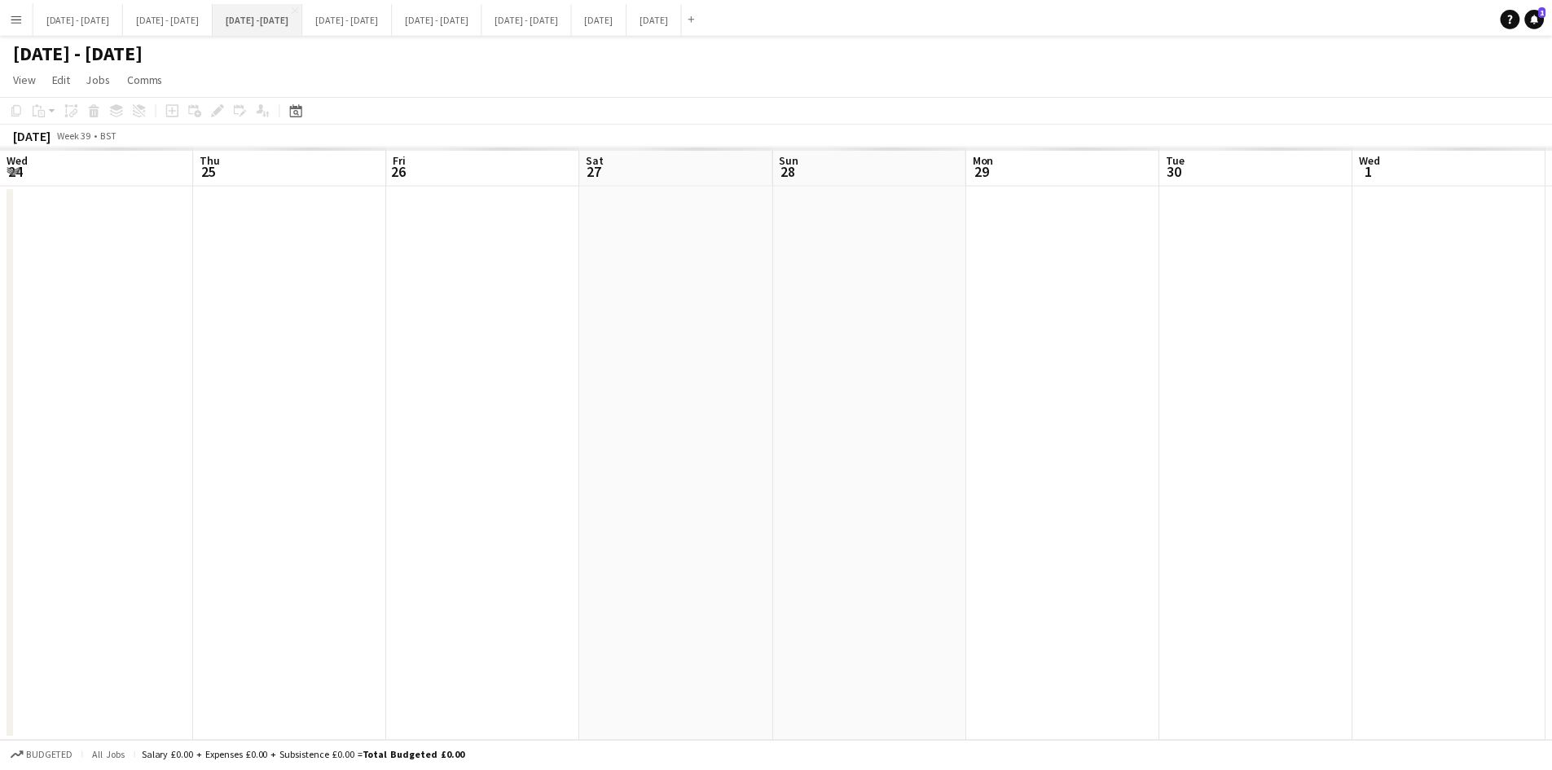
scroll to position [0, 558]
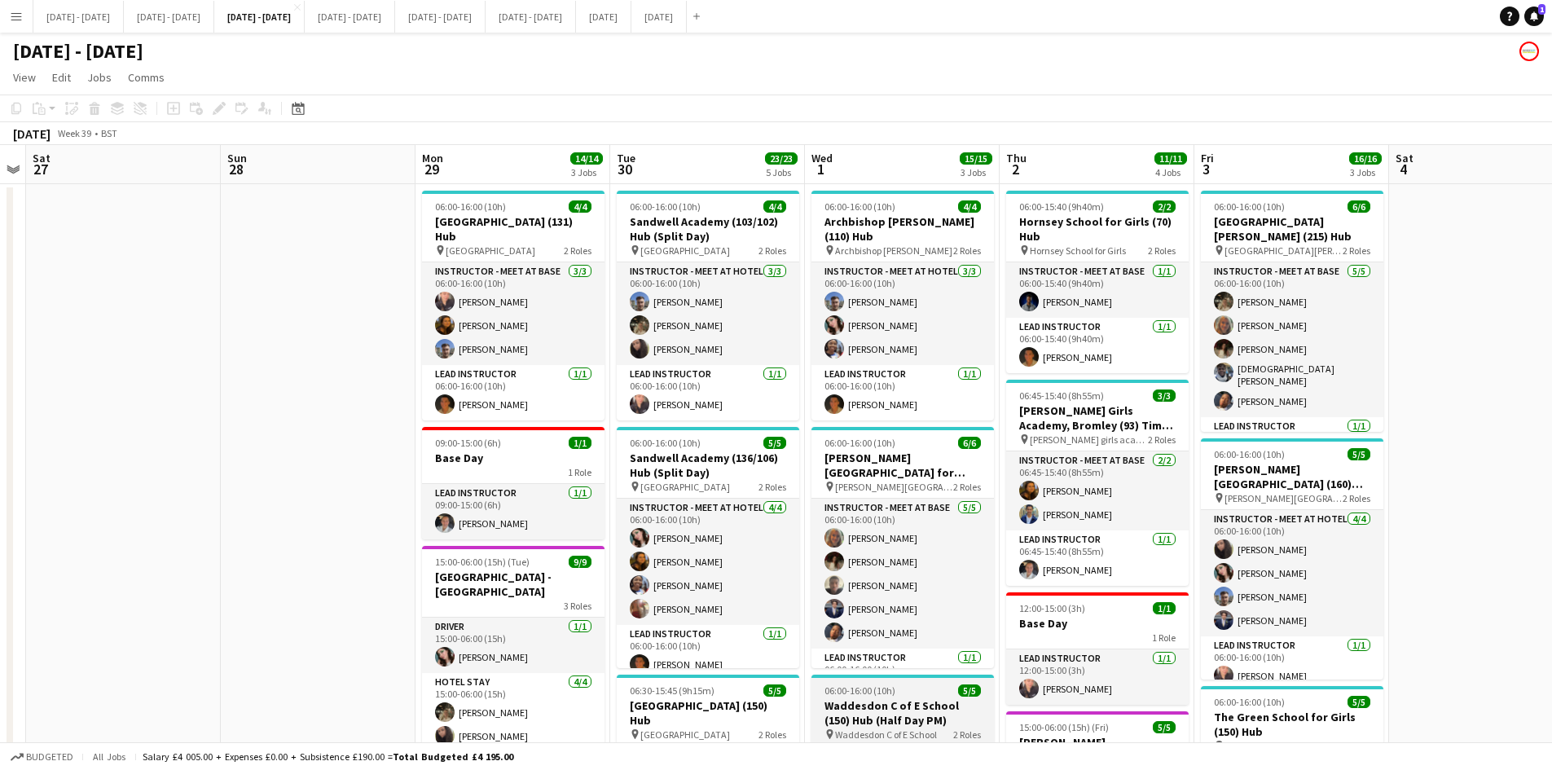
click at [930, 684] on div "06:00-16:00 (10h) 5/5" at bounding box center [902, 690] width 182 height 12
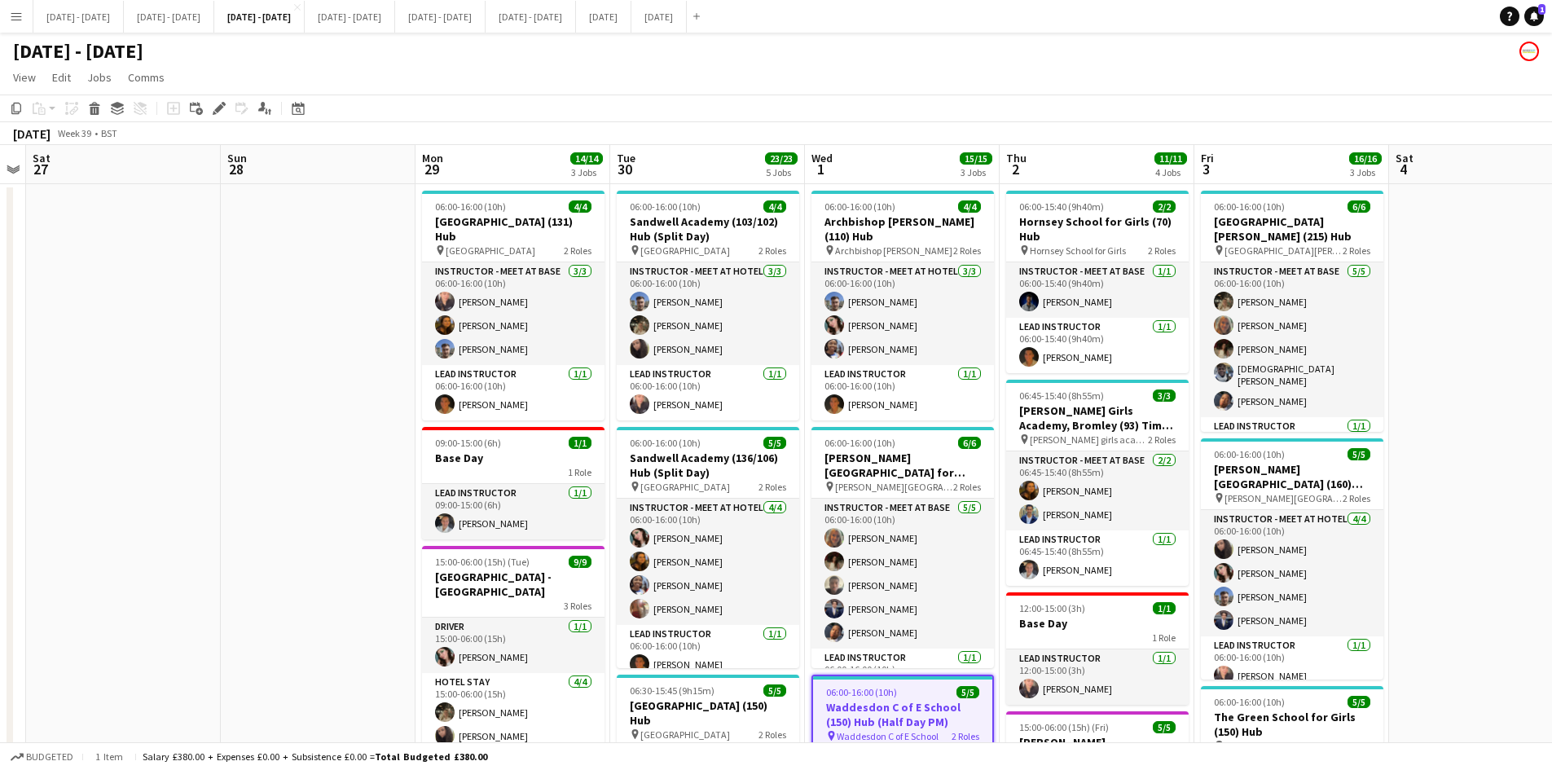
click at [930, 686] on div "06:00-16:00 (10h) 5/5" at bounding box center [902, 692] width 179 height 12
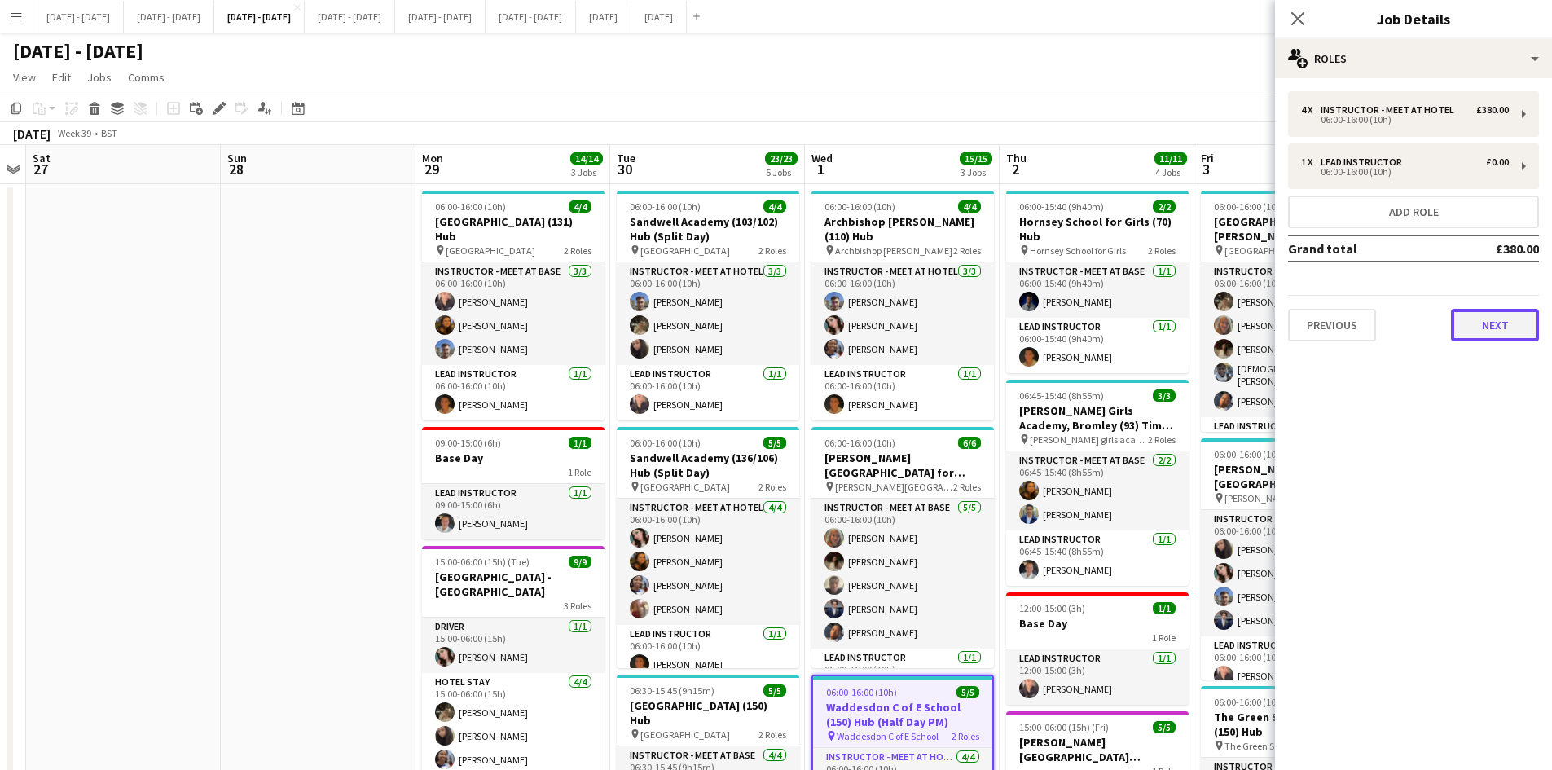
click at [1489, 319] on button "Next" at bounding box center [1495, 325] width 88 height 33
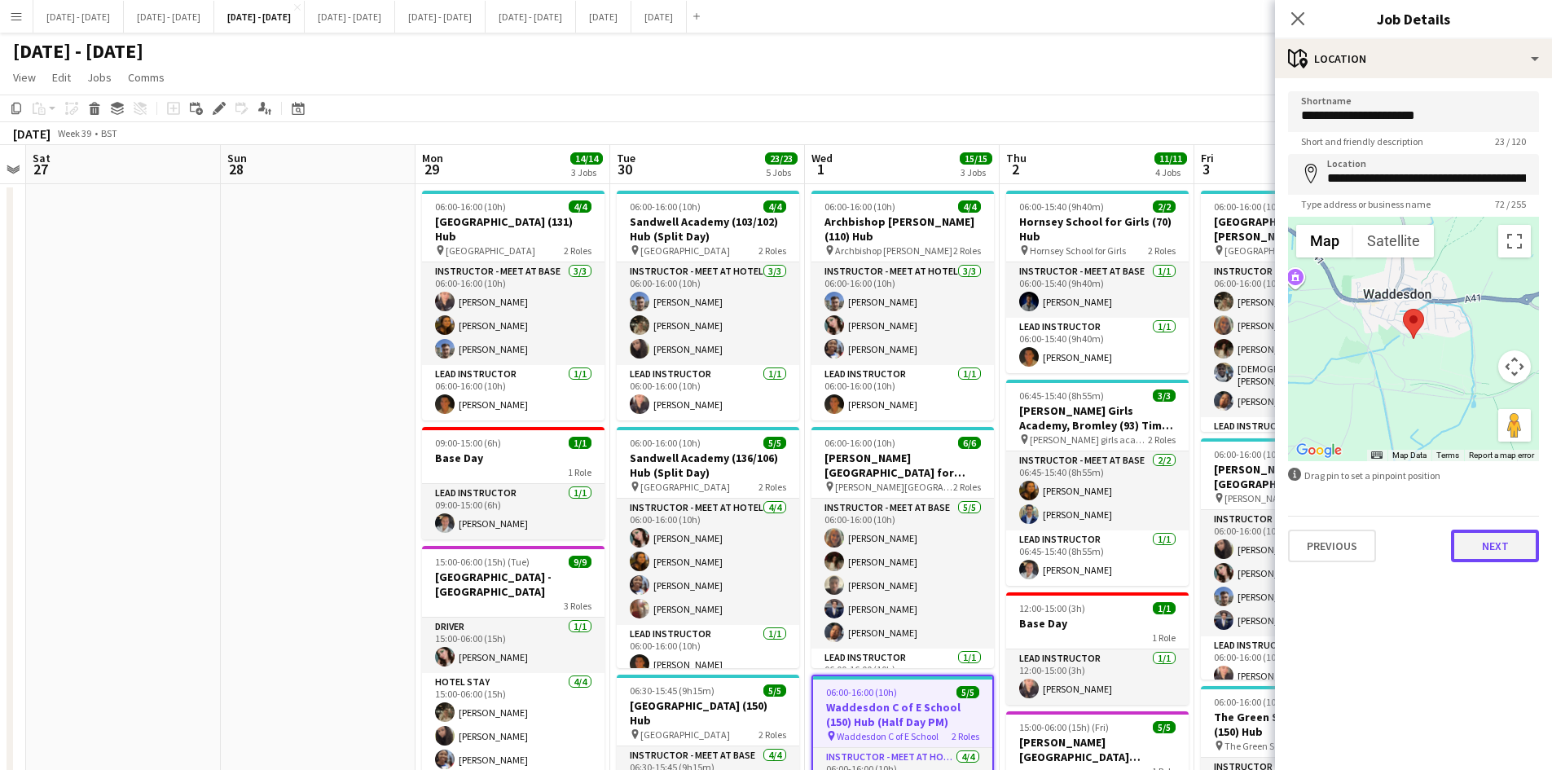
click at [1473, 550] on button "Next" at bounding box center [1495, 545] width 88 height 33
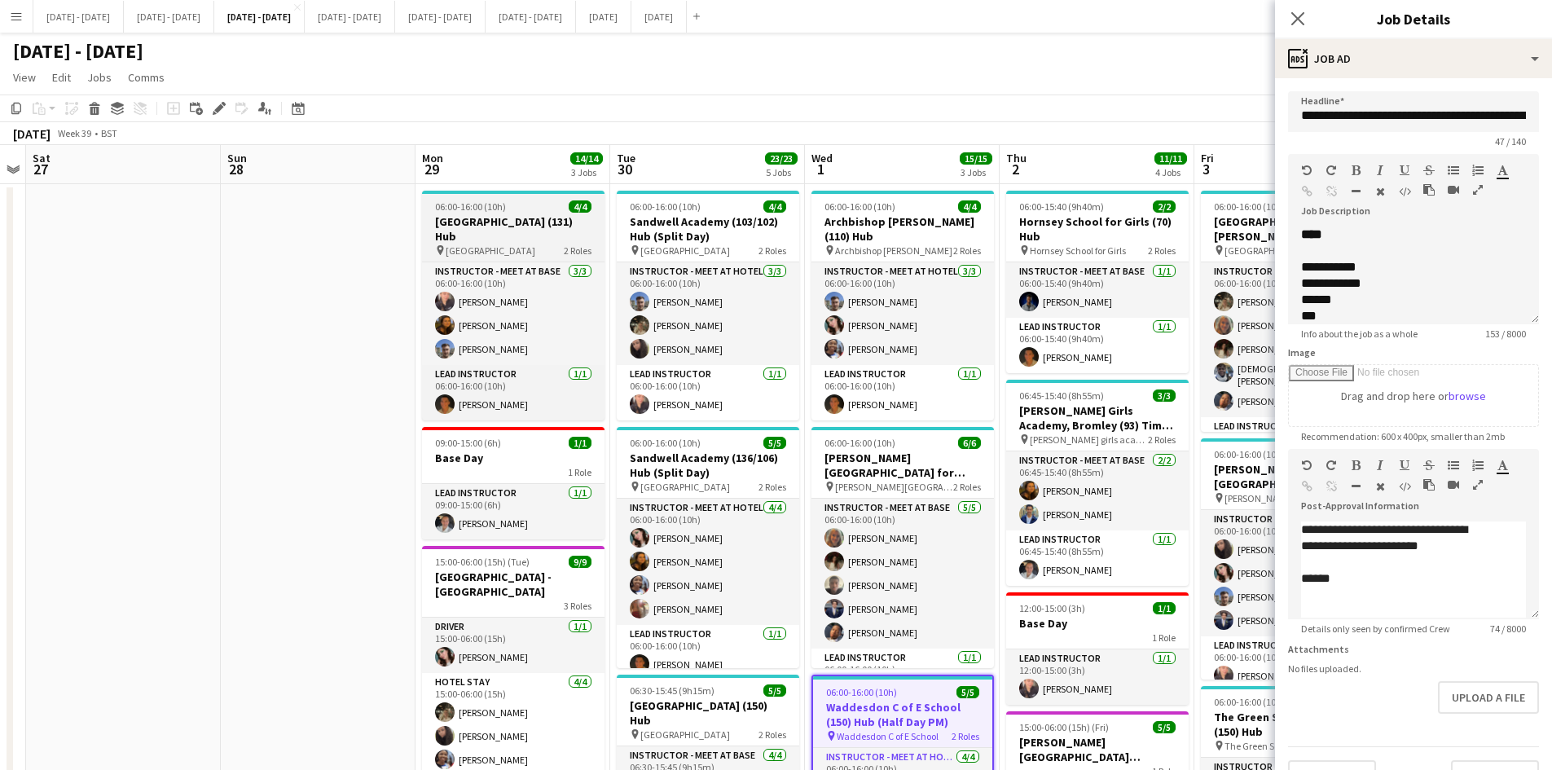
click at [525, 199] on app-job-card "06:00-16:00 (10h) 4/4 [GEOGRAPHIC_DATA] (131) Hub pin Cressex Community School …" at bounding box center [513, 306] width 182 height 230
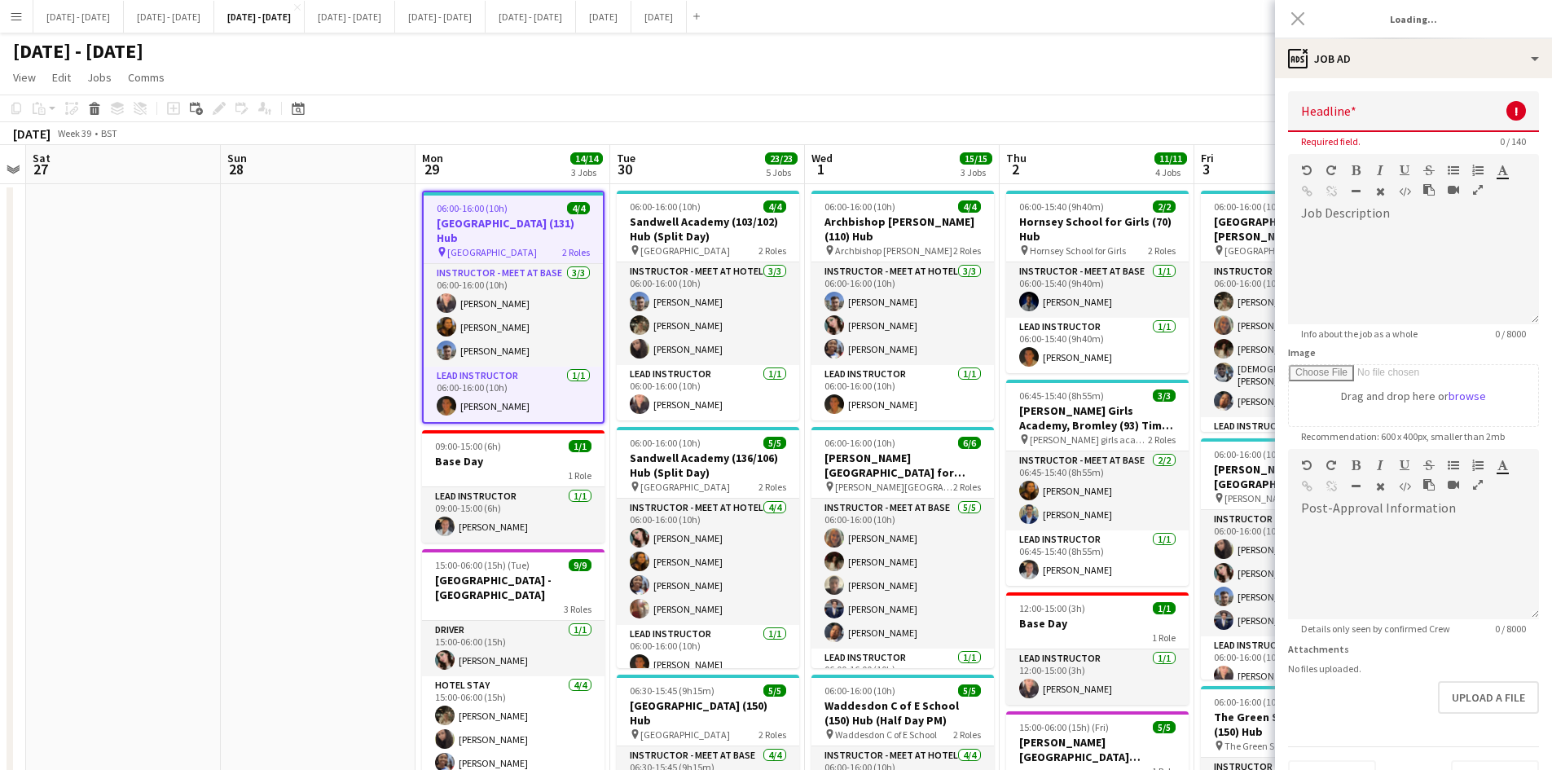
type input "**********"
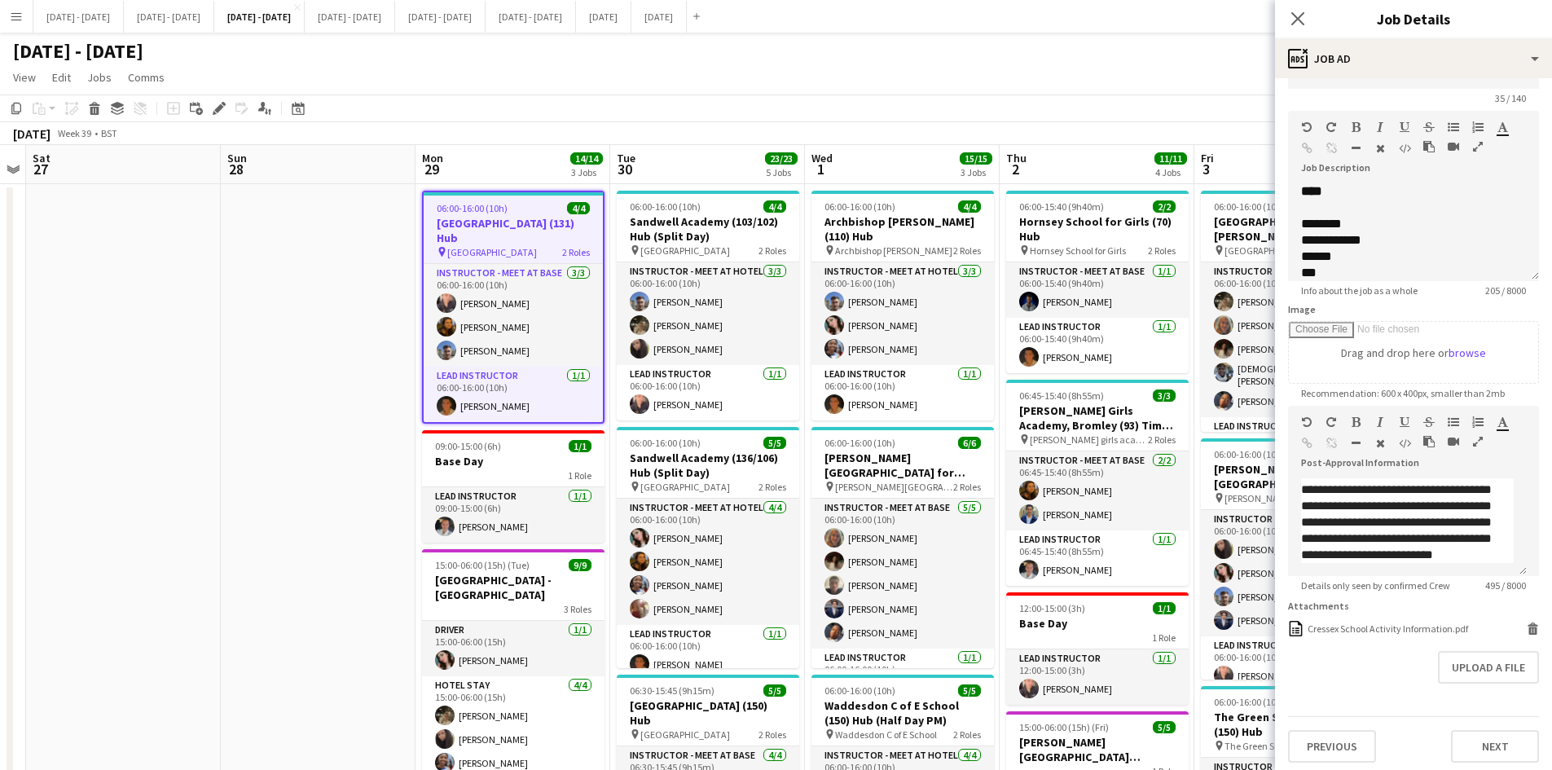
scroll to position [61, 0]
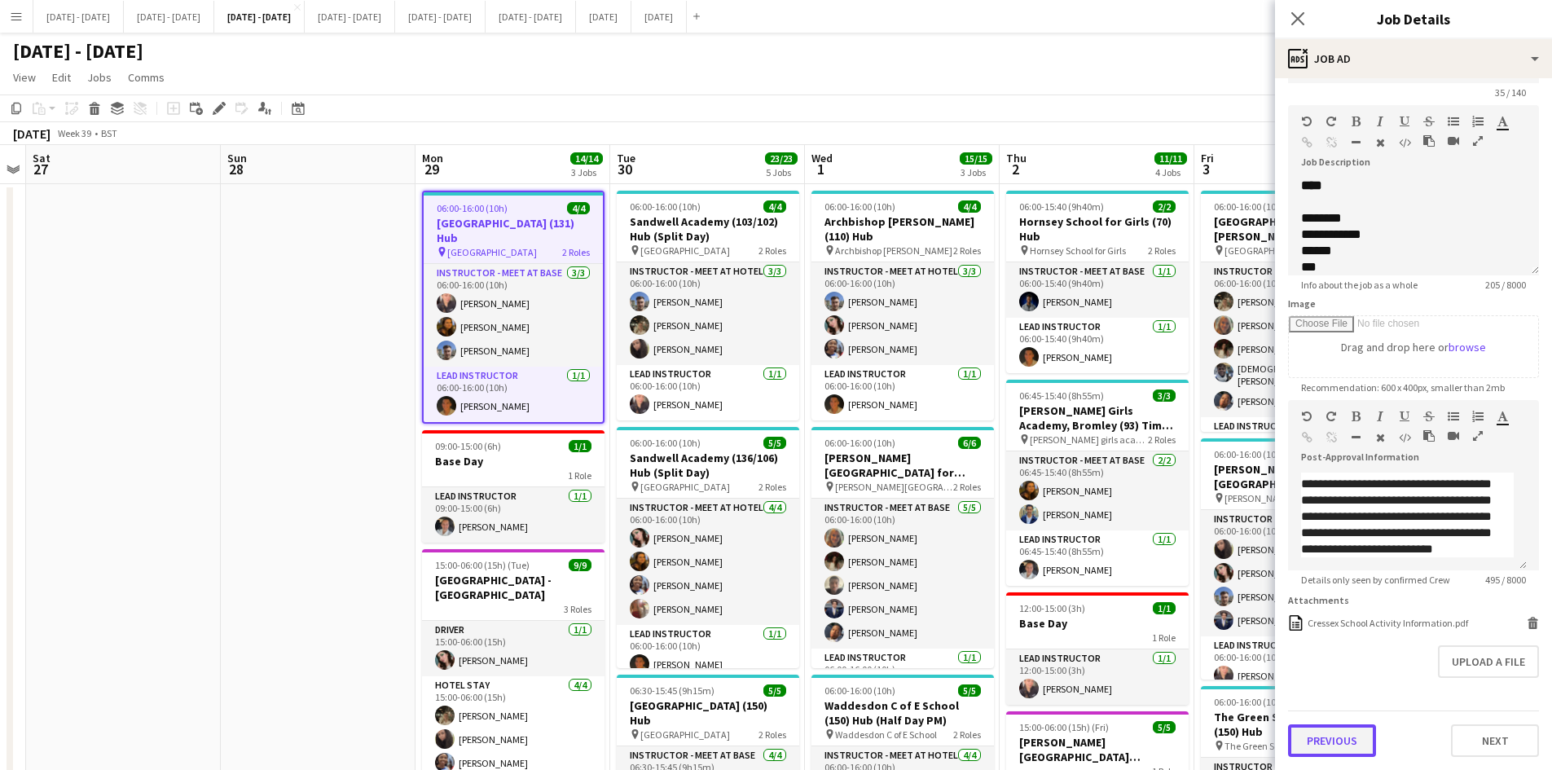
click at [1346, 737] on button "Previous" at bounding box center [1332, 740] width 88 height 33
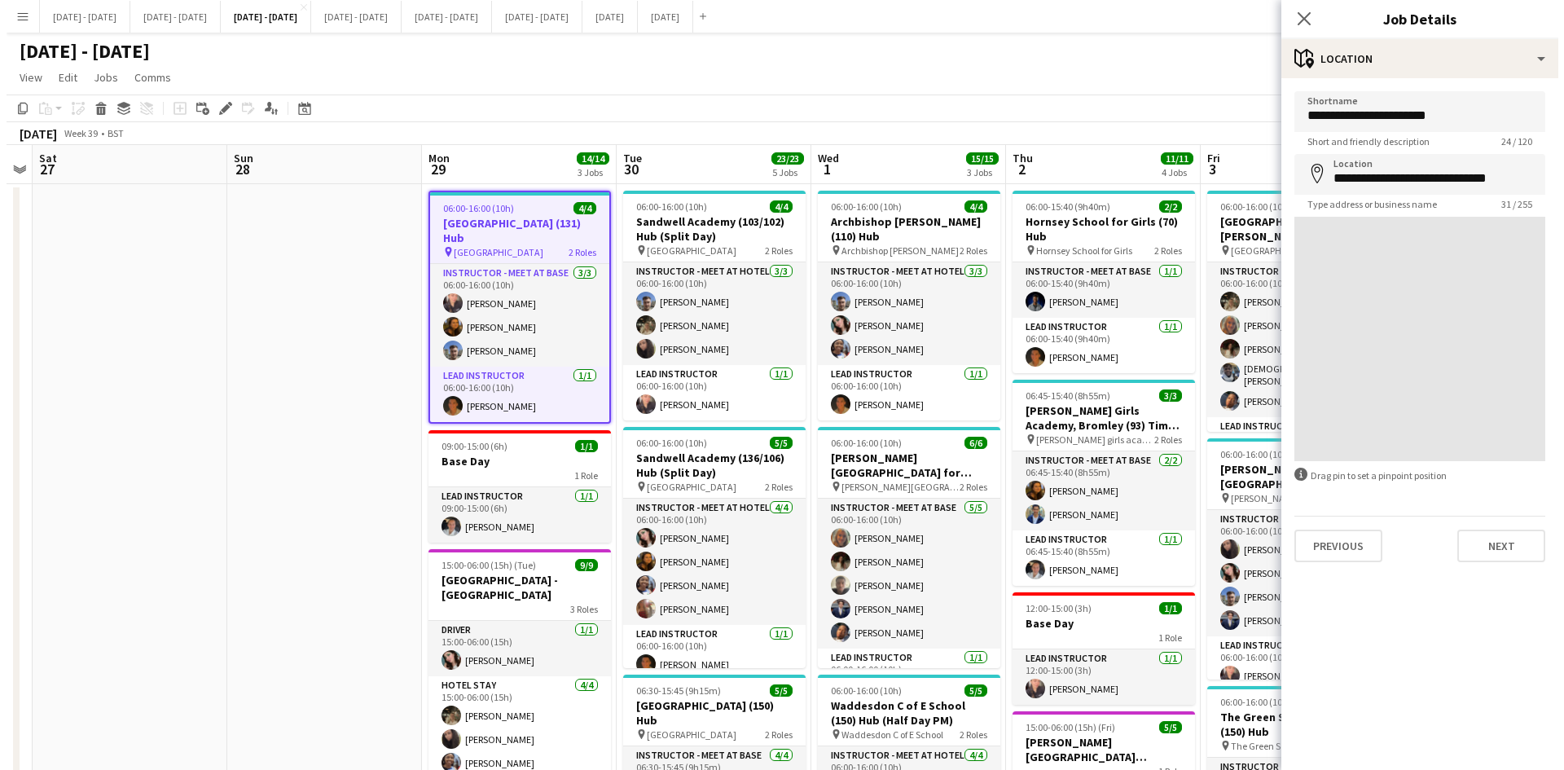
scroll to position [0, 0]
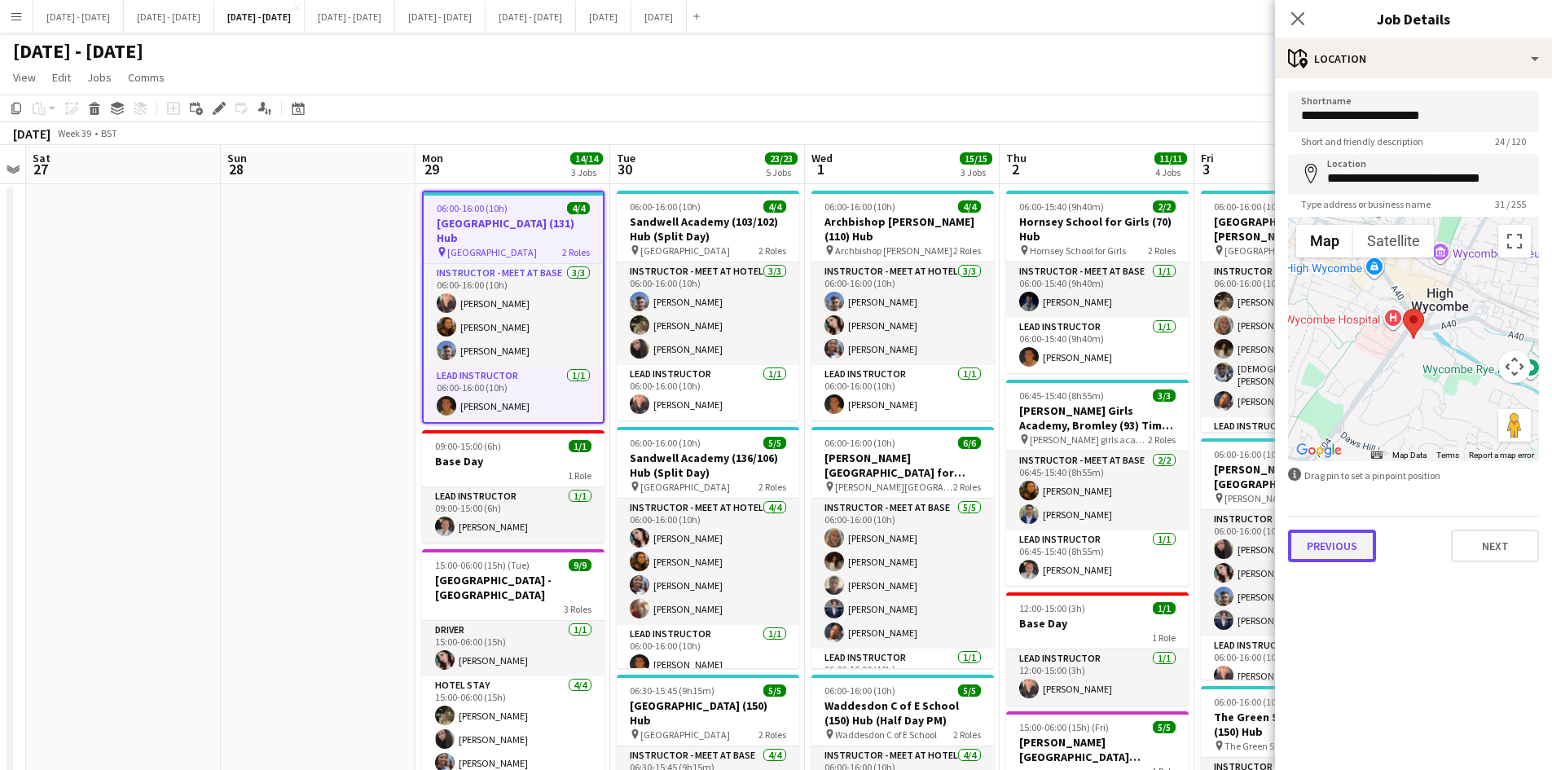
click at [1331, 547] on button "Previous" at bounding box center [1332, 545] width 88 height 33
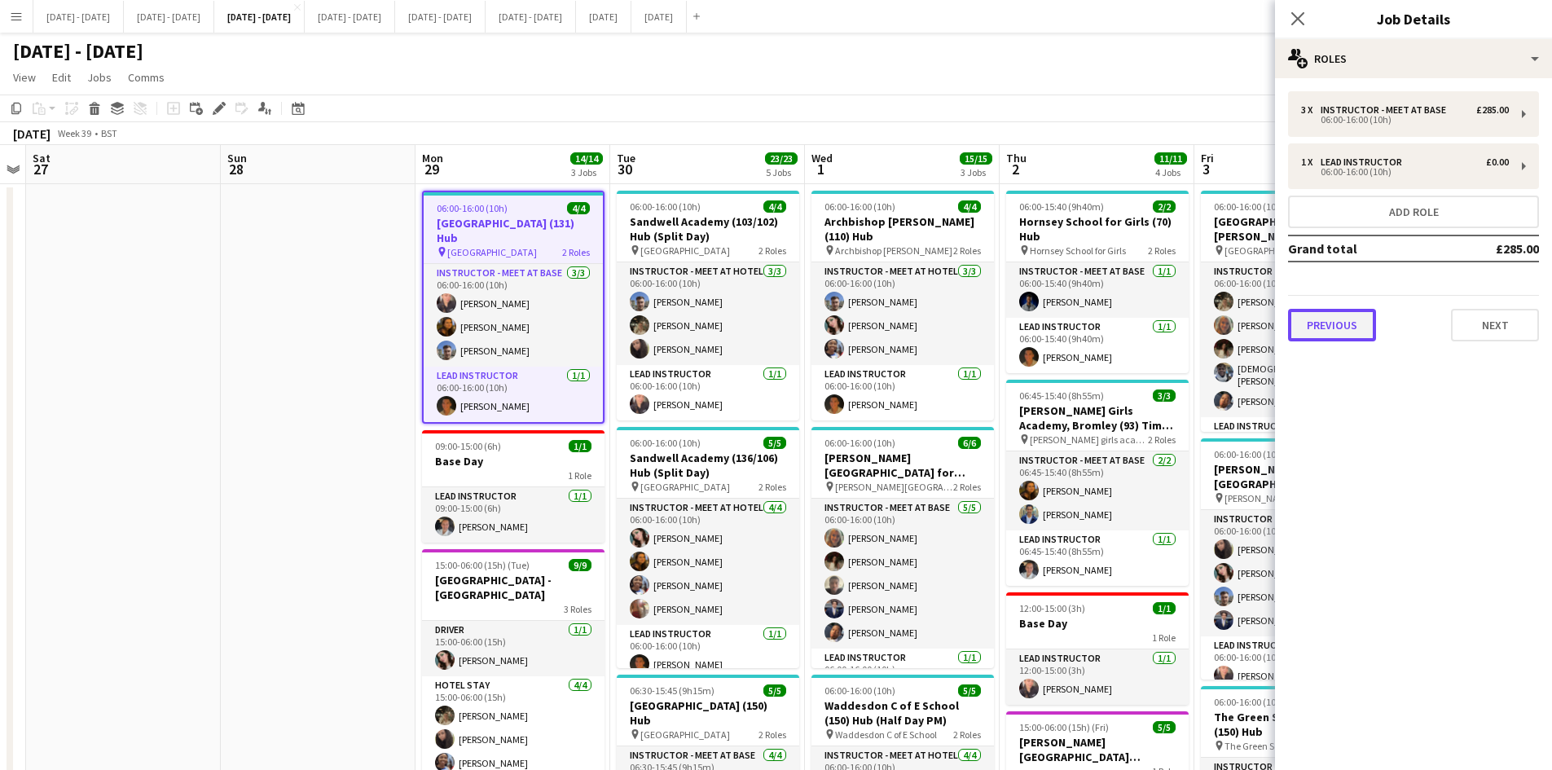
click at [1325, 333] on button "Previous" at bounding box center [1332, 325] width 88 height 33
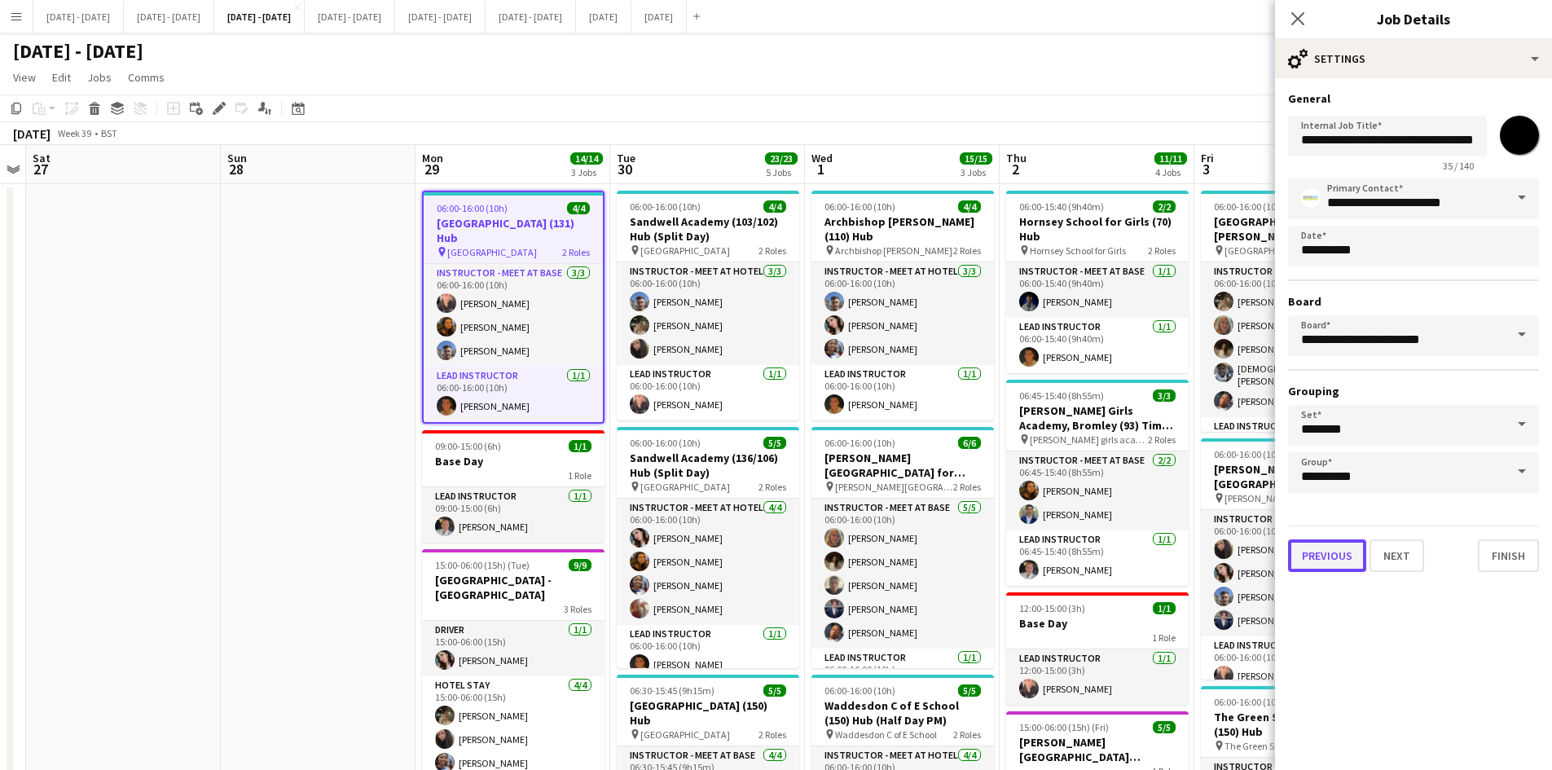
click at [1333, 559] on button "Previous" at bounding box center [1327, 555] width 78 height 33
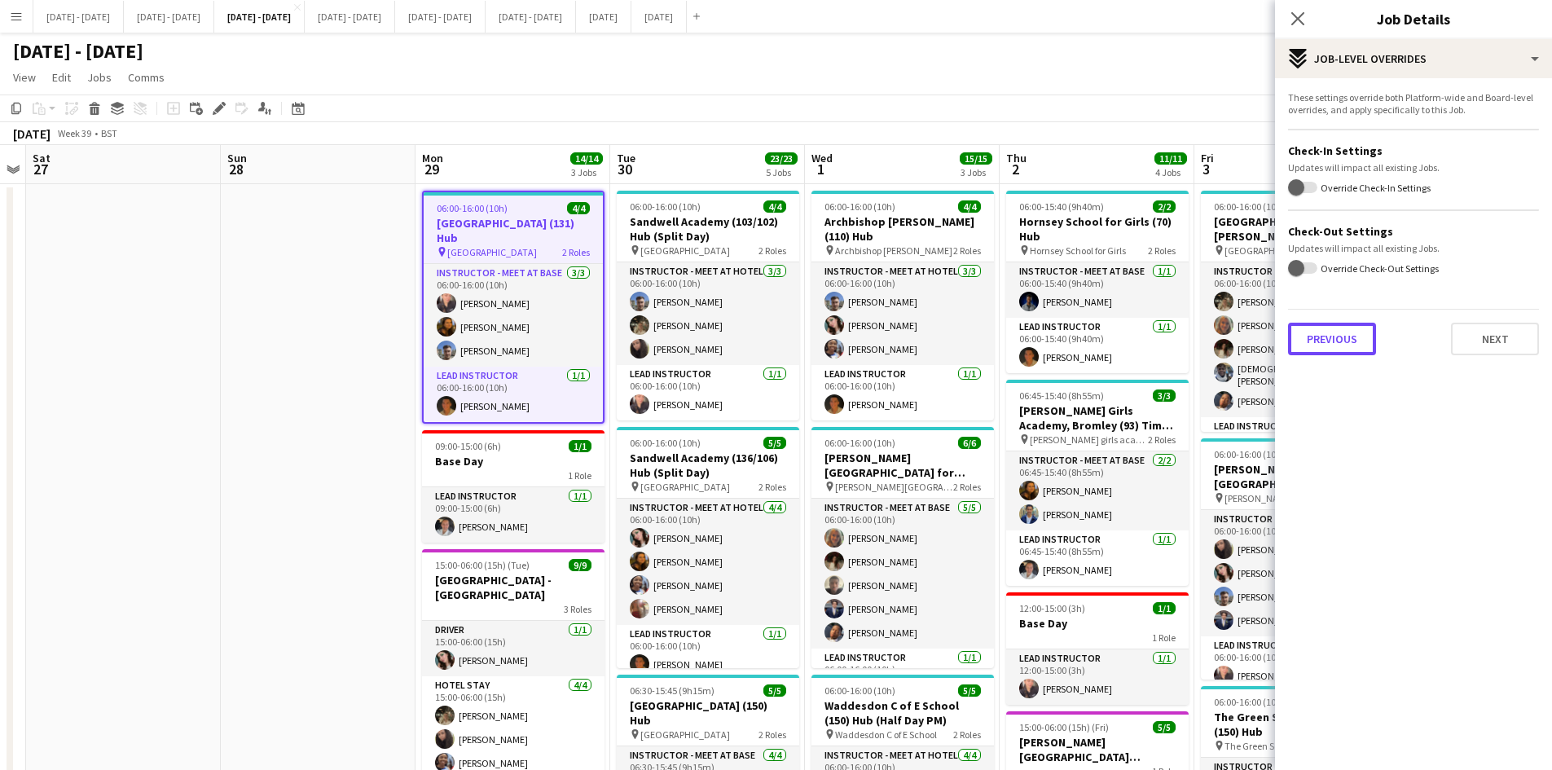
click at [1339, 350] on button "Previous" at bounding box center [1332, 339] width 88 height 33
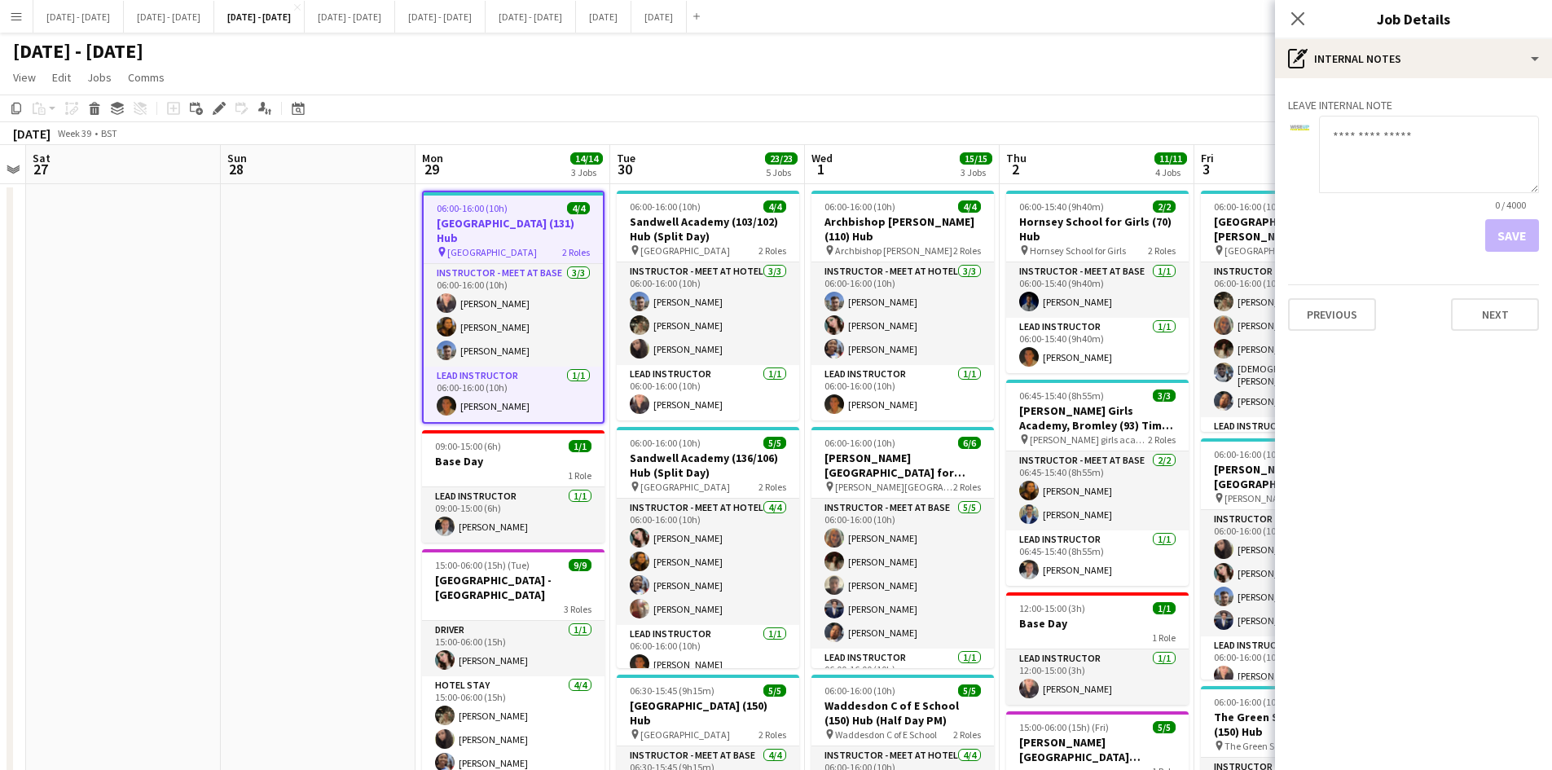
click at [1335, 137] on textarea at bounding box center [1429, 154] width 220 height 77
type textarea "**********"
click at [1504, 234] on button "Save" at bounding box center [1512, 235] width 54 height 33
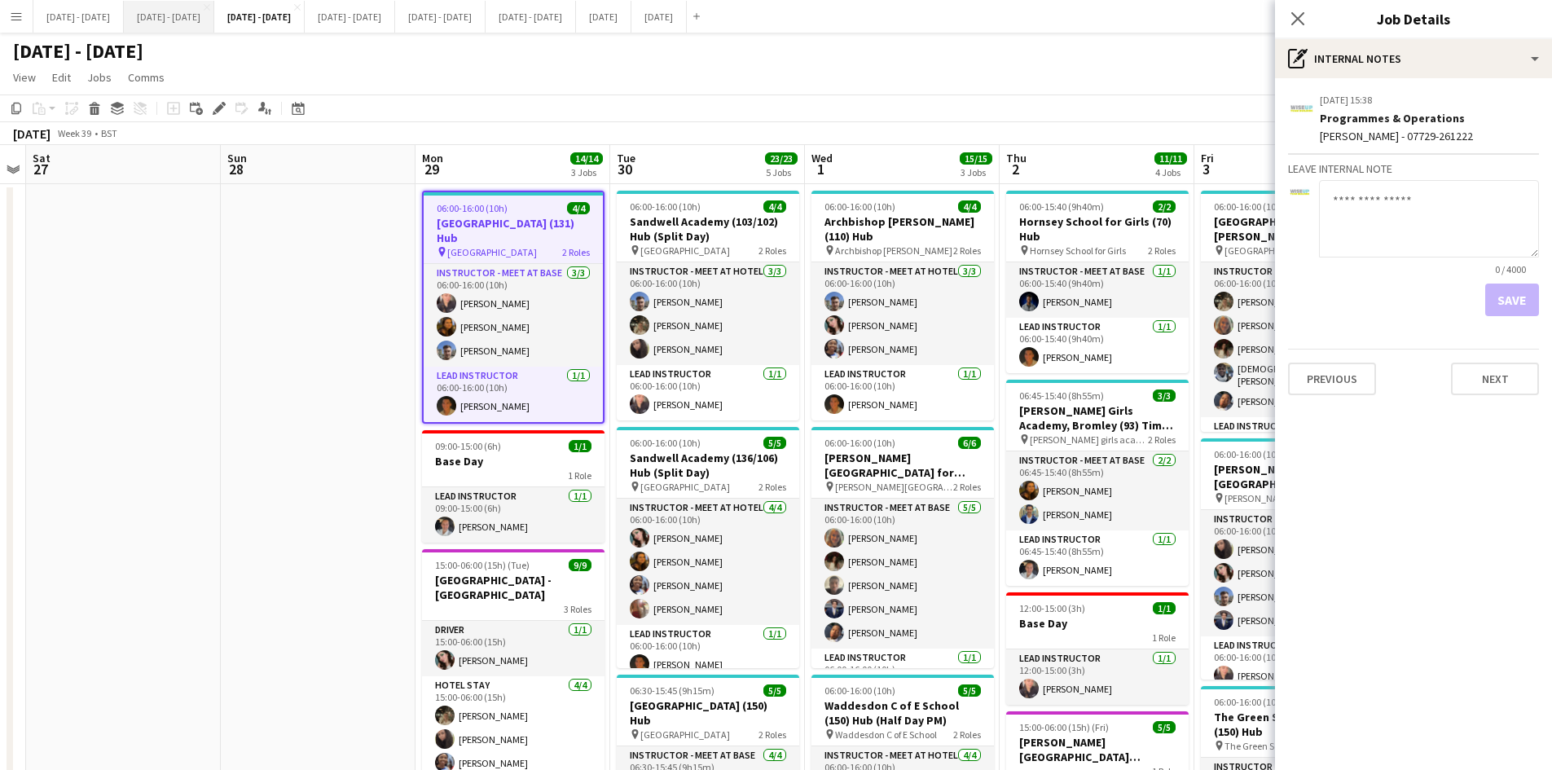
click at [194, 15] on button "[DATE] - [DATE] Close" at bounding box center [169, 17] width 90 height 32
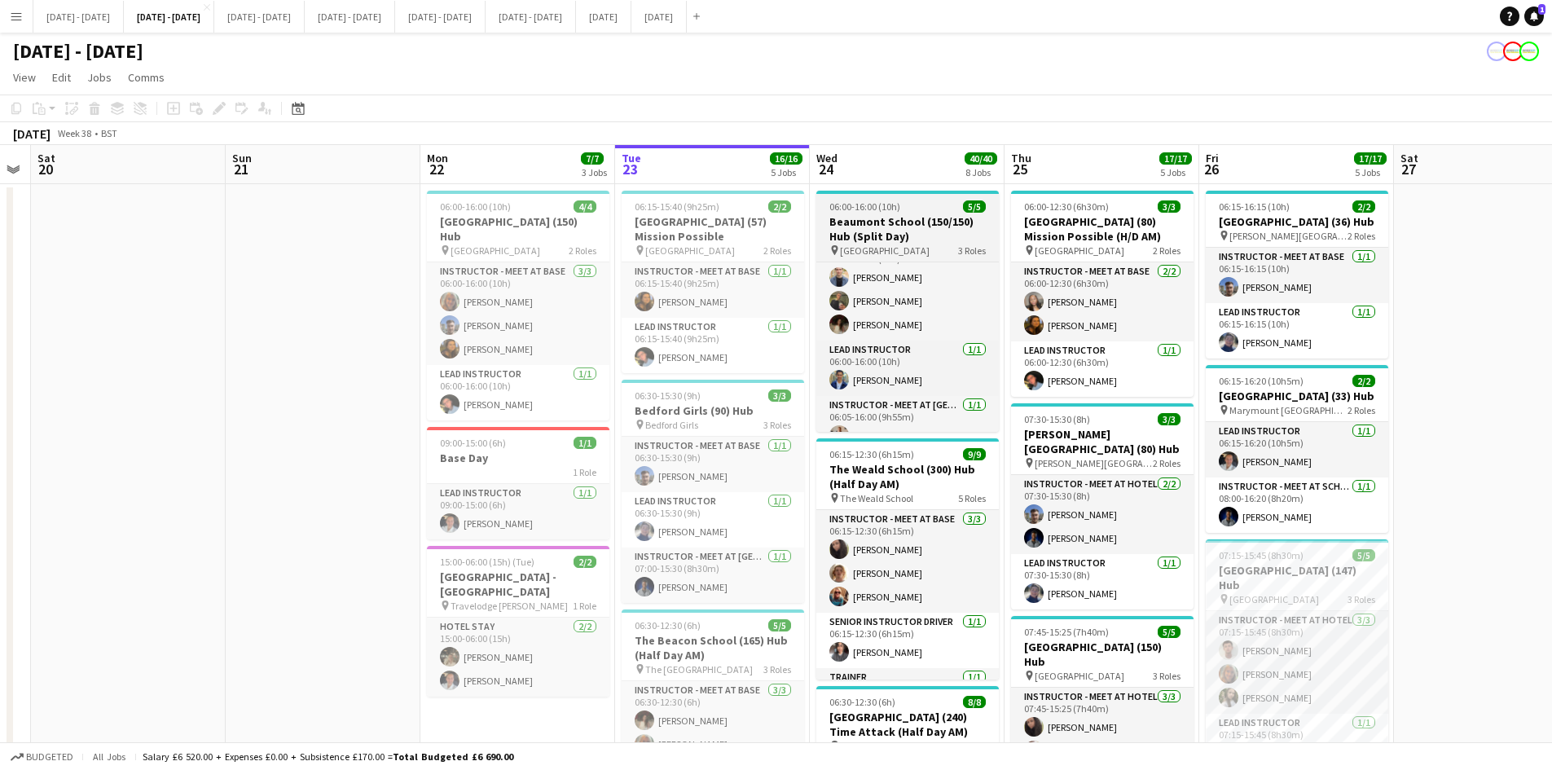
scroll to position [44, 0]
click at [921, 211] on div "06:00-16:00 (10h) 5/5" at bounding box center [907, 206] width 182 height 12
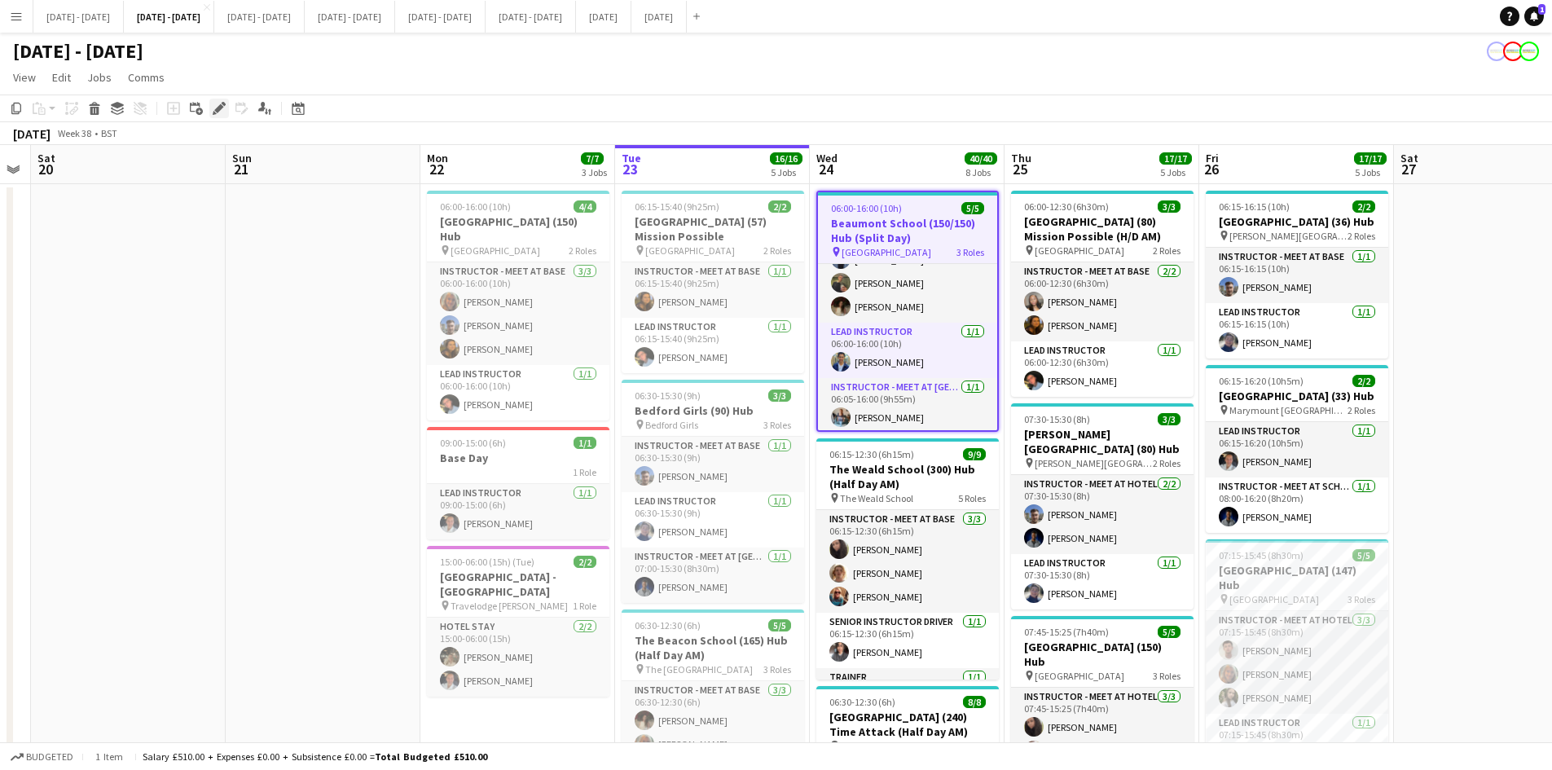
click at [219, 106] on icon at bounding box center [218, 108] width 9 height 9
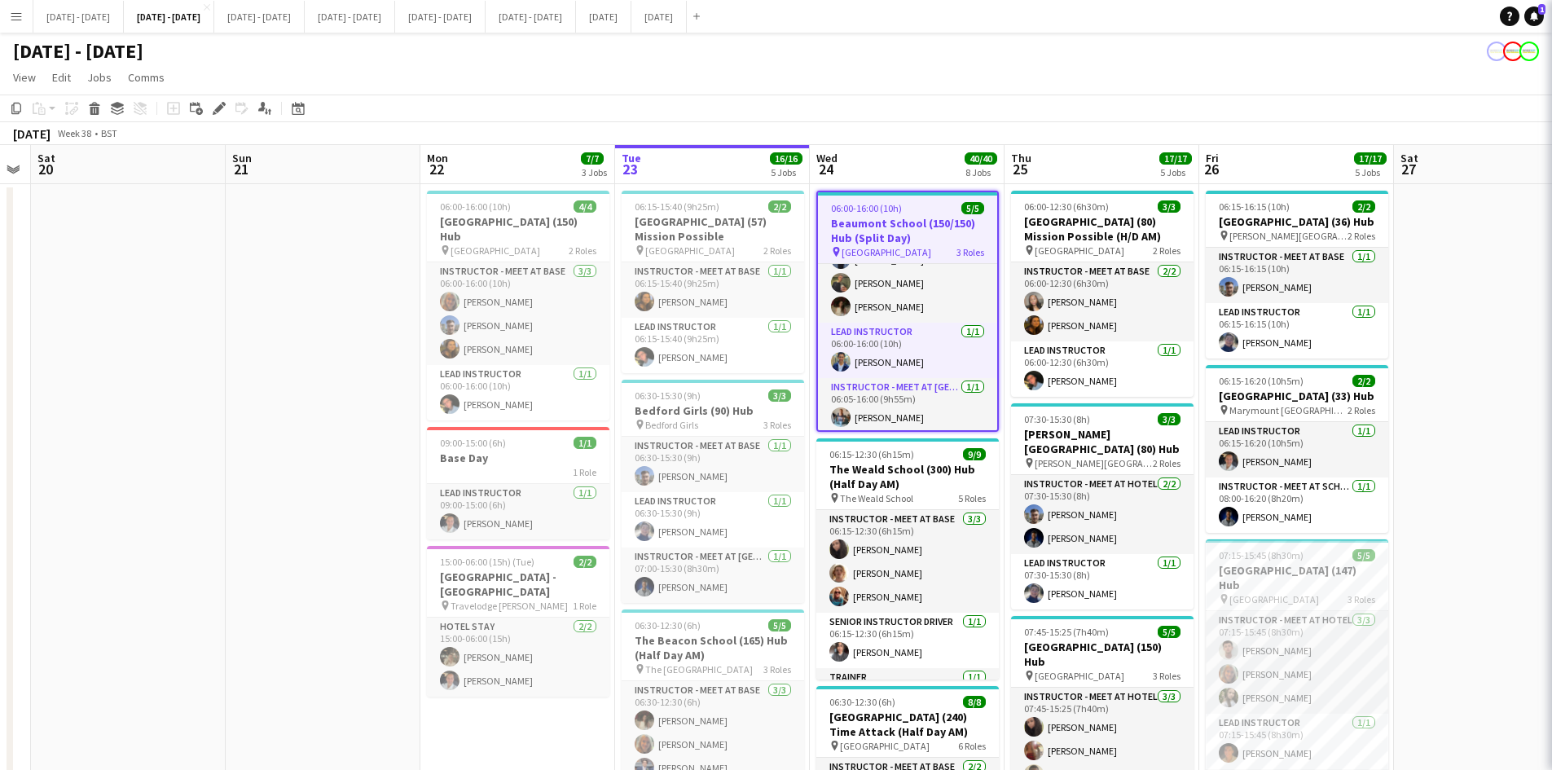
type input "**********"
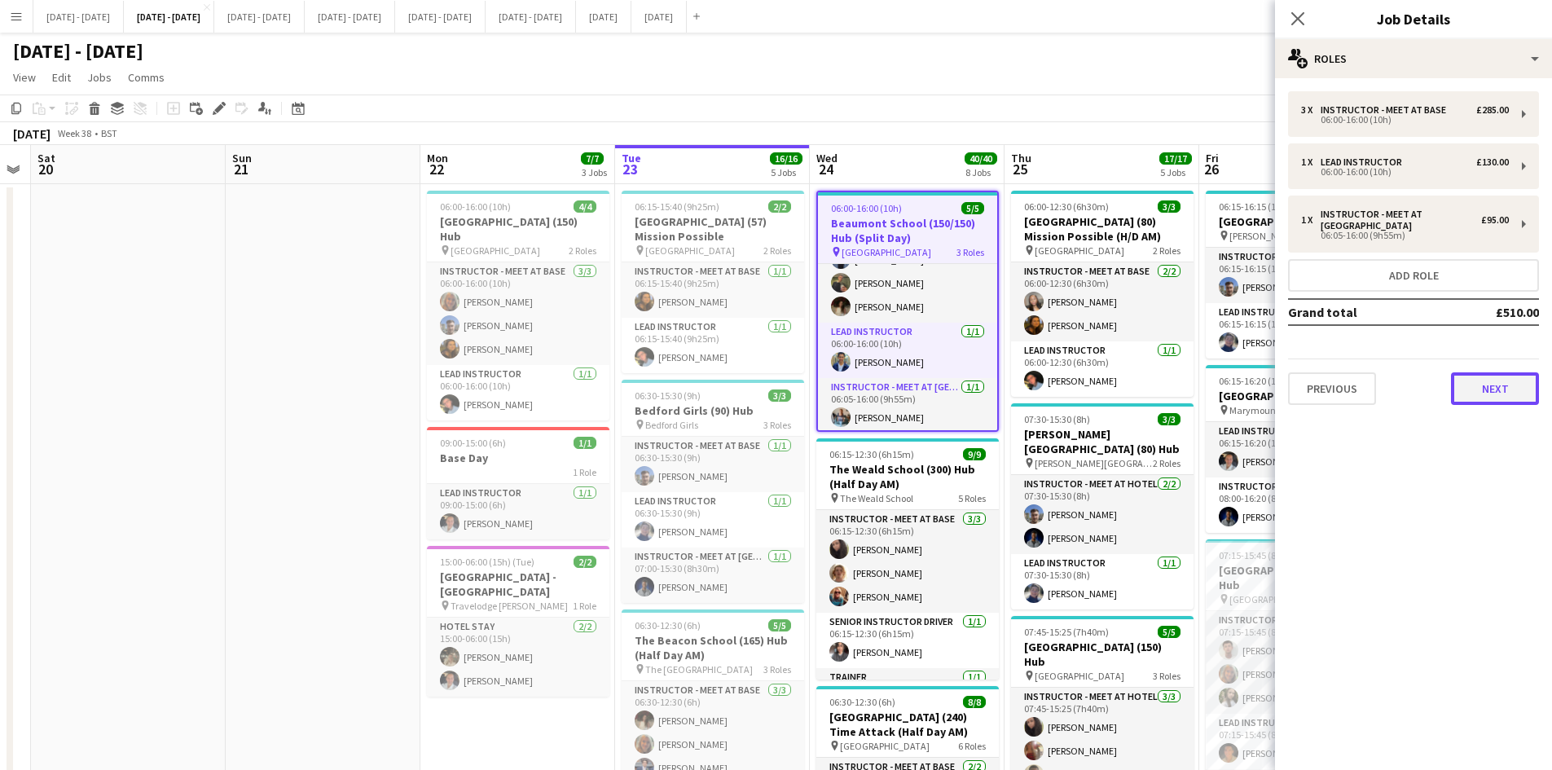
click at [1469, 384] on button "Next" at bounding box center [1495, 388] width 88 height 33
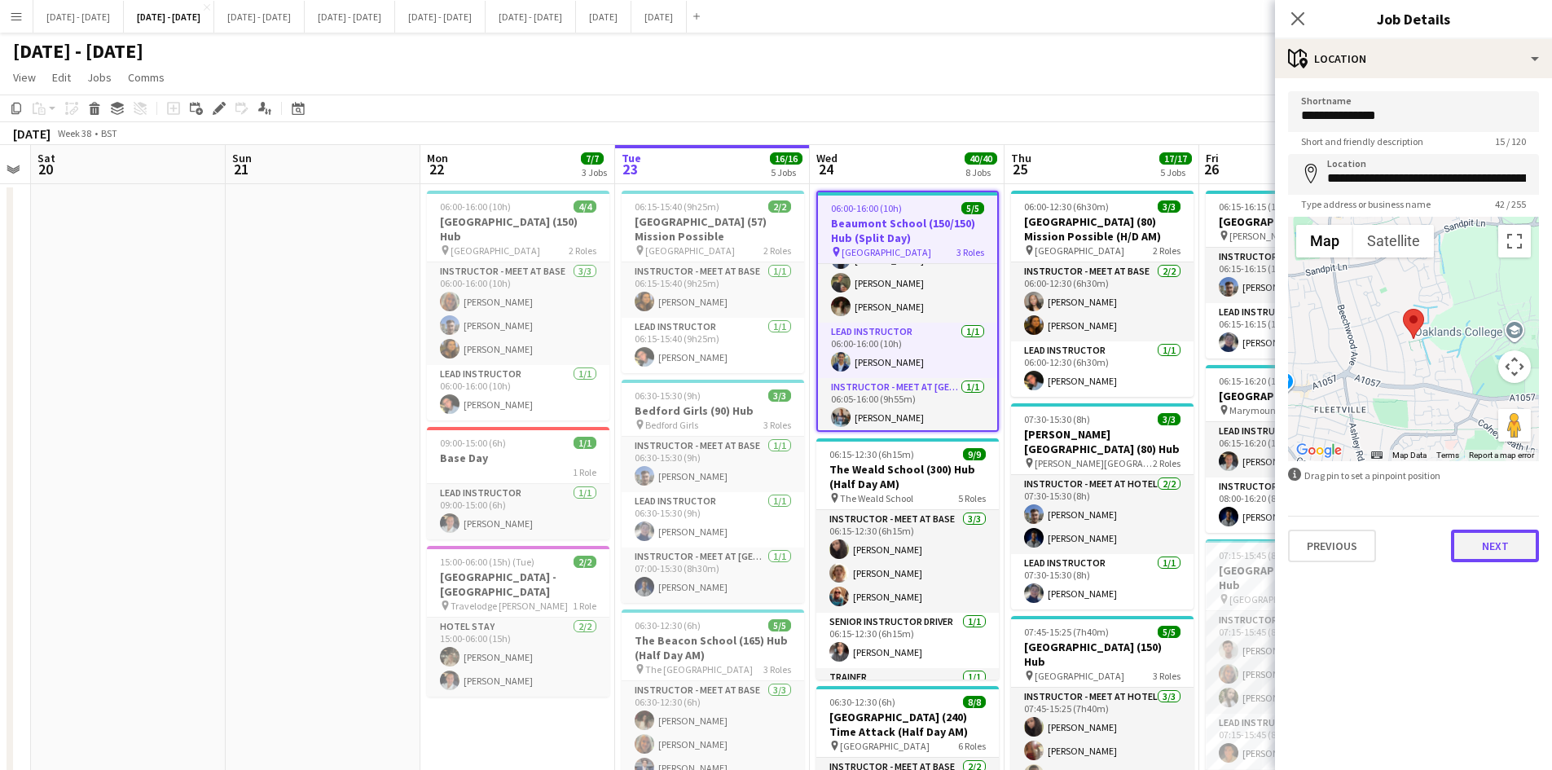
click at [1494, 552] on button "Next" at bounding box center [1495, 545] width 88 height 33
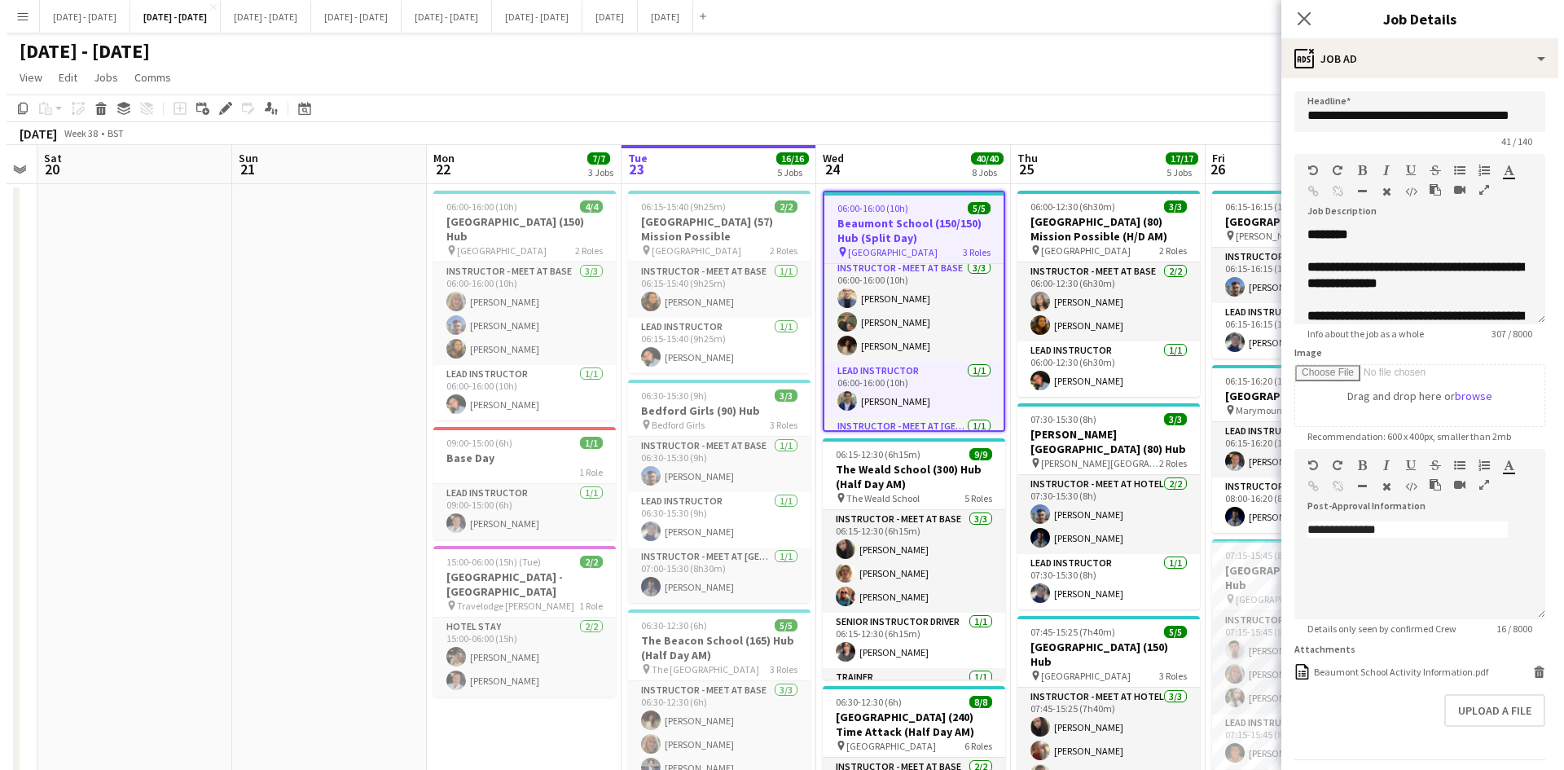
scroll to position [0, 0]
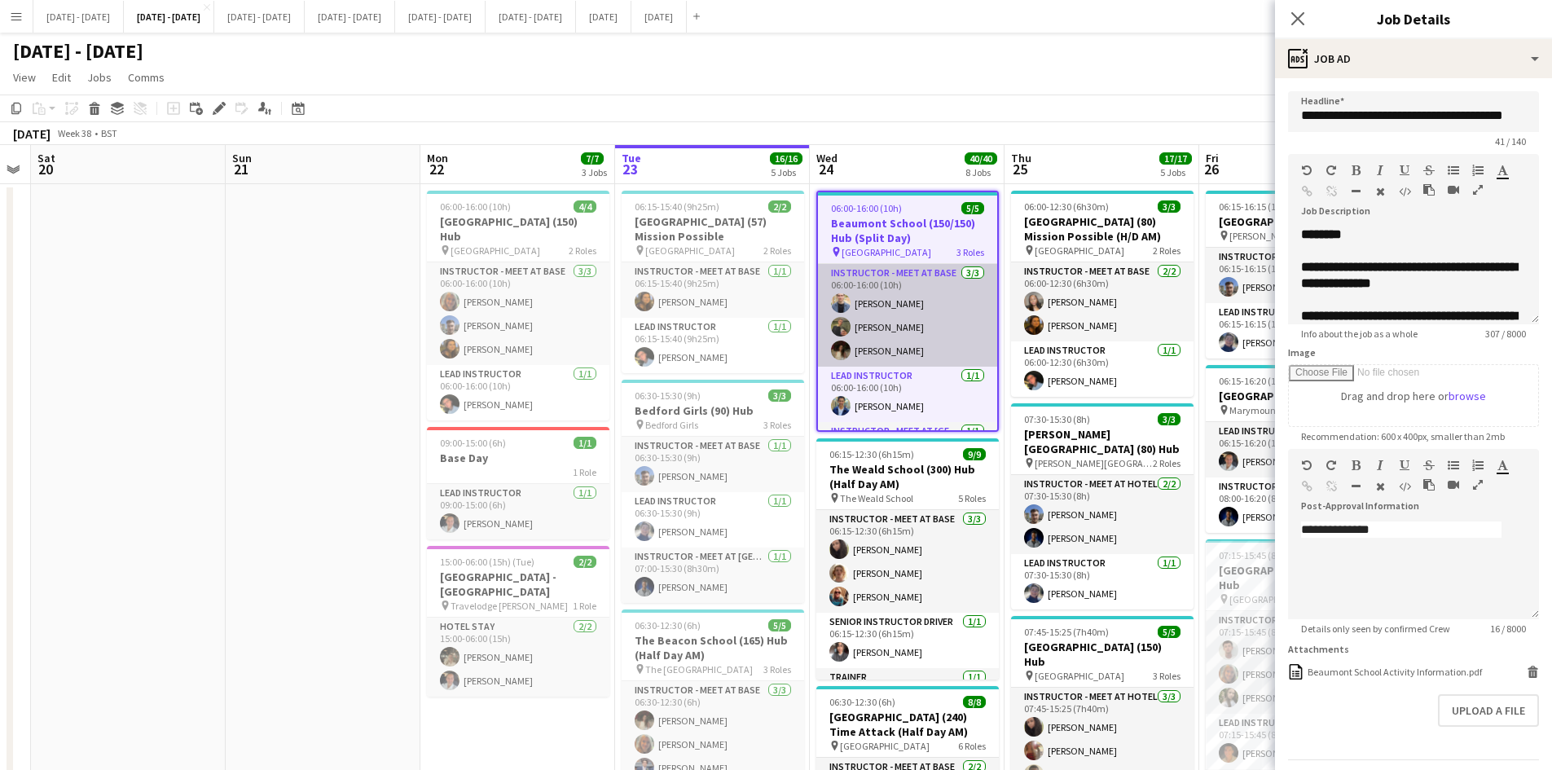
click at [866, 345] on app-card-role "Instructor - Meet at Base [DATE] 06:00-16:00 (10h) [PERSON_NAME] [PERSON_NAME] …" at bounding box center [907, 315] width 179 height 103
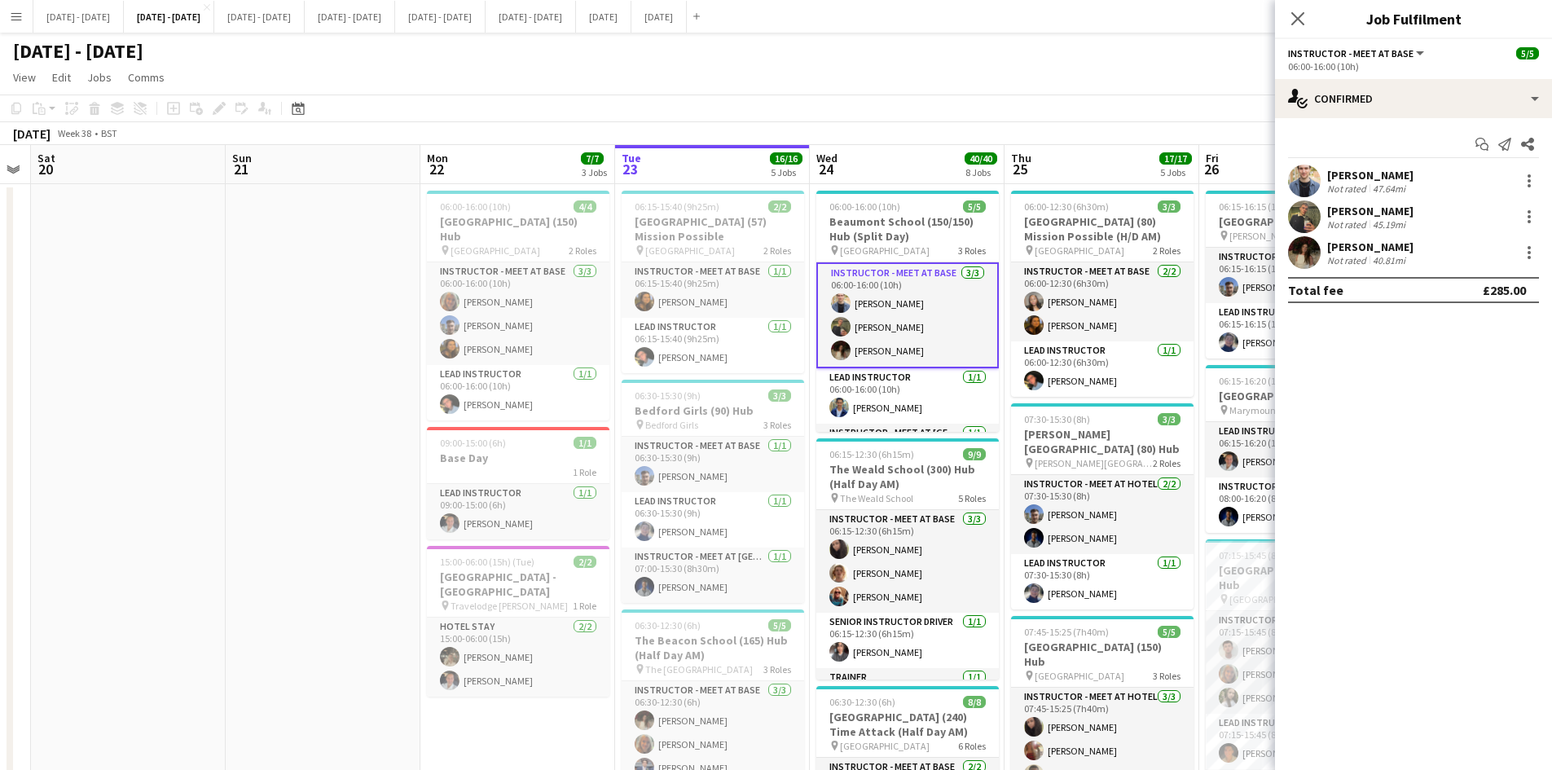
click at [1363, 244] on div "[PERSON_NAME]" at bounding box center [1370, 246] width 86 height 15
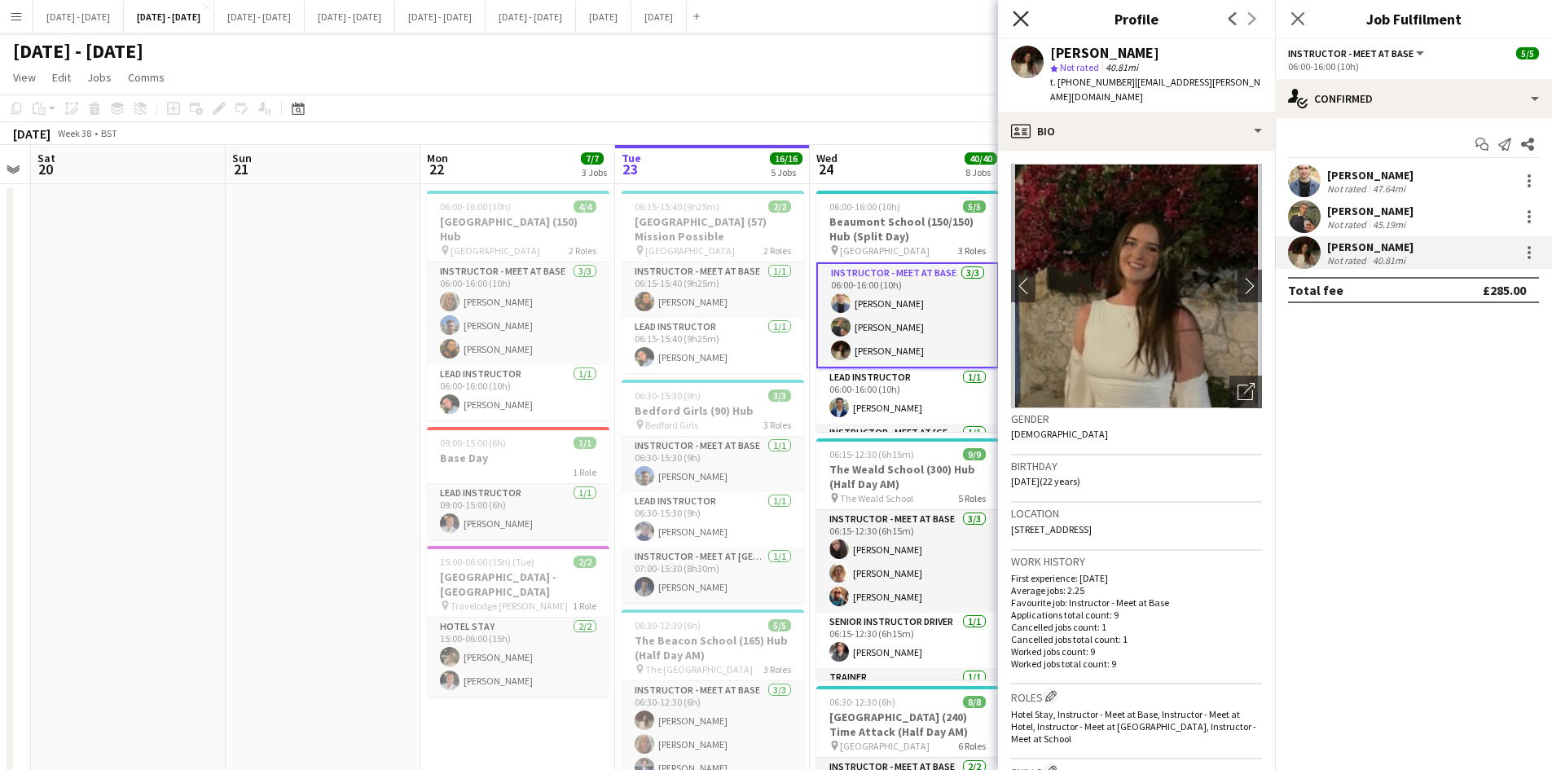
click at [1018, 19] on icon "Close pop-in" at bounding box center [1019, 18] width 15 height 15
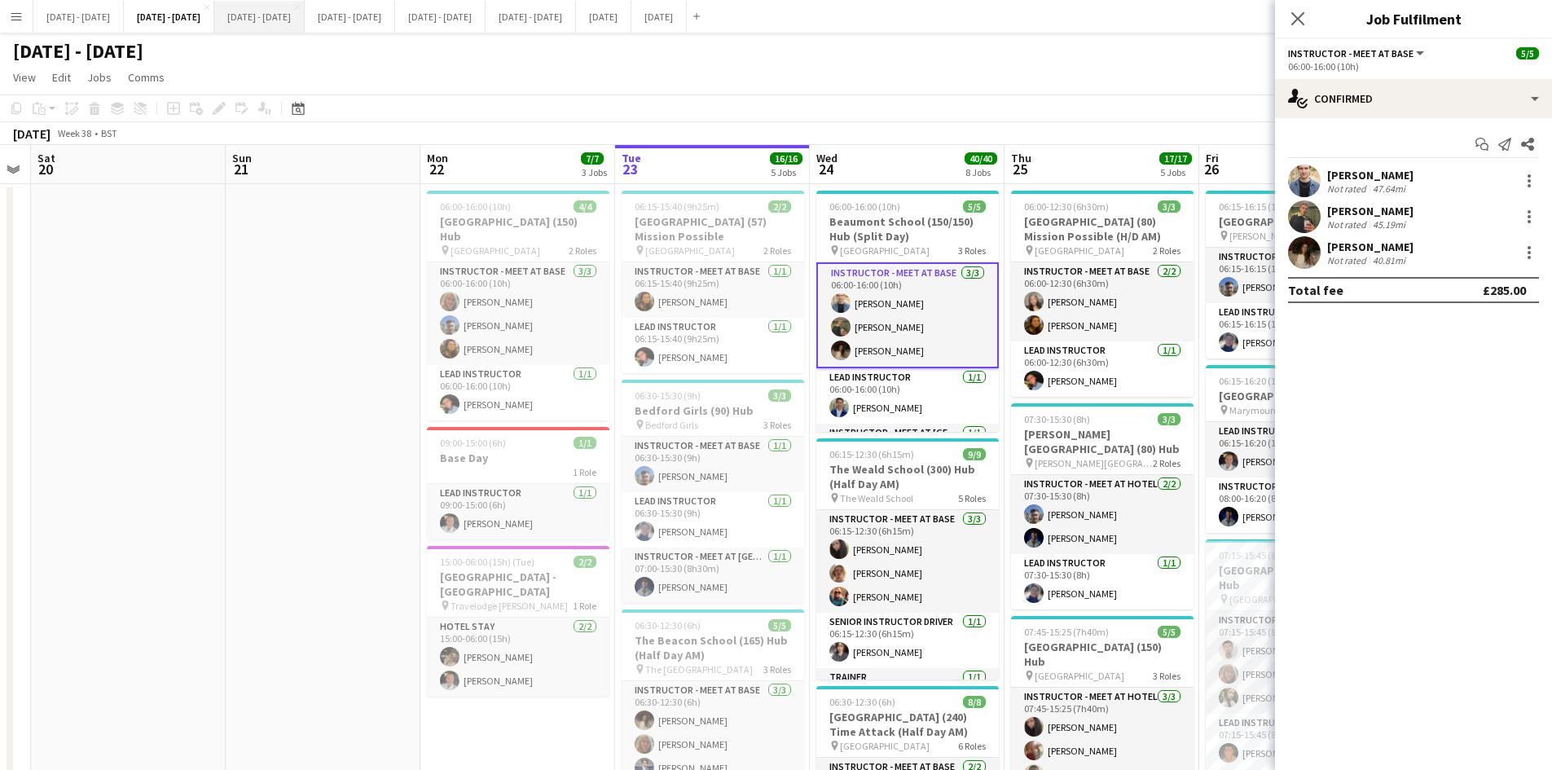
click at [305, 20] on button "[DATE] - [DATE] Close" at bounding box center [259, 17] width 90 height 32
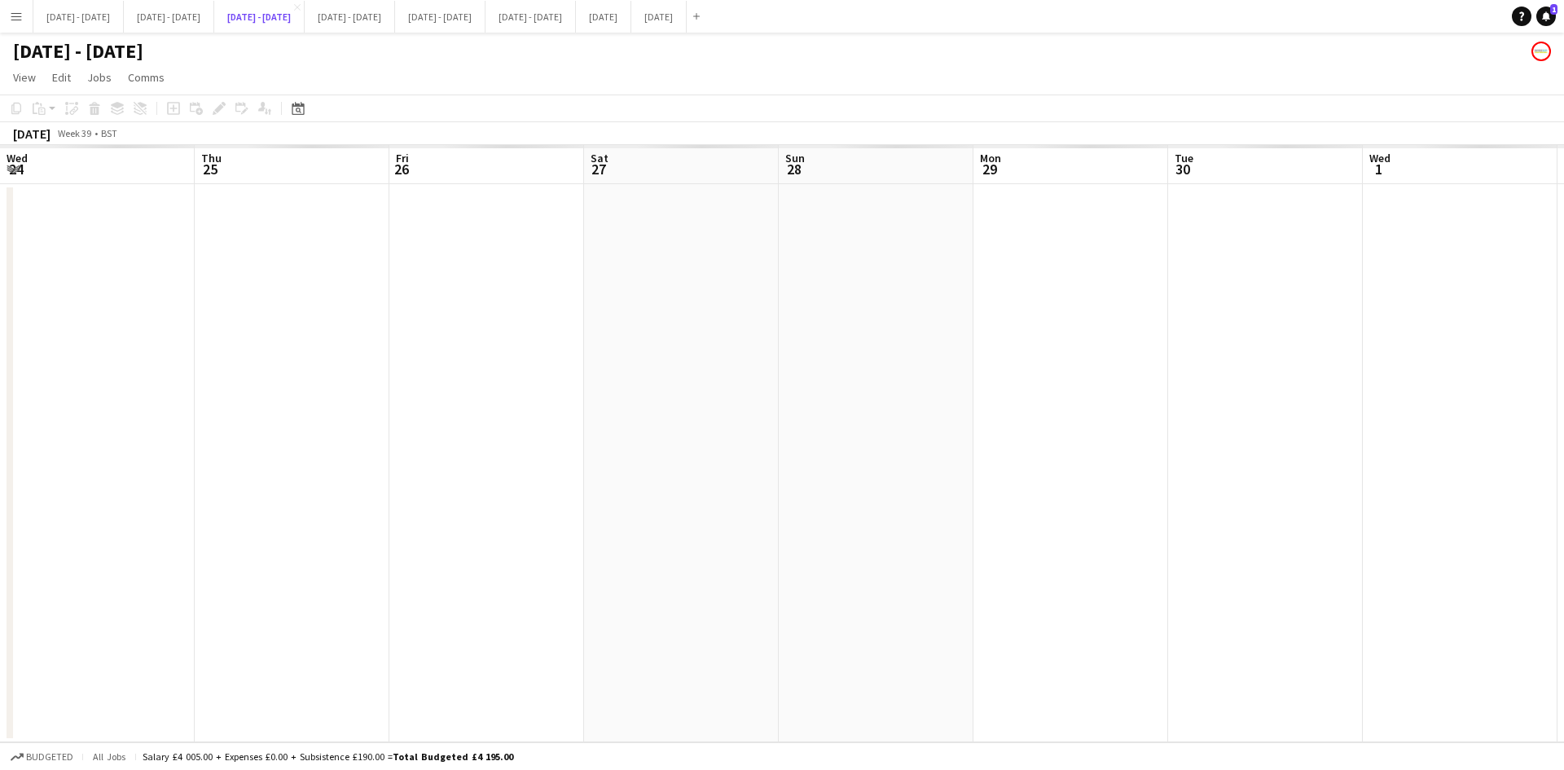
scroll to position [0, 558]
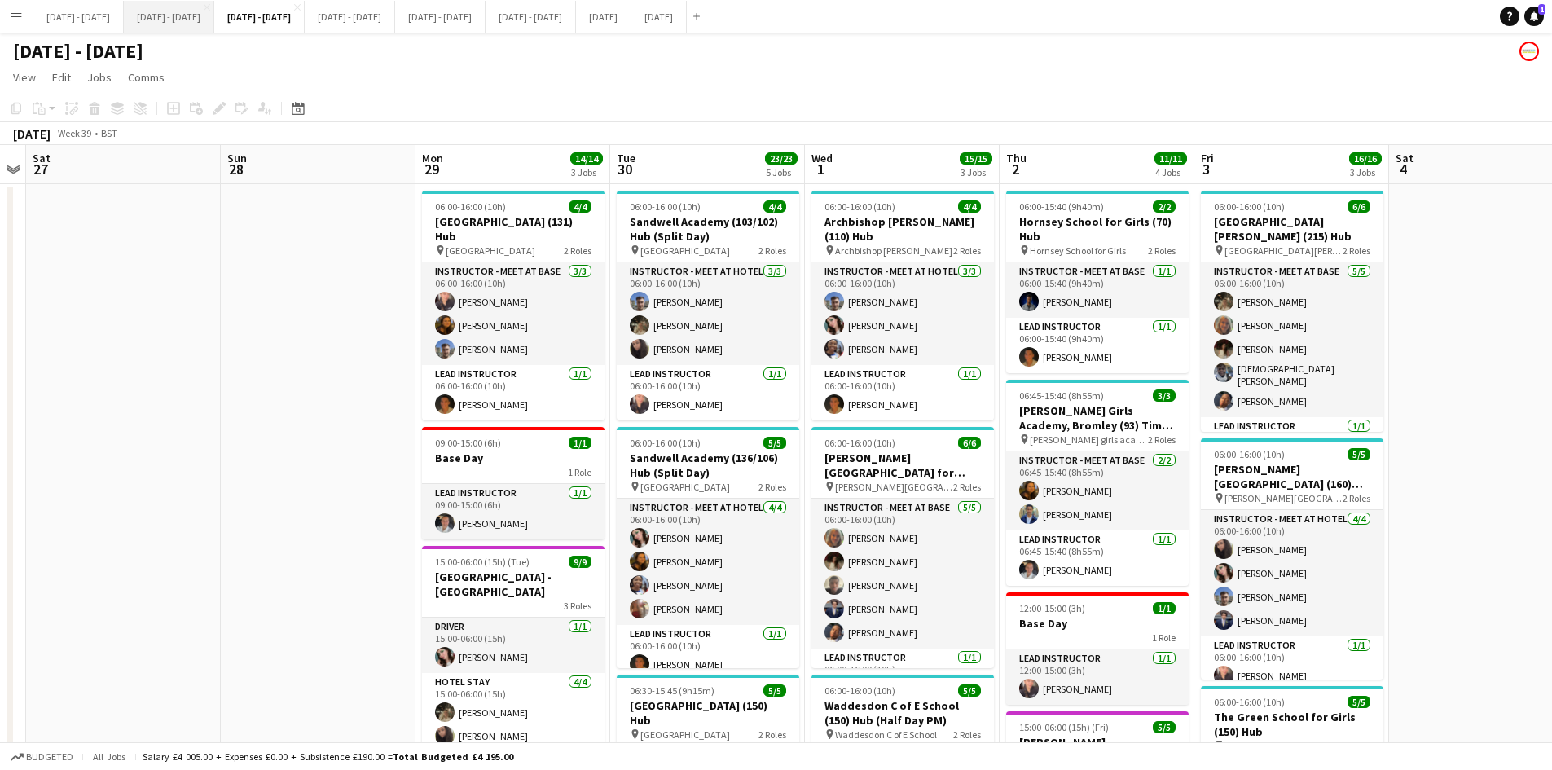
click at [198, 15] on button "[DATE] - [DATE] Close" at bounding box center [169, 17] width 90 height 32
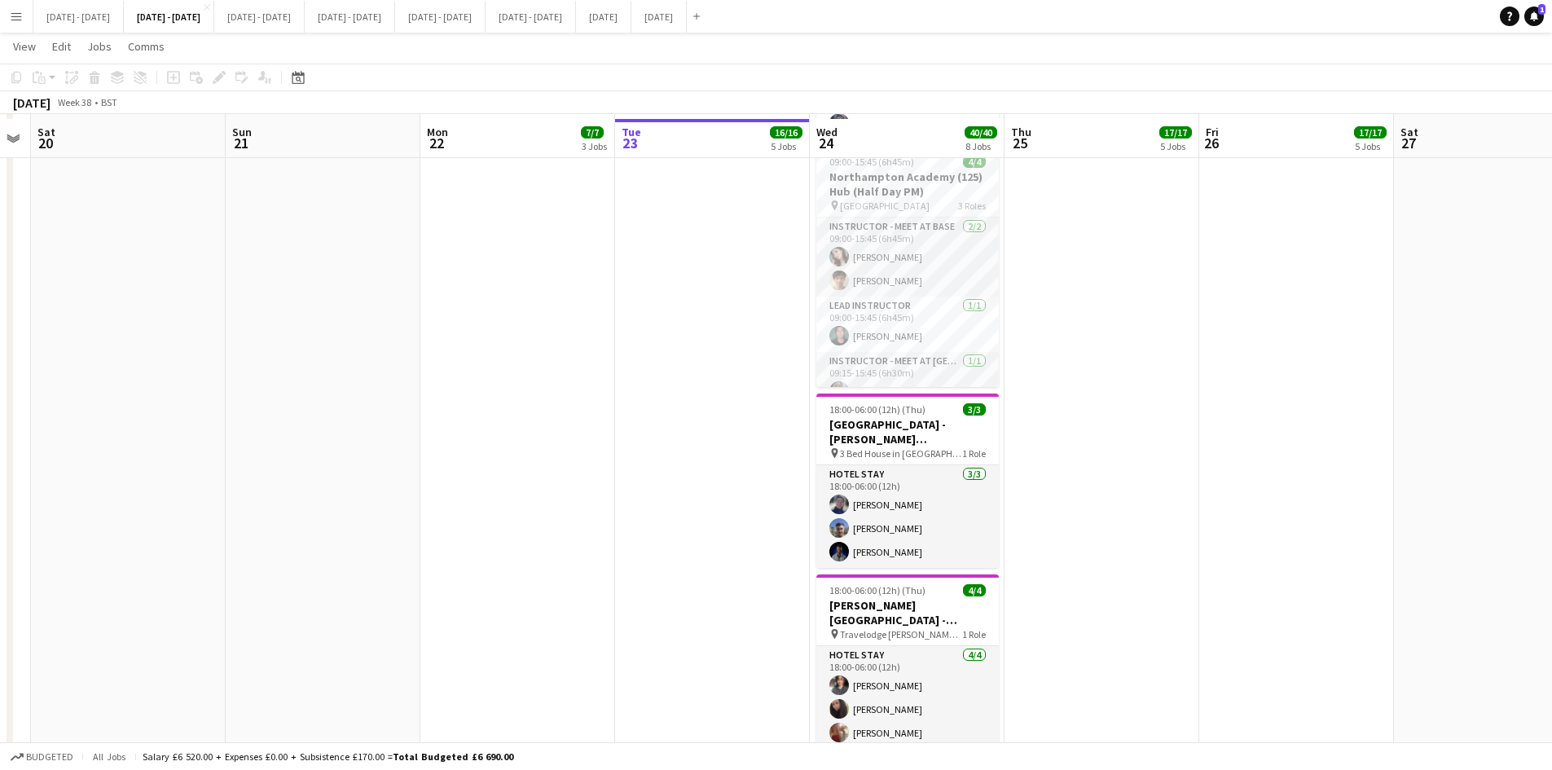
scroll to position [1313, 0]
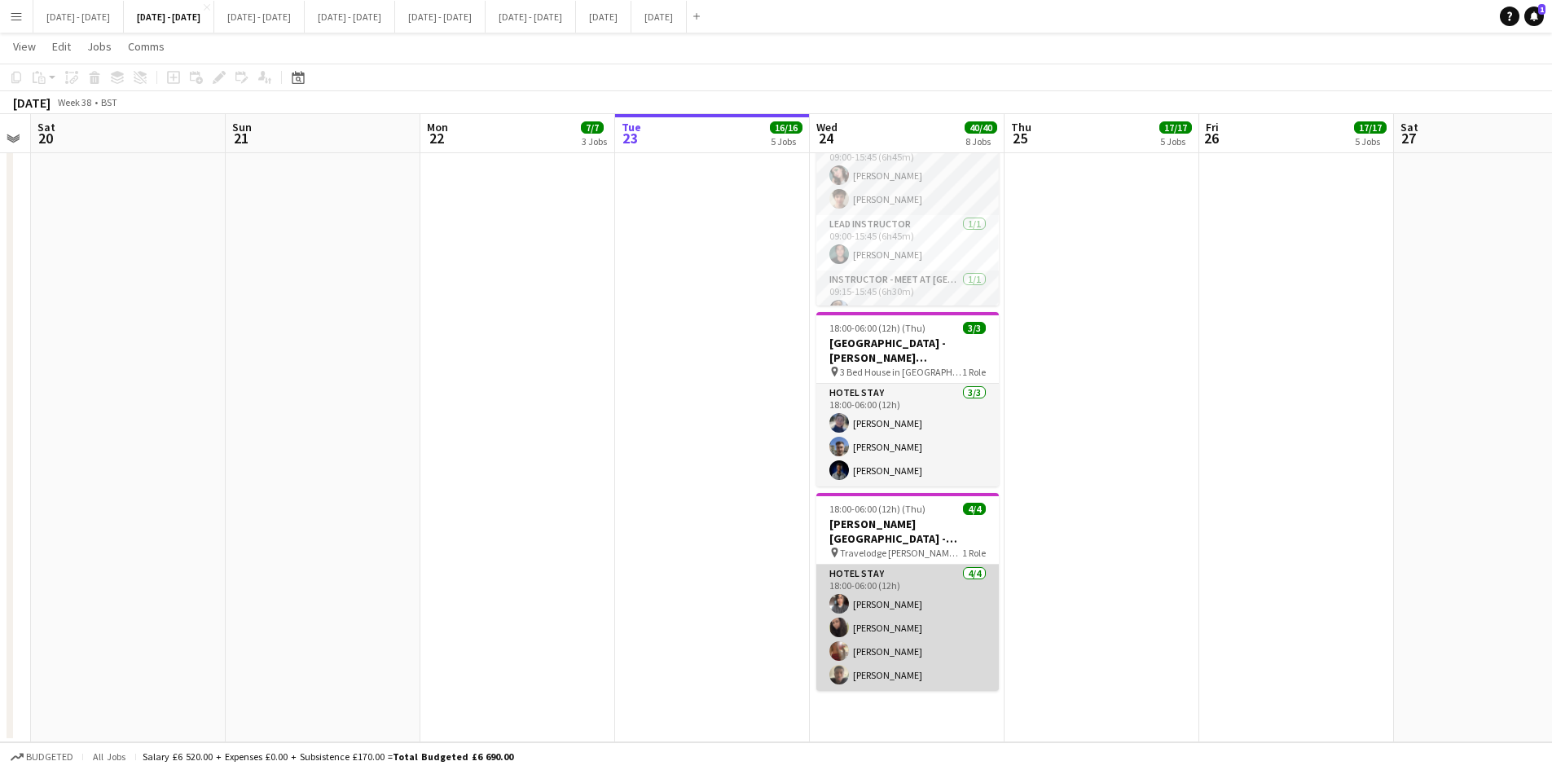
click at [888, 678] on app-card-role "Hotel Stay [DATE] 18:00-06:00 (12h) [PERSON_NAME] [PERSON_NAME] [PERSON_NAME] […" at bounding box center [907, 627] width 182 height 126
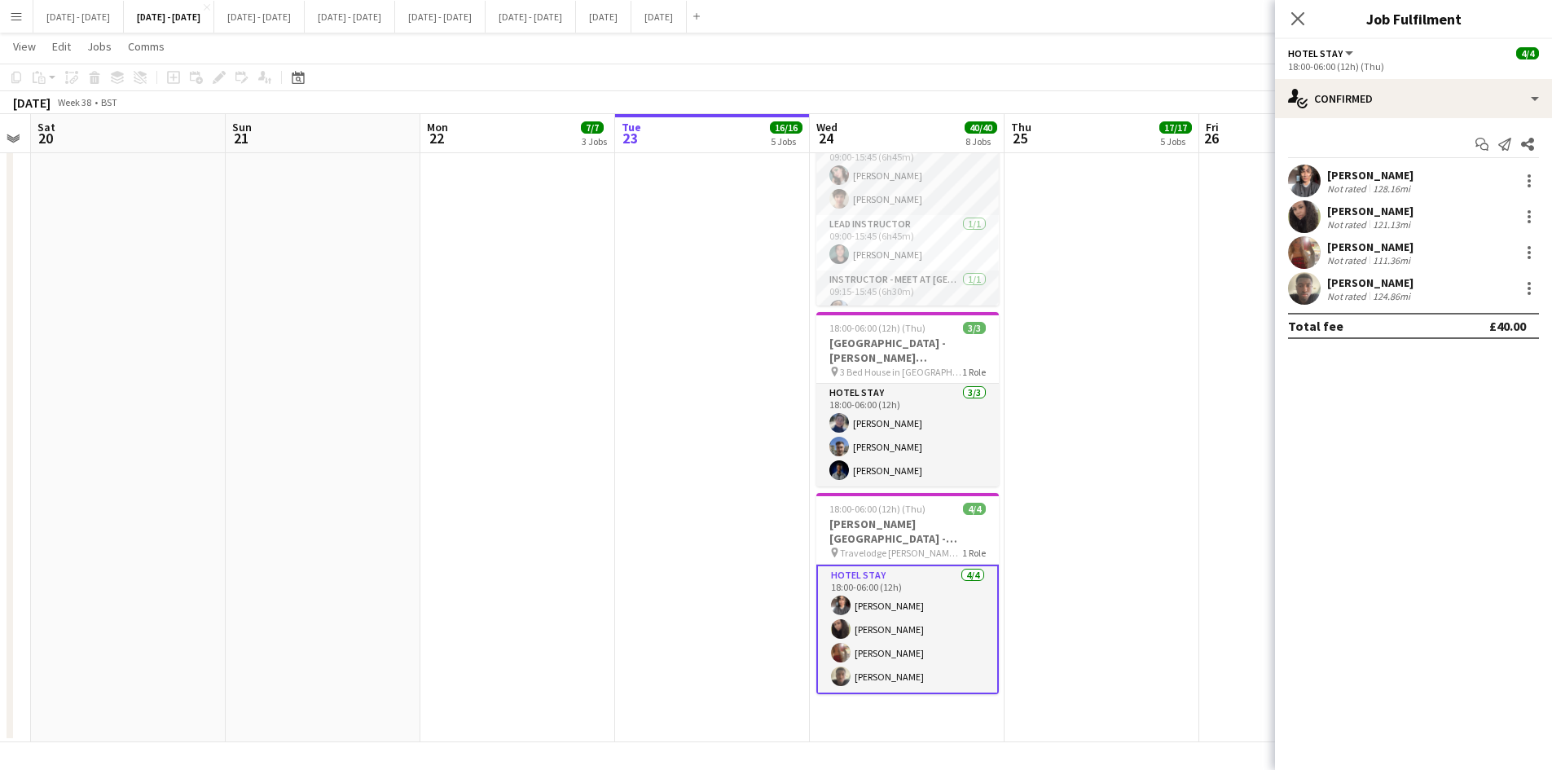
click at [1346, 282] on div "[PERSON_NAME]" at bounding box center [1370, 282] width 86 height 15
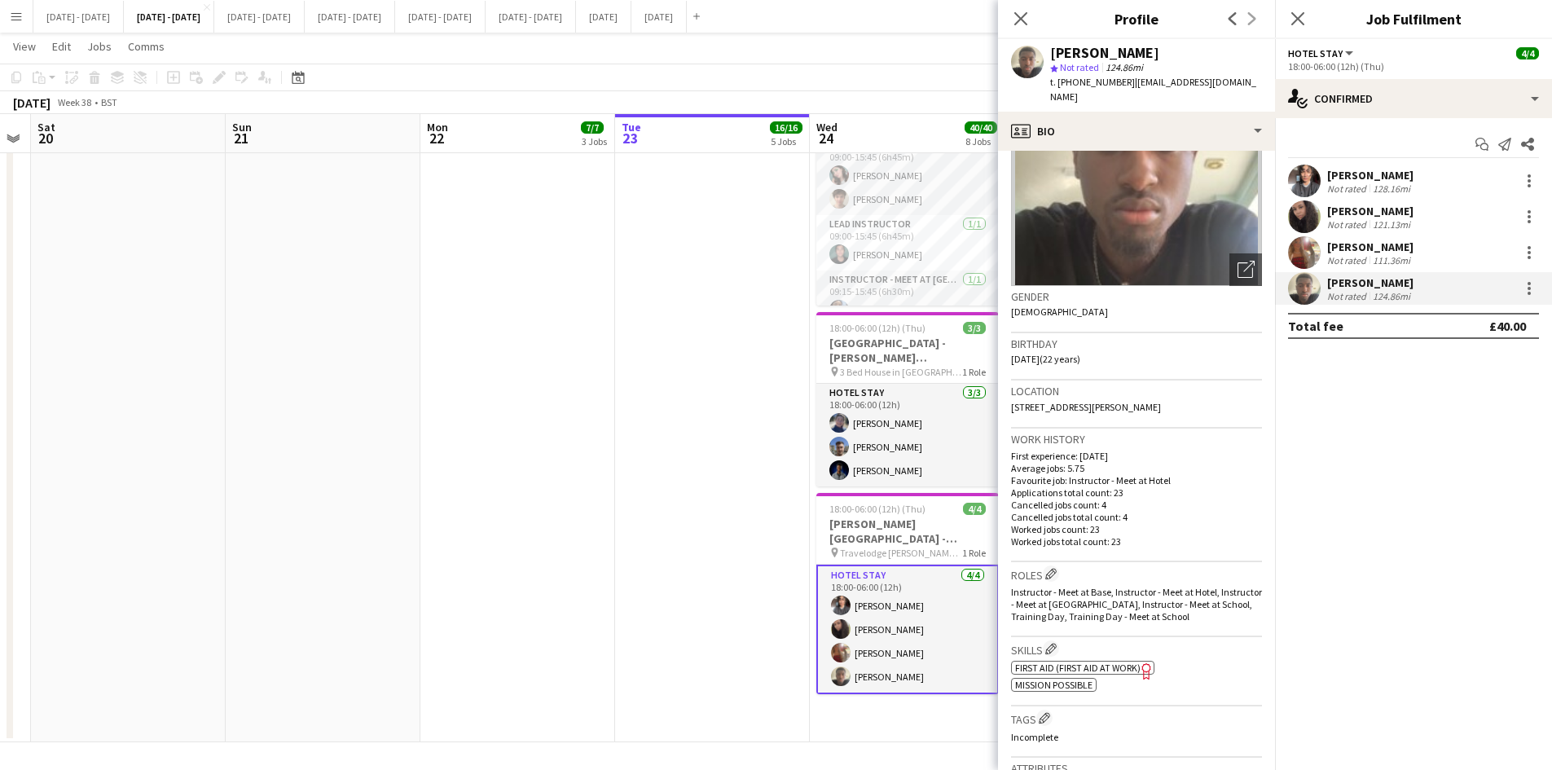
scroll to position [0, 0]
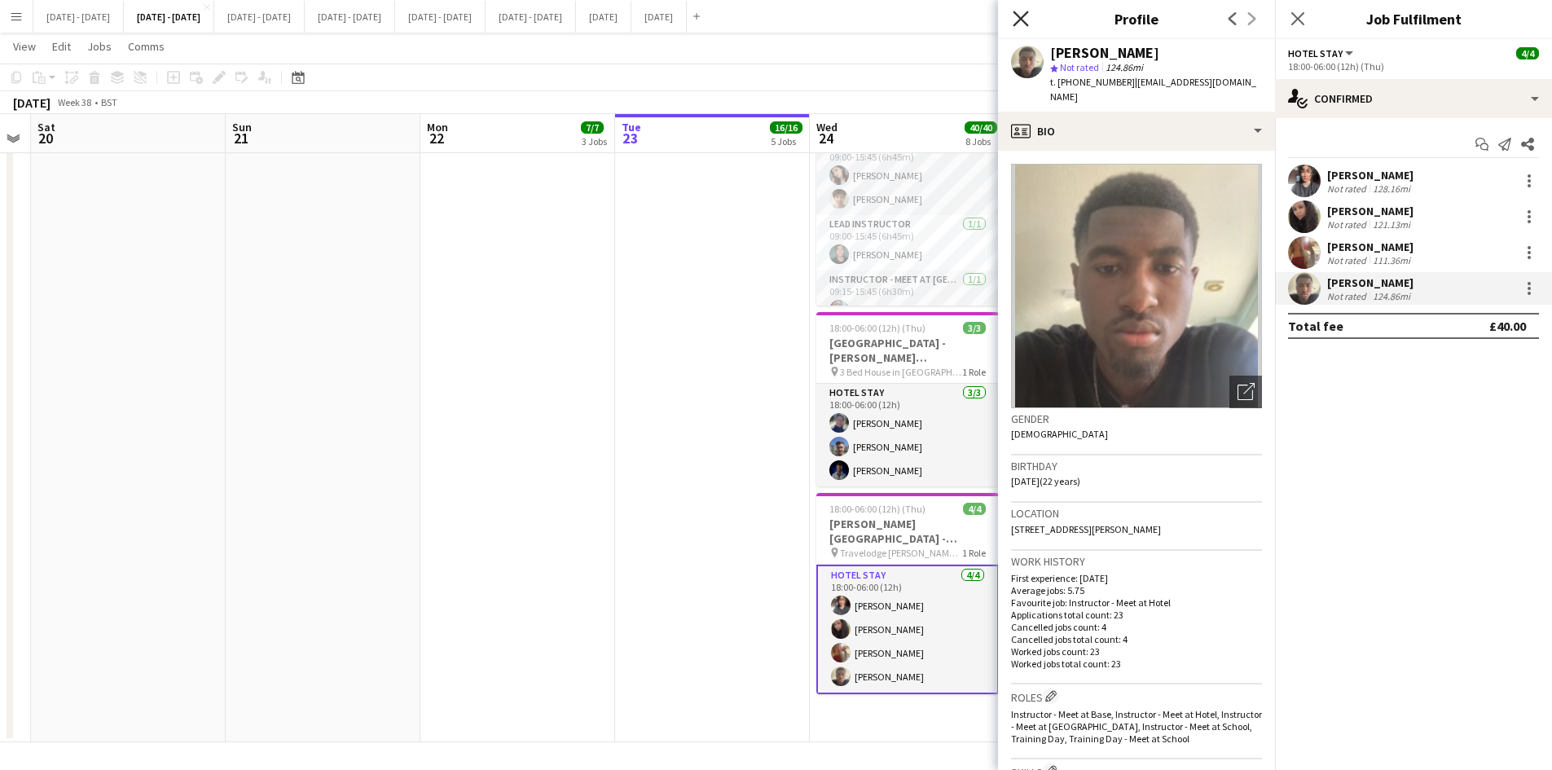
click at [1021, 14] on icon "Close pop-in" at bounding box center [1019, 18] width 15 height 15
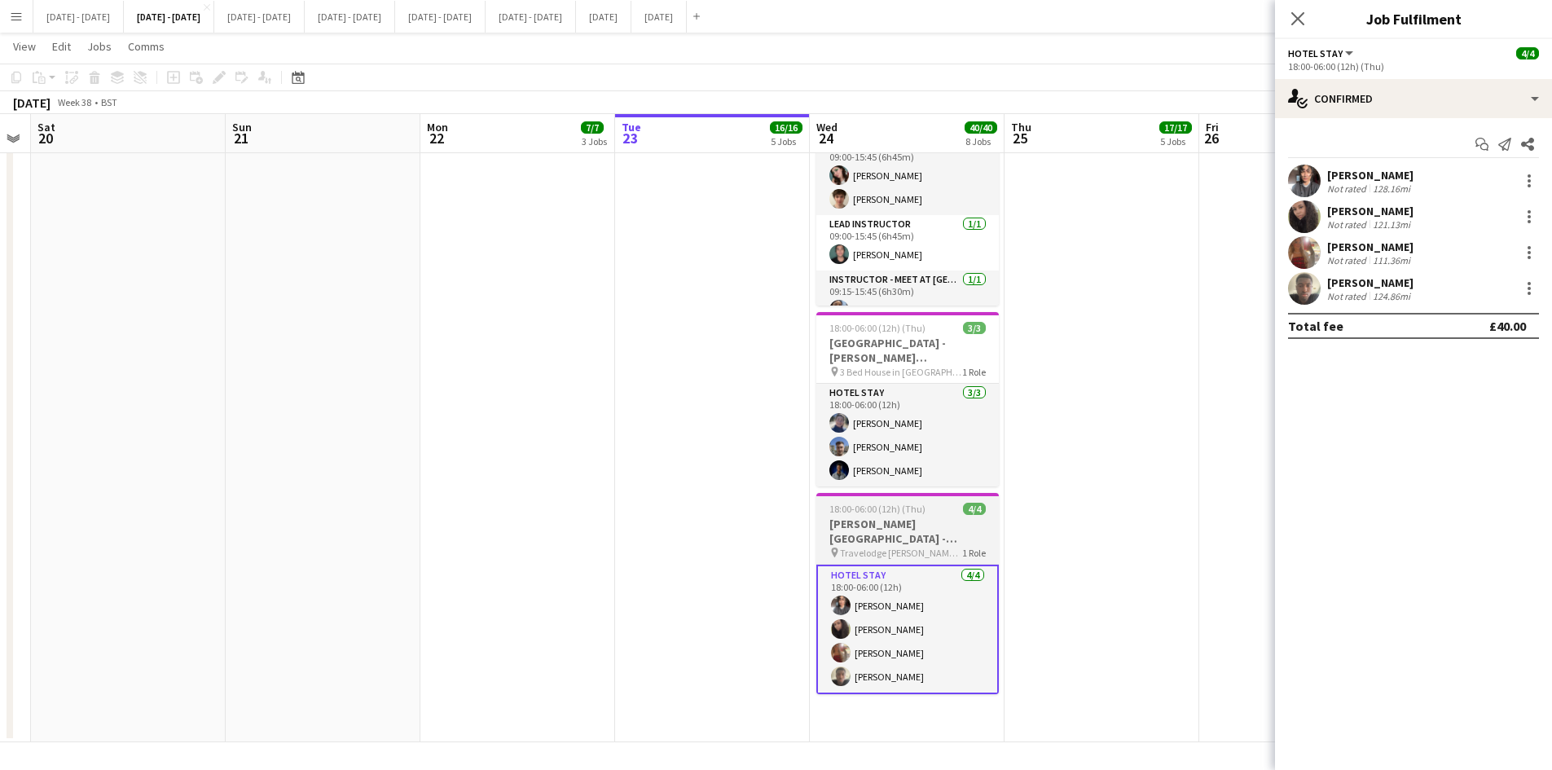
click at [942, 507] on div "18:00-06:00 (12h) (Thu) 4/4" at bounding box center [907, 509] width 182 height 12
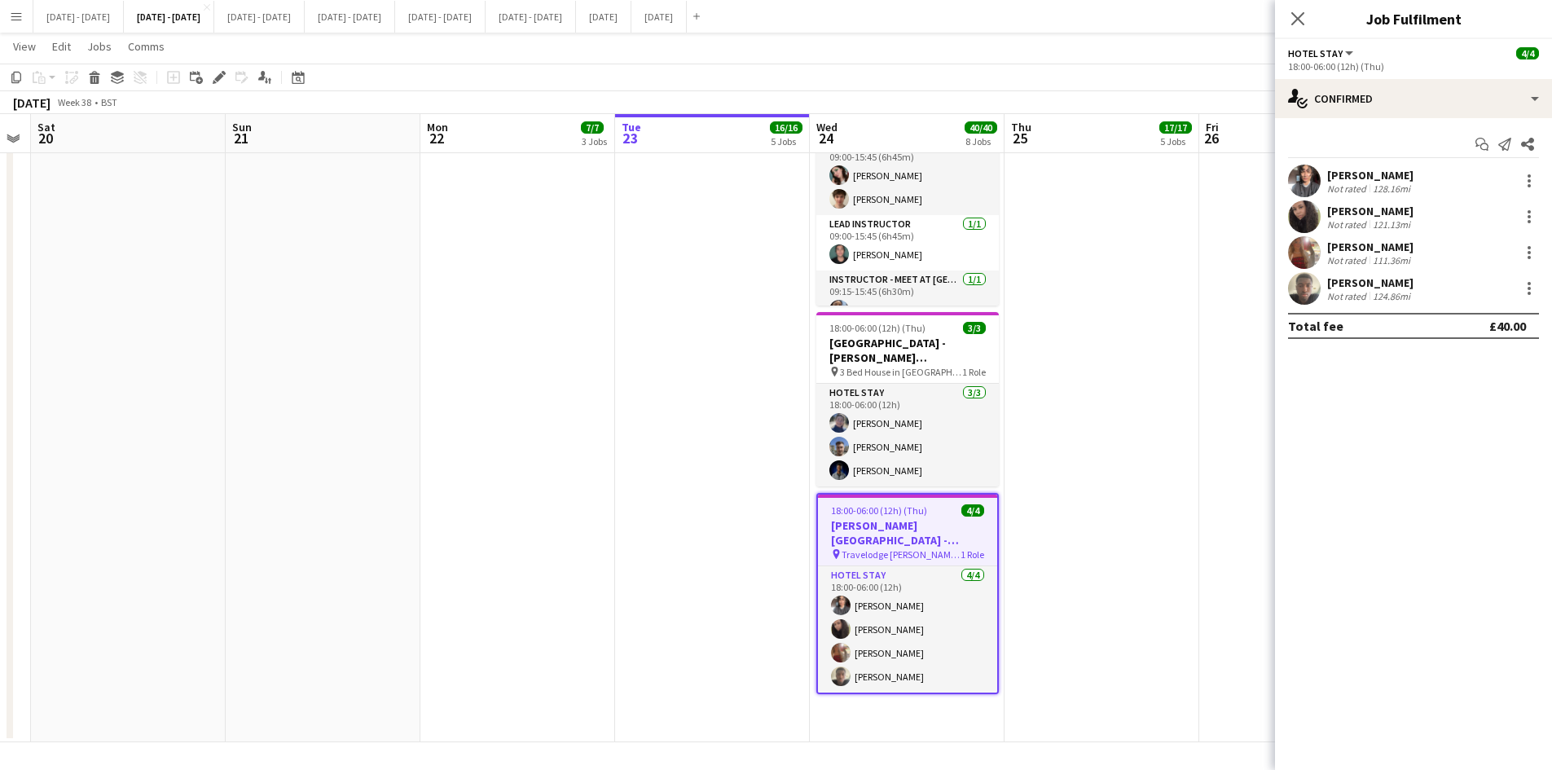
click at [1346, 210] on div "[PERSON_NAME]" at bounding box center [1370, 211] width 86 height 15
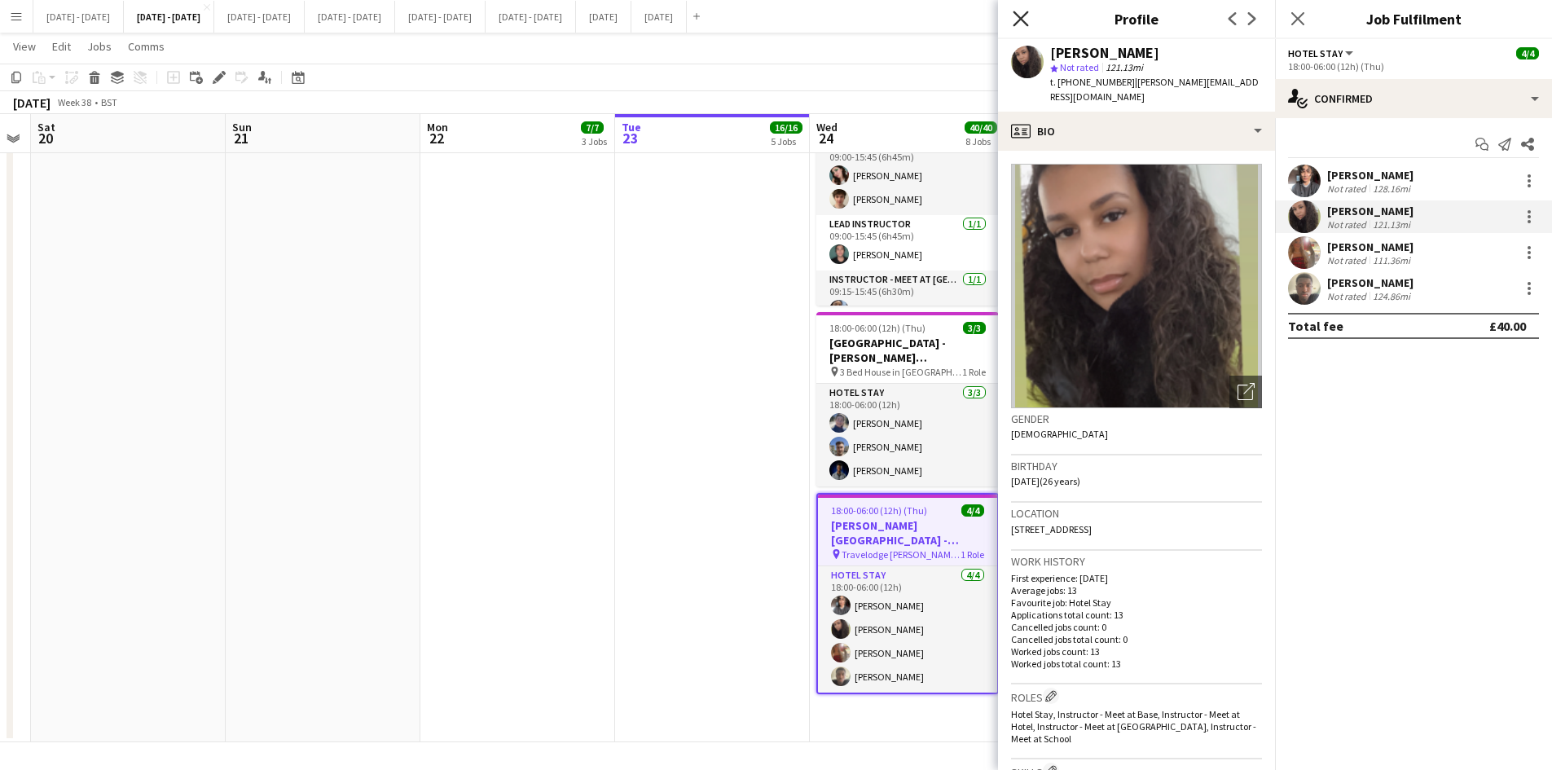
click at [1021, 18] on icon at bounding box center [1019, 18] width 15 height 15
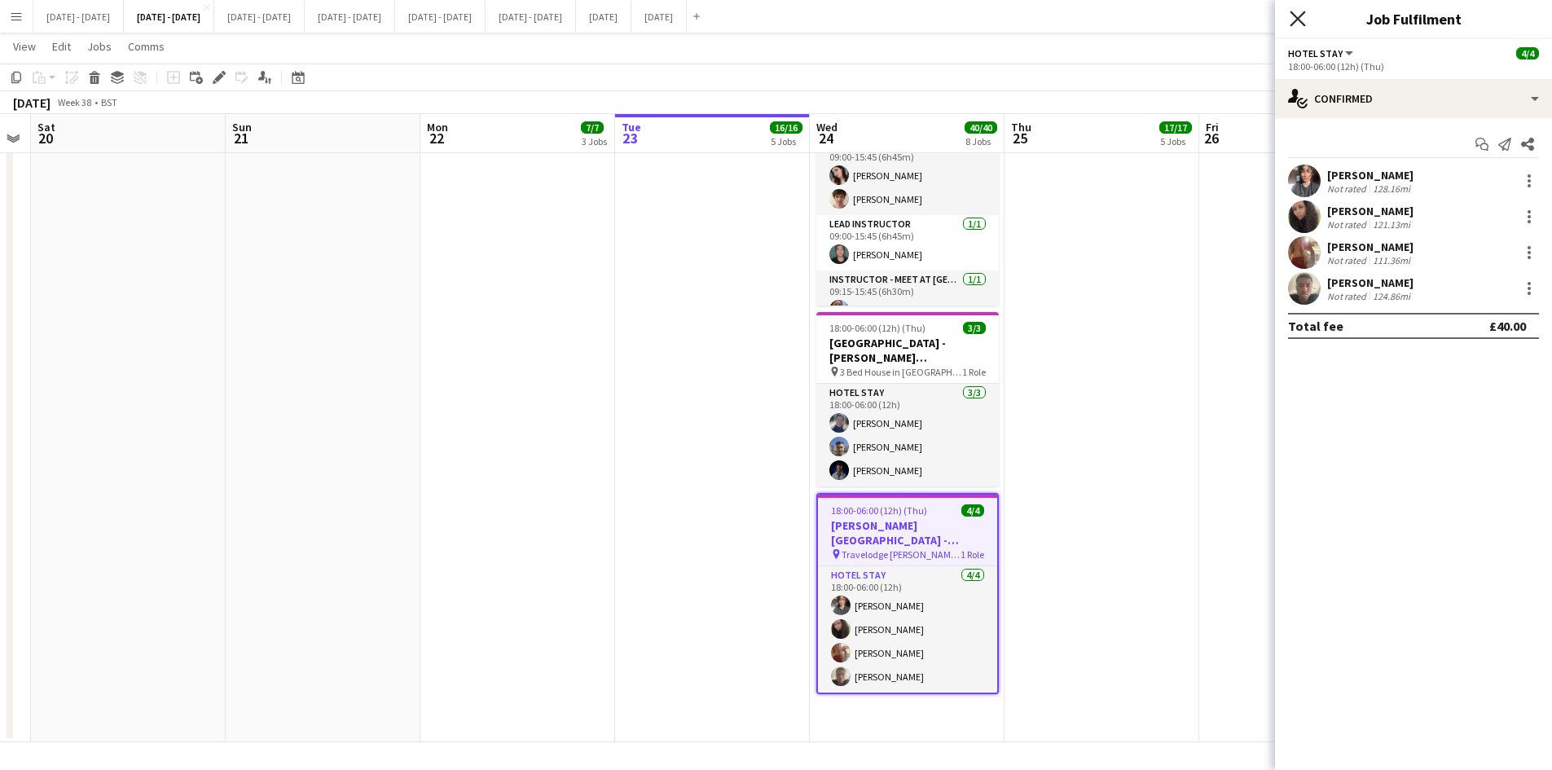
click at [1297, 19] on icon at bounding box center [1296, 18] width 15 height 15
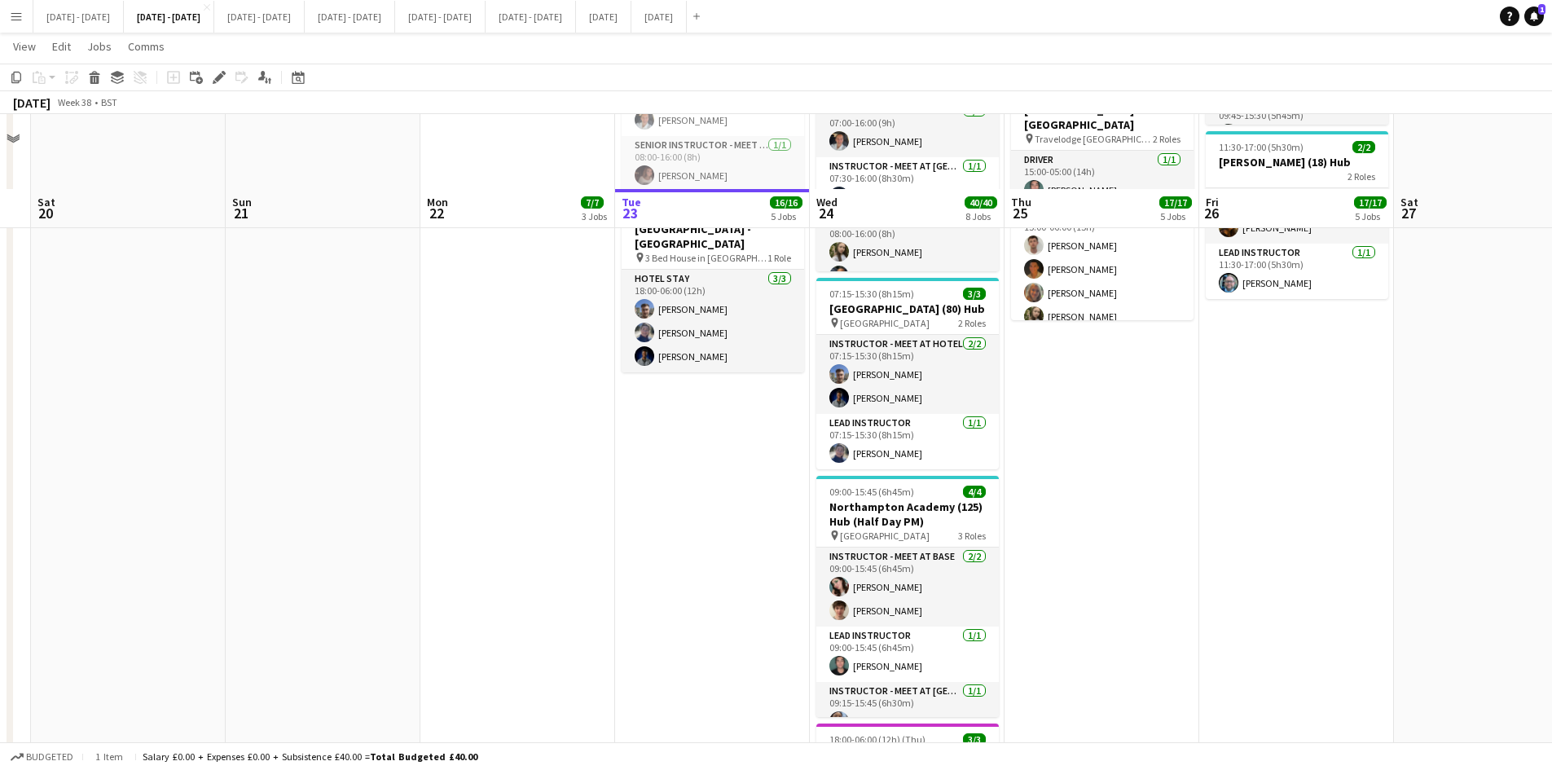
scroll to position [977, 0]
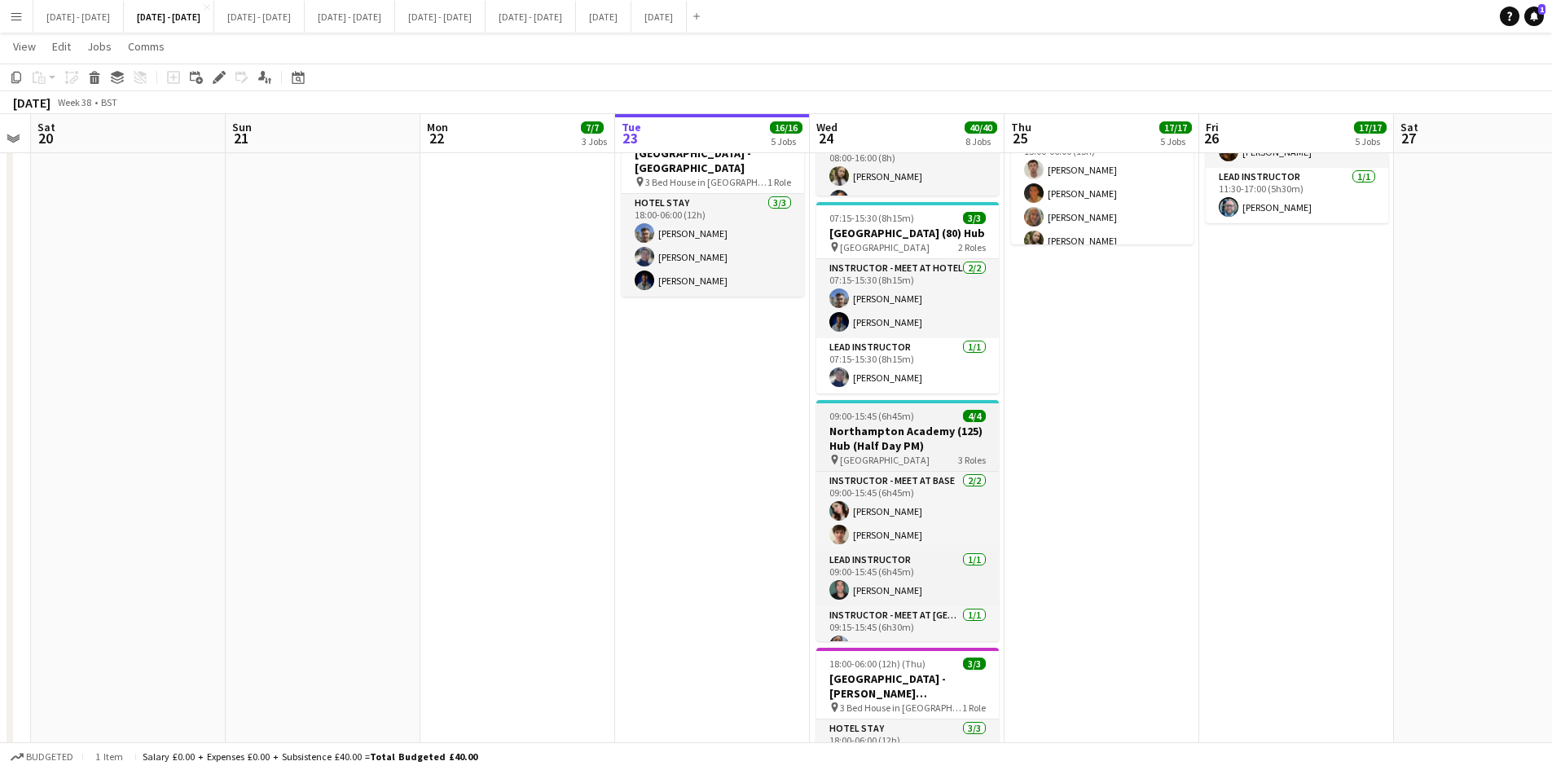
click at [933, 417] on div "09:00-15:45 (6h45m) 4/4" at bounding box center [907, 416] width 182 height 12
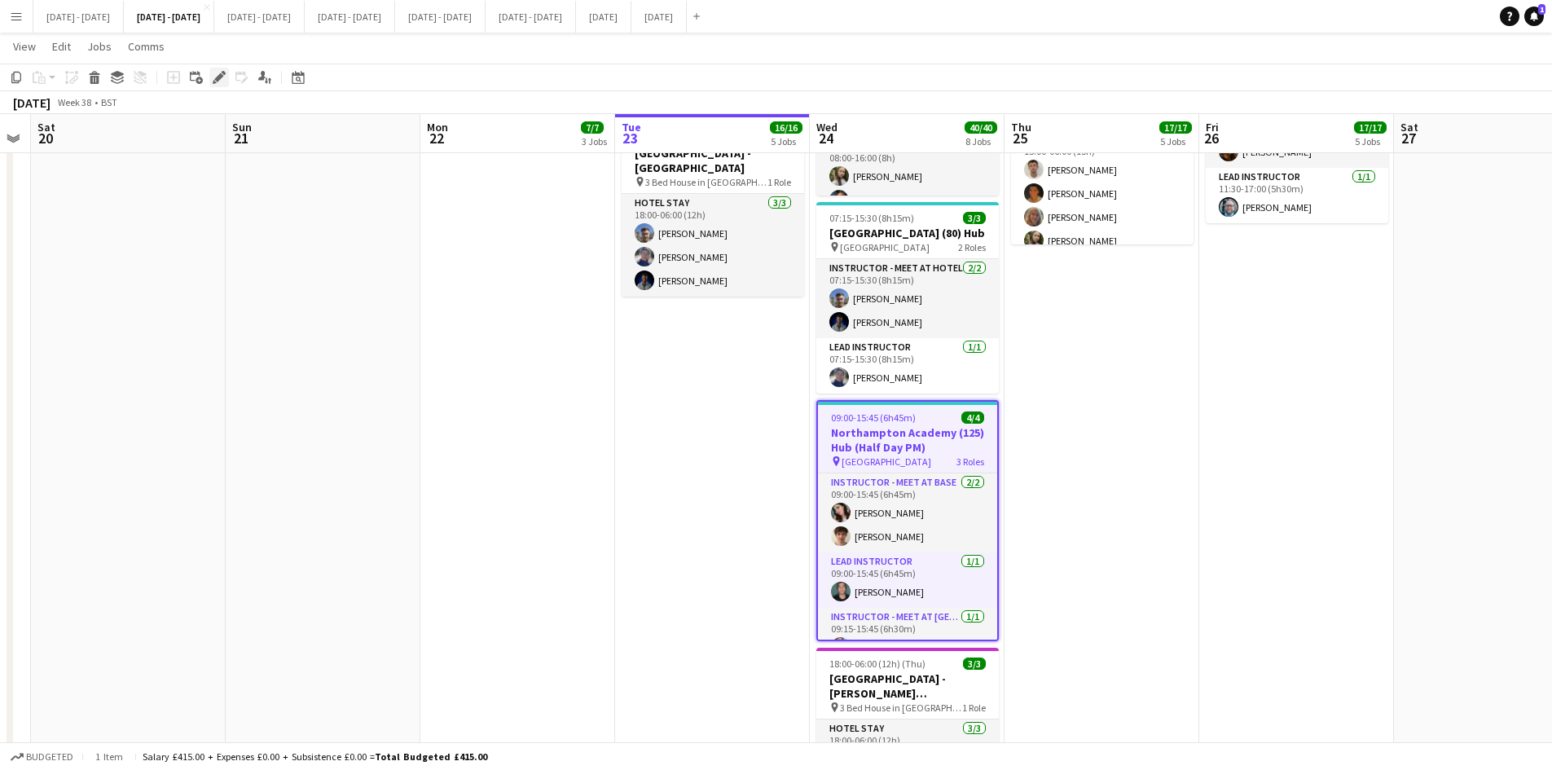
click at [217, 75] on icon "Edit" at bounding box center [219, 77] width 13 height 13
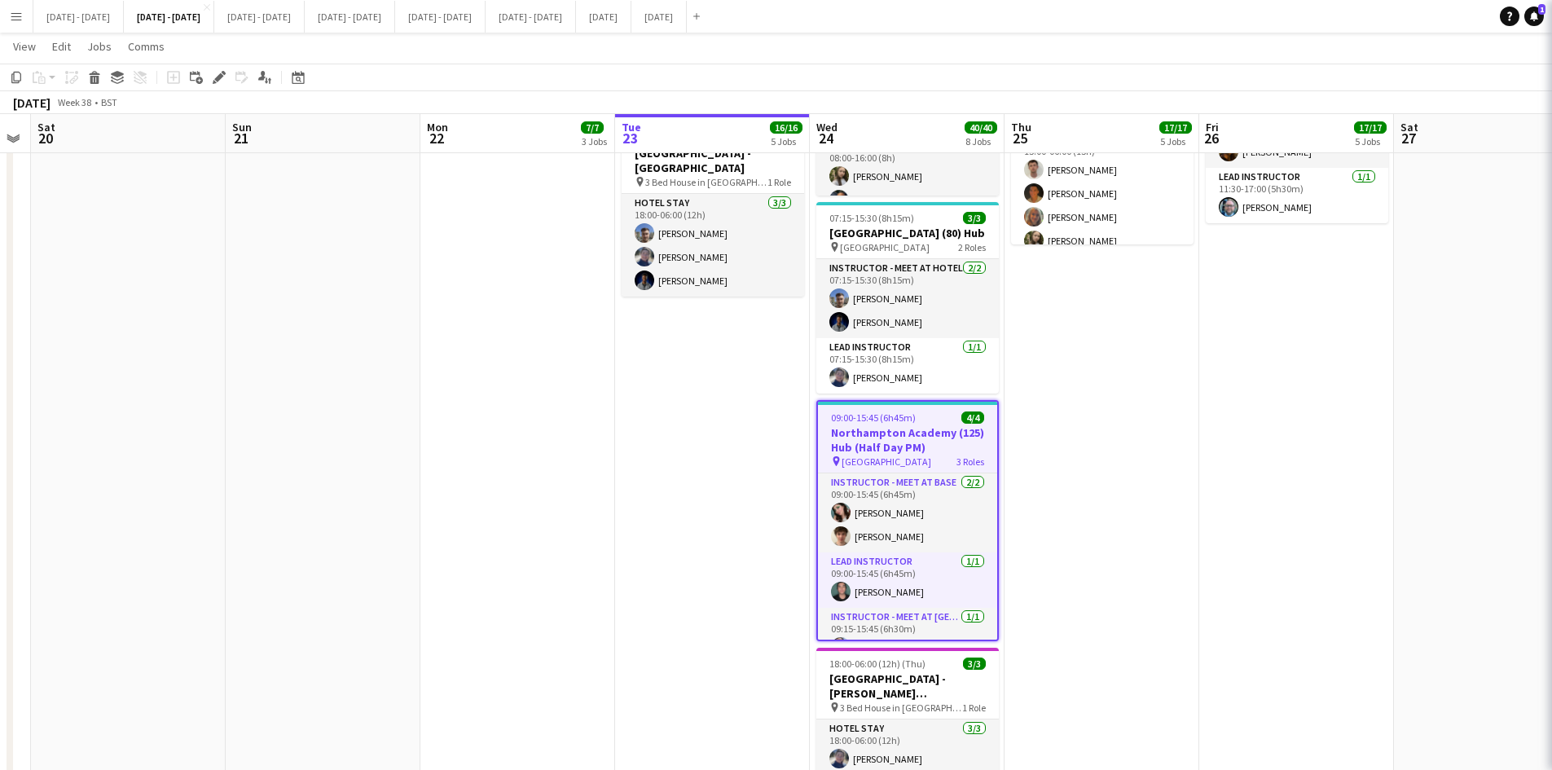
type input "**********"
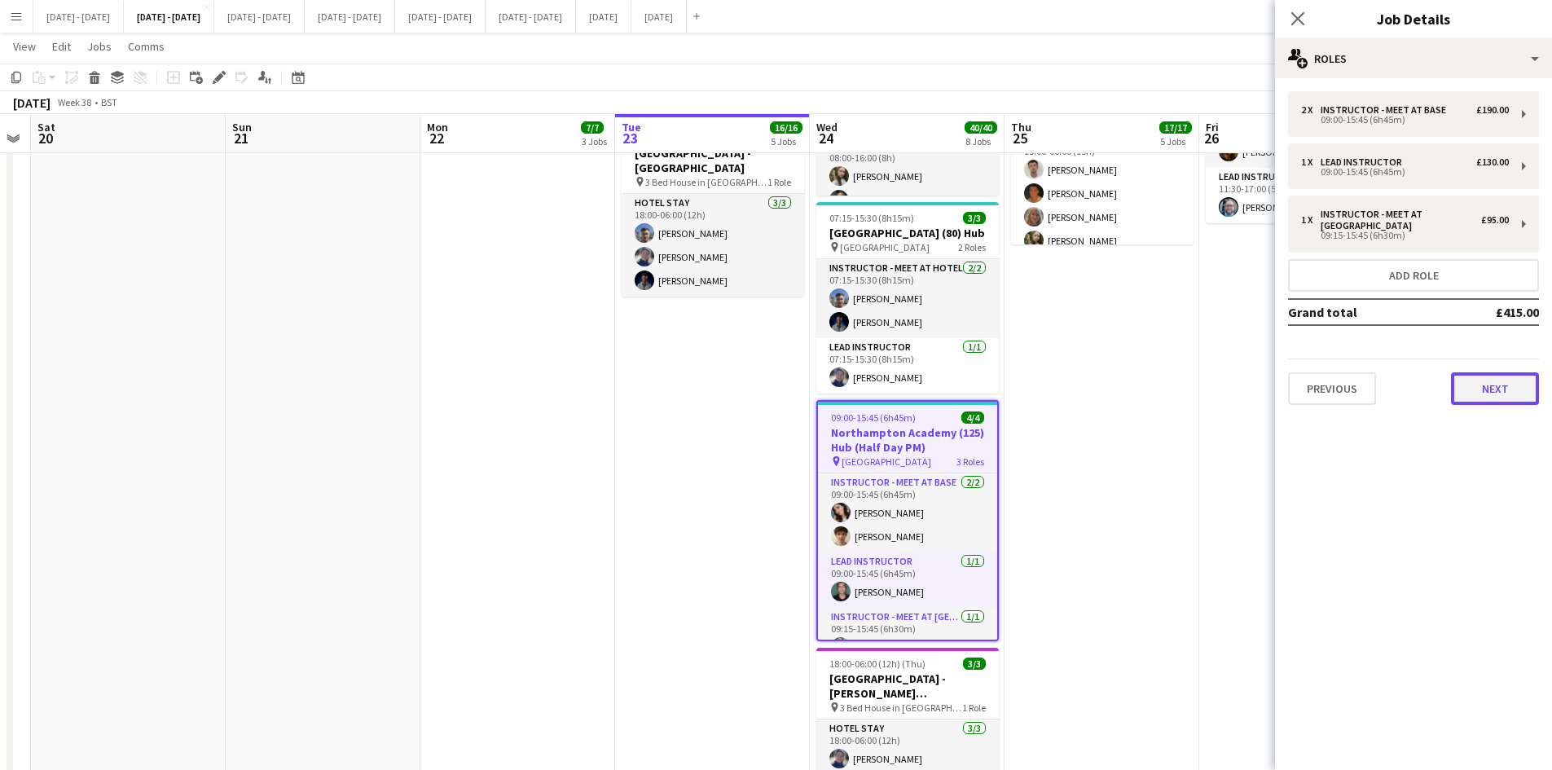
click at [1494, 387] on button "Next" at bounding box center [1495, 388] width 88 height 33
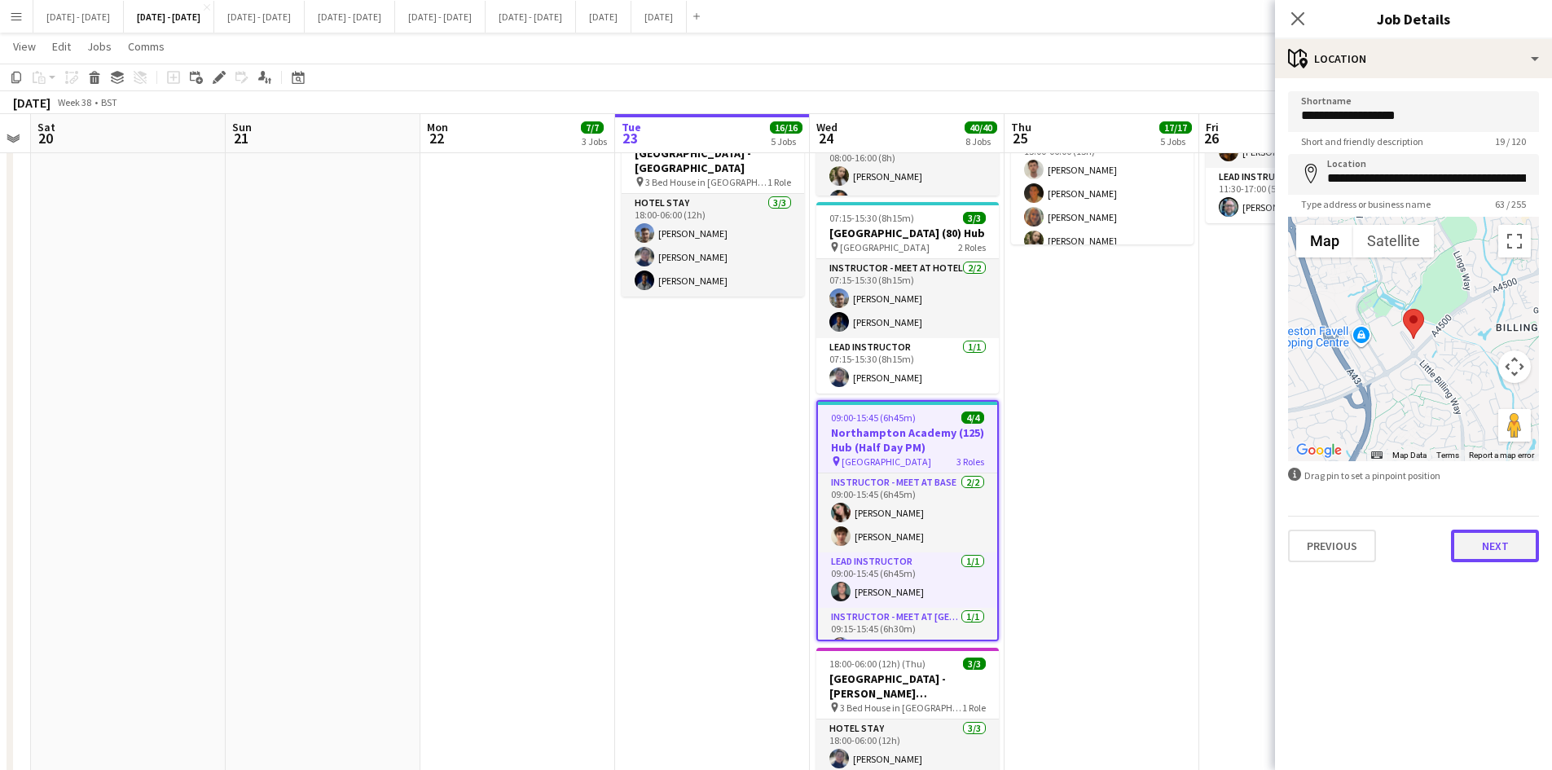
click at [1500, 546] on button "Next" at bounding box center [1495, 545] width 88 height 33
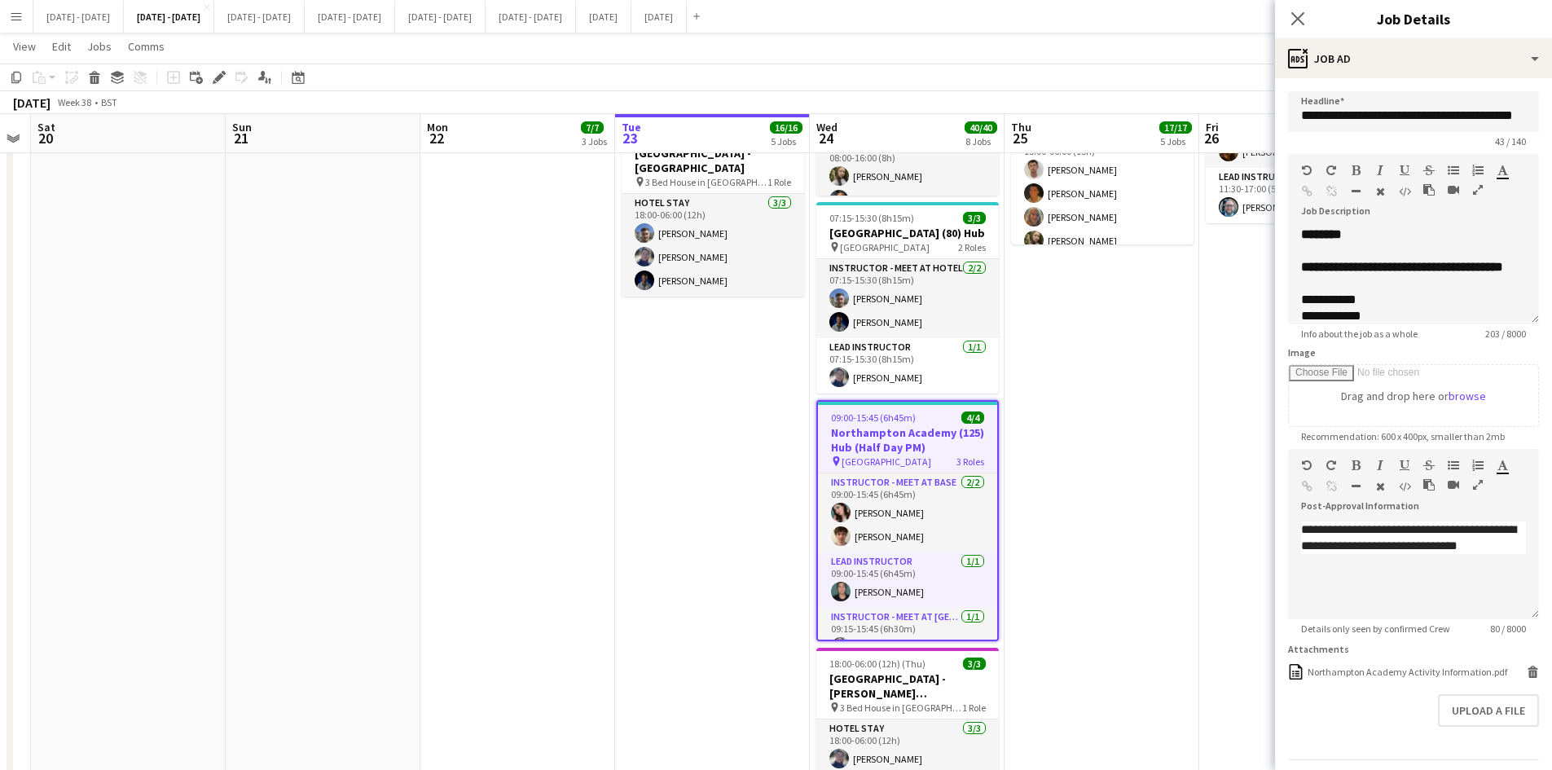
scroll to position [60, 0]
click at [1529, 670] on icon at bounding box center [1533, 673] width 8 height 7
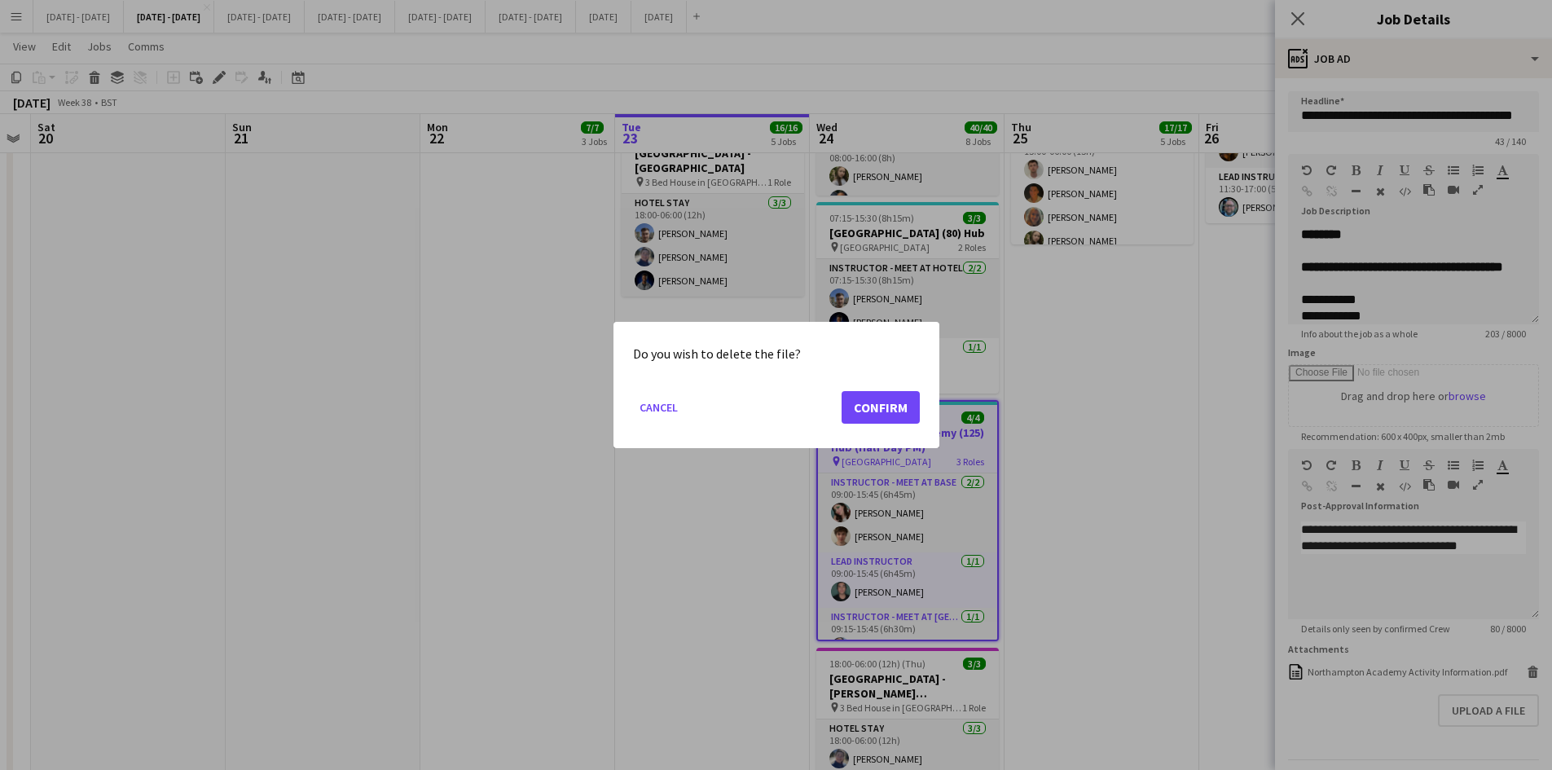
scroll to position [0, 0]
click at [888, 406] on button "Confirm" at bounding box center [880, 407] width 78 height 33
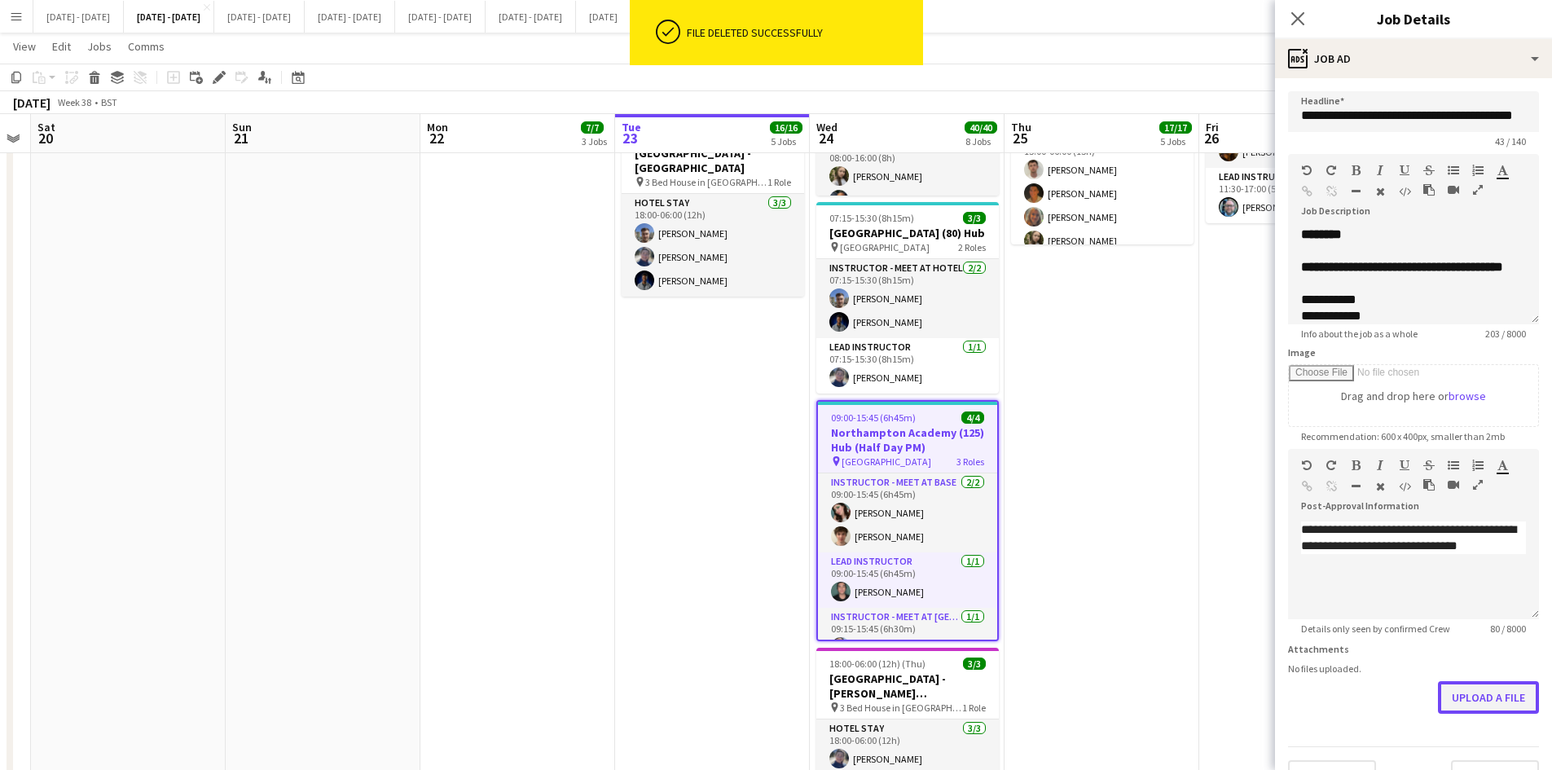
click at [1473, 696] on button "Upload a file" at bounding box center [1488, 697] width 101 height 33
click at [1293, 14] on icon at bounding box center [1296, 18] width 15 height 15
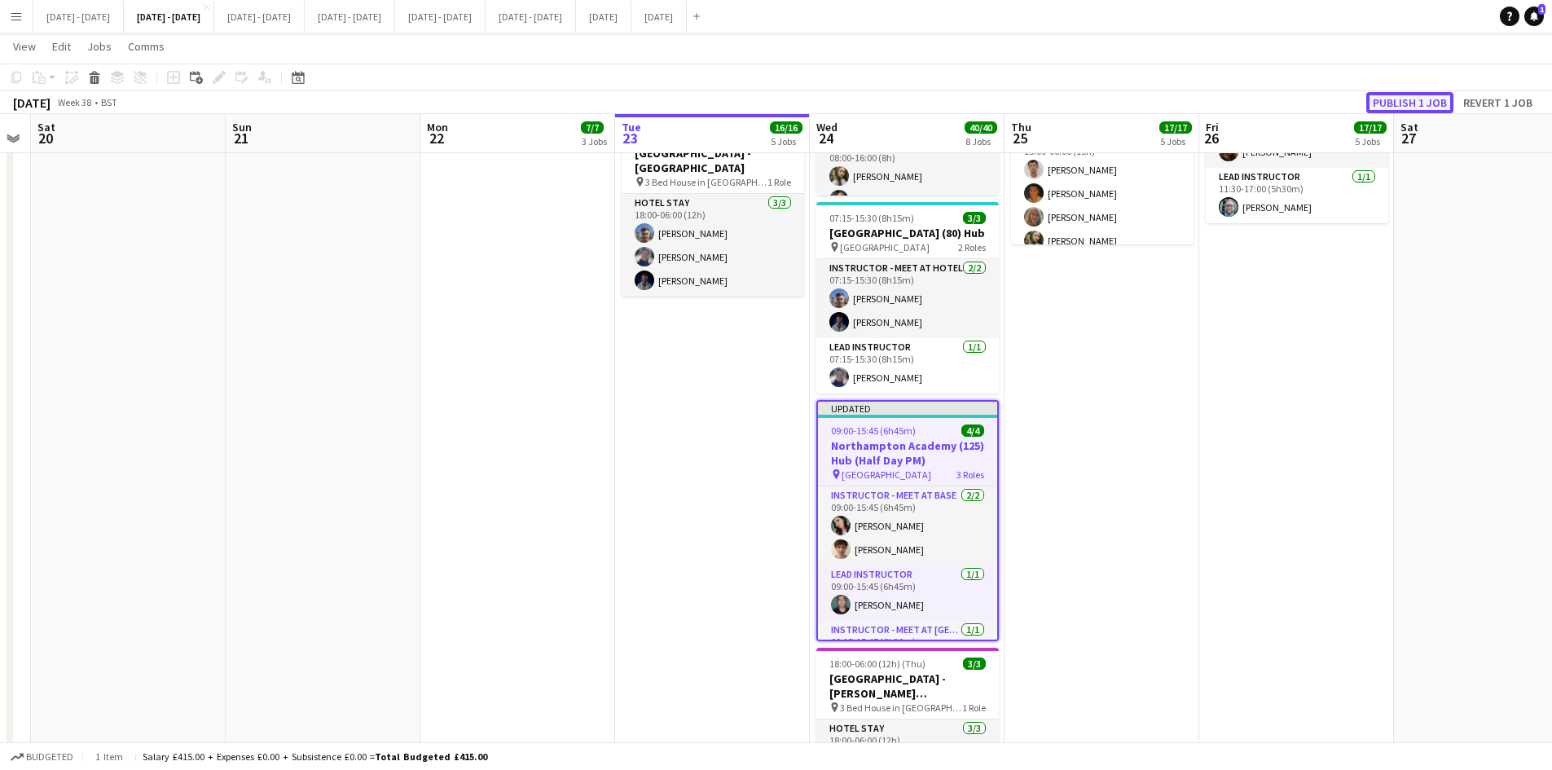
click at [1383, 99] on button "Publish 1 job" at bounding box center [1409, 102] width 87 height 21
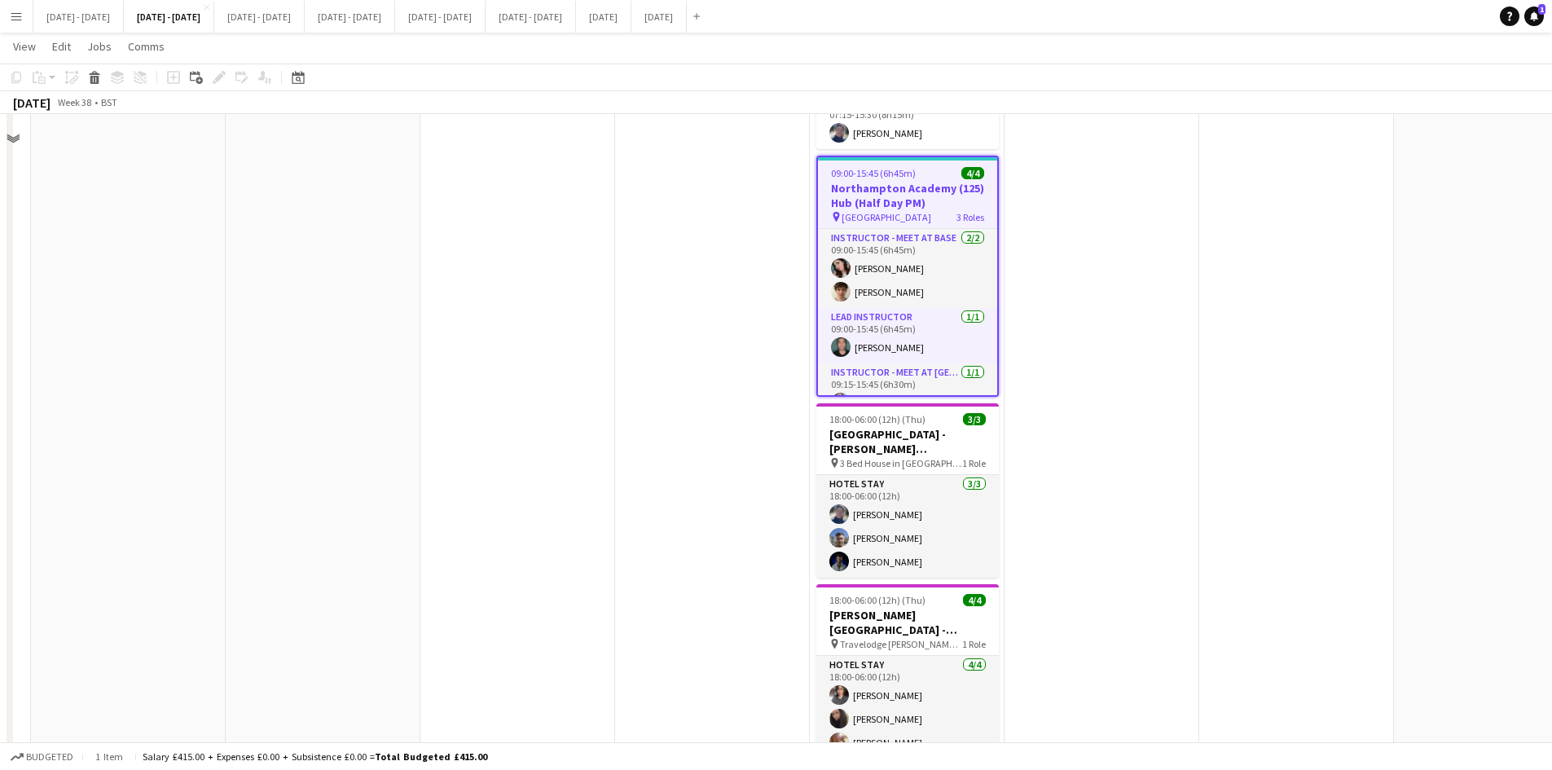
scroll to position [1313, 0]
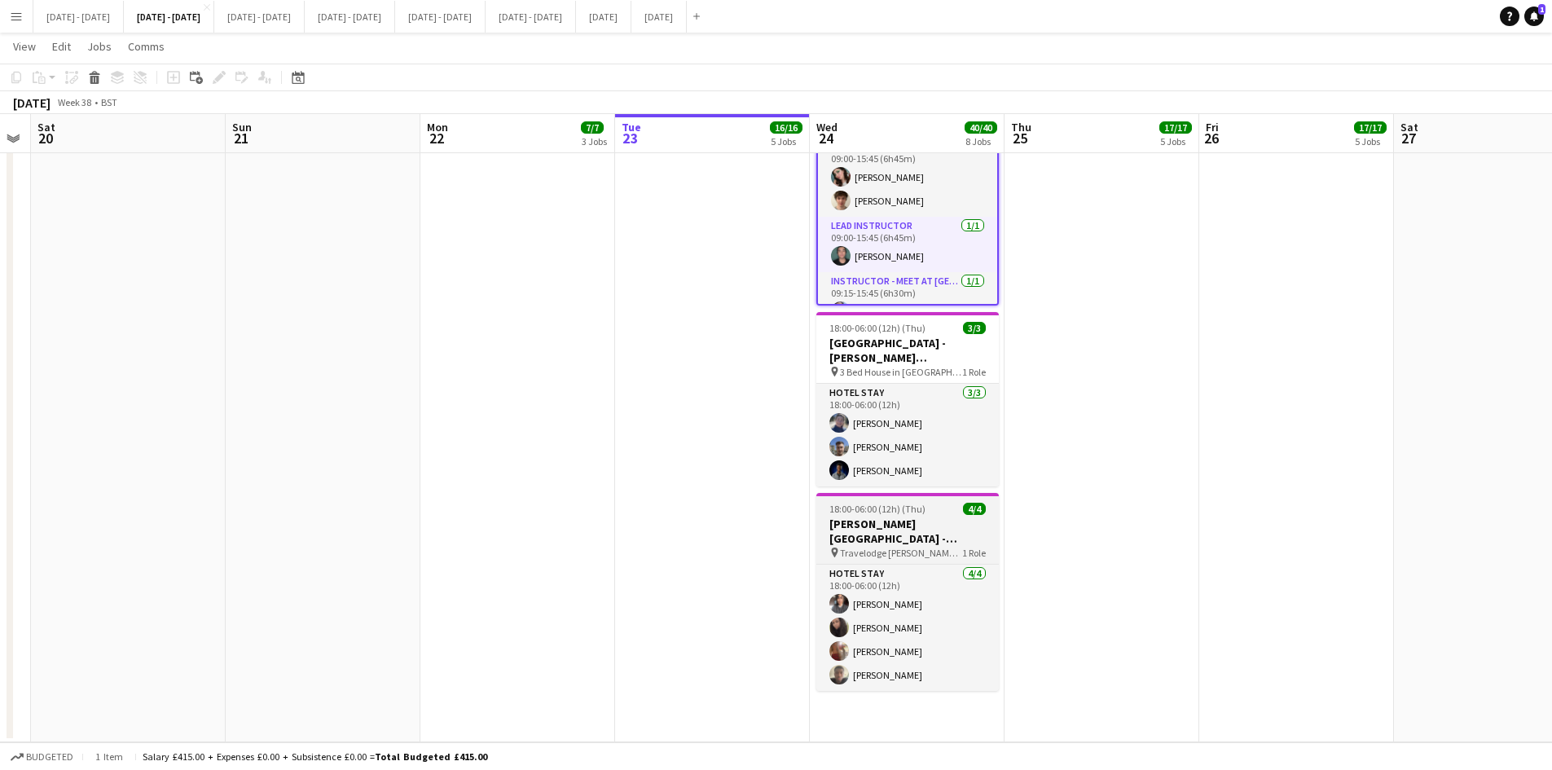
click at [953, 512] on div "18:00-06:00 (12h) (Thu) 4/4" at bounding box center [907, 509] width 182 height 12
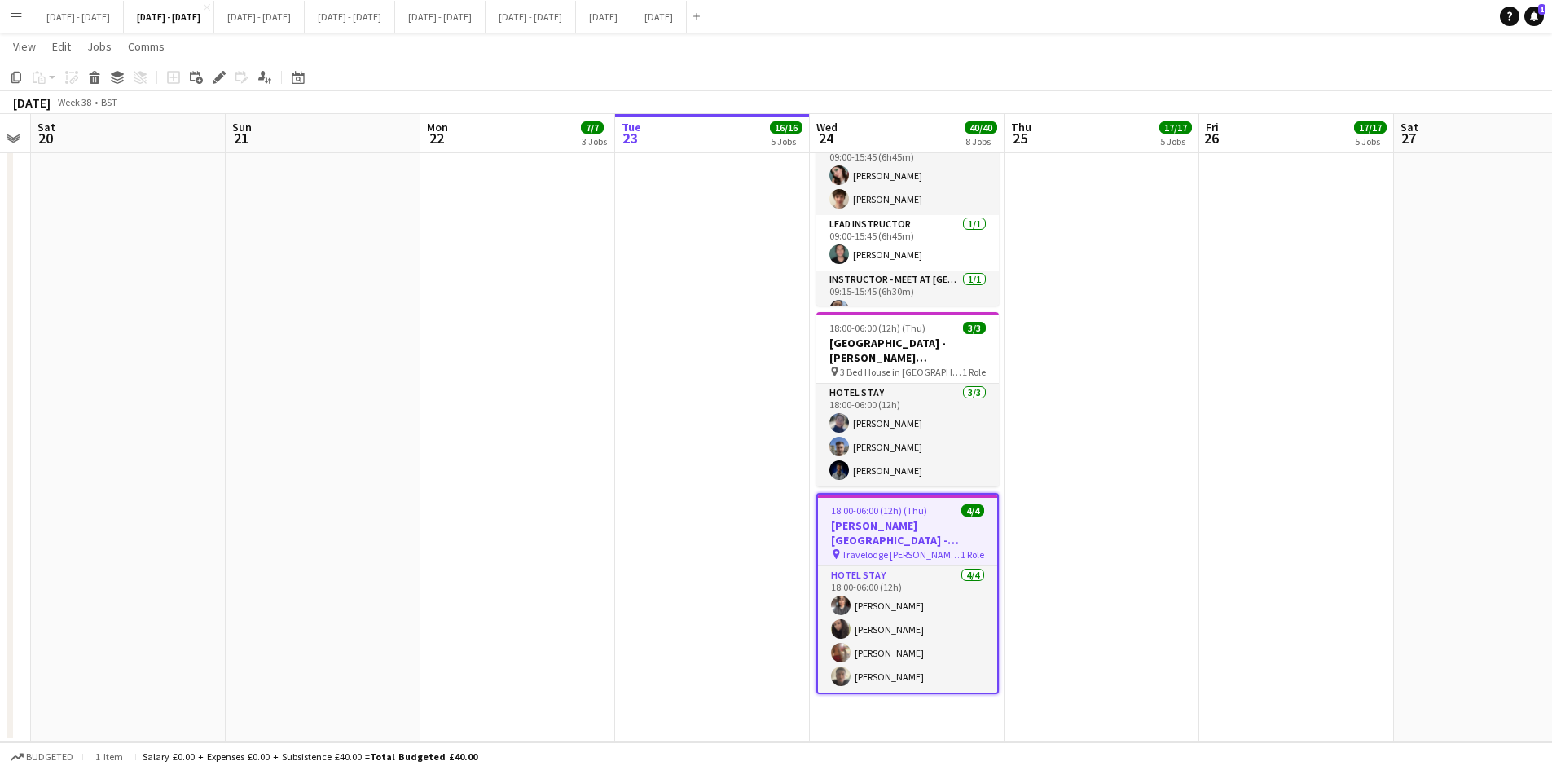
click at [953, 512] on div "18:00-06:00 (12h) (Thu) 4/4" at bounding box center [907, 510] width 179 height 12
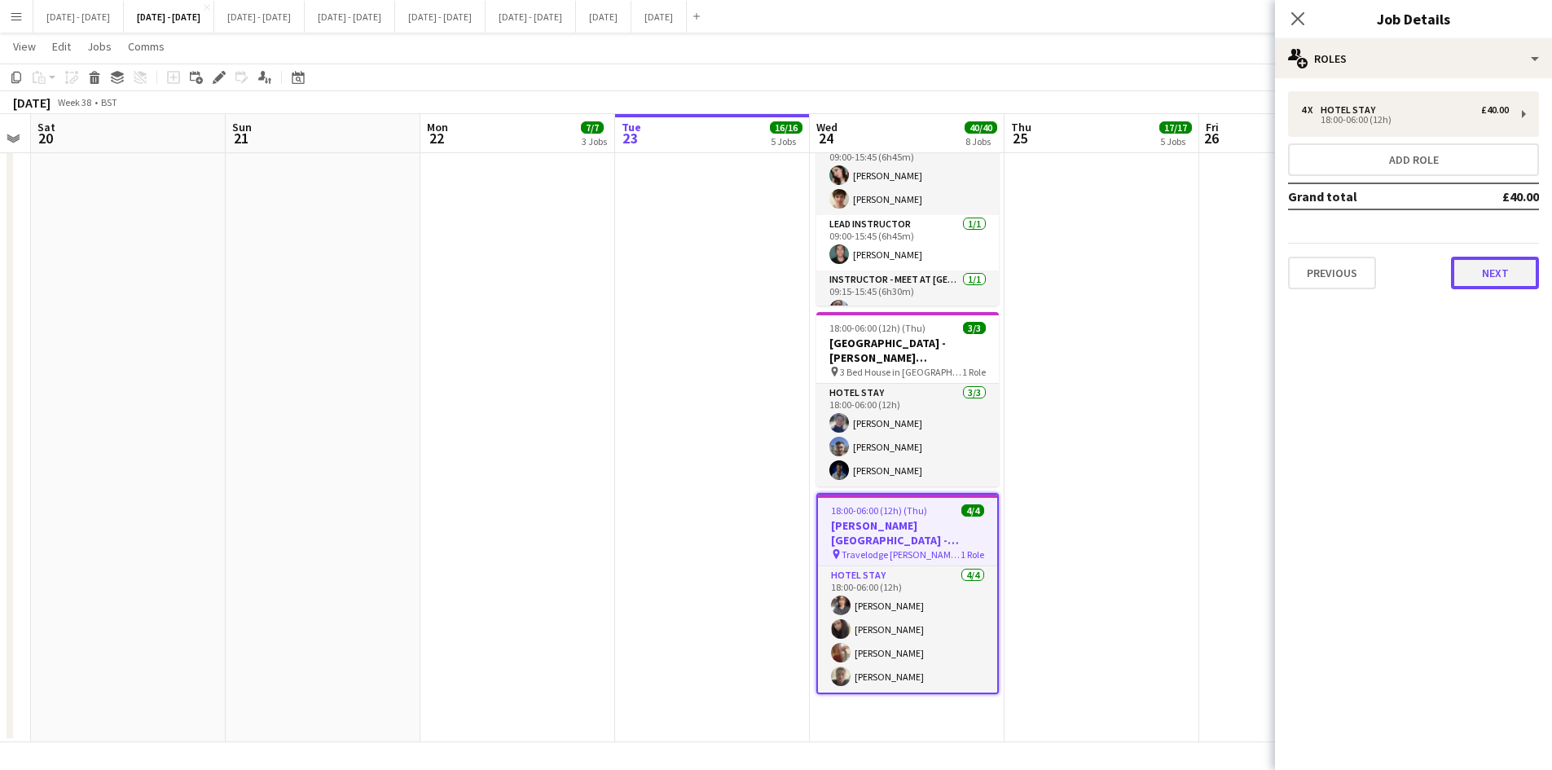
click at [1494, 276] on button "Next" at bounding box center [1495, 273] width 88 height 33
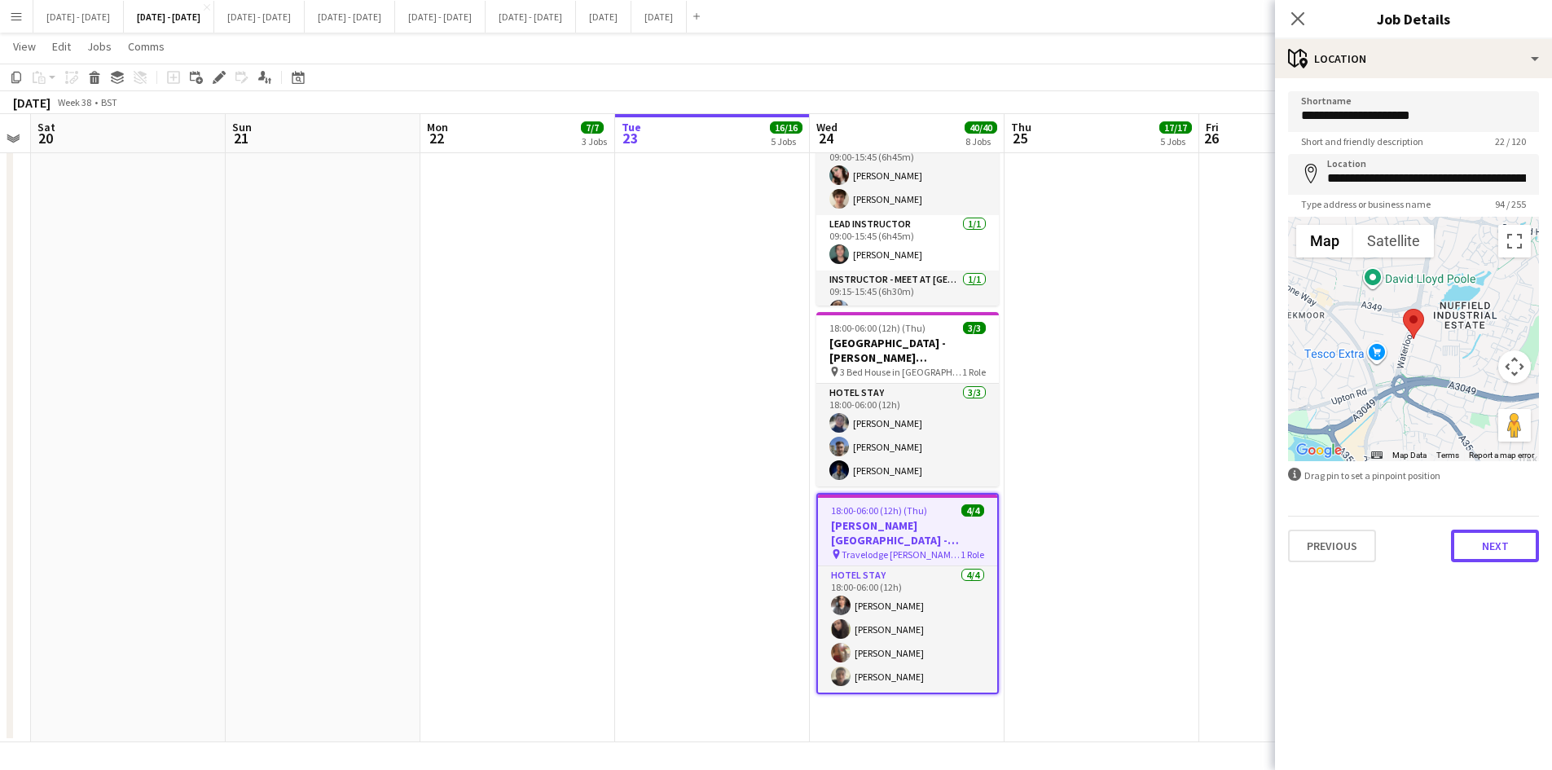
click at [1510, 551] on button "Next" at bounding box center [1495, 545] width 88 height 33
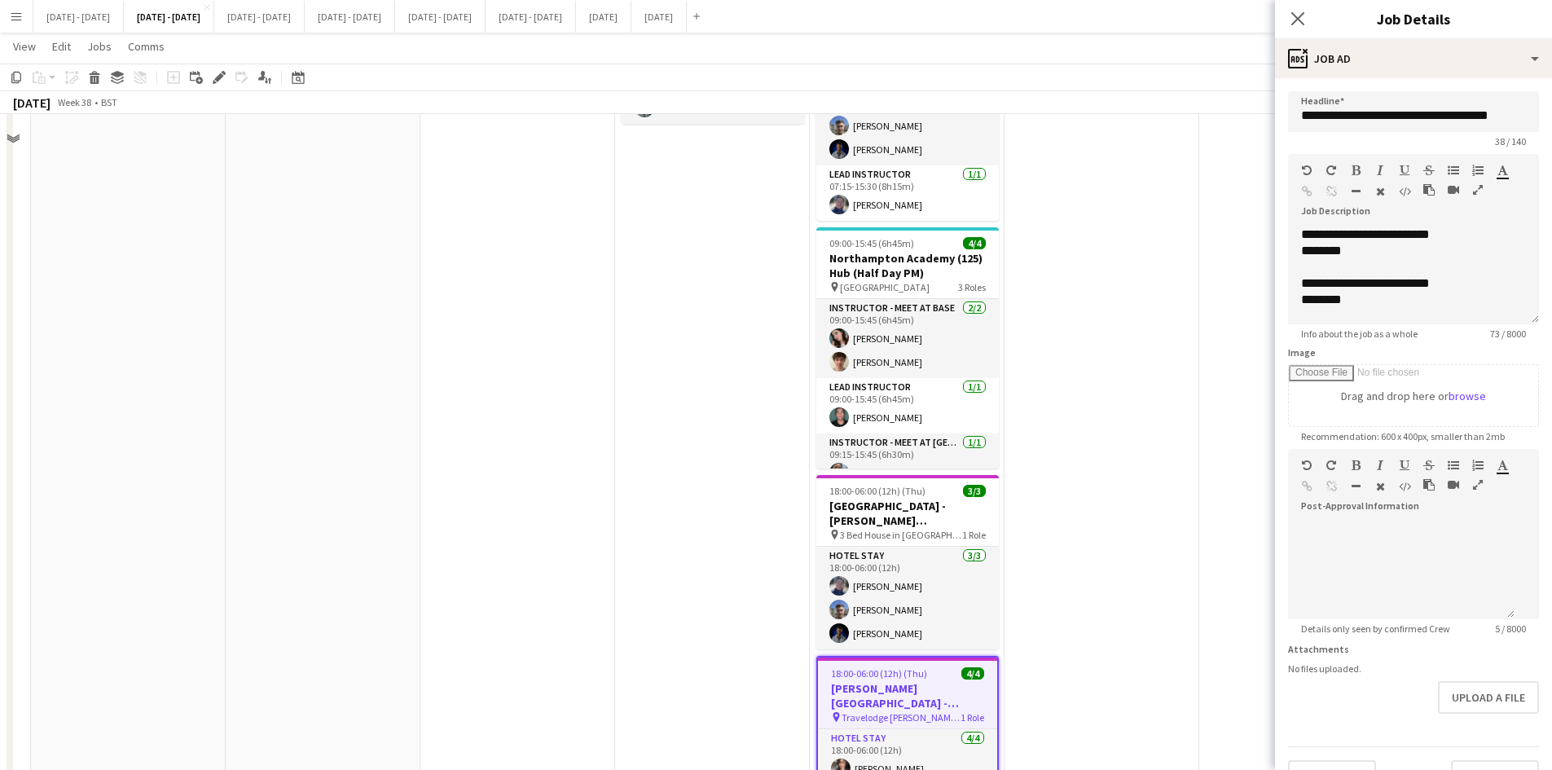
scroll to position [906, 0]
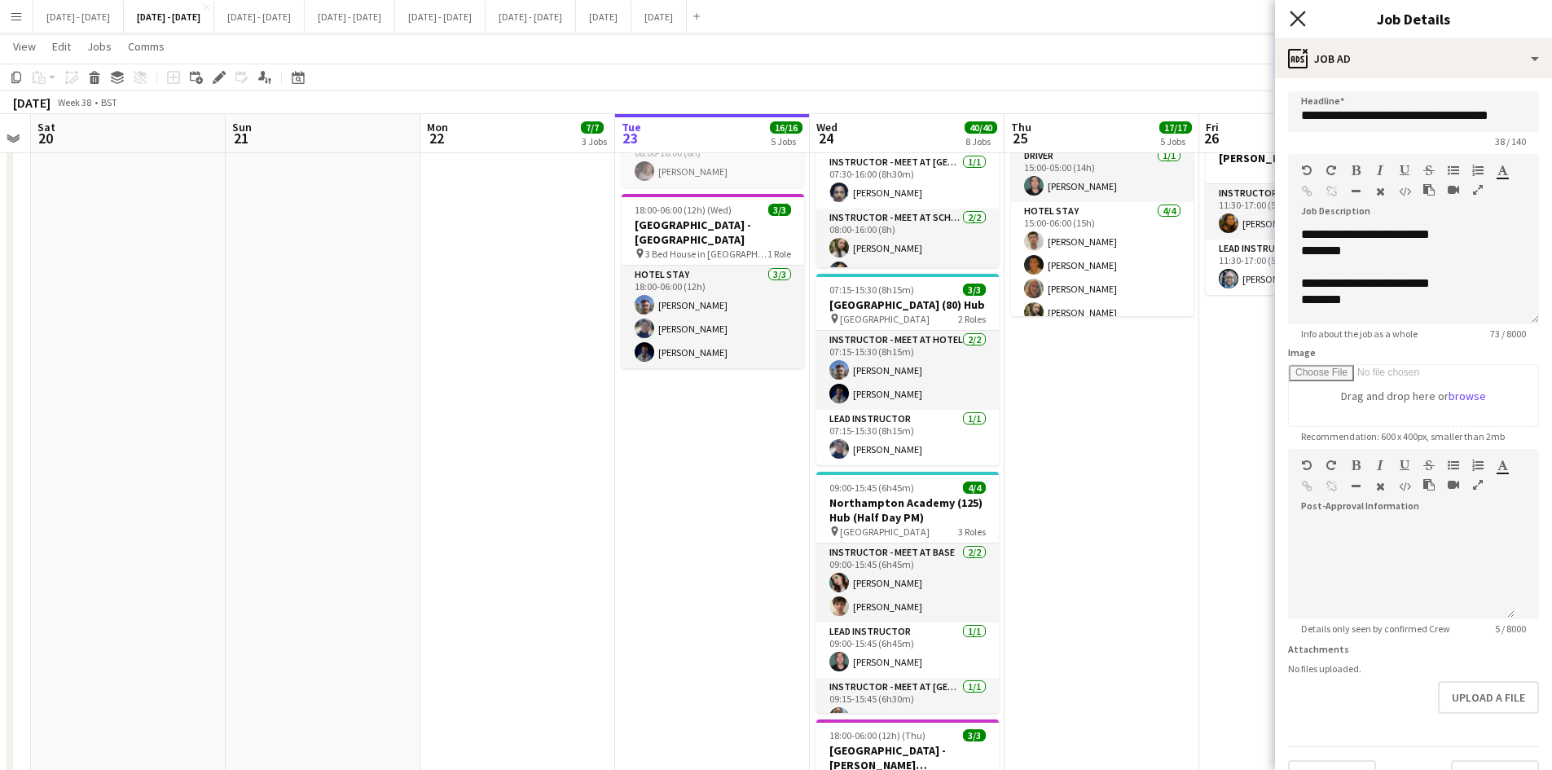
click at [1298, 20] on icon at bounding box center [1296, 18] width 15 height 15
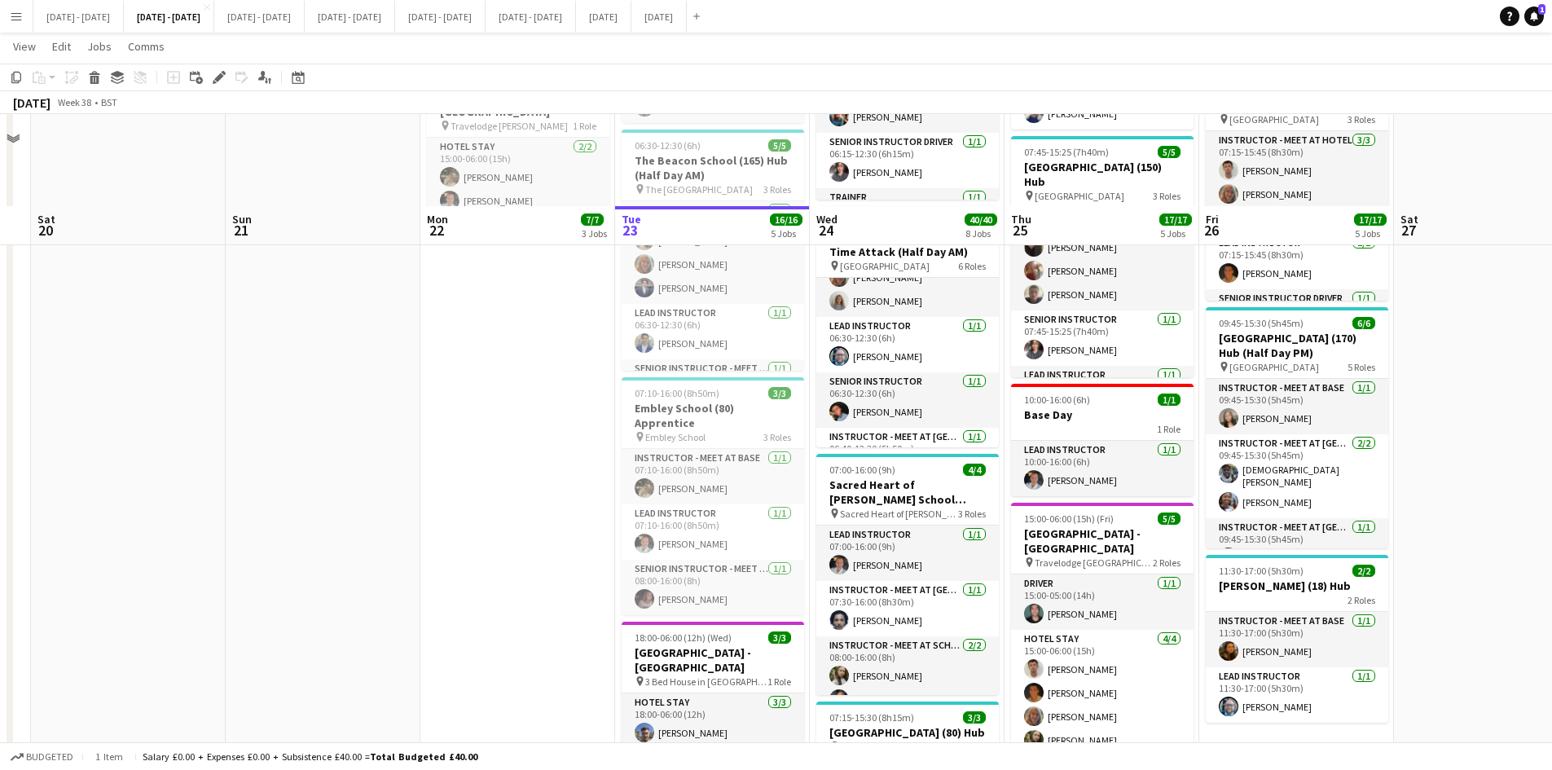
scroll to position [570, 0]
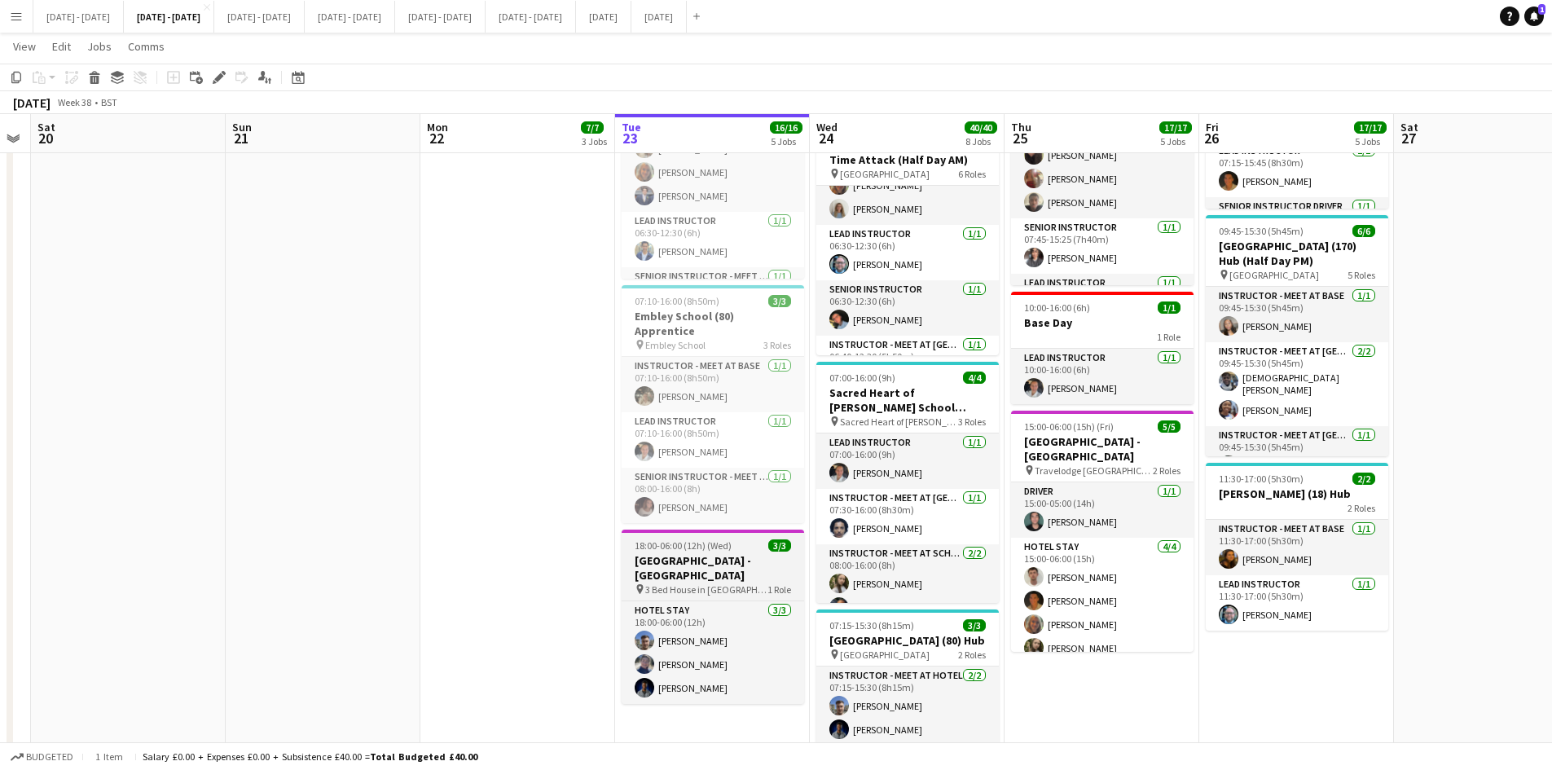
click at [730, 553] on h3 "[GEOGRAPHIC_DATA] - [GEOGRAPHIC_DATA]" at bounding box center [712, 567] width 182 height 29
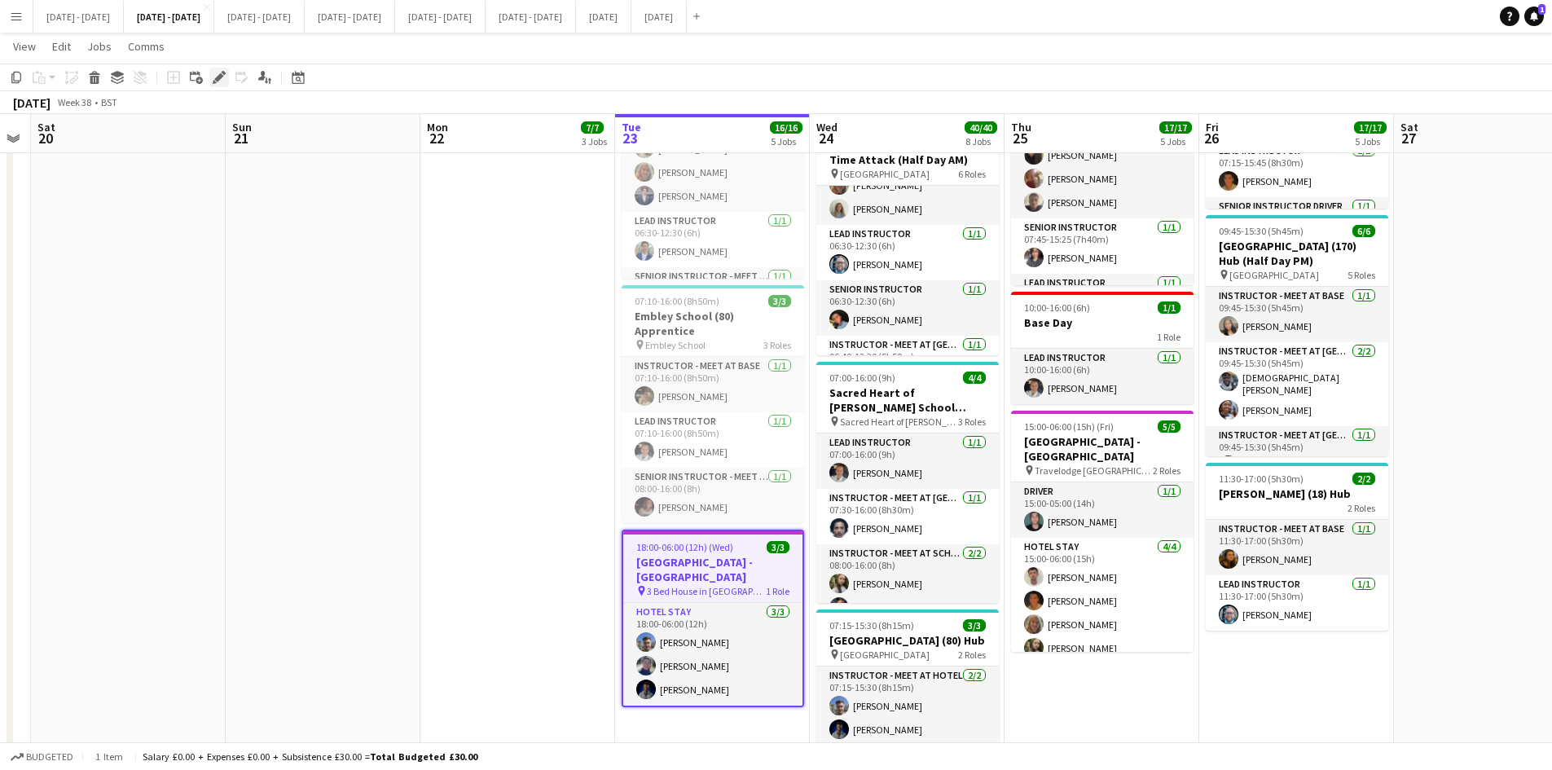
click at [217, 74] on icon "Edit" at bounding box center [219, 77] width 13 height 13
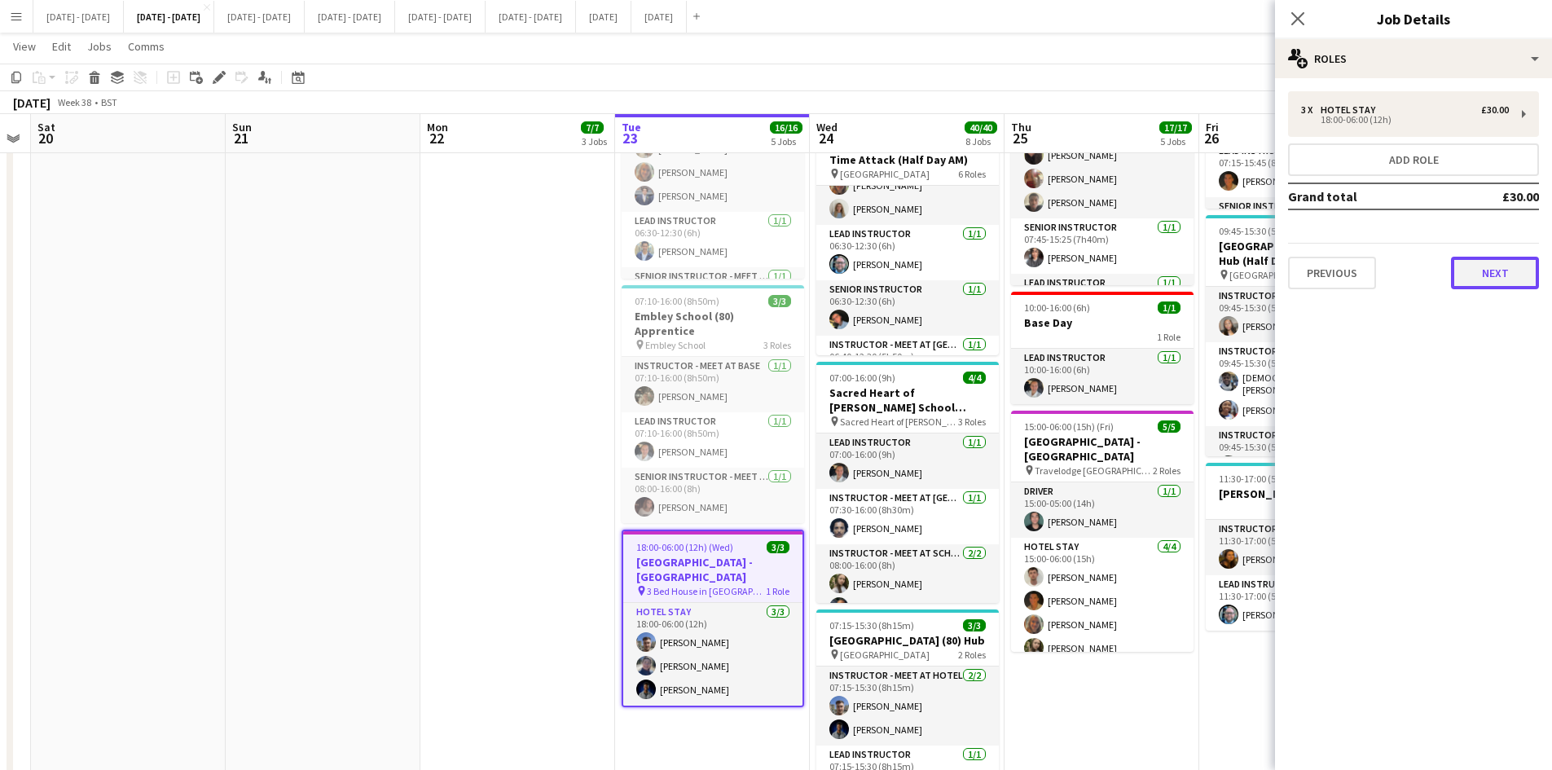
click at [1481, 278] on button "Next" at bounding box center [1495, 273] width 88 height 33
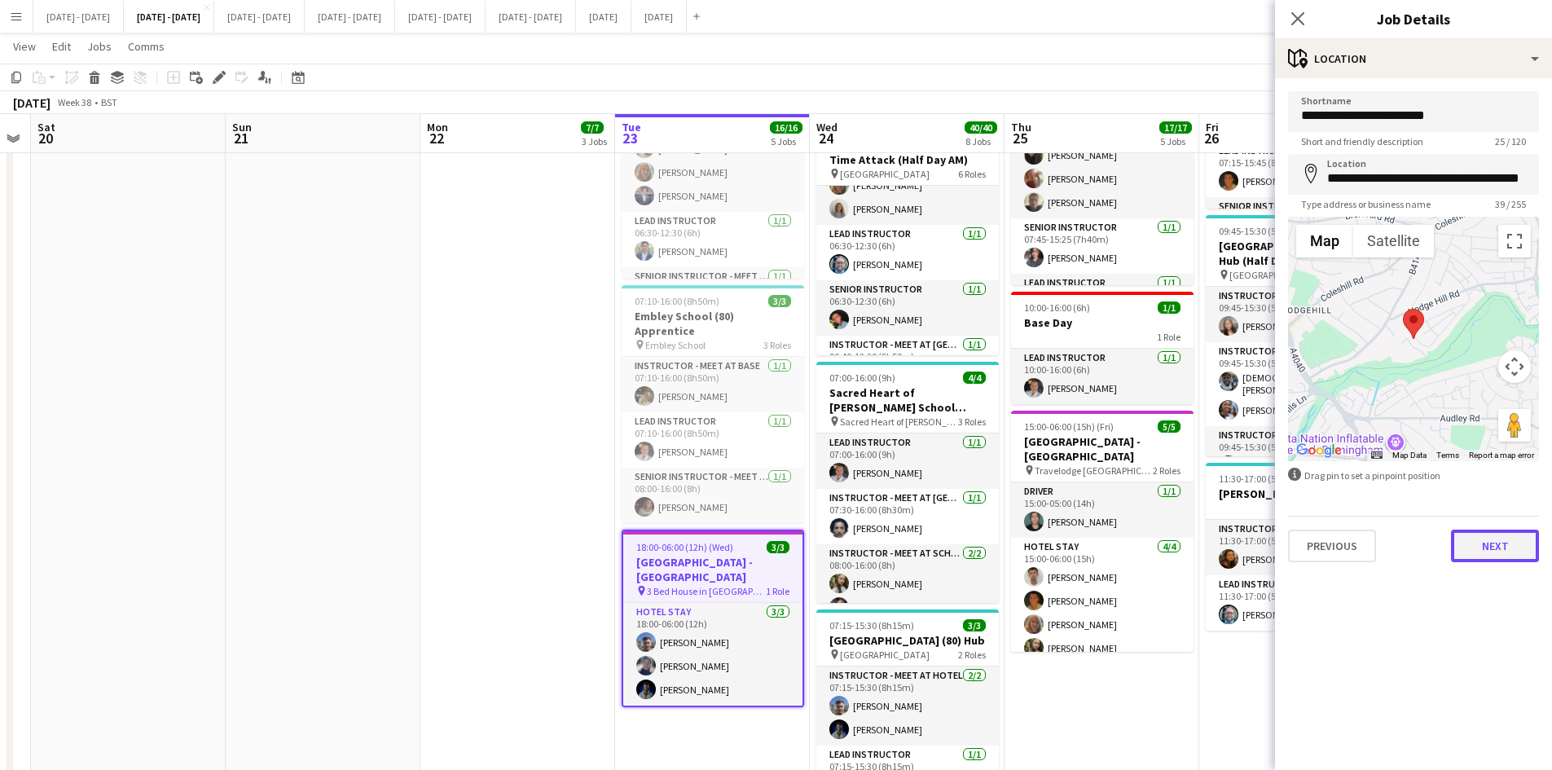
click at [1477, 542] on button "Next" at bounding box center [1495, 545] width 88 height 33
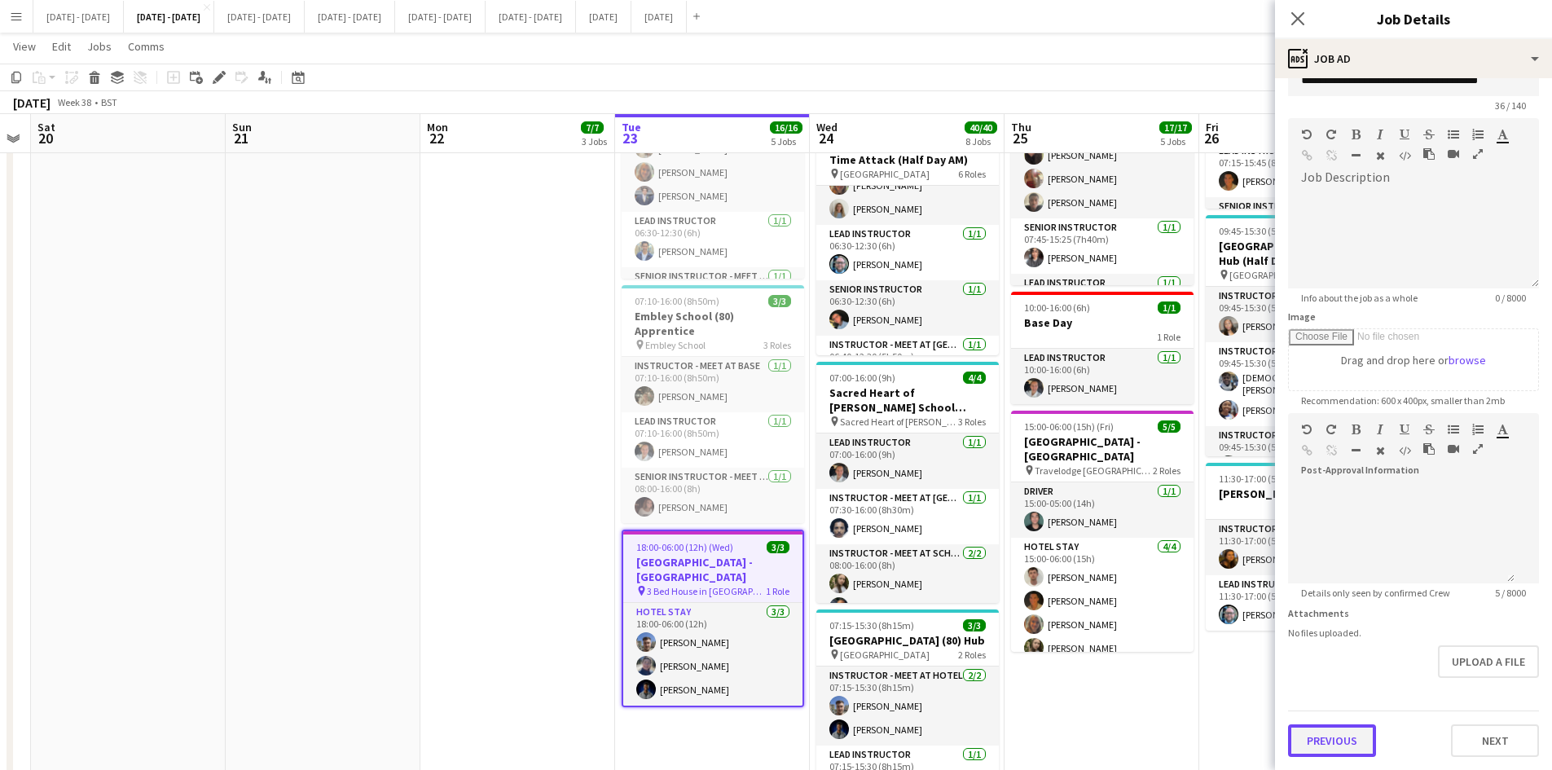
scroll to position [0, 0]
click at [1348, 731] on button "Previous" at bounding box center [1332, 740] width 88 height 33
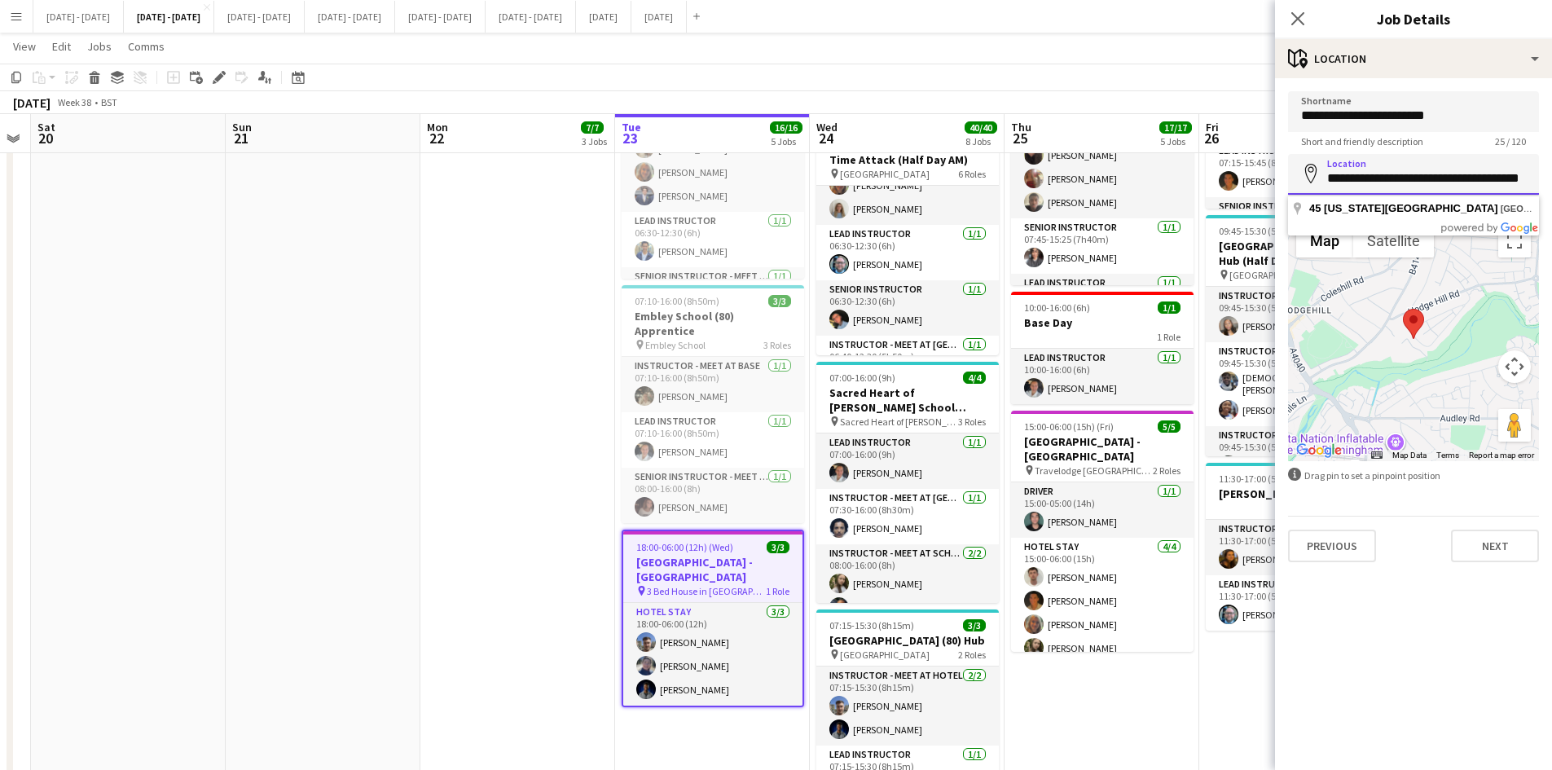
scroll to position [0, 32]
drag, startPoint x: 1491, startPoint y: 179, endPoint x: 1502, endPoint y: 183, distance: 11.3
click at [1502, 183] on input "**********" at bounding box center [1413, 174] width 251 height 41
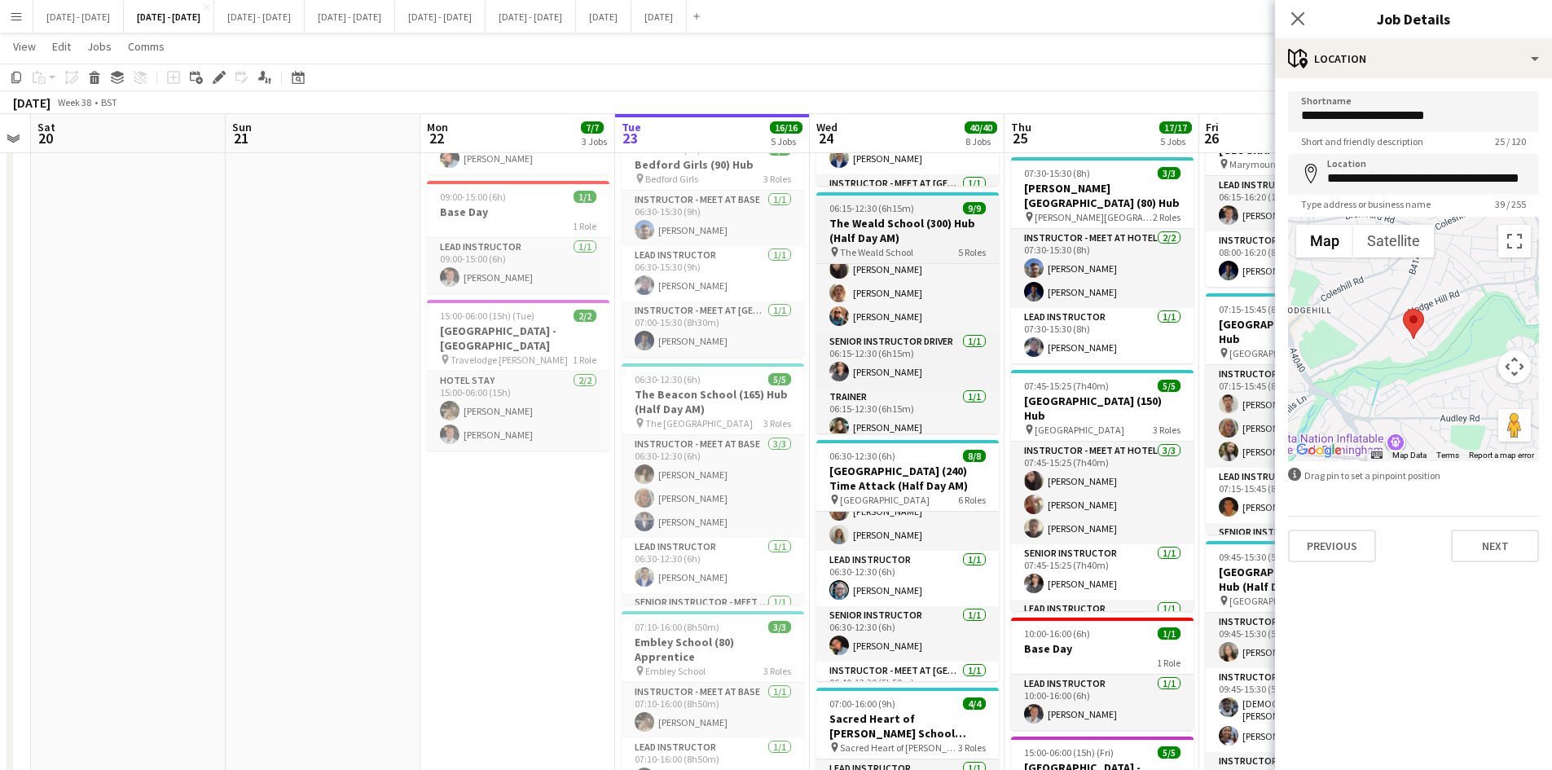
scroll to position [19, 0]
click at [931, 205] on div "06:15-12:30 (6h15m) 9/9" at bounding box center [907, 208] width 182 height 12
type input "**********"
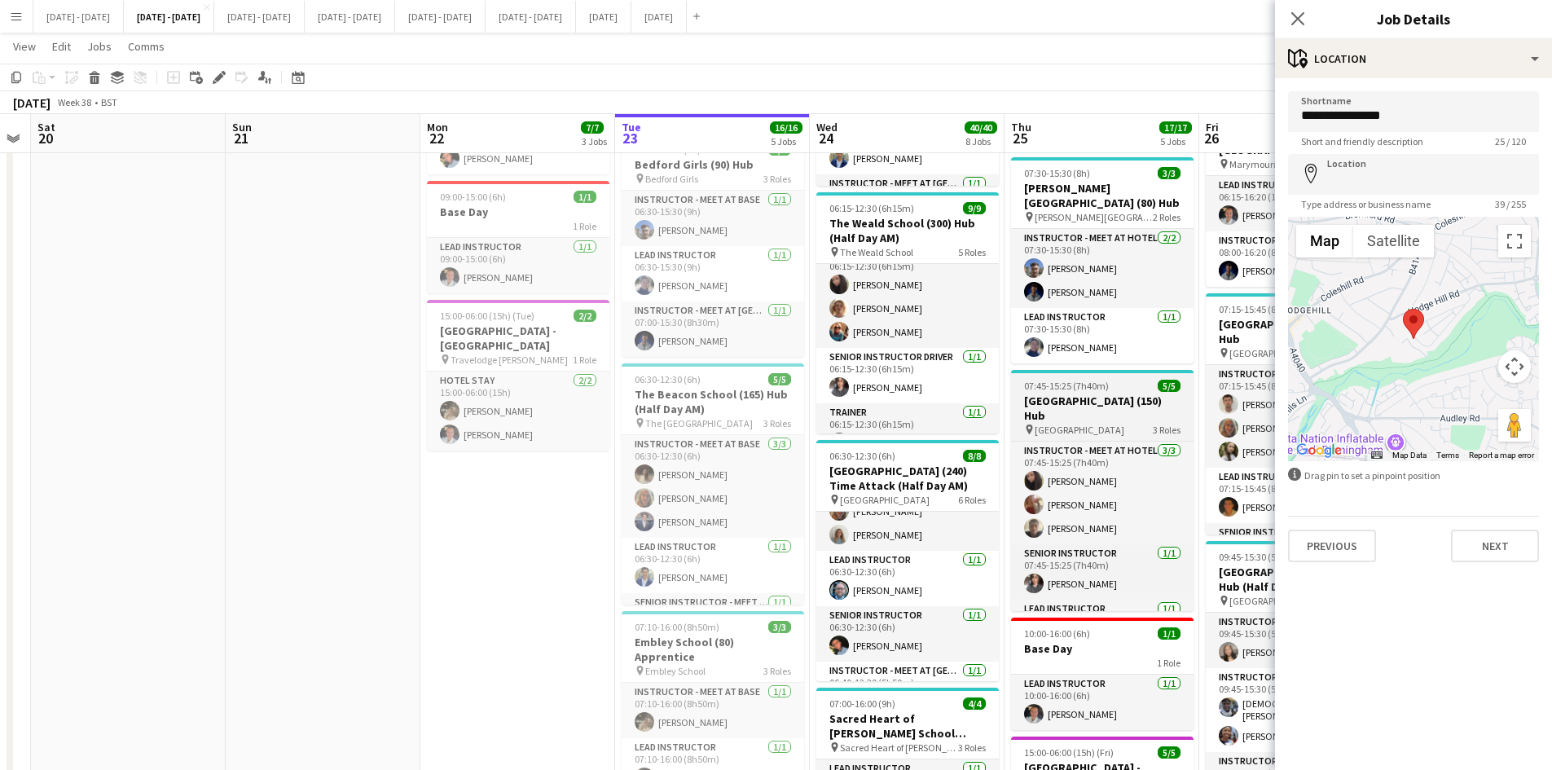
type input "**********"
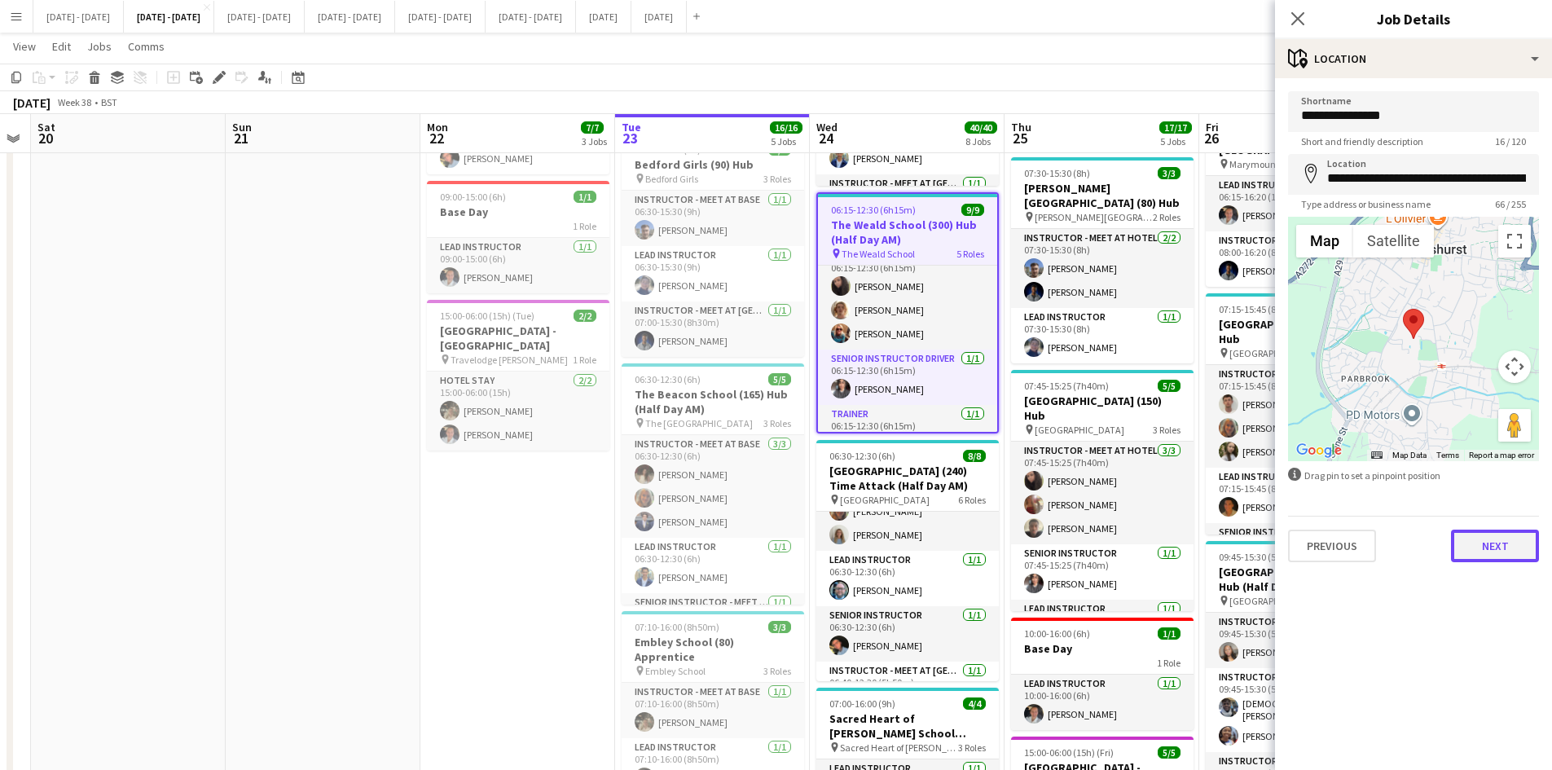
click at [1483, 555] on button "Next" at bounding box center [1495, 545] width 88 height 33
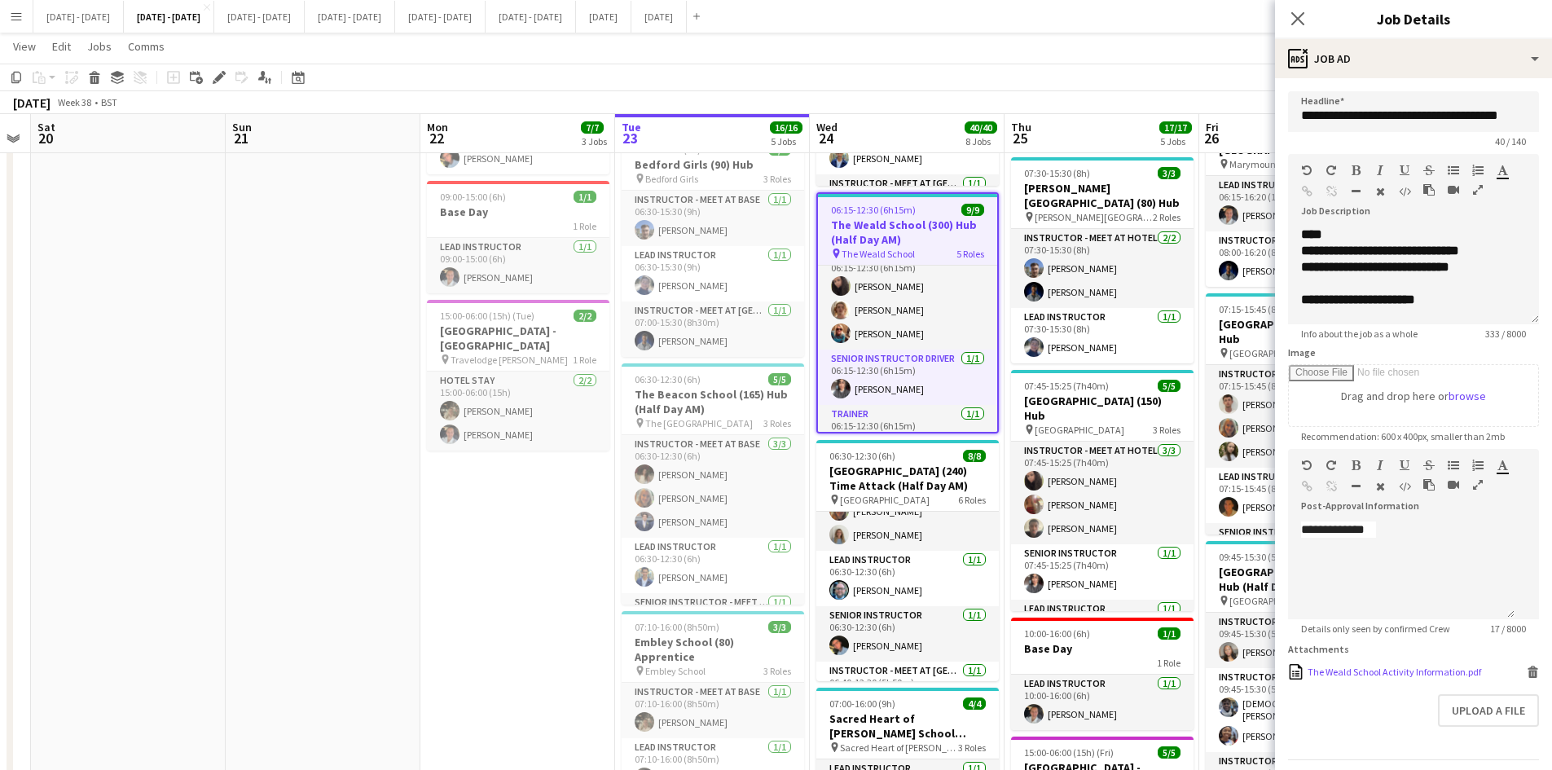
scroll to position [51, 0]
click at [1364, 673] on div "The Weald School Activity Information.pdf" at bounding box center [1393, 671] width 173 height 12
